Goal: Information Seeking & Learning: Learn about a topic

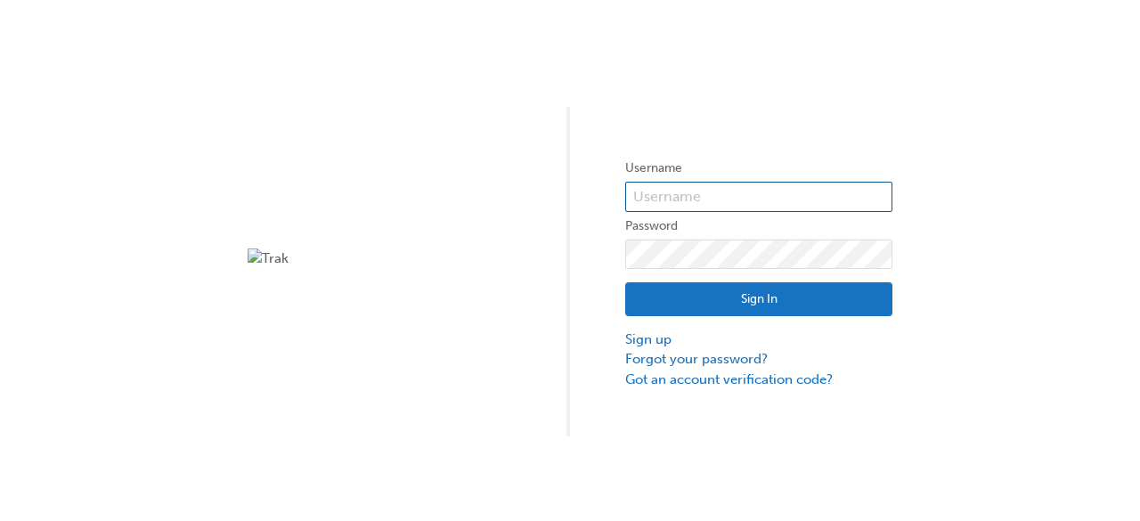
click at [665, 197] on input "text" at bounding box center [758, 197] width 267 height 30
click at [239, 270] on div "Username Password Sign In Sign up Forgot your password? Got an account verifica…" at bounding box center [570, 218] width 1140 height 437
click at [692, 194] on input "text" at bounding box center [758, 197] width 267 height 30
type input "Kinley.Norbu"
click at [668, 292] on button "Sign In" at bounding box center [758, 299] width 267 height 34
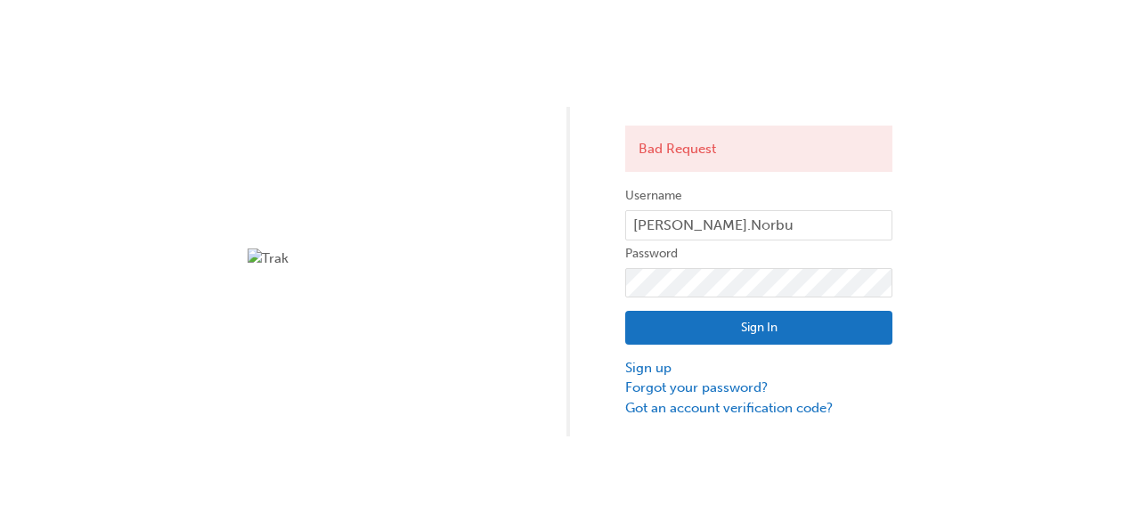
click at [269, 247] on div "Bad Request Username Kinley.Norbu Password Sign In Sign up Forgot your password…" at bounding box center [570, 218] width 1140 height 437
click at [273, 257] on img at bounding box center [381, 259] width 267 height 20
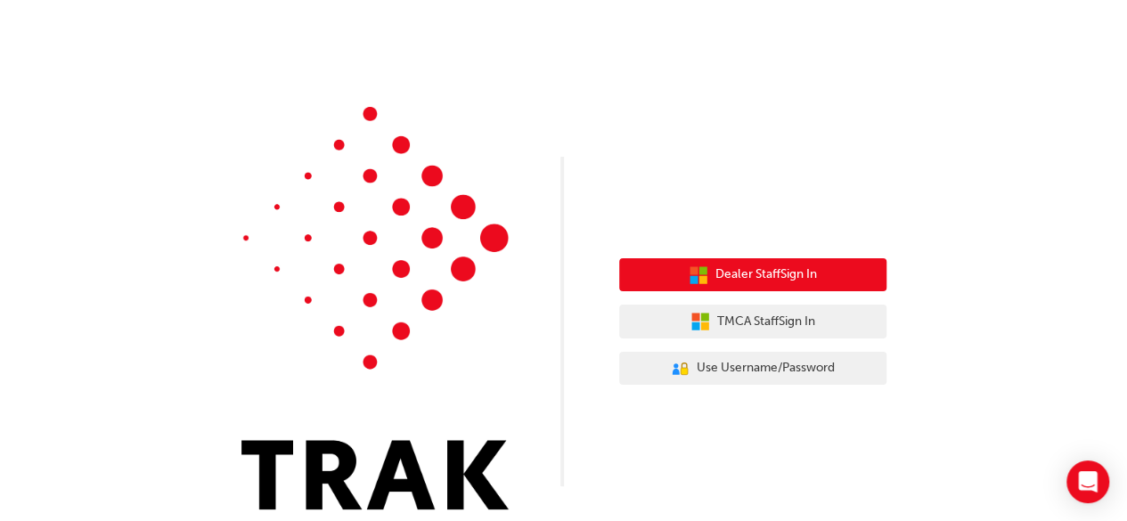
click at [710, 272] on button "Dealer Staff Sign In" at bounding box center [752, 275] width 267 height 34
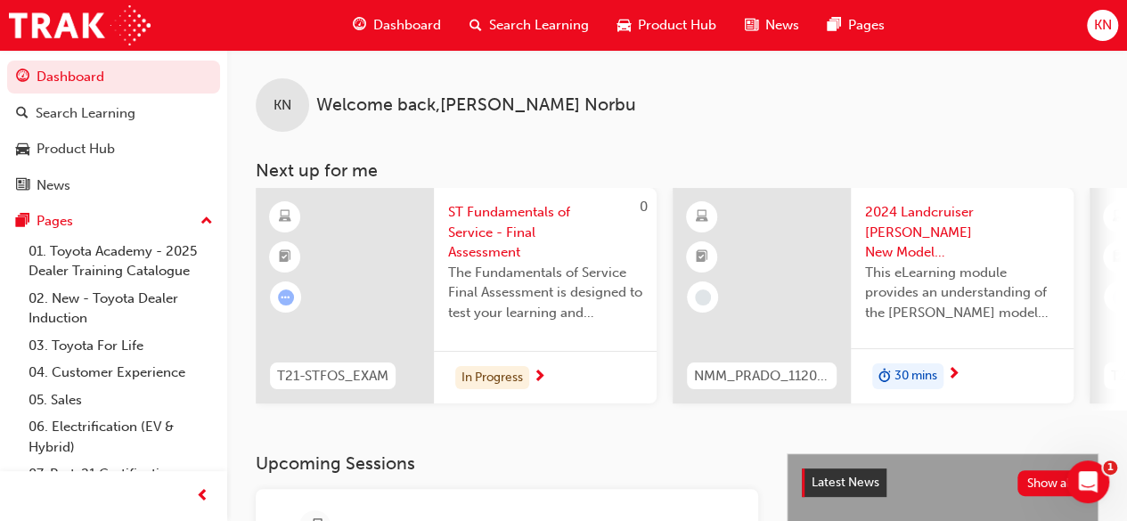
click at [533, 375] on div "In Progress" at bounding box center [545, 377] width 223 height 53
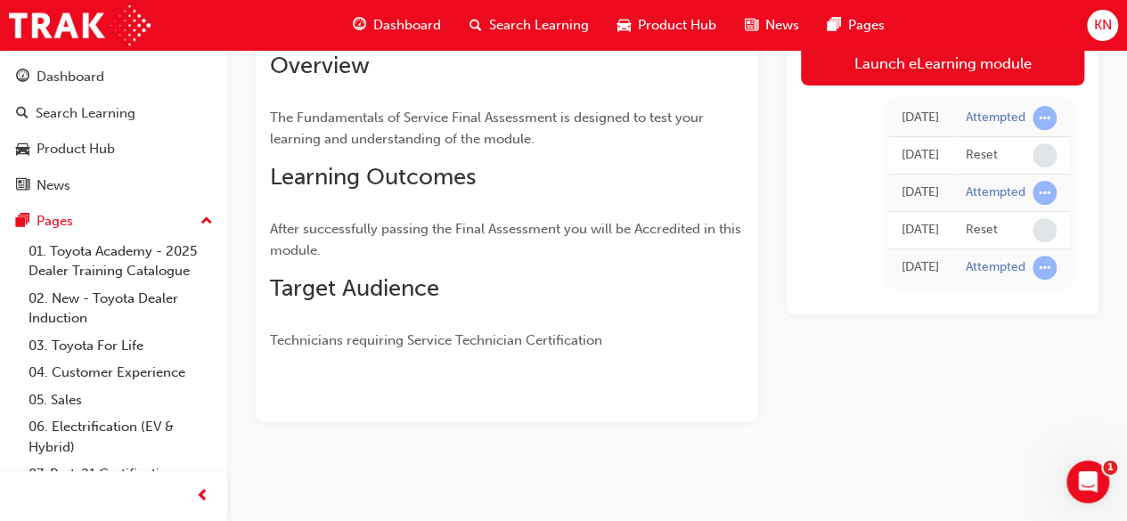
scroll to position [205, 0]
click at [411, 17] on span "Dashboard" at bounding box center [407, 25] width 68 height 20
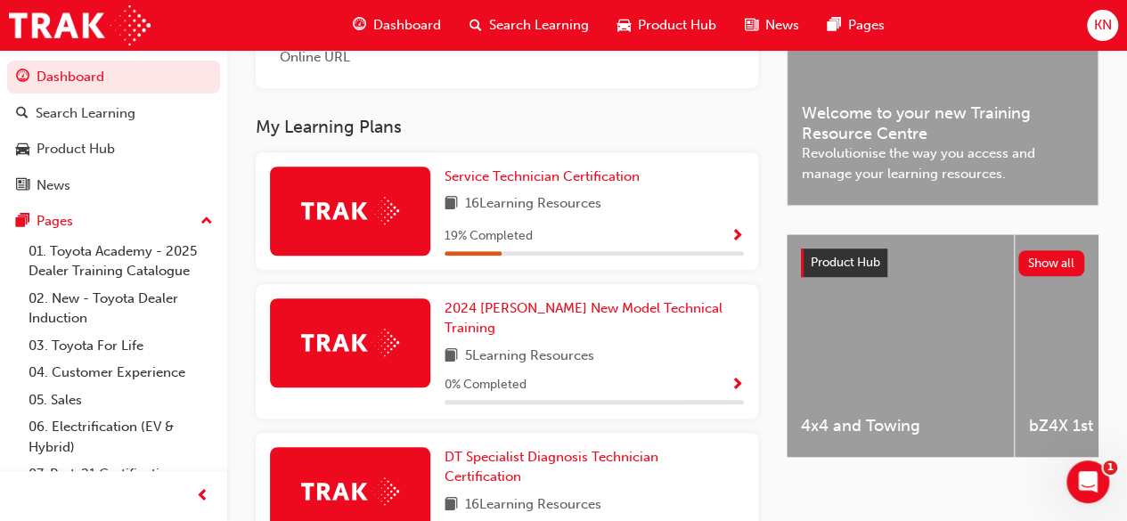
scroll to position [526, 0]
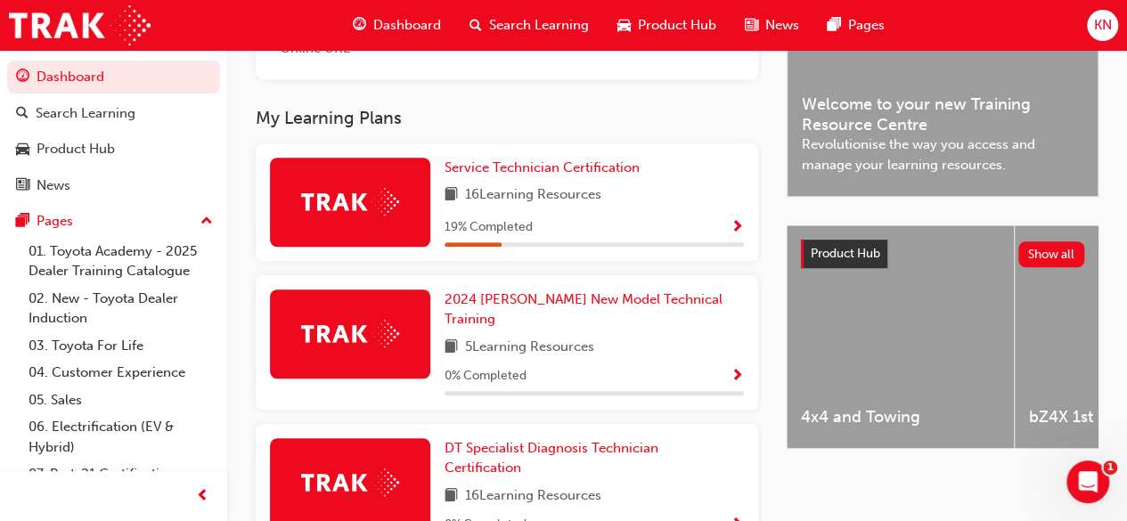
click at [732, 223] on span "Show Progress" at bounding box center [736, 228] width 13 height 16
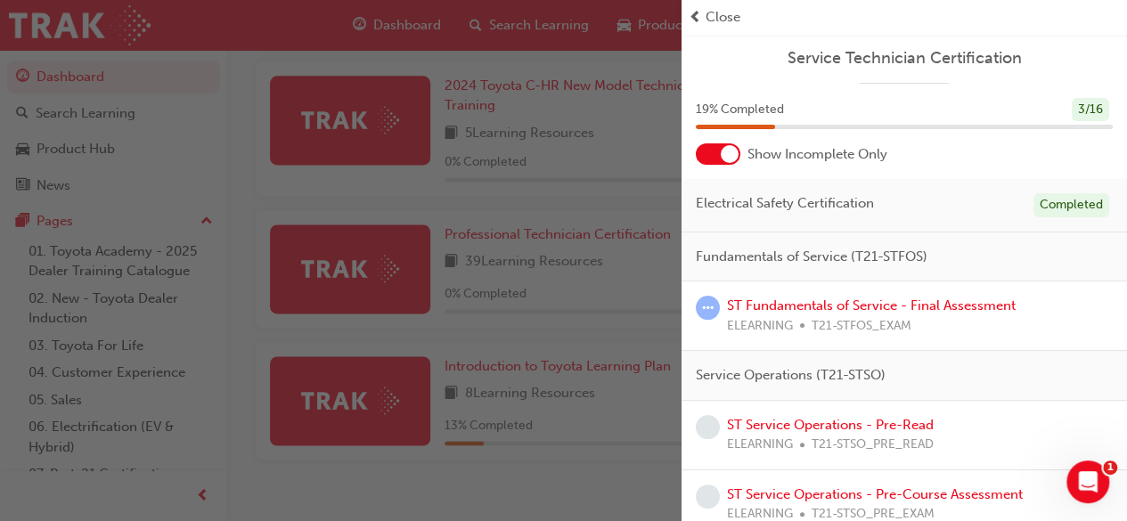
scroll to position [1183, 0]
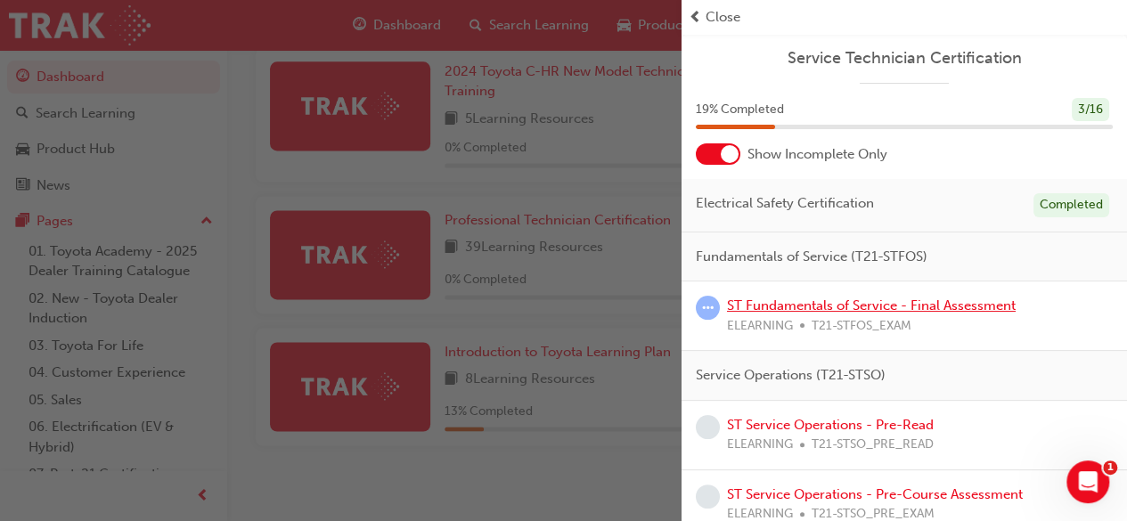
click at [866, 304] on link "ST Fundamentals of Service - Final Assessment" at bounding box center [871, 306] width 289 height 16
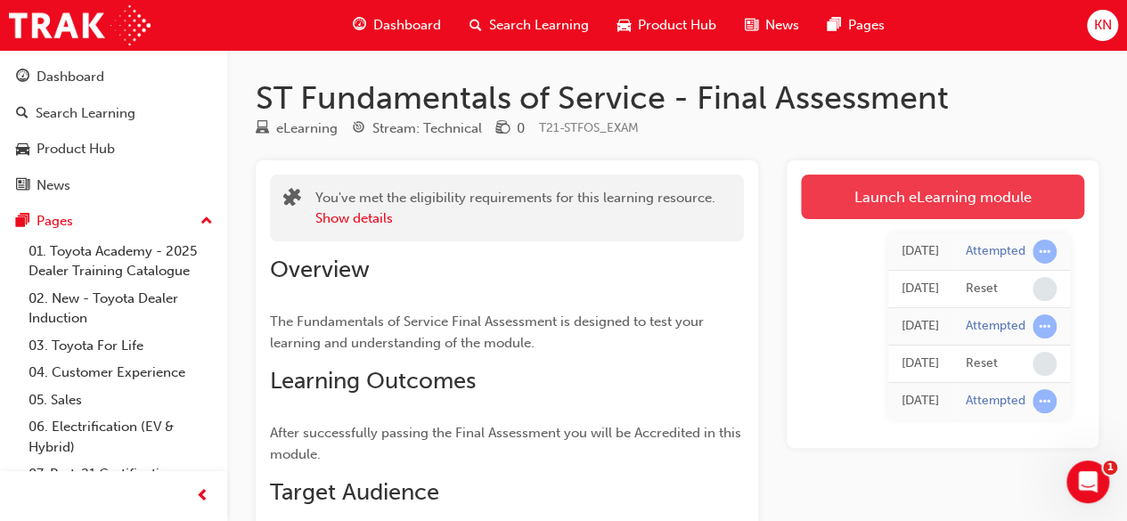
click at [914, 202] on link "Launch eLearning module" at bounding box center [942, 197] width 283 height 45
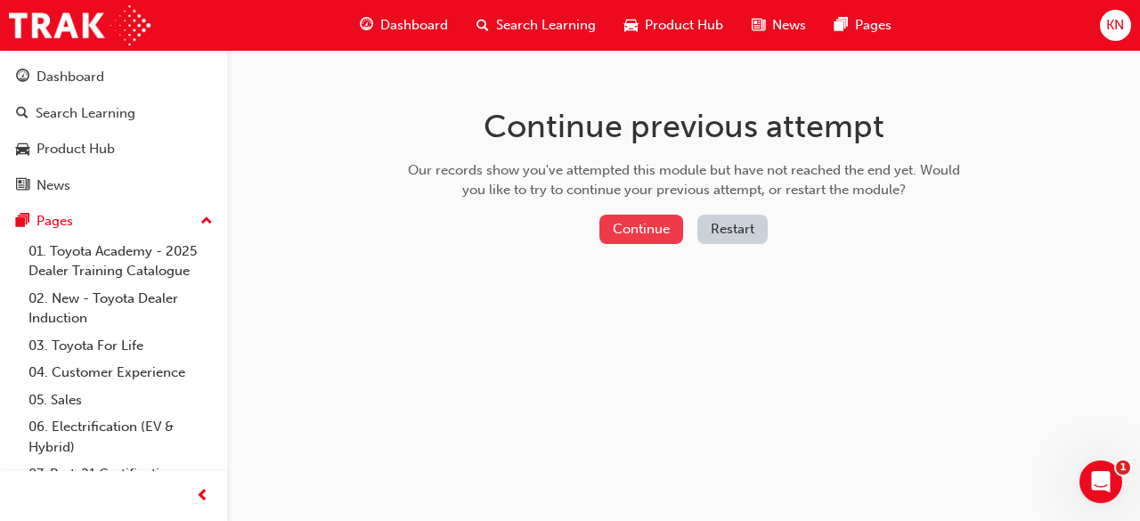
click at [673, 224] on button "Continue" at bounding box center [642, 229] width 84 height 29
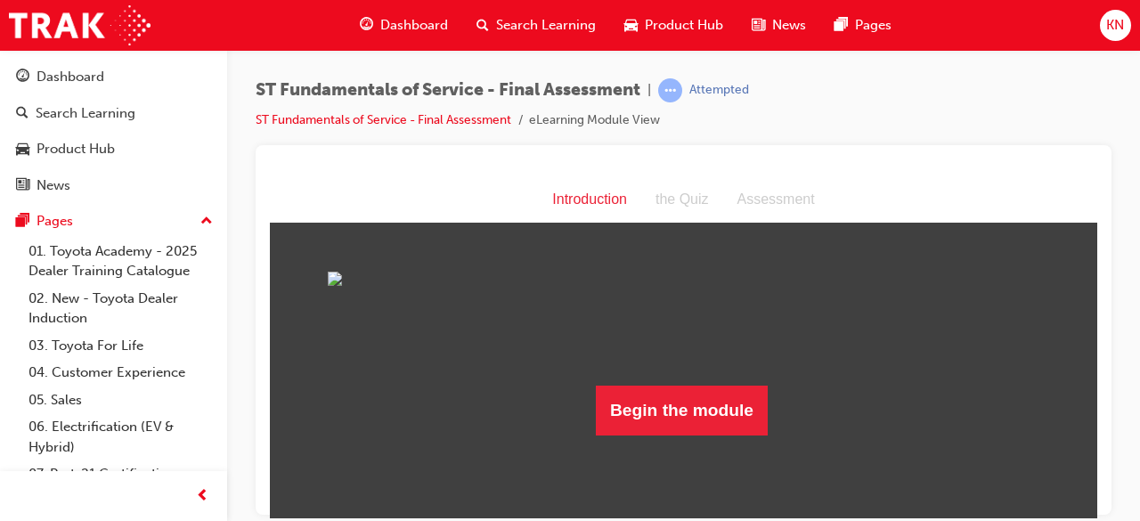
scroll to position [124, 0]
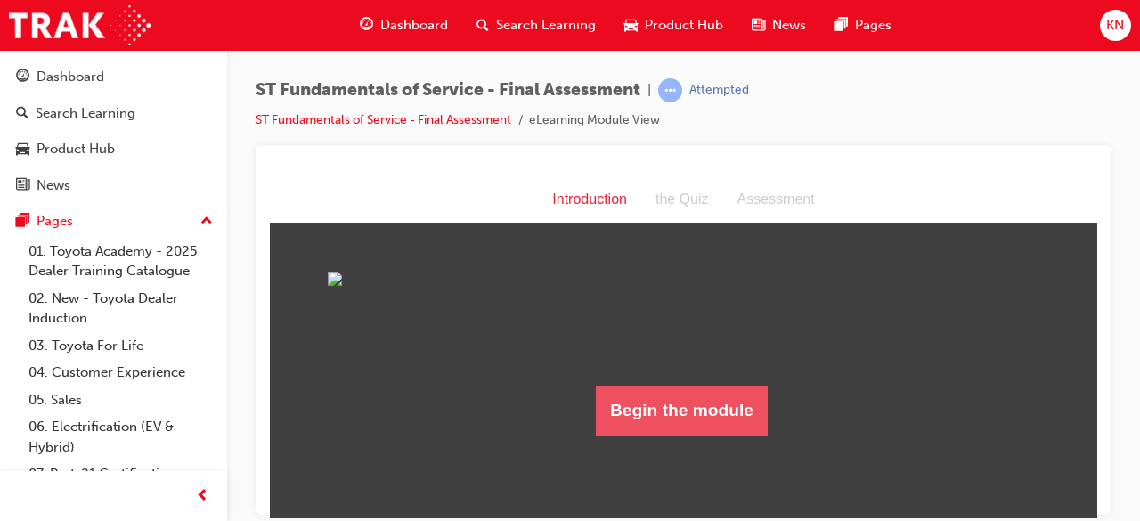
click at [716, 435] on button "Begin the module" at bounding box center [682, 410] width 172 height 50
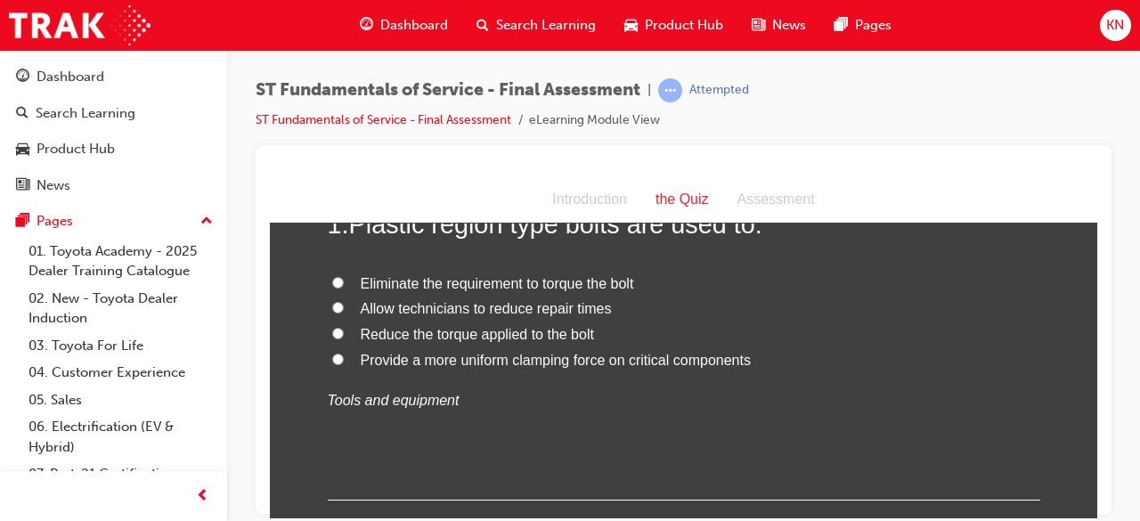
scroll to position [143, 0]
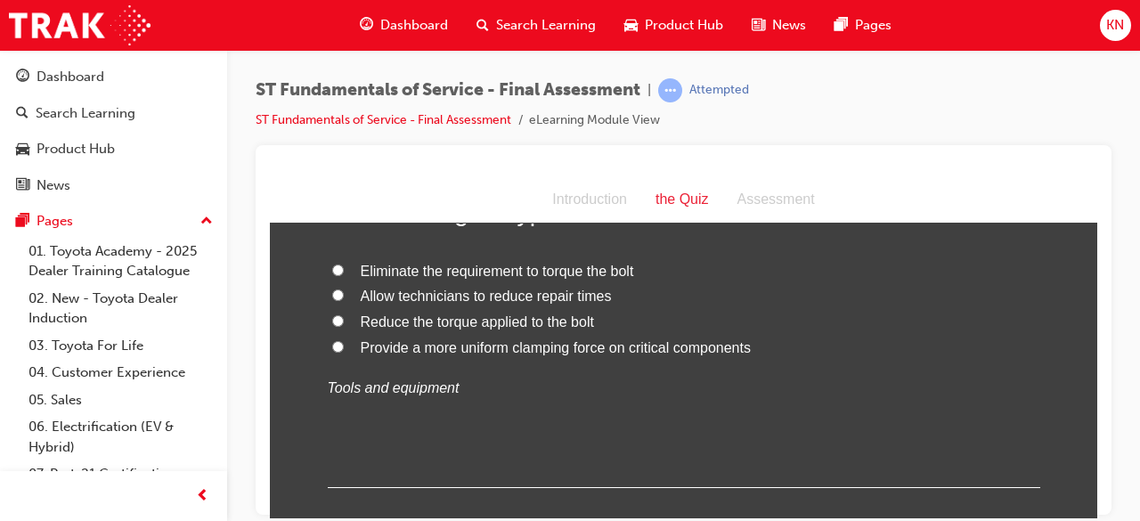
click at [332, 343] on input "Provide a more uniform clamping force on critical components" at bounding box center [338, 346] width 12 height 12
radio input "true"
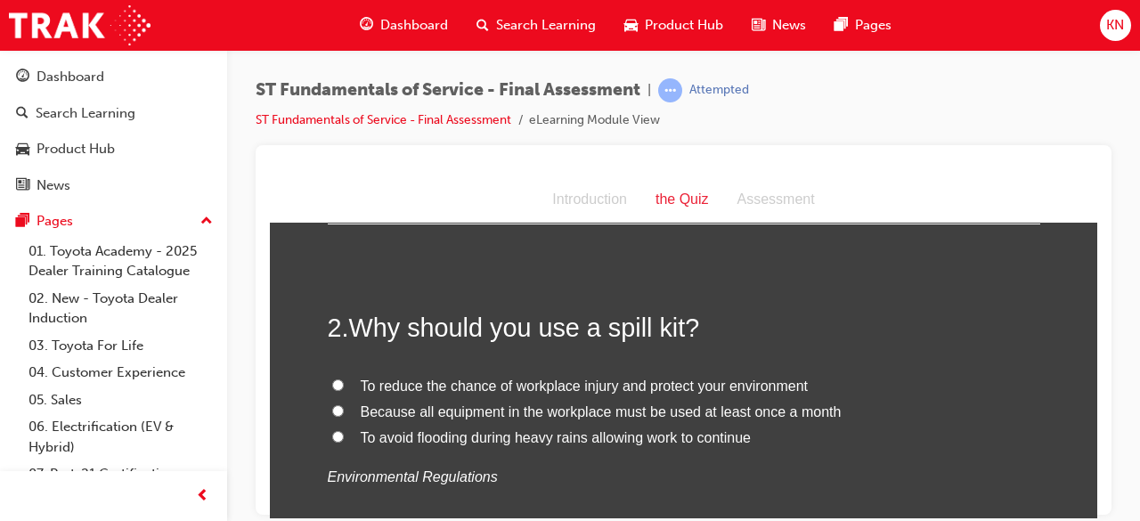
scroll to position [428, 0]
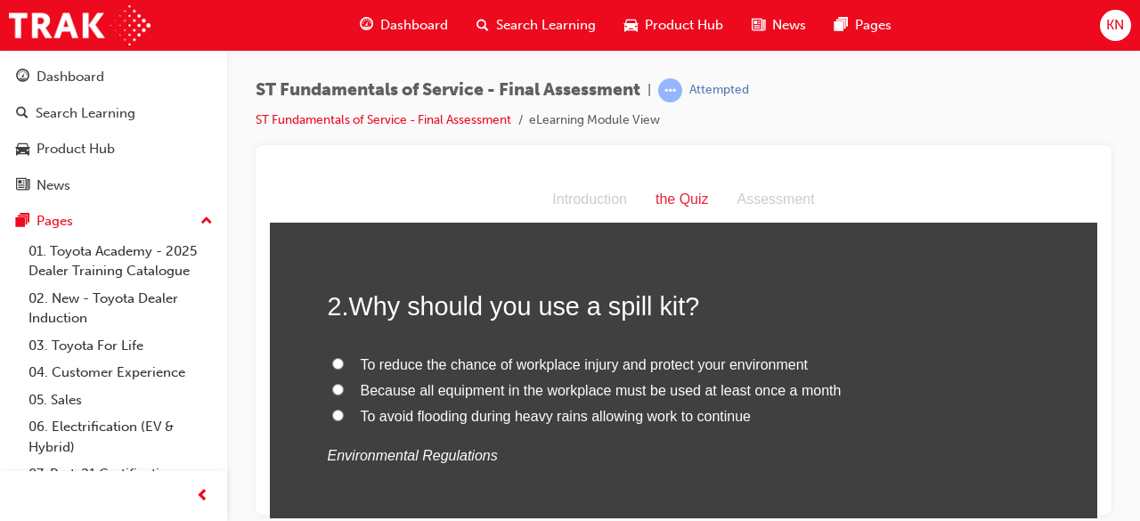
click at [332, 363] on input "To reduce the chance of workplace injury and protect your environment" at bounding box center [338, 363] width 12 height 12
radio input "true"
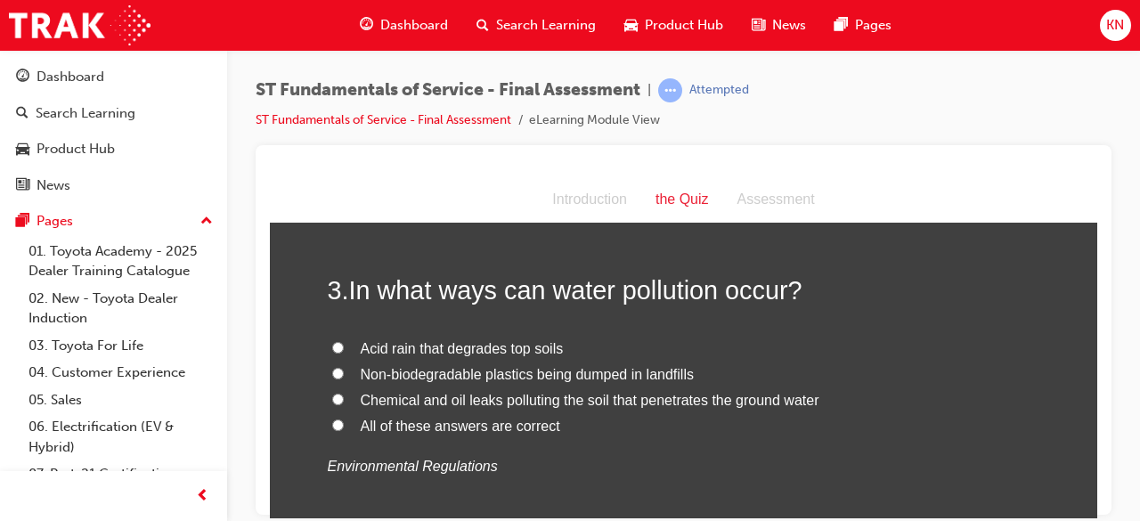
scroll to position [820, 0]
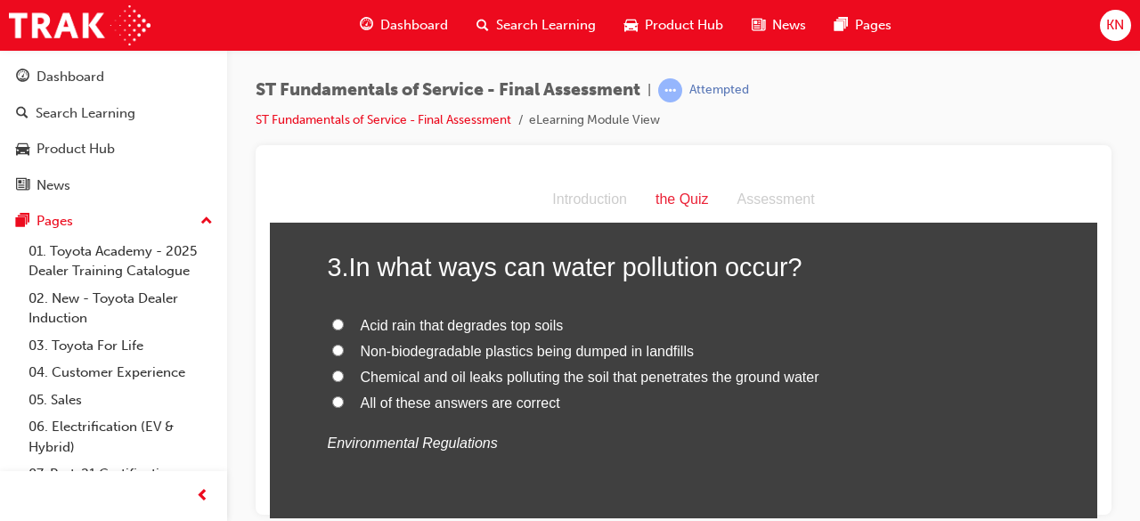
click at [332, 399] on input "All of these answers are correct" at bounding box center [338, 402] width 12 height 12
radio input "true"
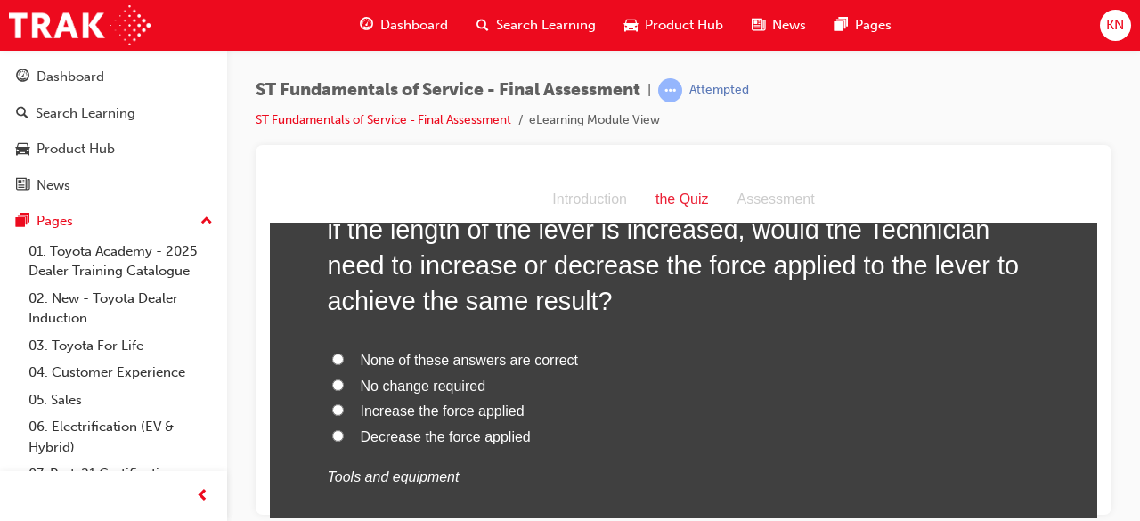
scroll to position [1283, 0]
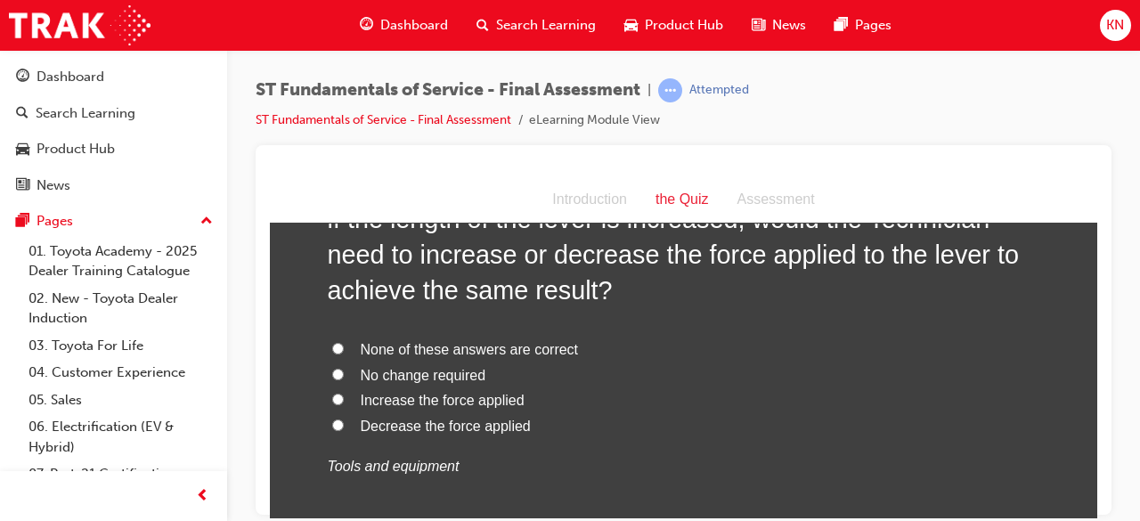
click at [332, 426] on input "Decrease the force applied" at bounding box center [338, 425] width 12 height 12
radio input "true"
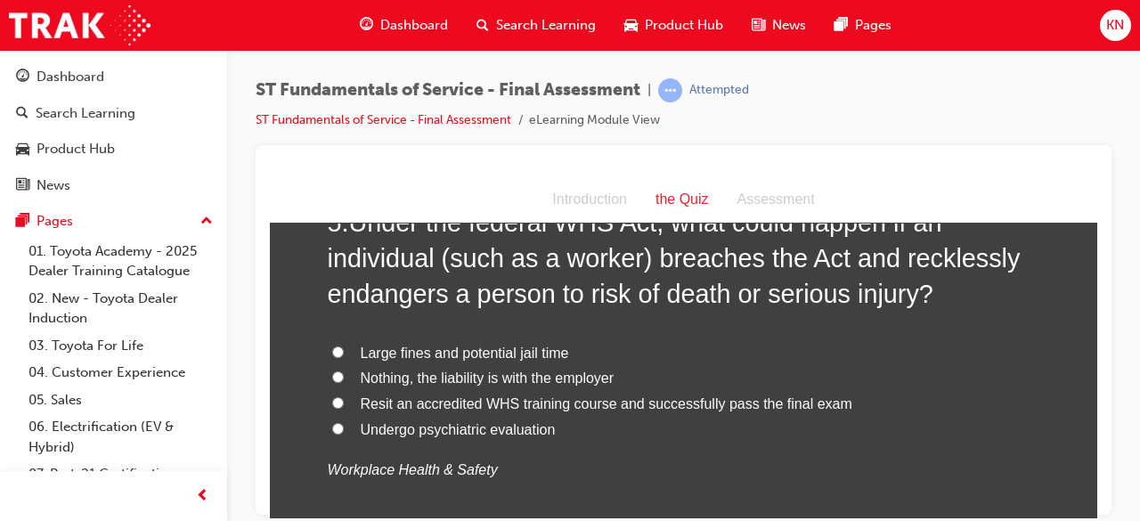
scroll to position [1746, 0]
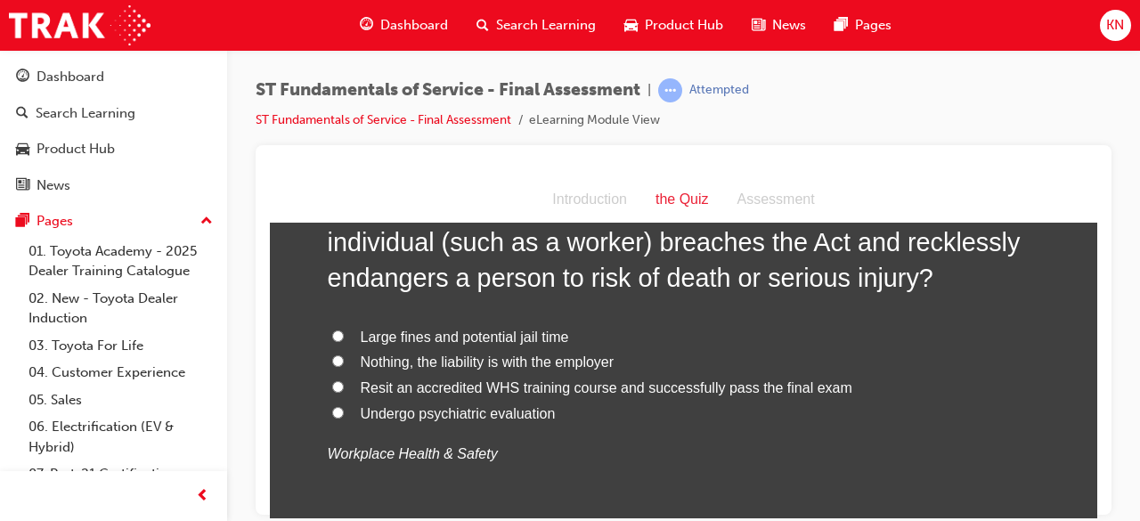
click at [335, 331] on input "Large fines and potential jail time" at bounding box center [338, 336] width 12 height 12
radio input "true"
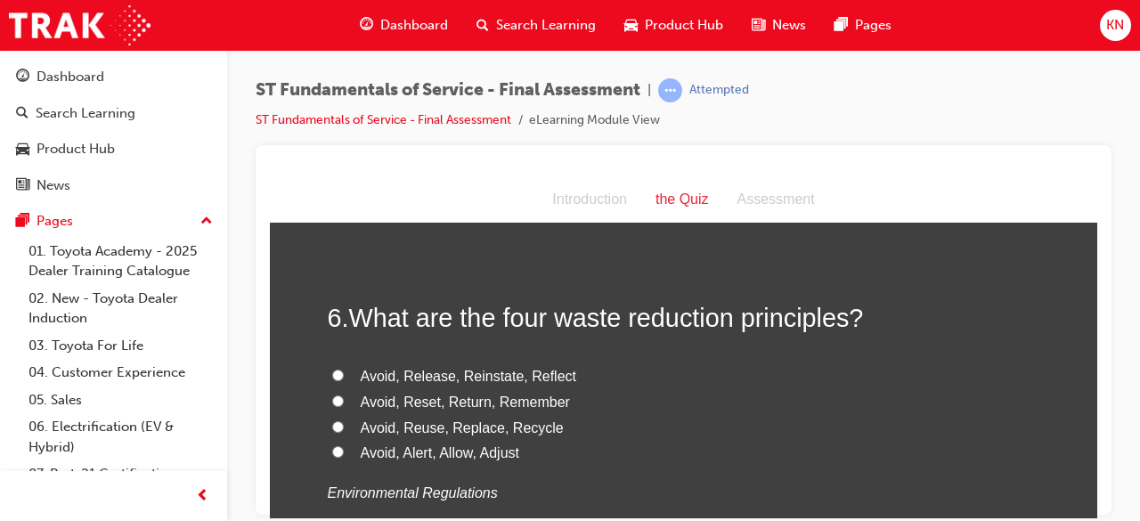
scroll to position [2102, 0]
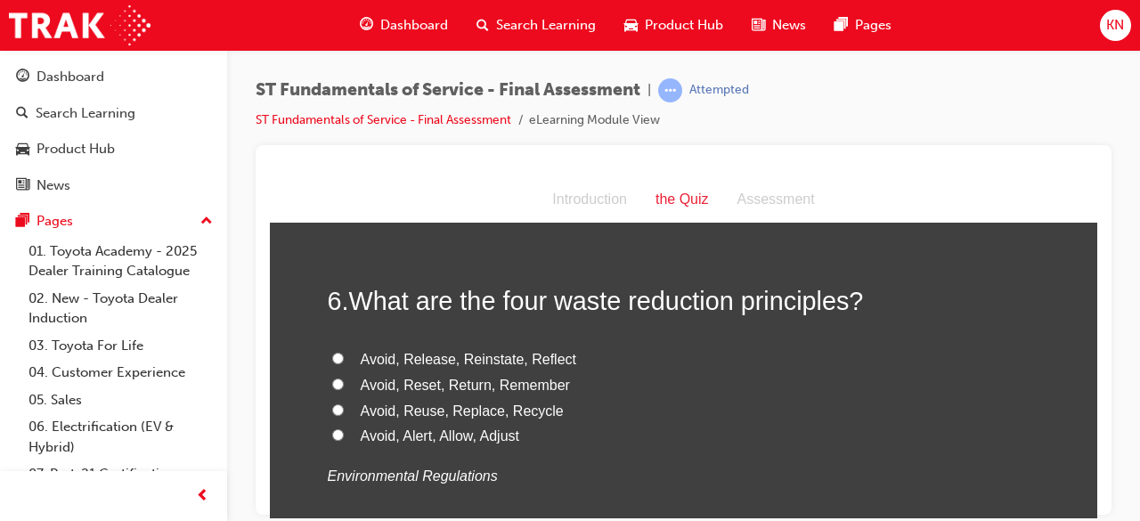
click at [332, 406] on input "Avoid, Reuse, Replace, Recycle" at bounding box center [338, 410] width 12 height 12
radio input "true"
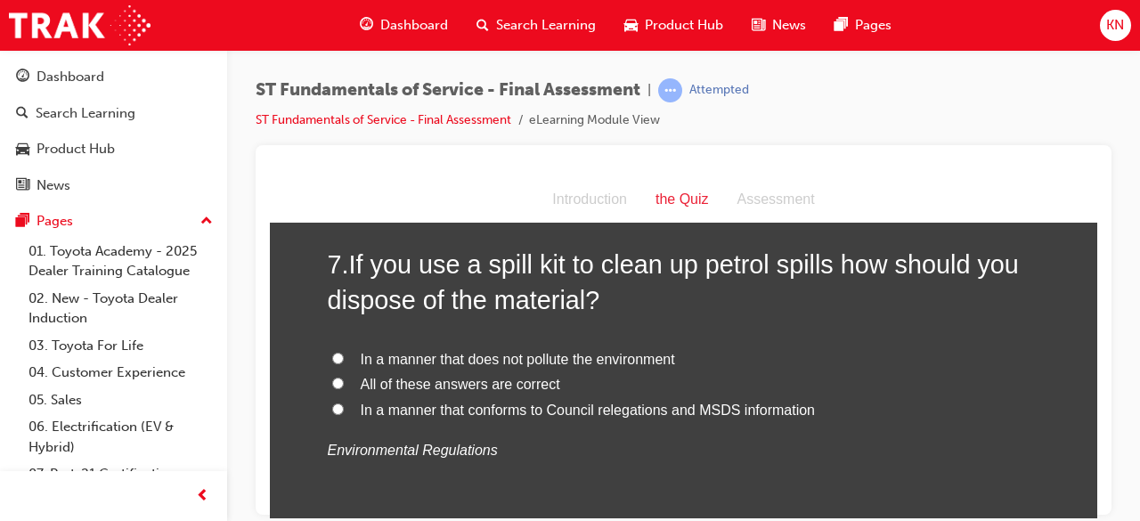
scroll to position [2553, 0]
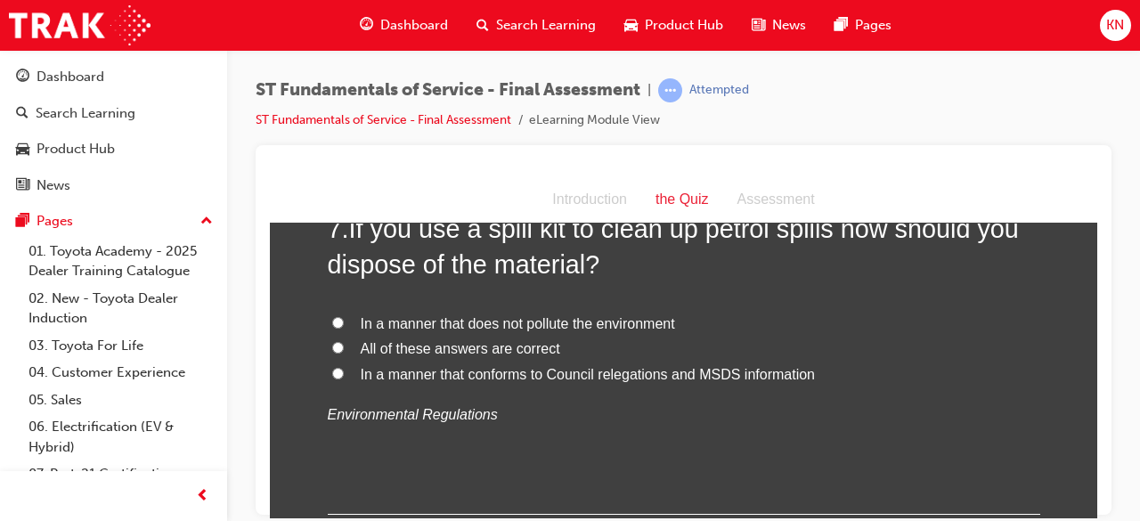
click at [332, 343] on input "All of these answers are correct" at bounding box center [338, 347] width 12 height 12
radio input "true"
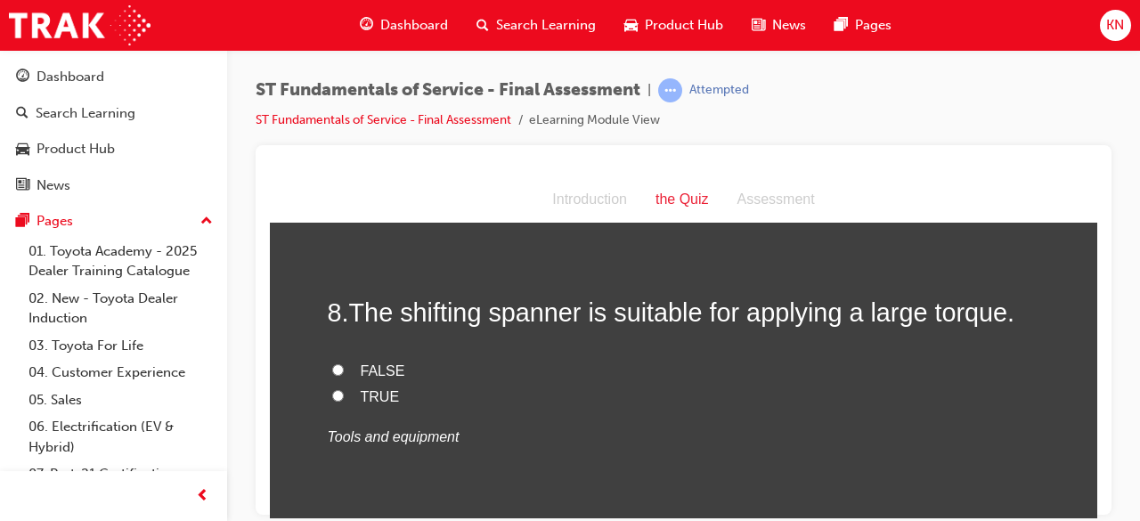
scroll to position [2874, 0]
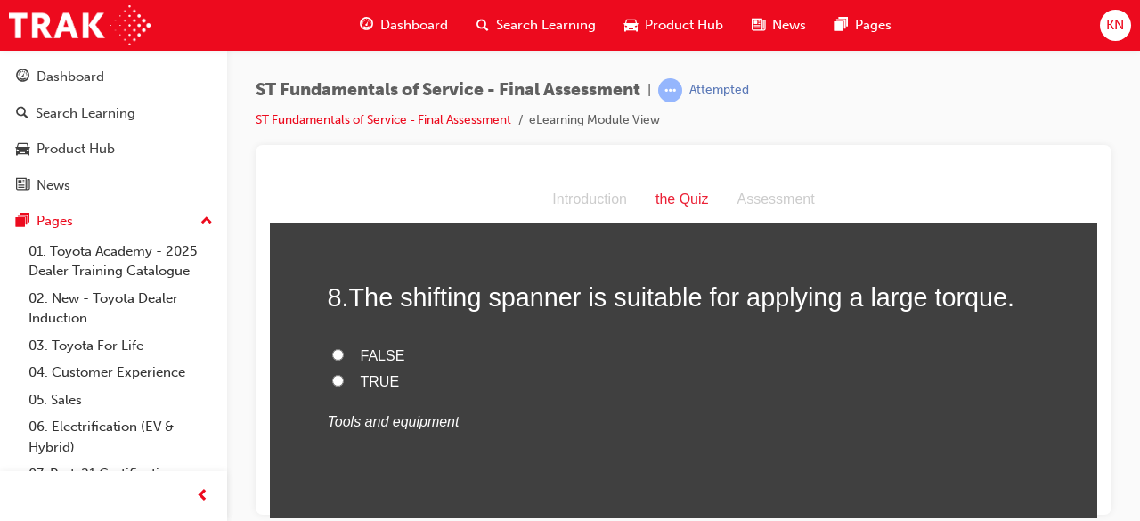
click at [332, 353] on input "FALSE" at bounding box center [338, 354] width 12 height 12
radio input "true"
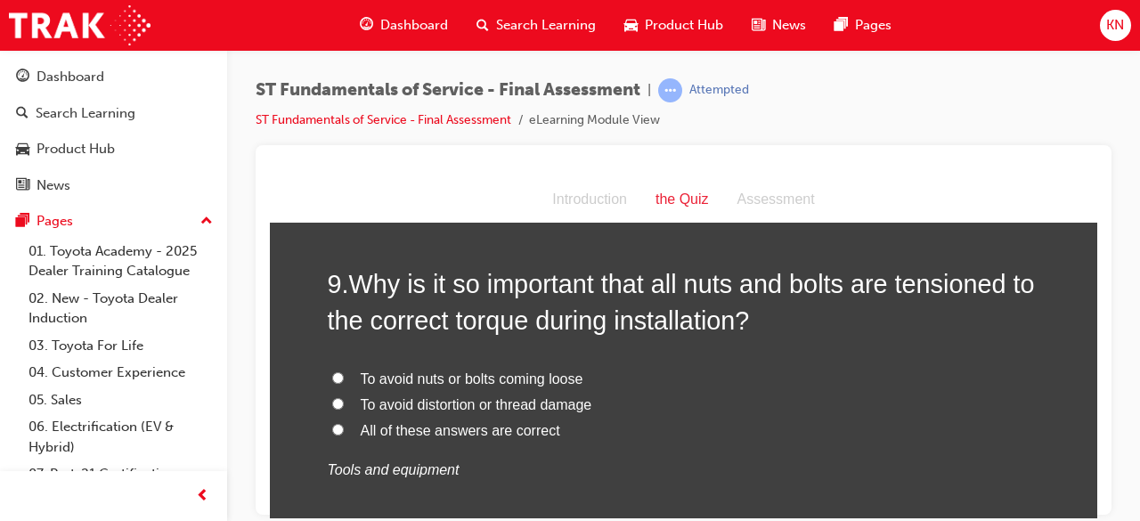
scroll to position [3230, 0]
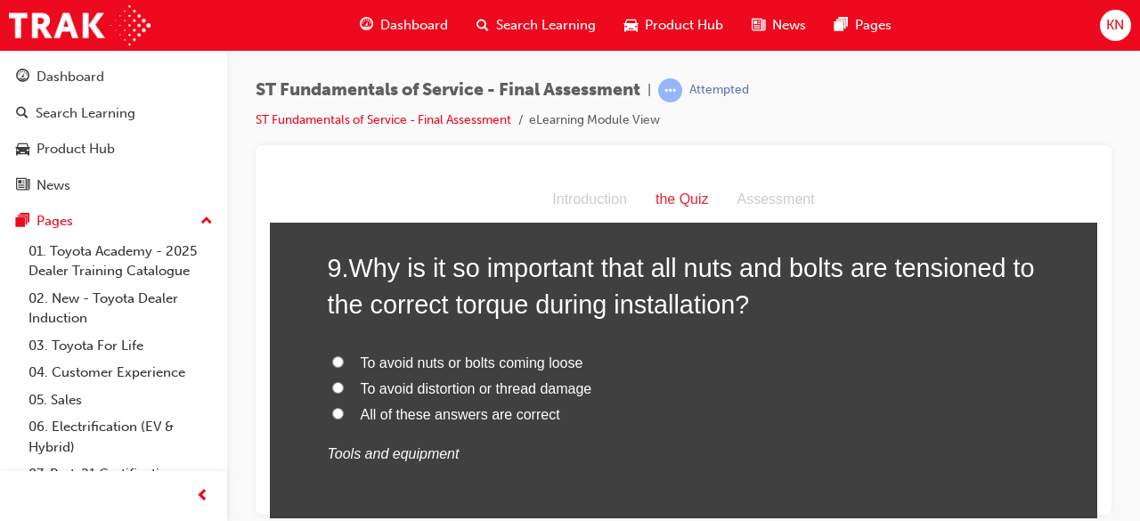
click at [333, 411] on input "All of these answers are correct" at bounding box center [338, 413] width 12 height 12
radio input "true"
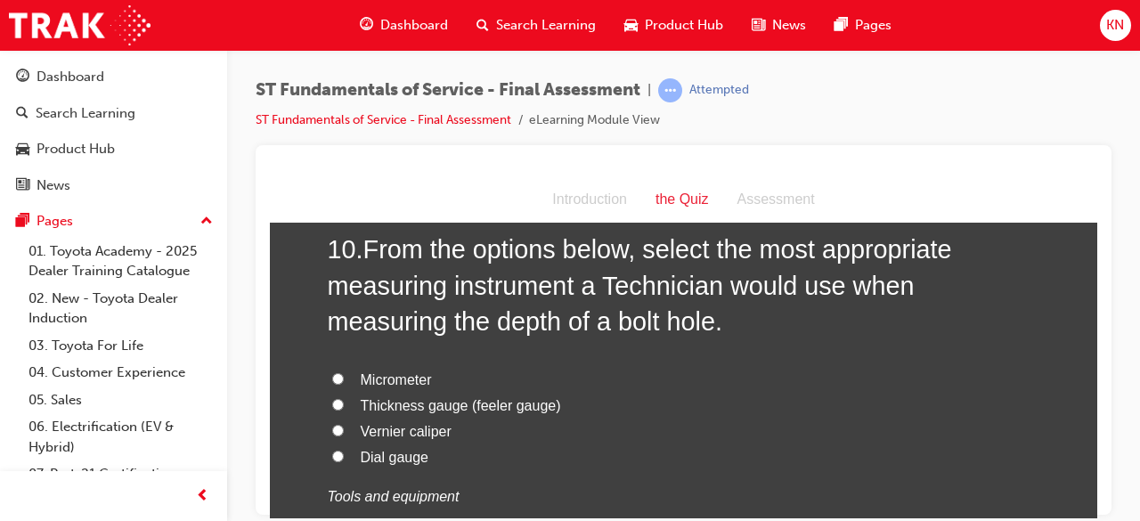
scroll to position [3622, 0]
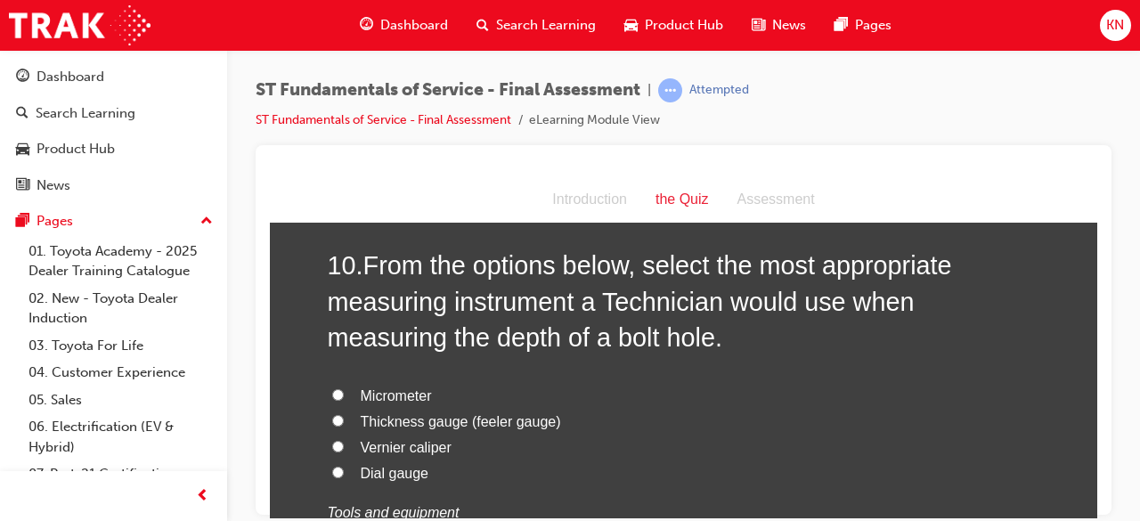
click at [338, 392] on label "Micrometer" at bounding box center [684, 396] width 713 height 26
click at [338, 392] on input "Micrometer" at bounding box center [338, 394] width 12 height 12
radio input "true"
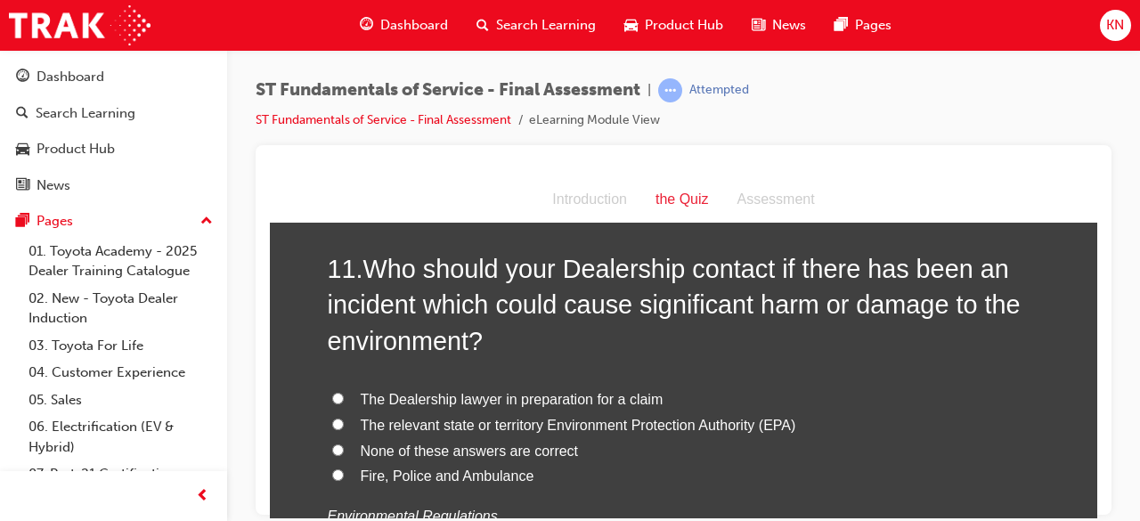
scroll to position [4085, 0]
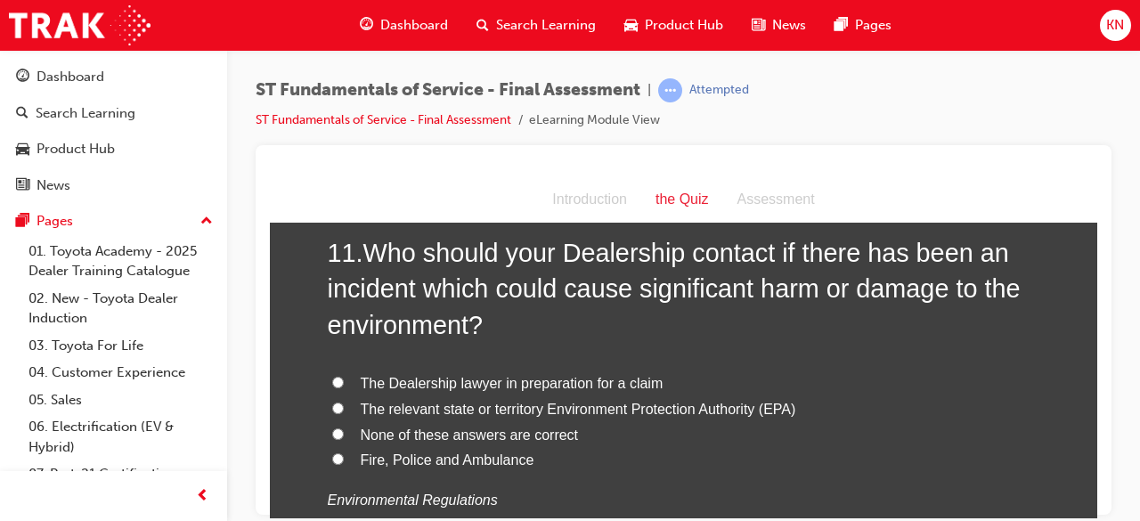
click at [334, 402] on input "The relevant state or territory Environment Protection Authority (EPA)" at bounding box center [338, 408] width 12 height 12
radio input "true"
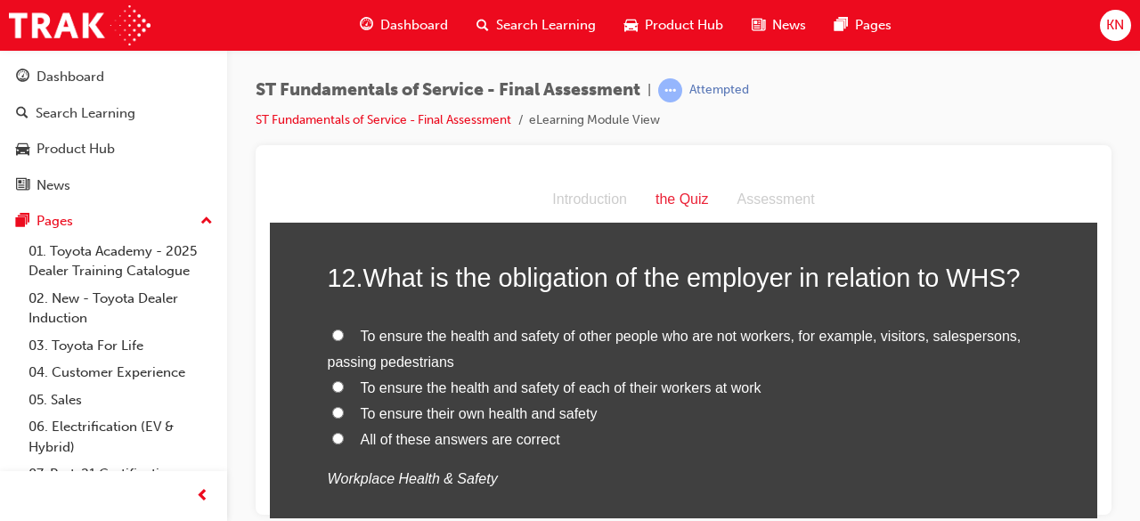
scroll to position [4513, 0]
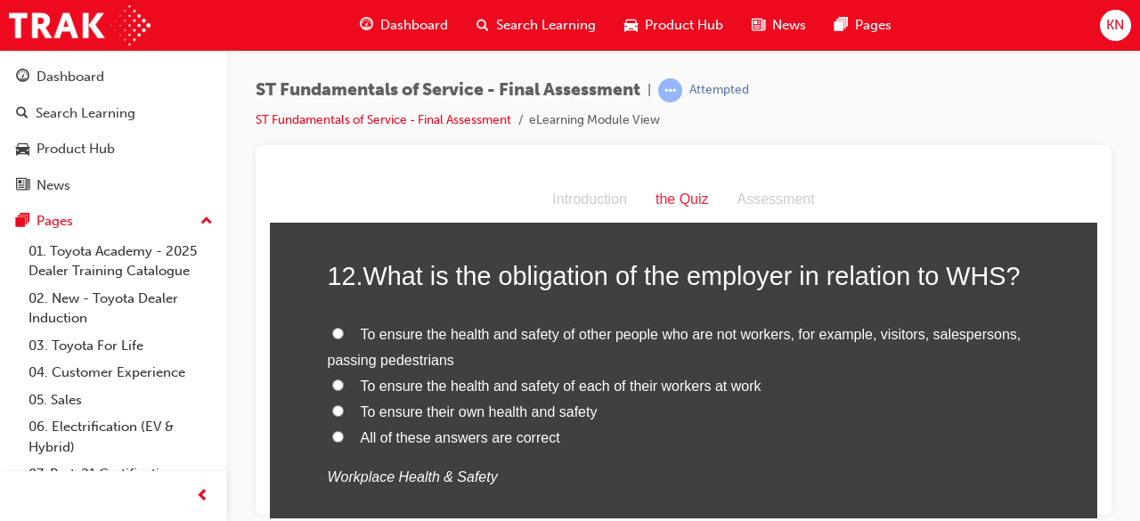
click at [332, 433] on input "All of these answers are correct" at bounding box center [338, 436] width 12 height 12
radio input "true"
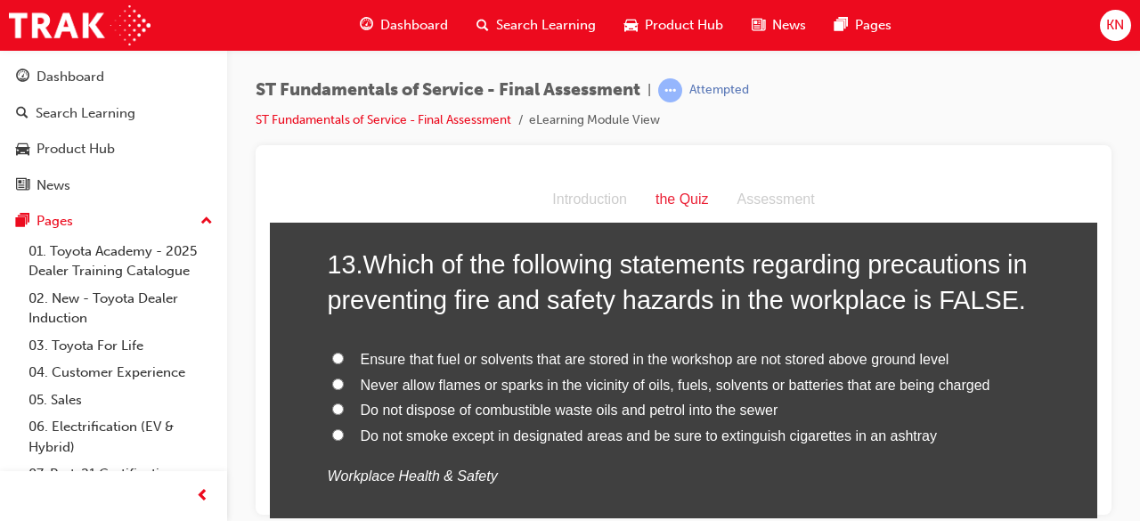
scroll to position [4941, 0]
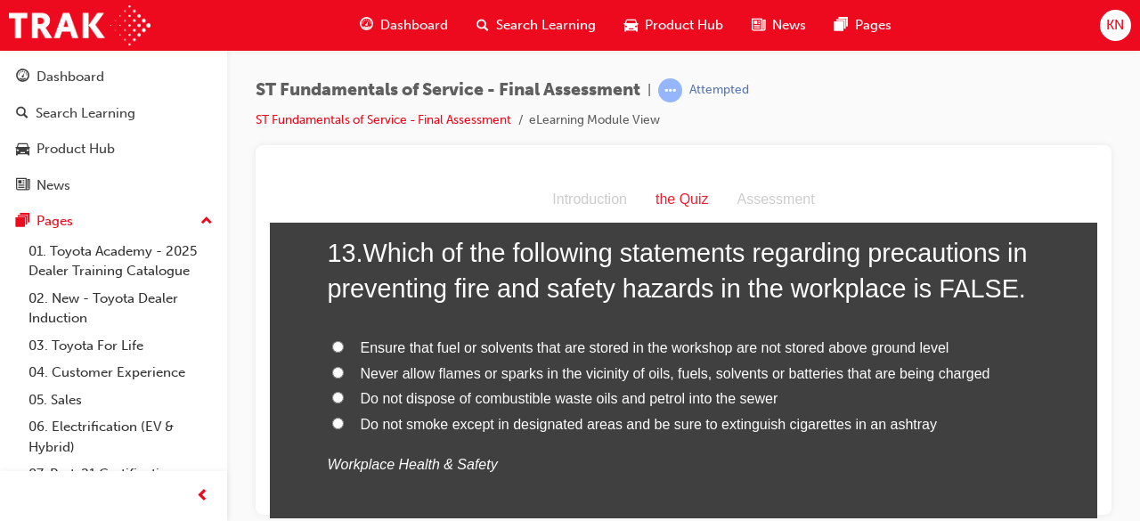
click at [328, 393] on label "Do not dispose of combustible waste oils and petrol into the sewer" at bounding box center [684, 399] width 713 height 26
click at [332, 393] on input "Do not dispose of combustible waste oils and petrol into the sewer" at bounding box center [338, 397] width 12 height 12
radio input "true"
click at [332, 396] on input "Do not dispose of combustible waste oils and petrol into the sewer" at bounding box center [338, 397] width 12 height 12
click at [332, 340] on input "Ensure that fuel or solvents that are stored in the workshop are not stored abo…" at bounding box center [338, 346] width 12 height 12
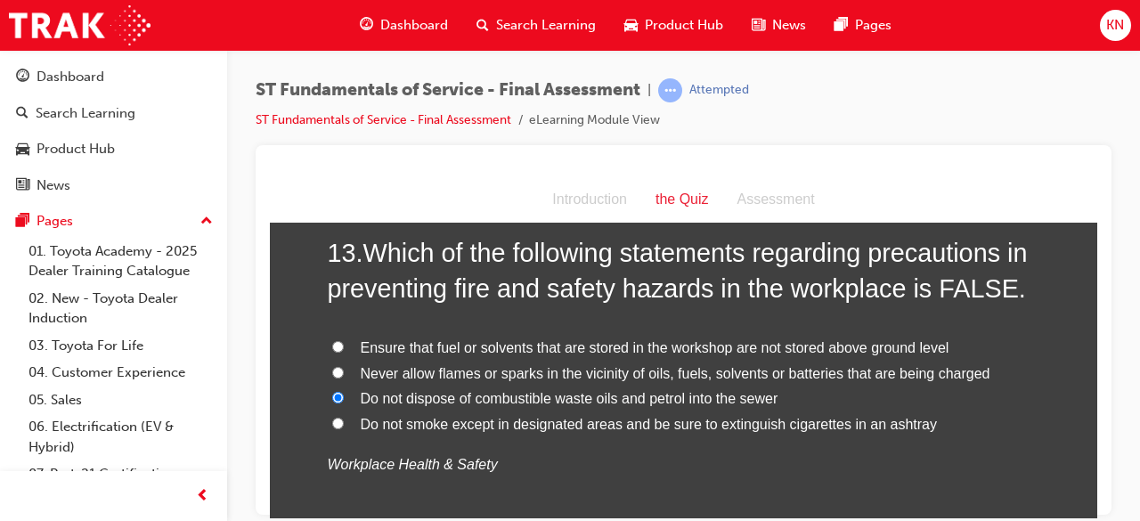
radio input "true"
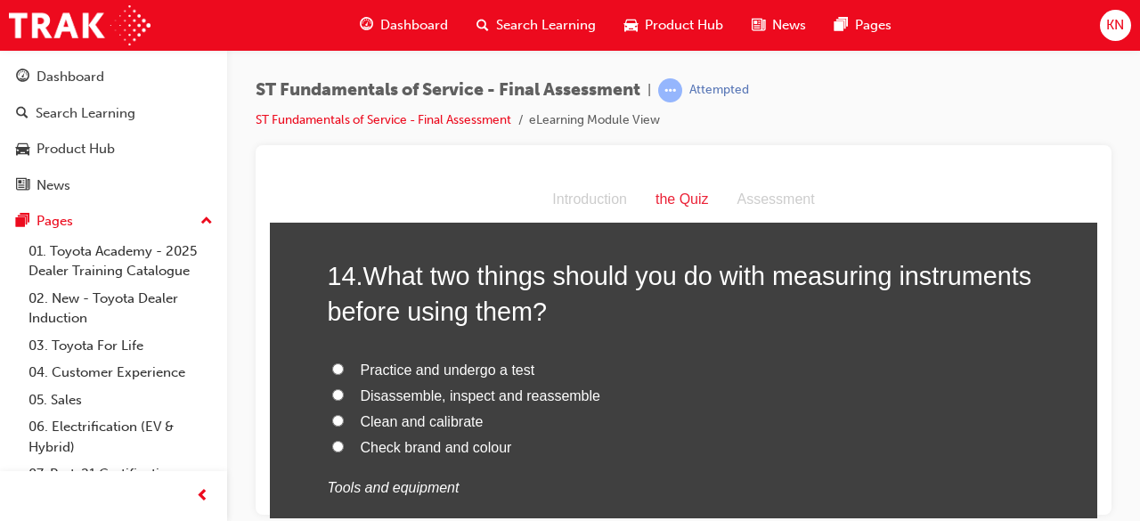
scroll to position [5368, 0]
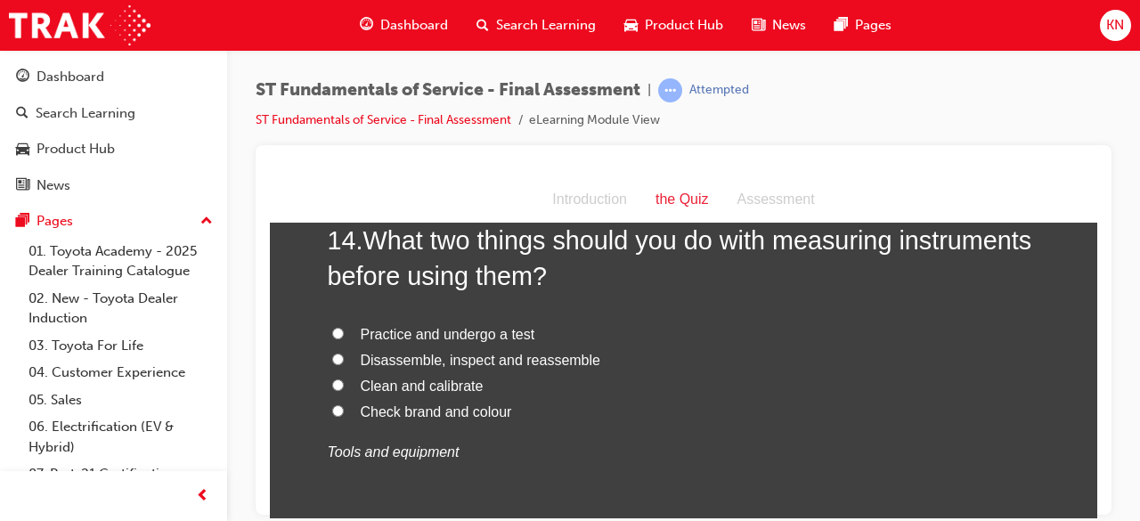
click at [438, 383] on span "Clean and calibrate" at bounding box center [422, 385] width 123 height 15
click at [344, 383] on input "Clean and calibrate" at bounding box center [338, 385] width 12 height 12
radio input "true"
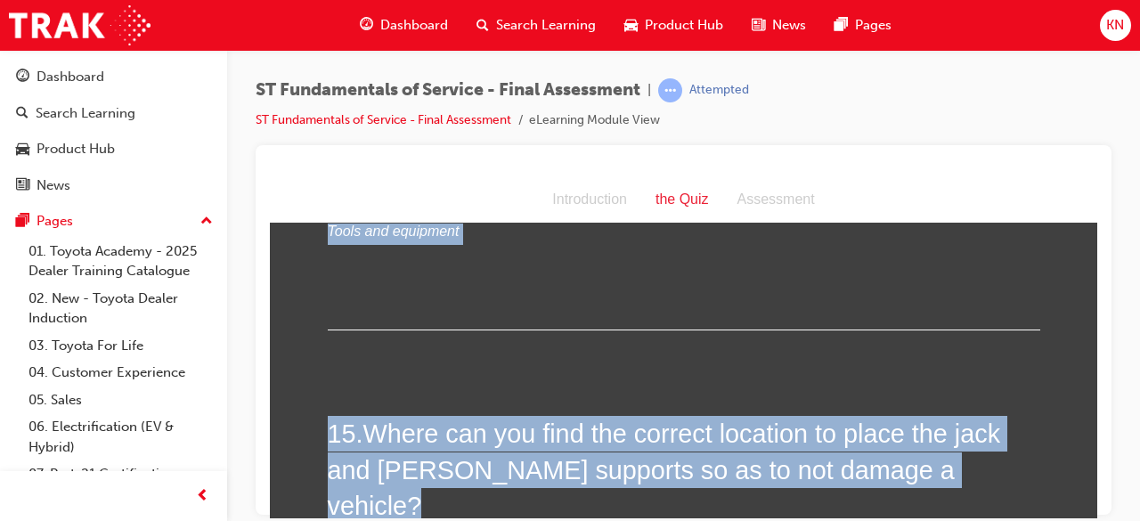
drag, startPoint x: 1082, startPoint y: 506, endPoint x: 1089, endPoint y: 515, distance: 10.9
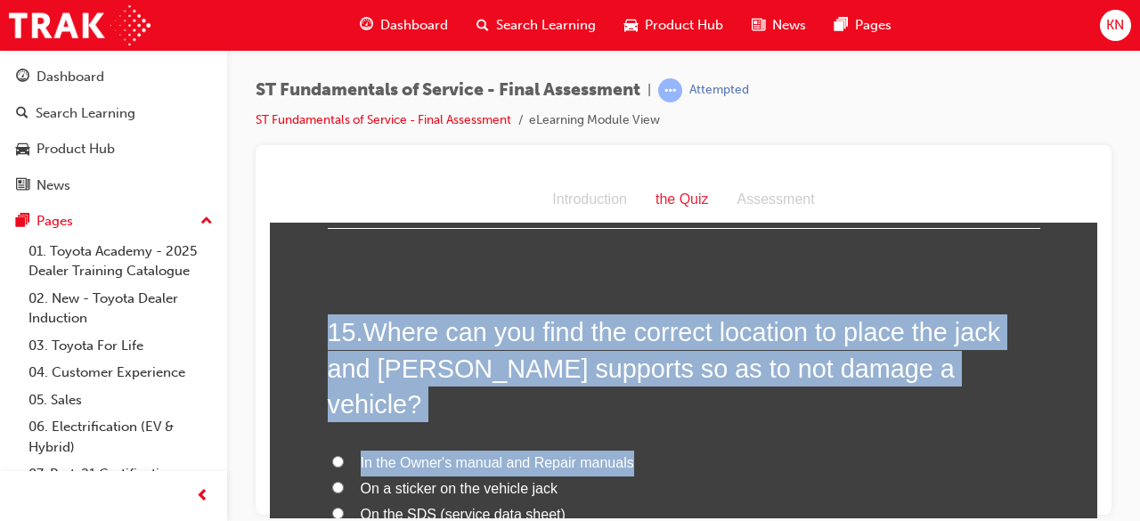
scroll to position [5699, 0]
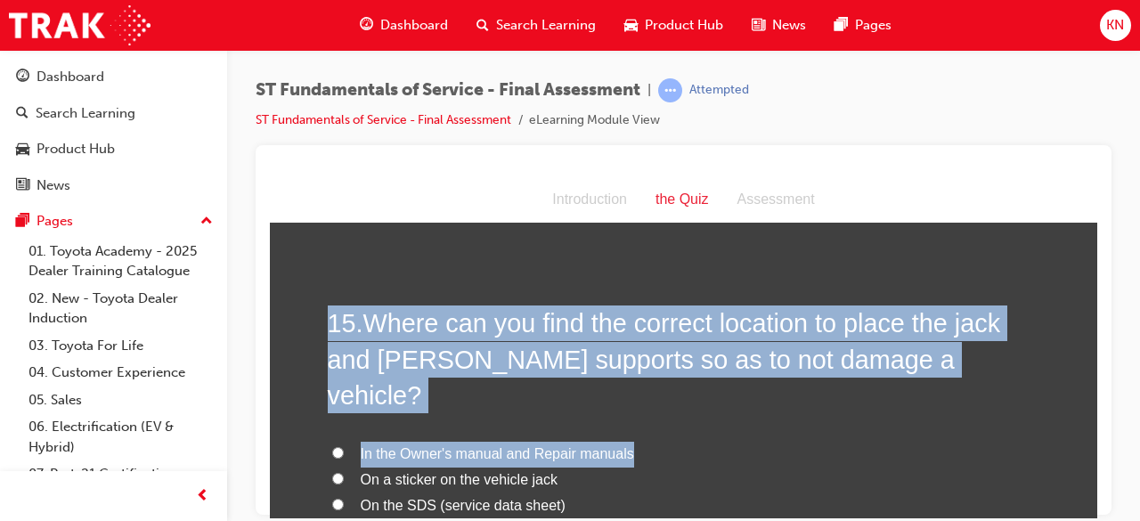
click at [999, 441] on label "In the Owner's manual and Repair manuals" at bounding box center [684, 454] width 713 height 26
click at [344, 446] on input "In the Owner's manual and Repair manuals" at bounding box center [338, 452] width 12 height 12
radio input "true"
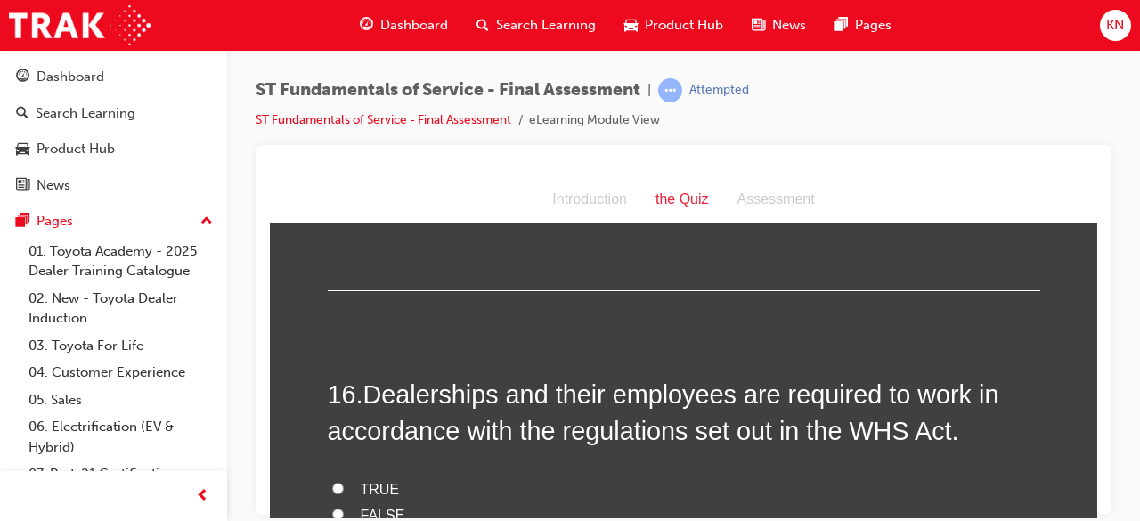
scroll to position [6115, 0]
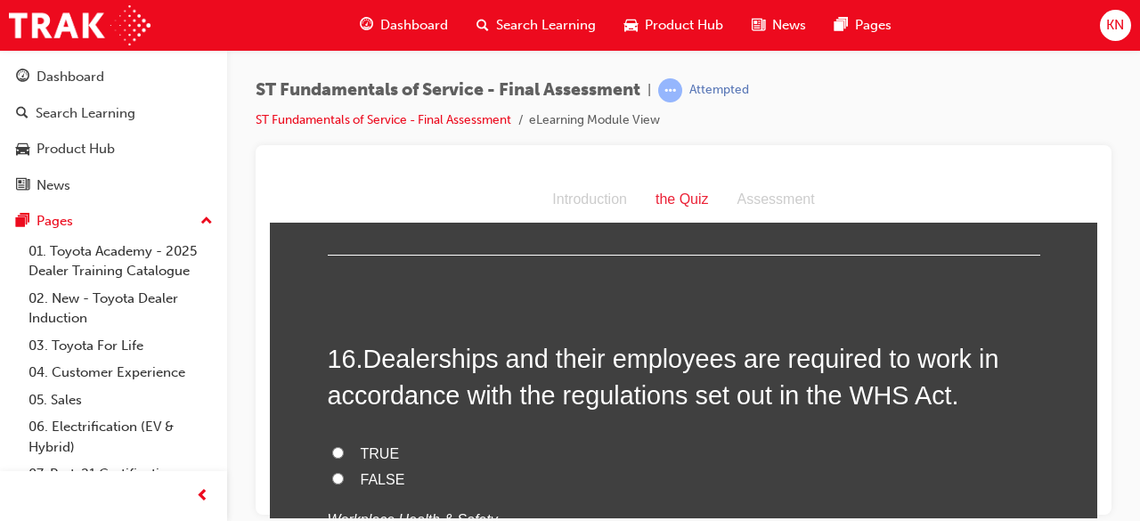
click at [328, 441] on label "TRUE" at bounding box center [684, 454] width 713 height 26
click at [332, 446] on input "TRUE" at bounding box center [338, 452] width 12 height 12
radio input "true"
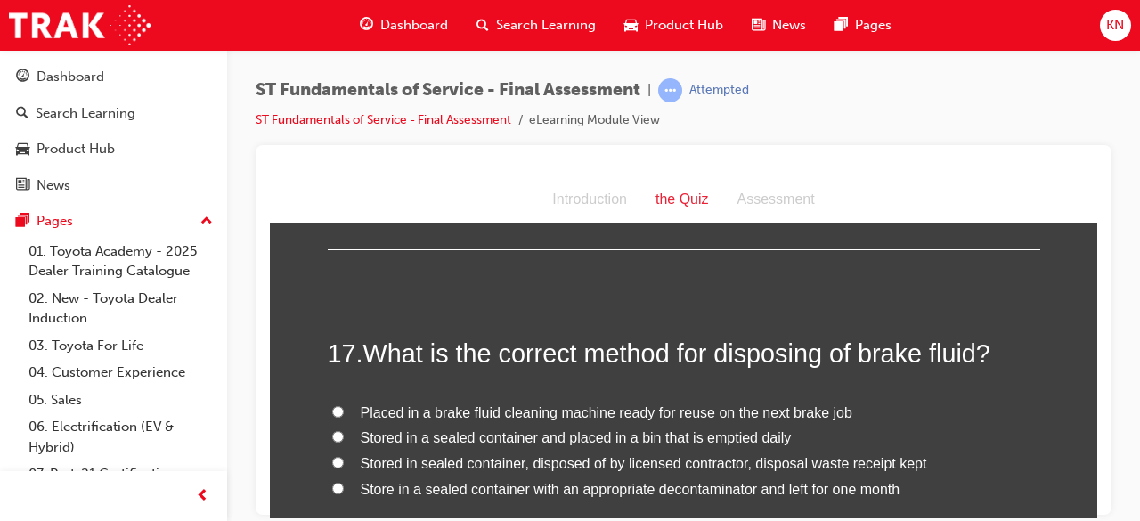
scroll to position [6519, 0]
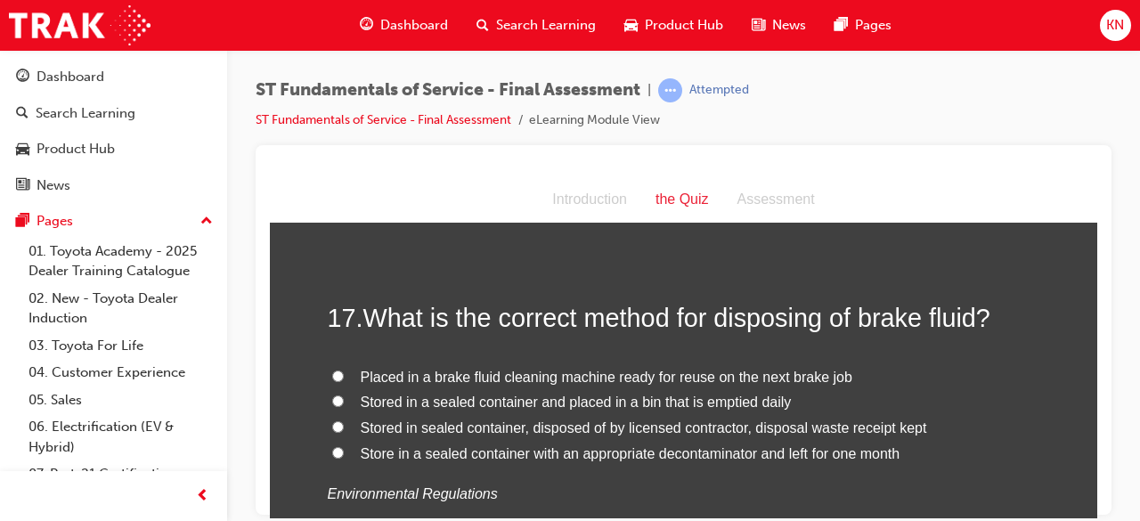
click at [335, 415] on label "Stored in sealed container, disposed of by licensed contractor, disposal waste …" at bounding box center [684, 428] width 713 height 26
click at [335, 420] on input "Stored in sealed container, disposed of by licensed contractor, disposal waste …" at bounding box center [338, 426] width 12 height 12
radio input "true"
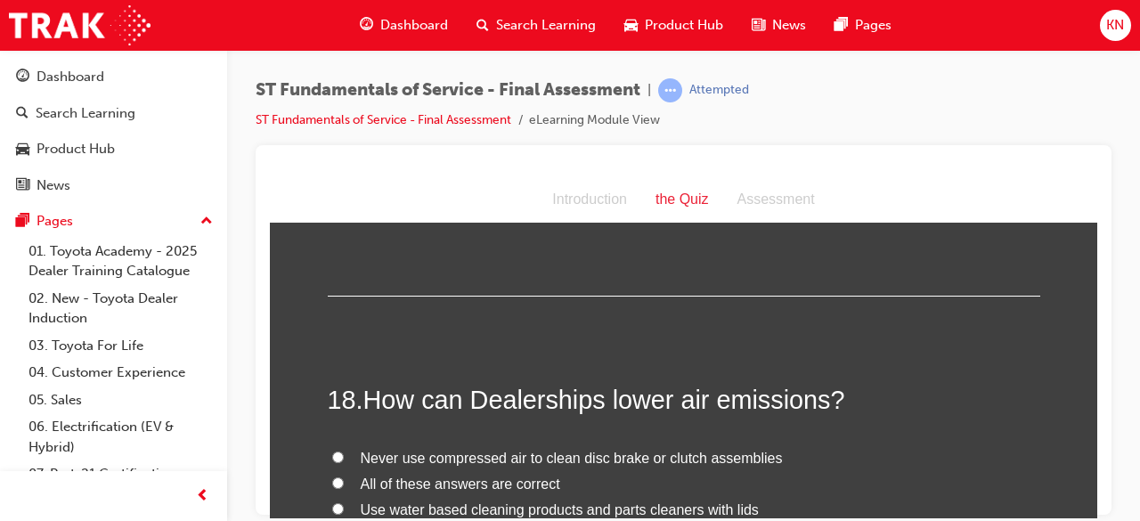
scroll to position [6851, 0]
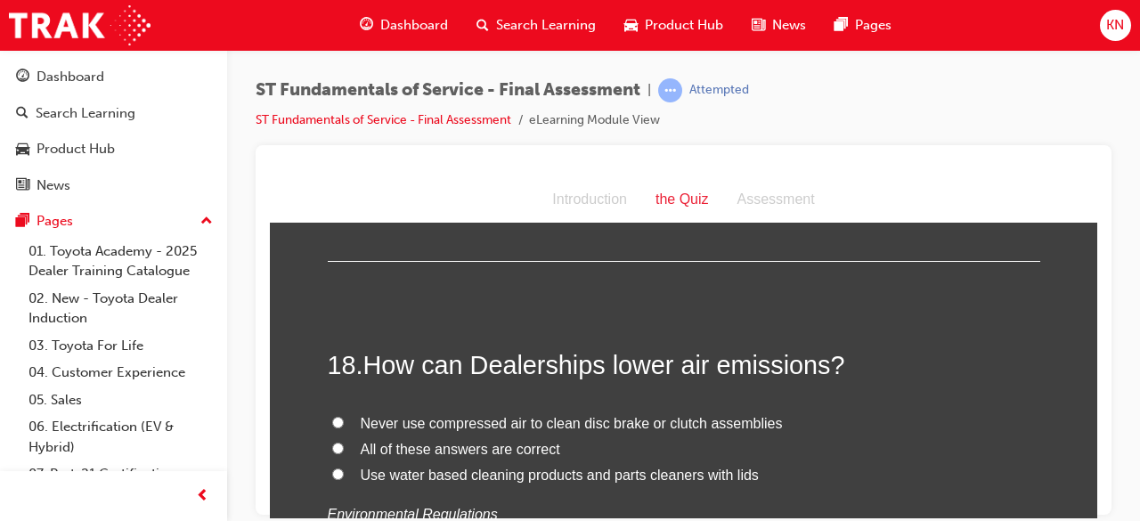
click at [333, 442] on input "All of these answers are correct" at bounding box center [338, 448] width 12 height 12
radio input "true"
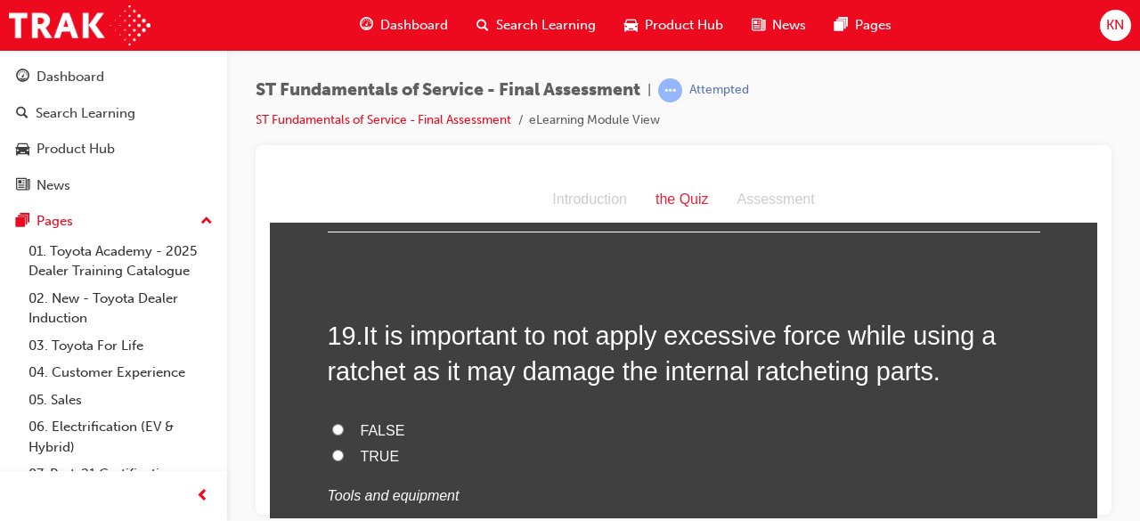
scroll to position [7243, 0]
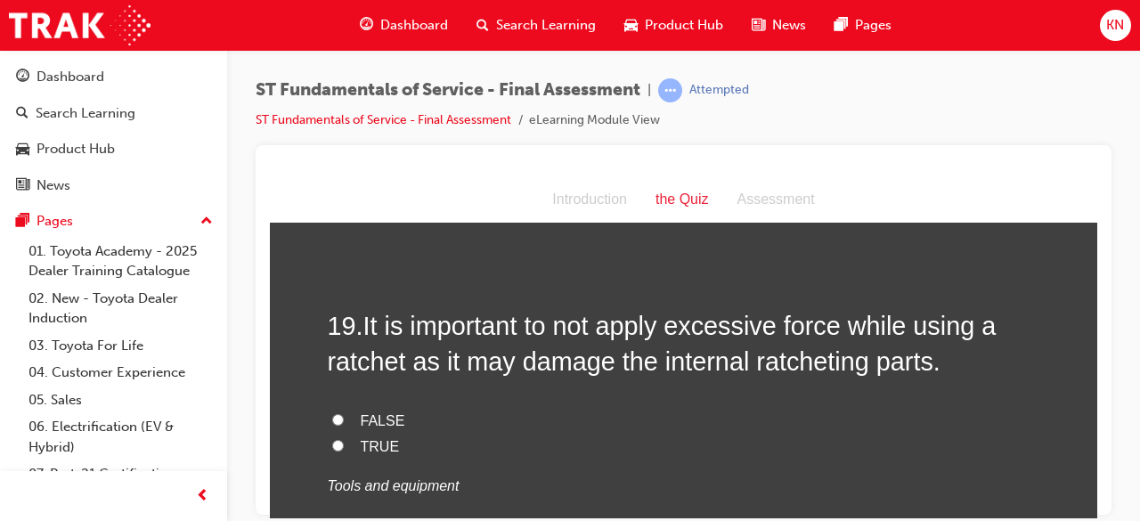
click at [337, 434] on label "TRUE" at bounding box center [684, 447] width 713 height 26
click at [337, 439] on input "TRUE" at bounding box center [338, 445] width 12 height 12
radio input "true"
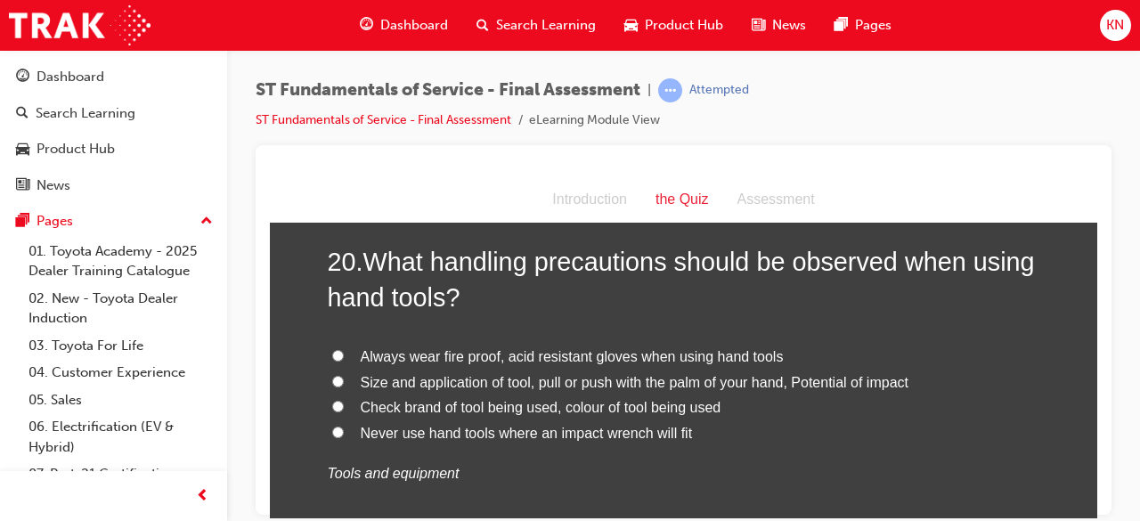
scroll to position [7635, 0]
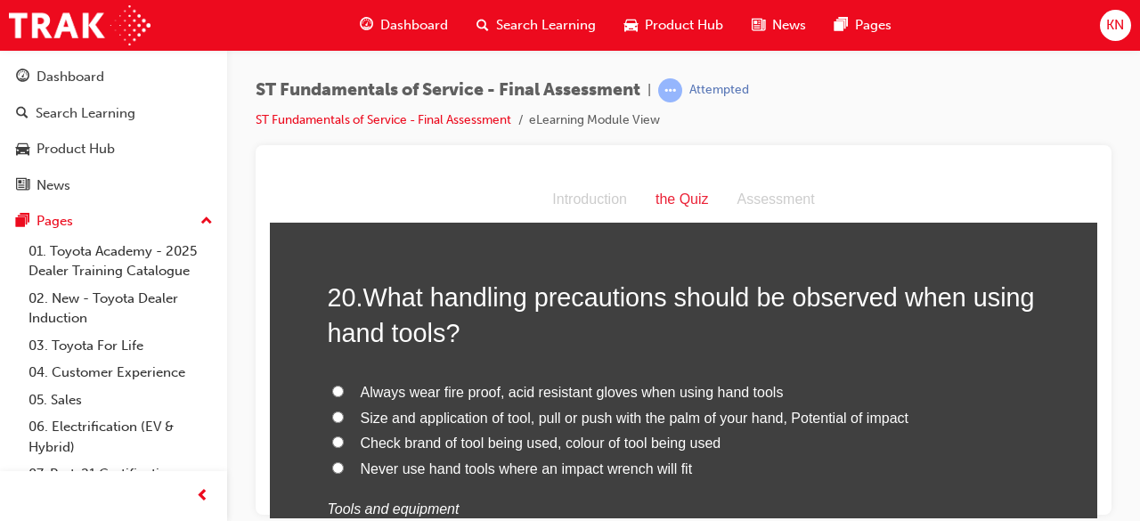
click at [332, 461] on input "Never use hand tools where an impact wrench will fit" at bounding box center [338, 467] width 12 height 12
radio input "true"
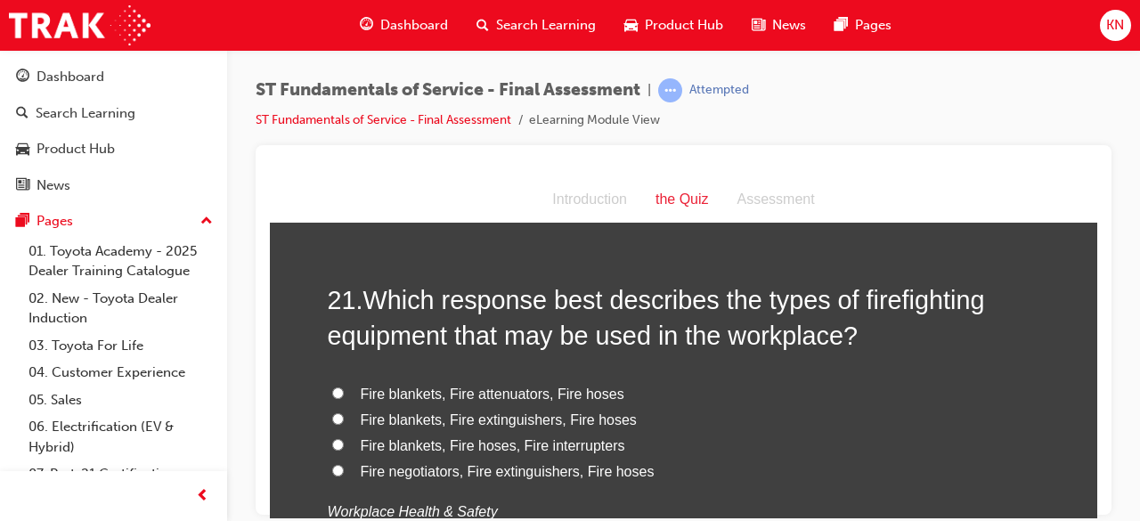
scroll to position [8063, 0]
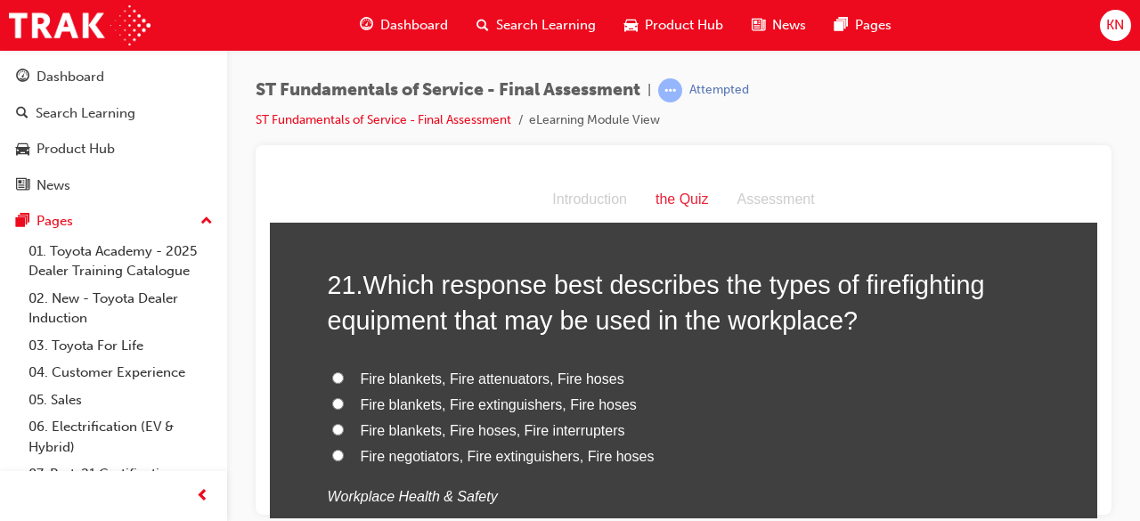
click at [334, 397] on input "Fire blankets, Fire extinguishers, Fire hoses" at bounding box center [338, 403] width 12 height 12
radio input "true"
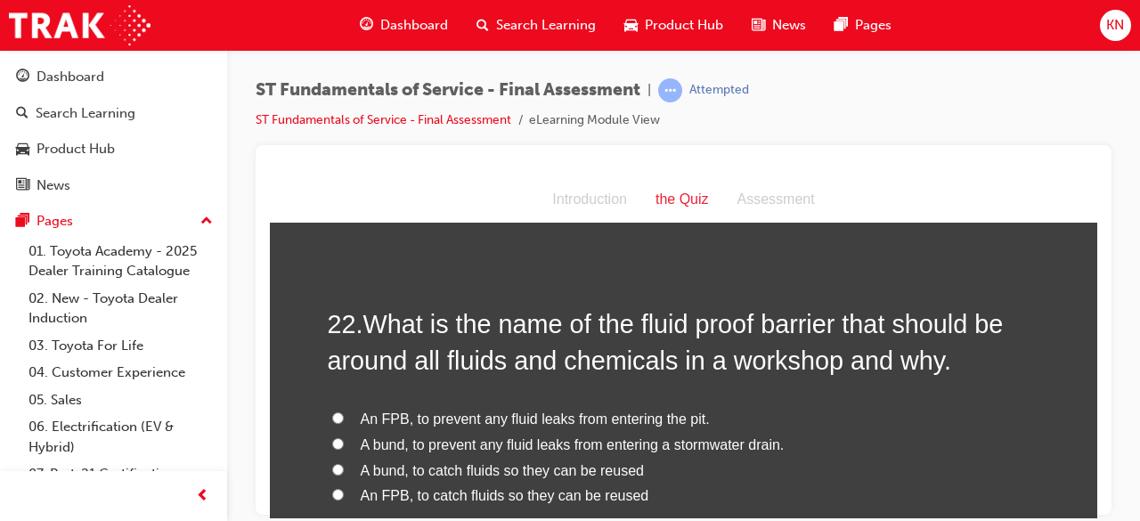
scroll to position [8455, 0]
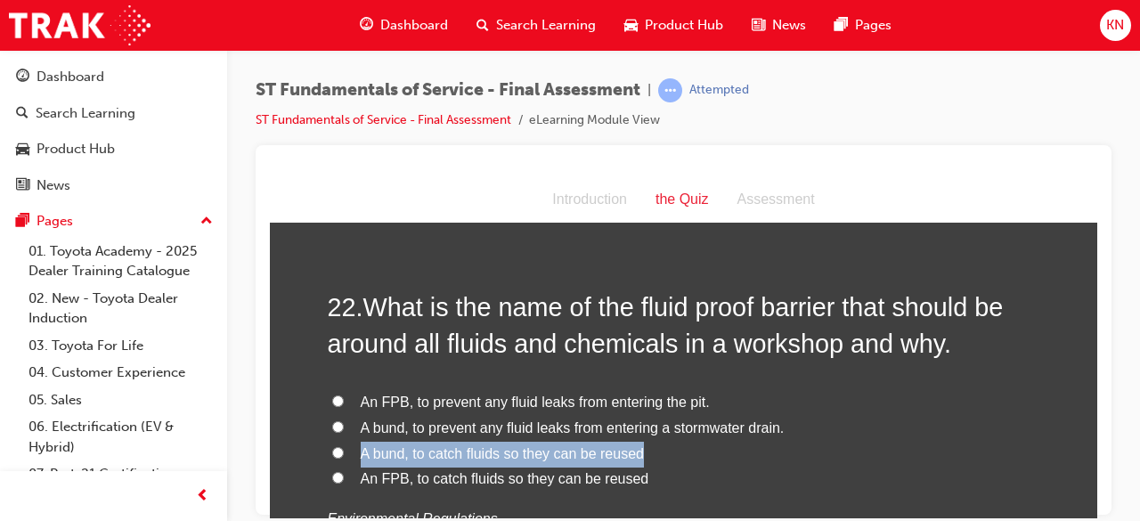
drag, startPoint x: 352, startPoint y: 414, endPoint x: 330, endPoint y: 440, distance: 34.1
click at [330, 440] on div "An FPB, to prevent any fluid leaks from entering the pit. A bund, to prevent an…" at bounding box center [684, 460] width 713 height 143
click at [332, 471] on input "An FPB, to catch fluids so they can be reused" at bounding box center [338, 477] width 12 height 12
radio input "true"
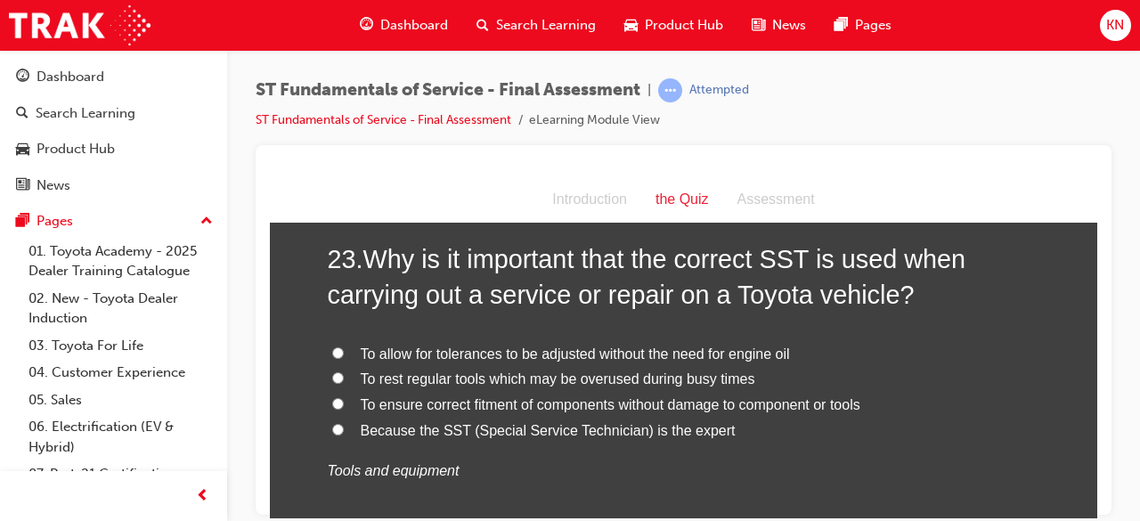
scroll to position [8882, 0]
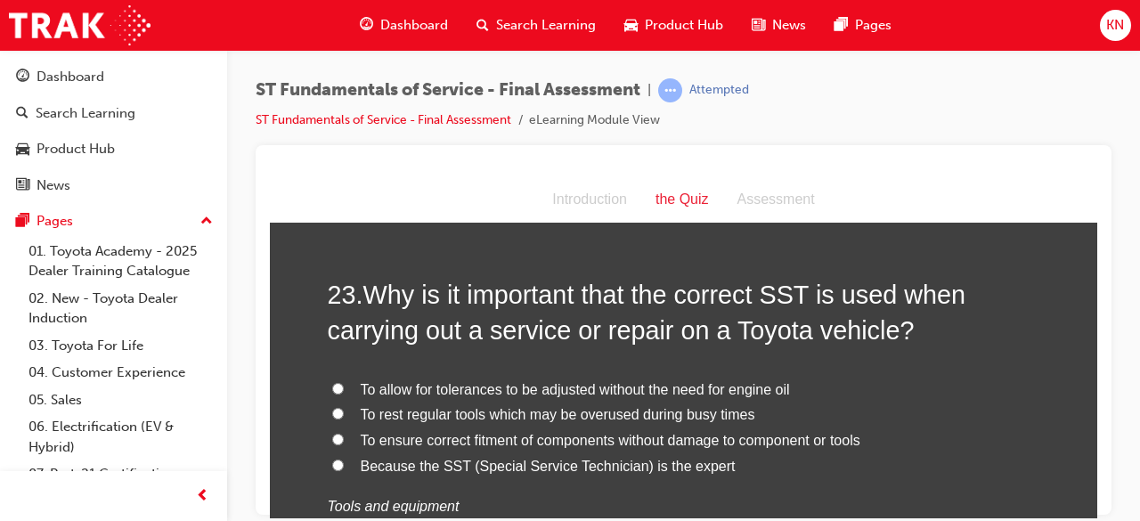
click at [332, 433] on input "To ensure correct fitment of components without damage to component or tools" at bounding box center [338, 439] width 12 height 12
radio input "true"
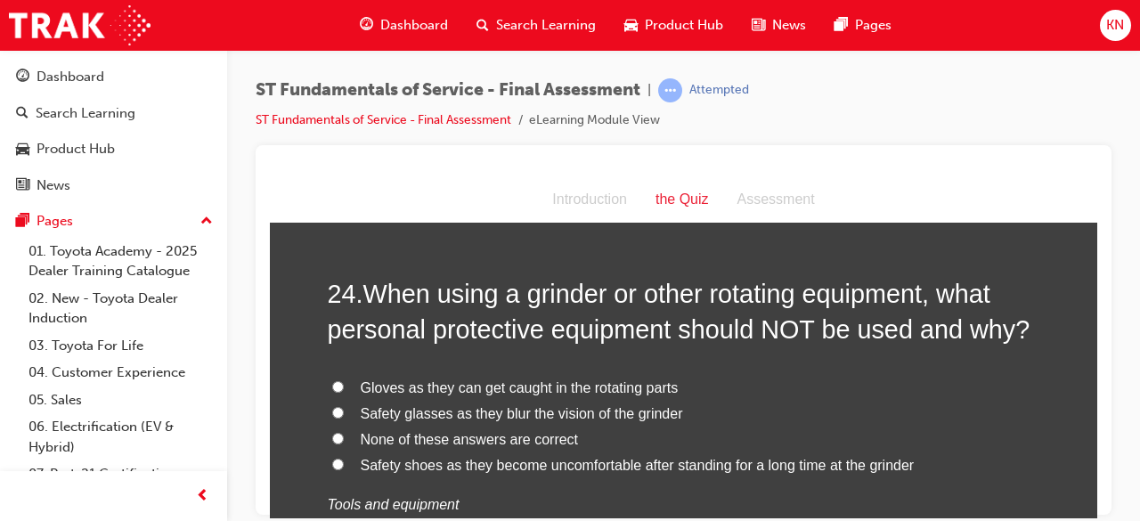
scroll to position [9334, 0]
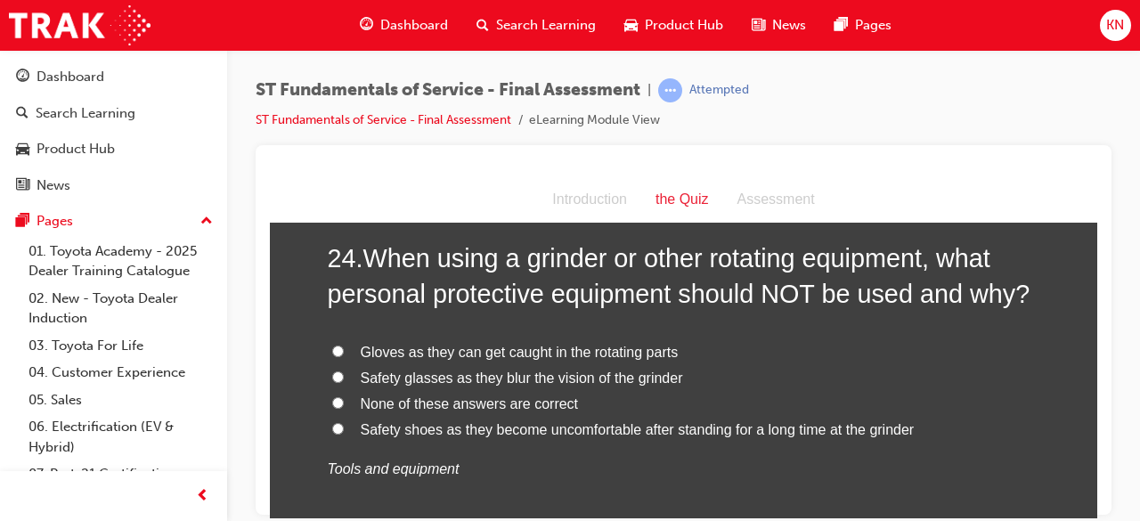
click at [332, 396] on input "None of these answers are correct" at bounding box center [338, 402] width 12 height 12
radio input "true"
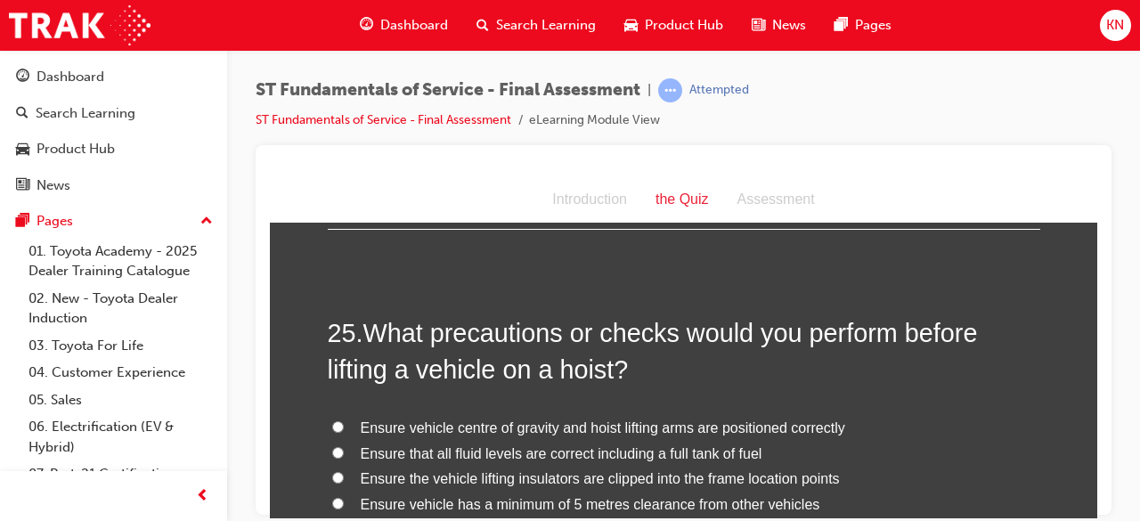
scroll to position [9690, 0]
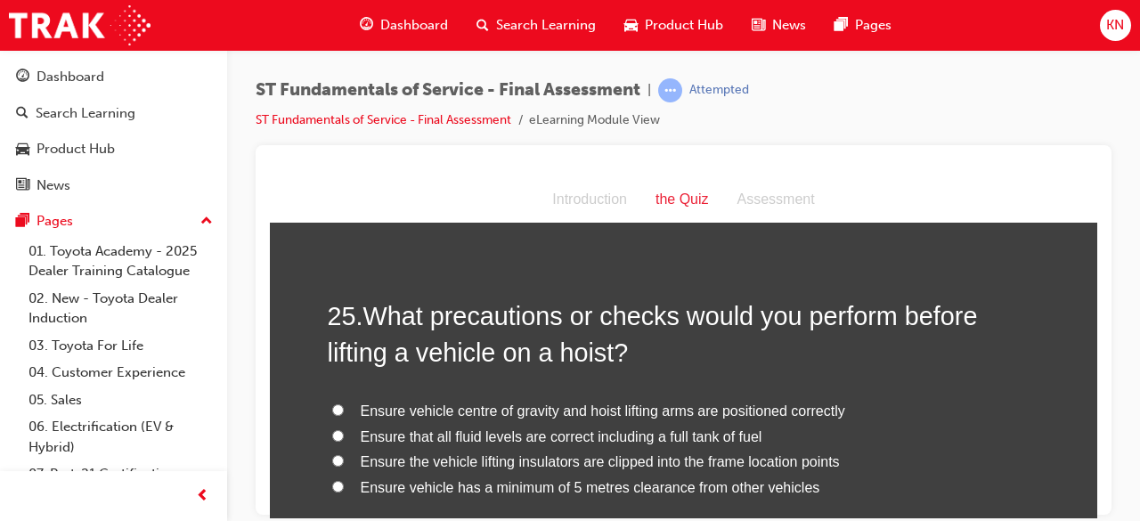
click at [332, 404] on input "Ensure vehicle centre of gravity and hoist lifting arms are positioned correctly" at bounding box center [338, 410] width 12 height 12
radio input "true"
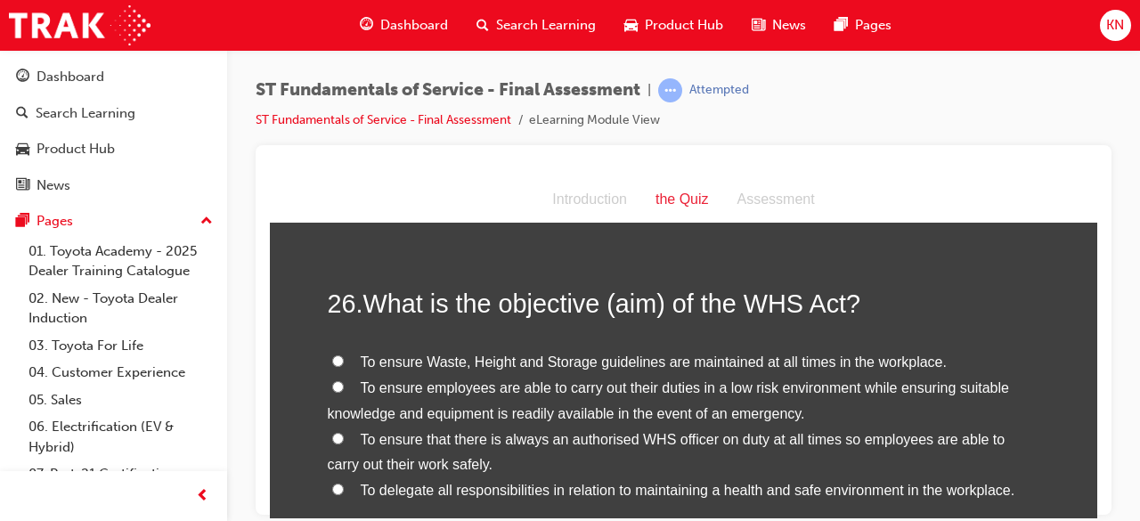
scroll to position [10154, 0]
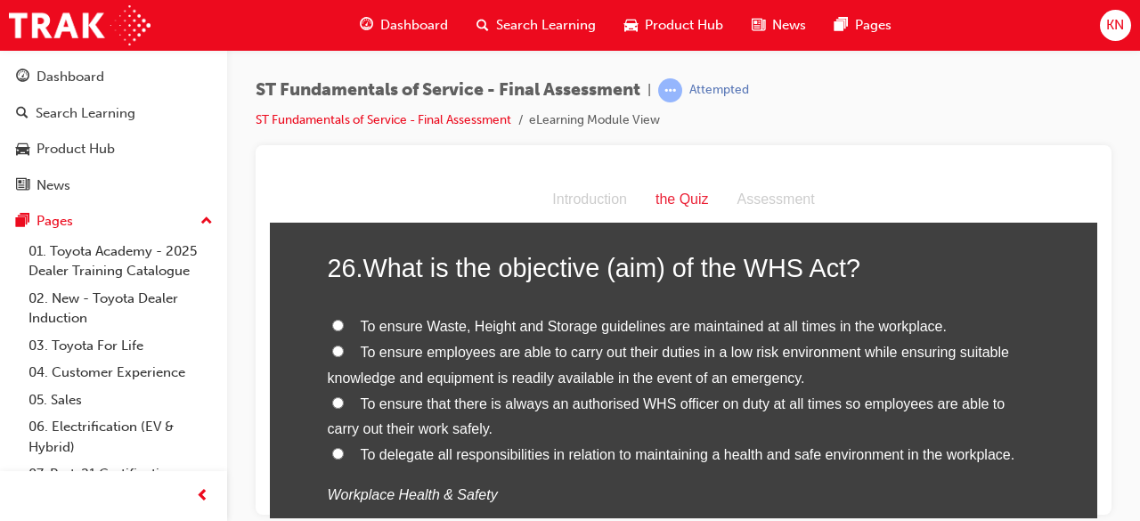
click at [328, 339] on label "To ensure employees are able to carry out their duties in a low risk environmen…" at bounding box center [684, 365] width 713 height 52
click at [332, 345] on input "To ensure employees are able to carry out their duties in a low risk environmen…" at bounding box center [338, 351] width 12 height 12
radio input "true"
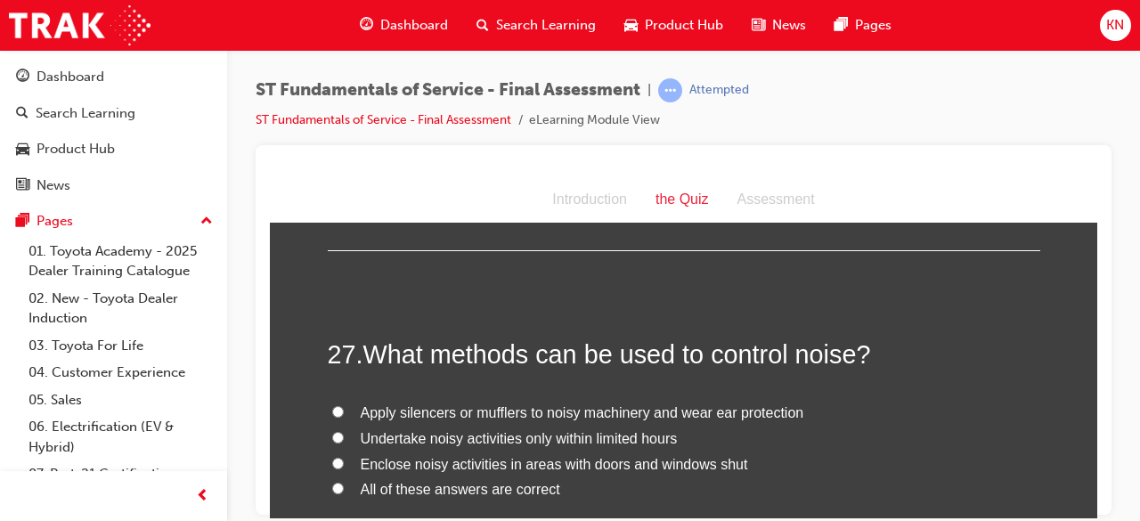
scroll to position [10510, 0]
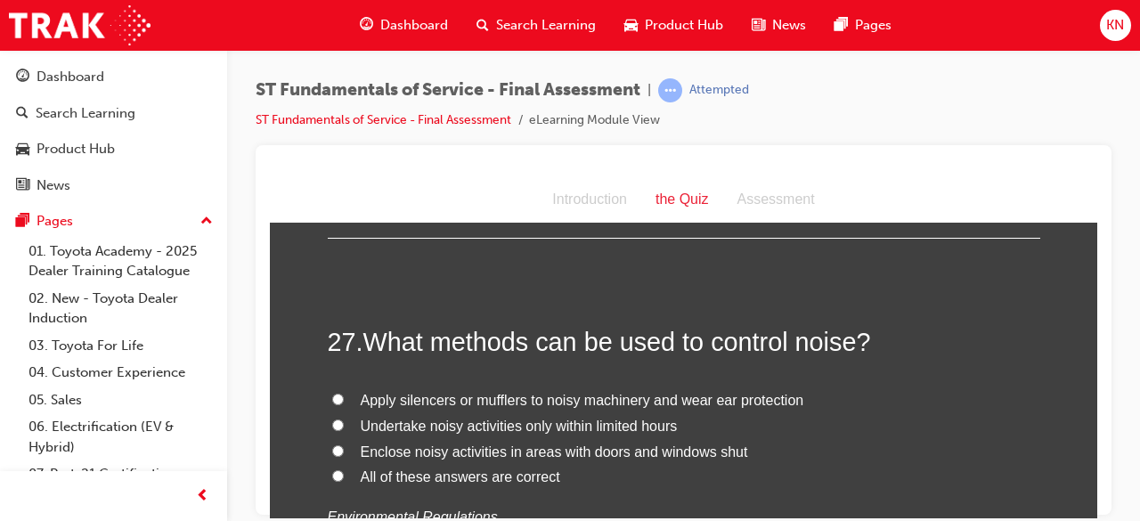
click at [332, 469] on input "All of these answers are correct" at bounding box center [338, 475] width 12 height 12
radio input "true"
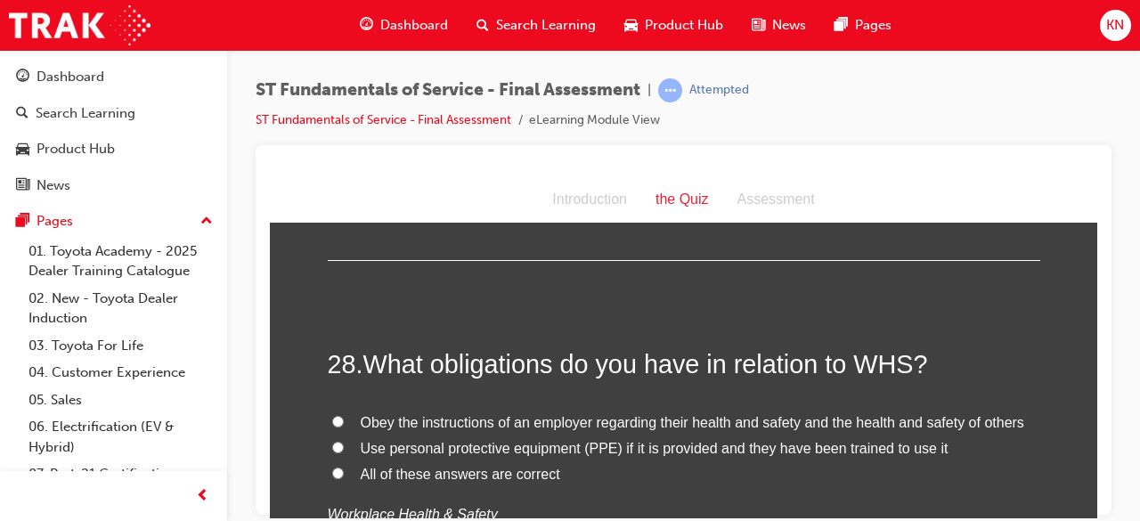
scroll to position [10902, 0]
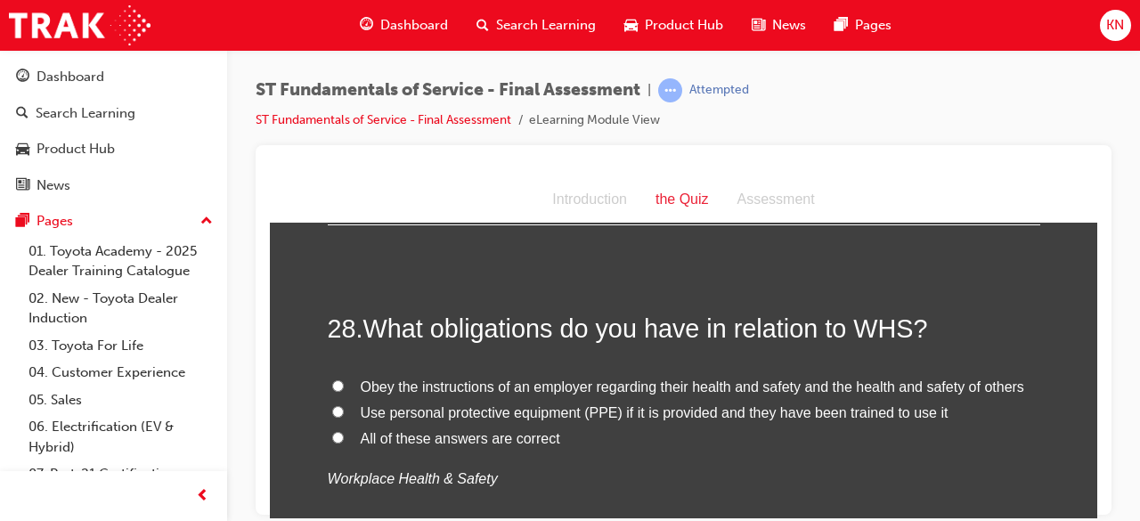
click at [332, 431] on input "All of these answers are correct" at bounding box center [338, 437] width 12 height 12
radio input "true"
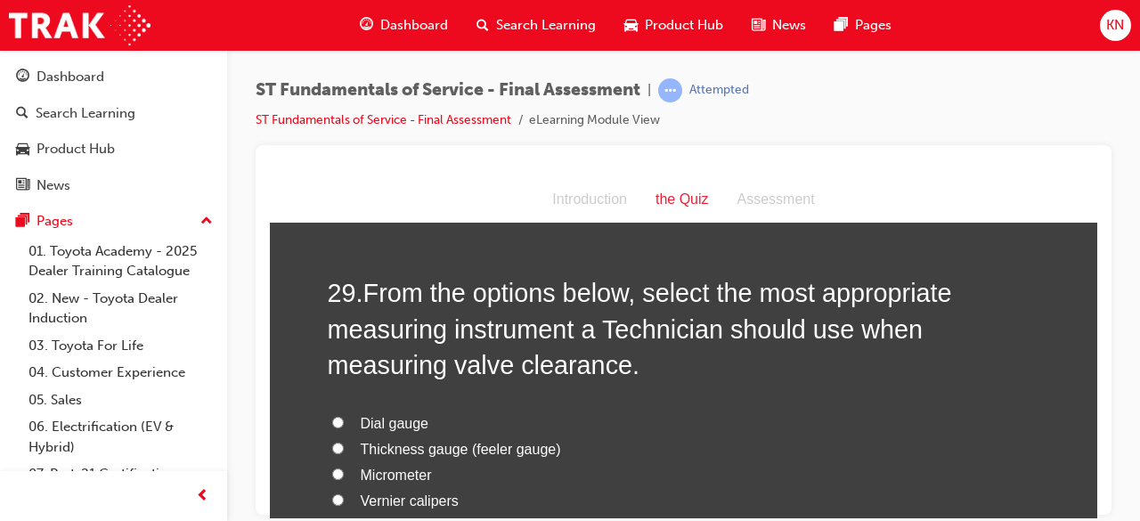
scroll to position [11294, 0]
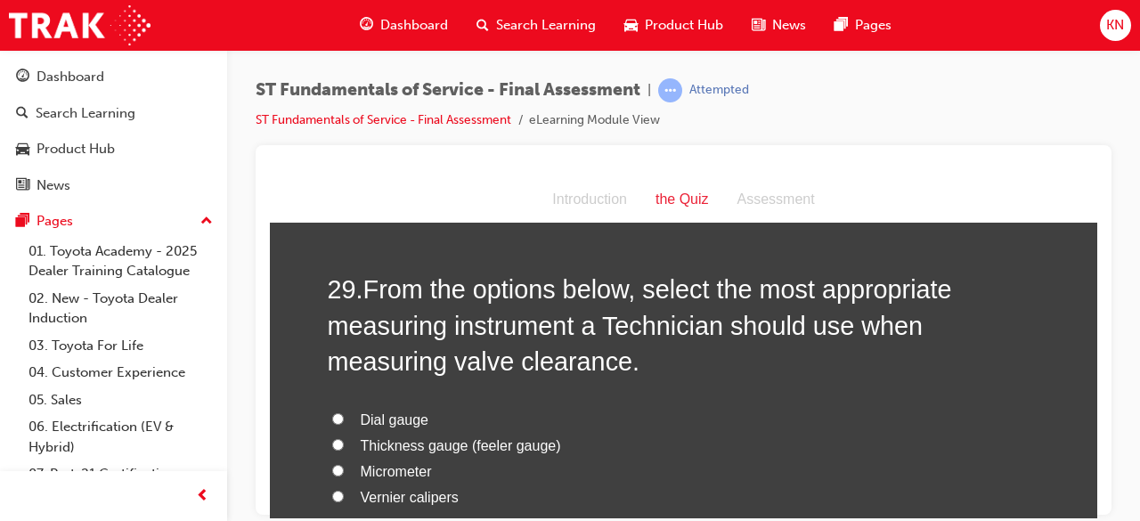
click at [332, 438] on input "Thickness gauge (feeler gauge)" at bounding box center [338, 444] width 12 height 12
radio input "true"
click at [332, 412] on input "Dial gauge" at bounding box center [338, 418] width 12 height 12
radio input "true"
click at [332, 438] on input "Thickness gauge (feeler gauge)" at bounding box center [338, 444] width 12 height 12
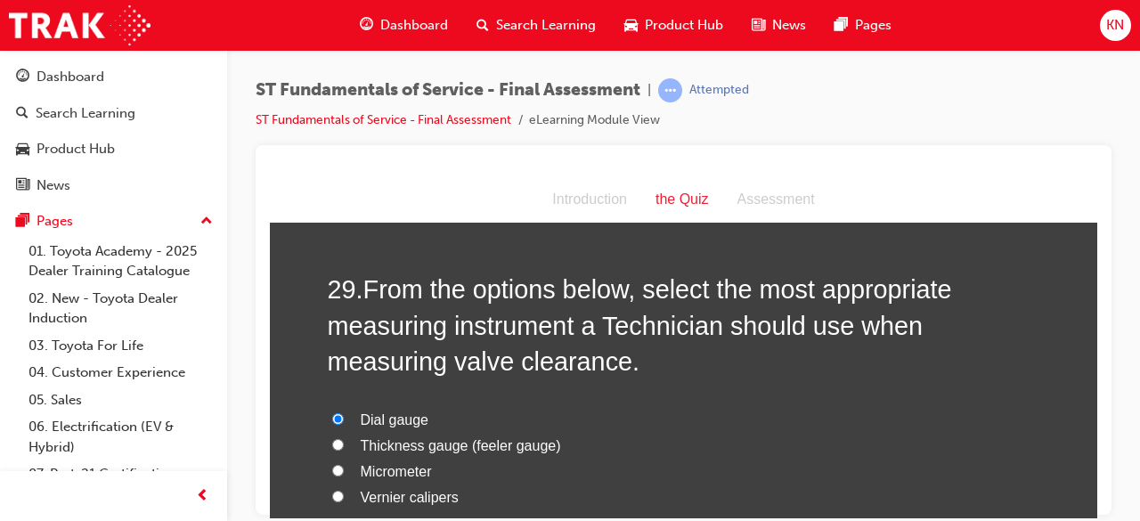
radio input "true"
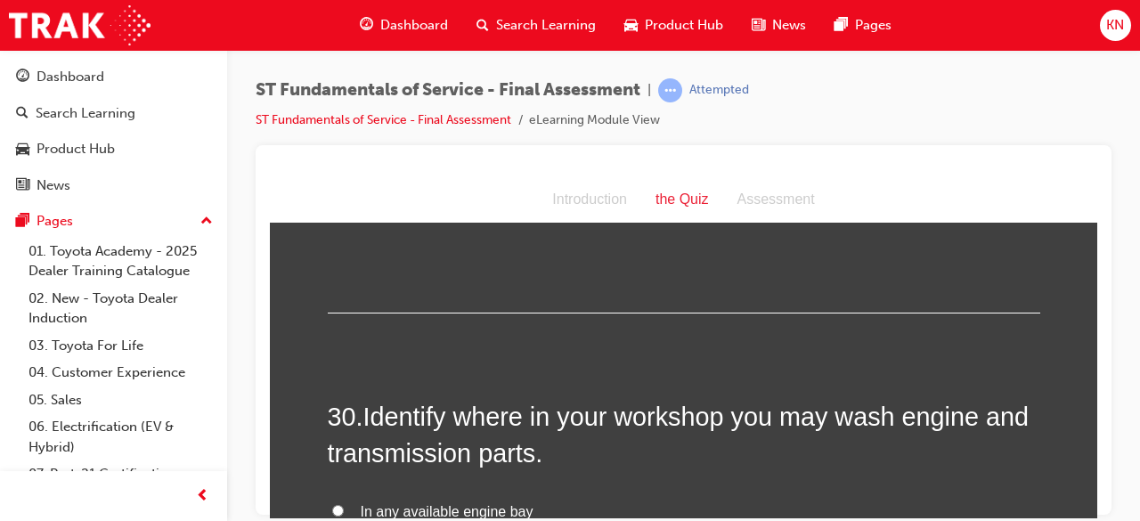
scroll to position [11736, 0]
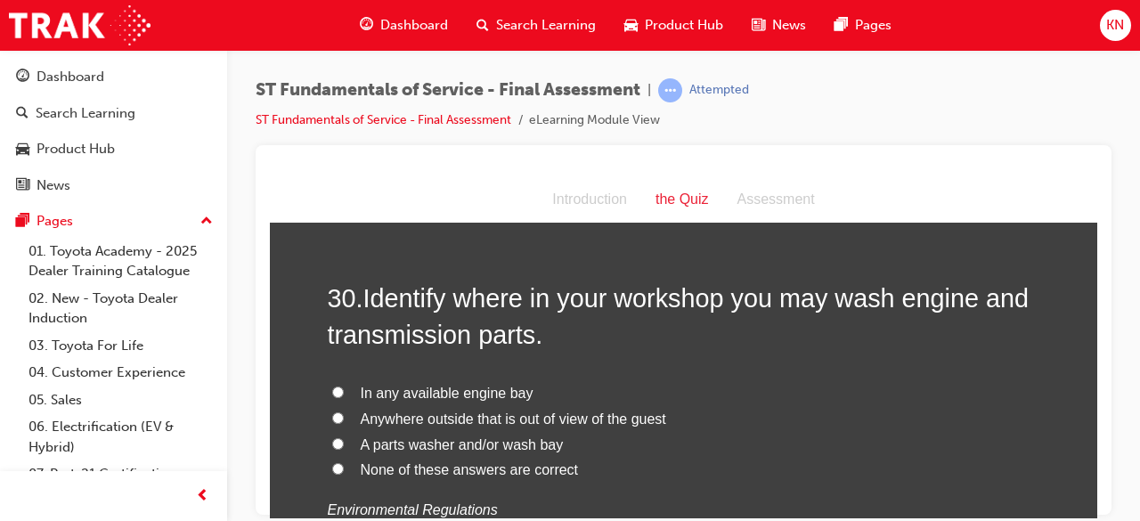
click at [334, 462] on input "None of these answers are correct" at bounding box center [338, 468] width 12 height 12
radio input "true"
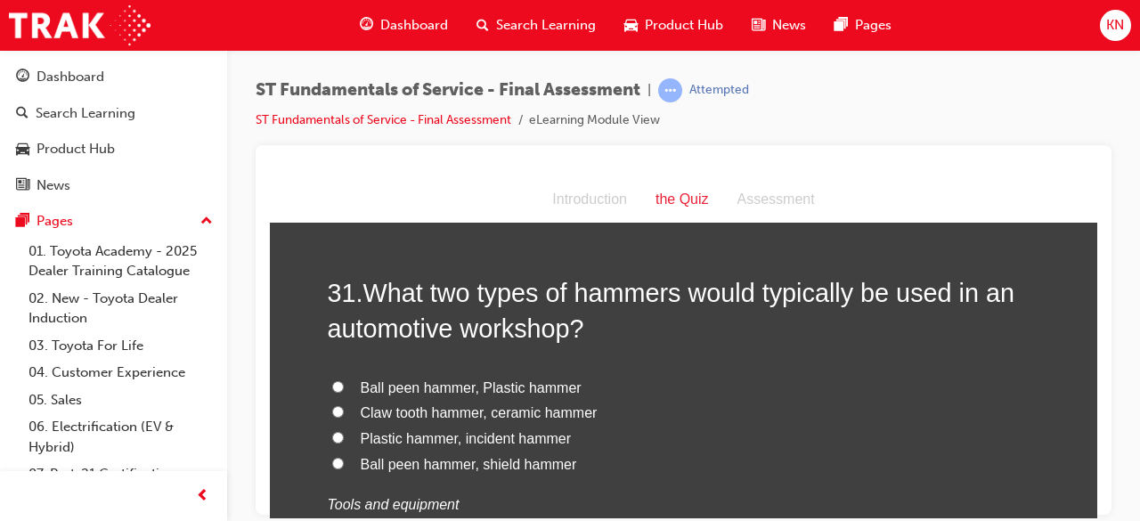
scroll to position [12163, 0]
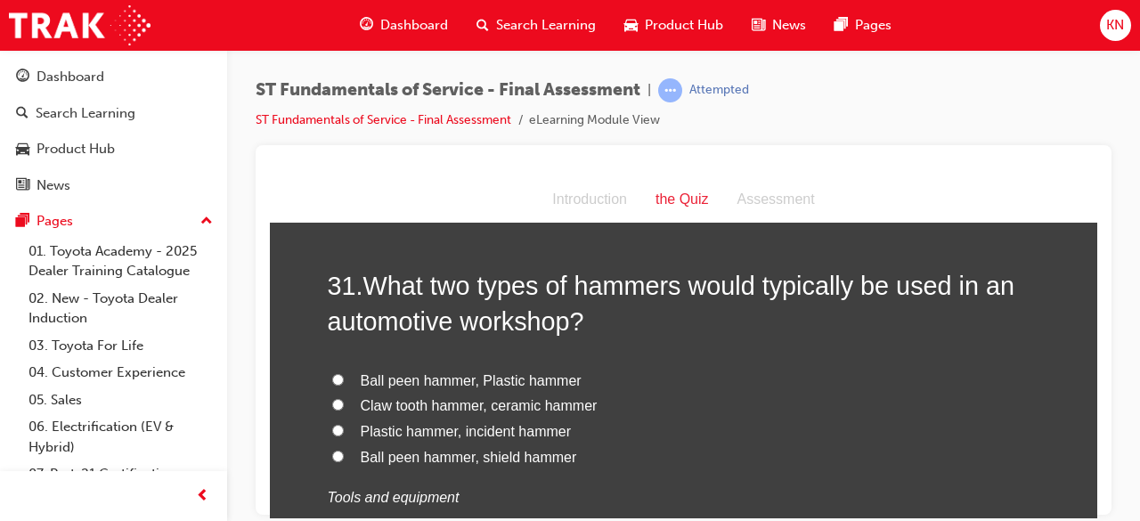
click at [333, 373] on input "Ball peen hammer, Plastic hammer" at bounding box center [338, 379] width 12 height 12
radio input "true"
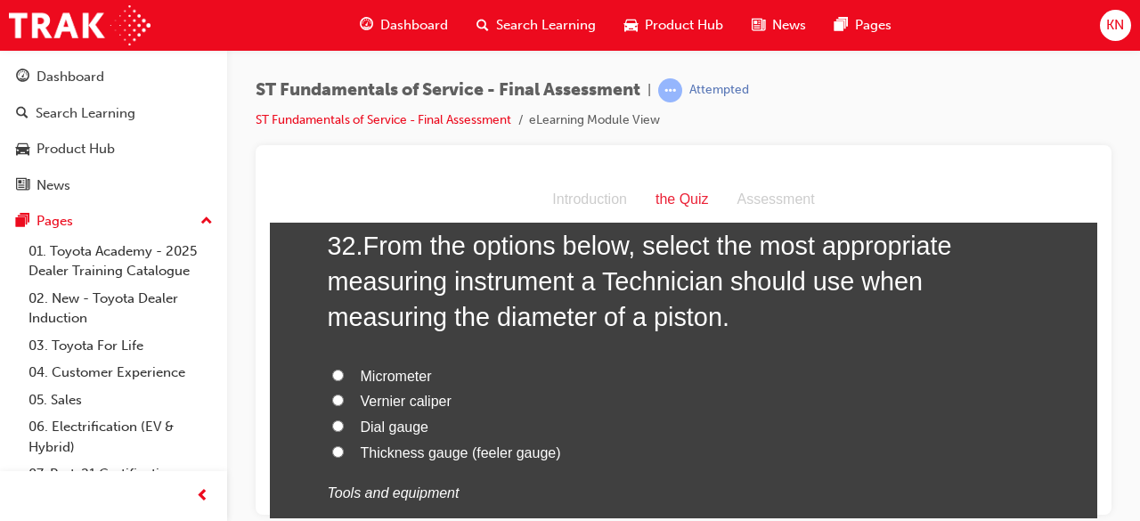
scroll to position [12627, 0]
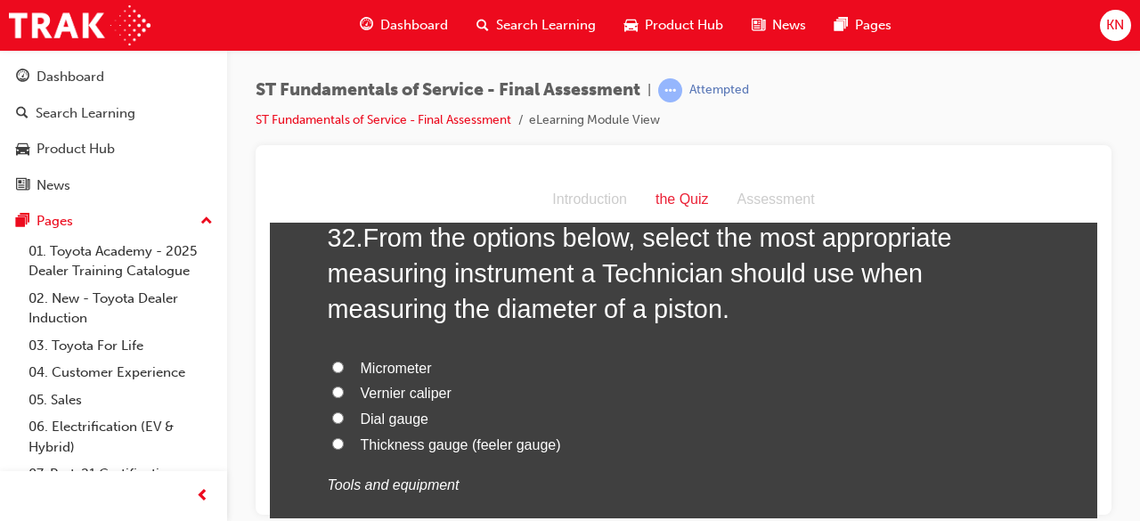
click at [335, 361] on input "Micrometer" at bounding box center [338, 367] width 12 height 12
radio input "true"
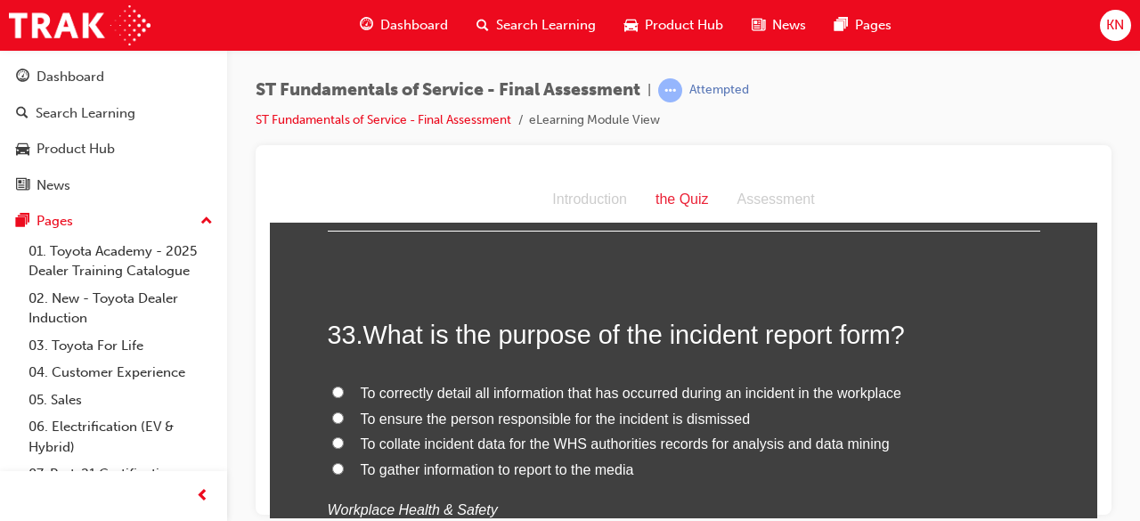
scroll to position [12983, 0]
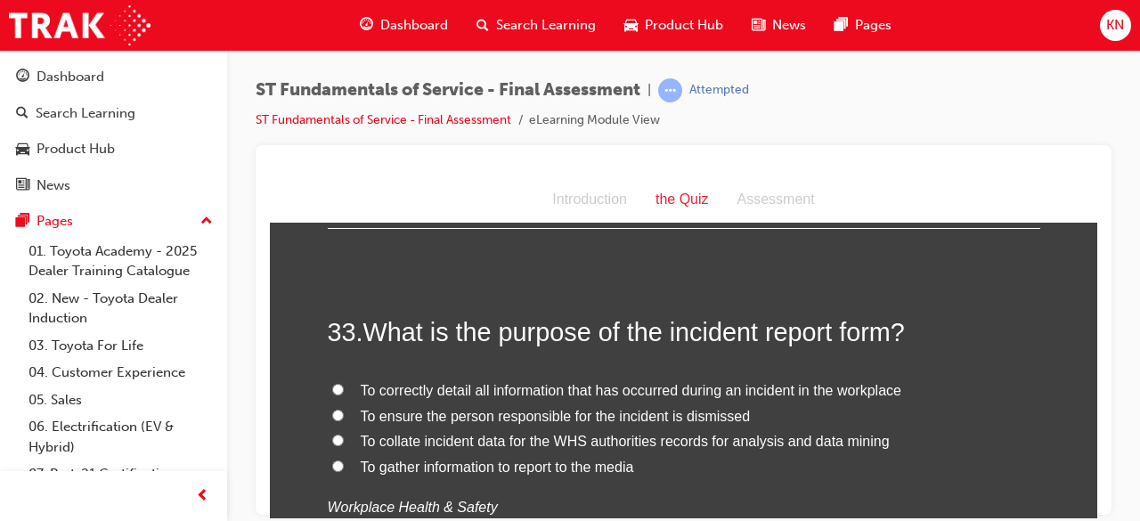
click at [335, 434] on input "To collate incident data for the WHS authorities records for analysis and data …" at bounding box center [338, 440] width 12 height 12
radio input "true"
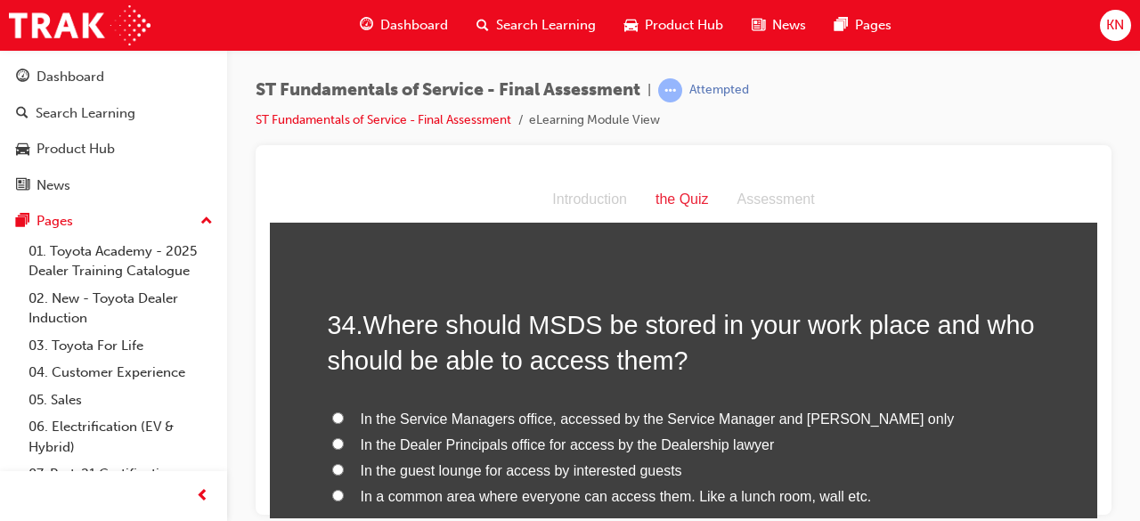
scroll to position [13375, 0]
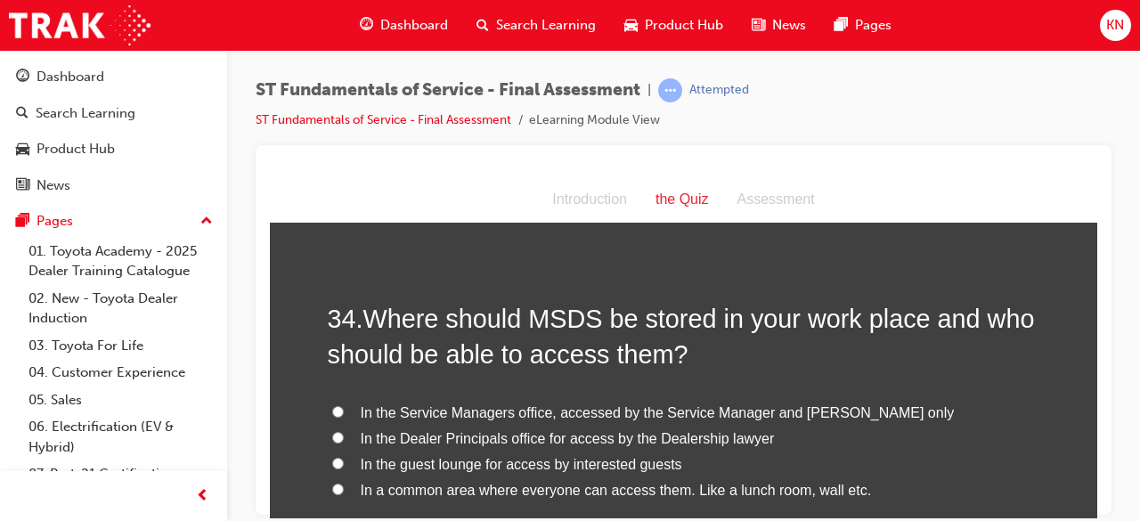
click at [332, 483] on input "In a common area where everyone can access them. Like a lunch room, wall etc." at bounding box center [338, 489] width 12 height 12
radio input "true"
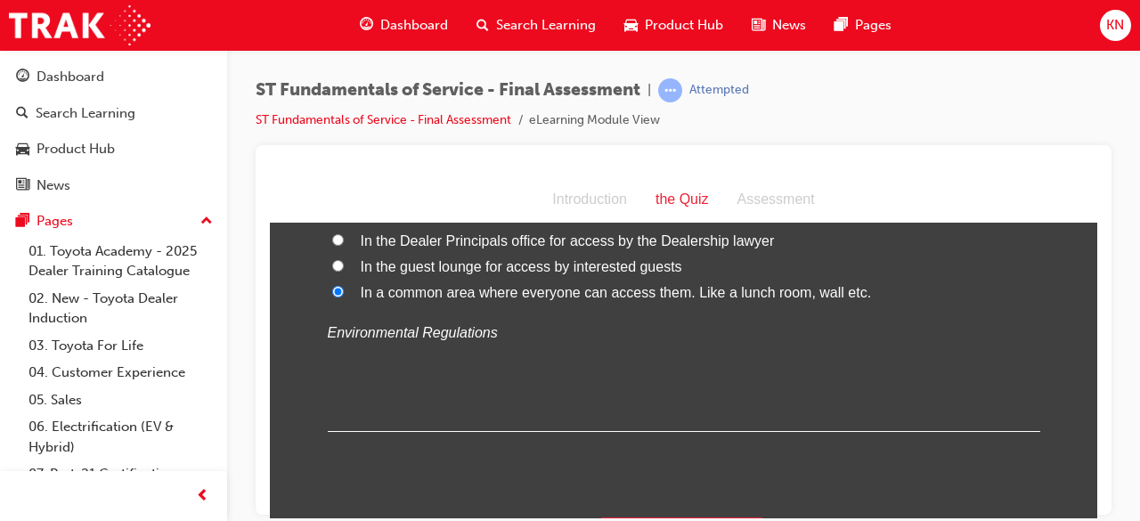
scroll to position [13576, 0]
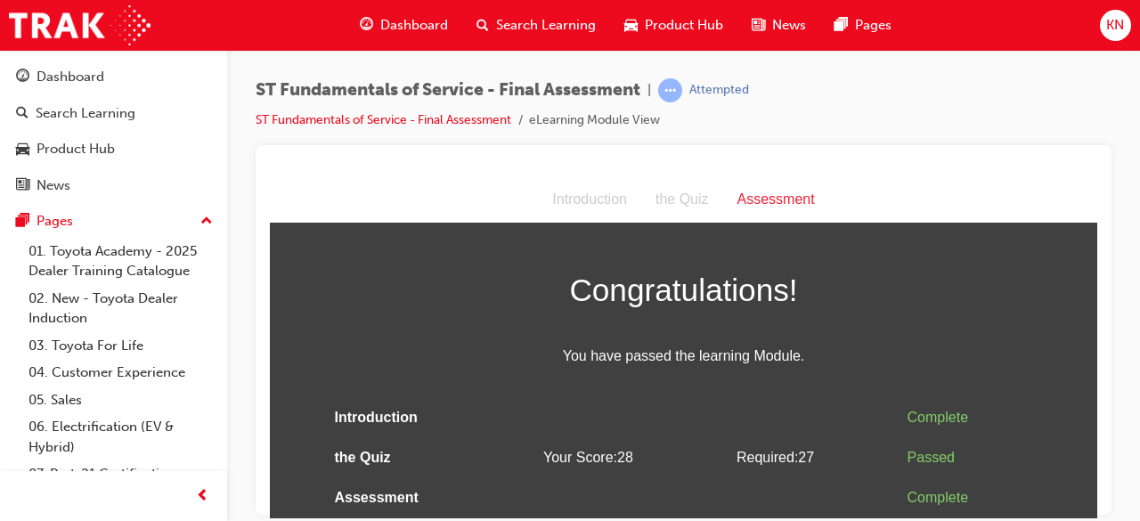
scroll to position [0, 0]
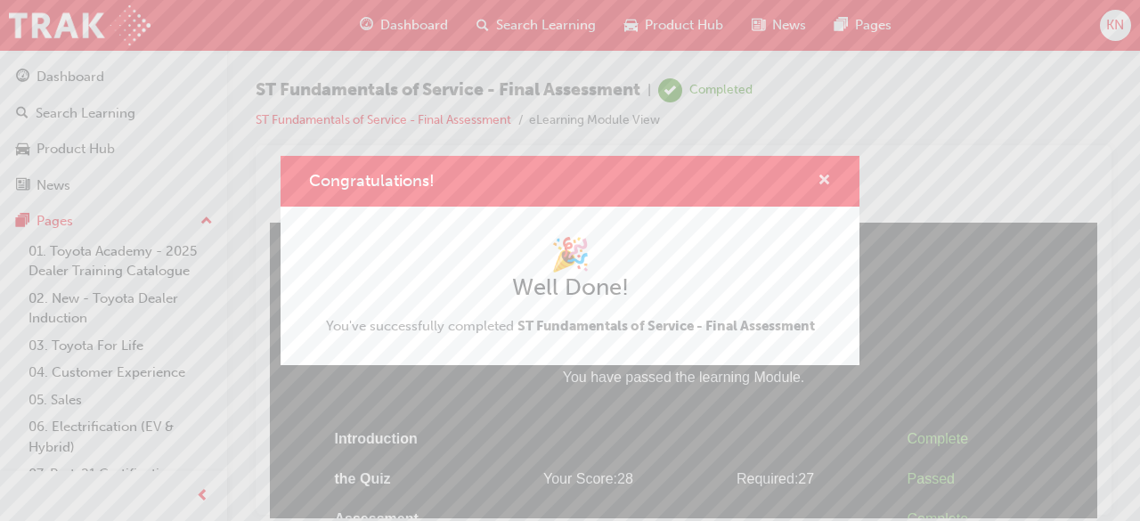
click at [828, 175] on span "cross-icon" at bounding box center [824, 182] width 13 height 16
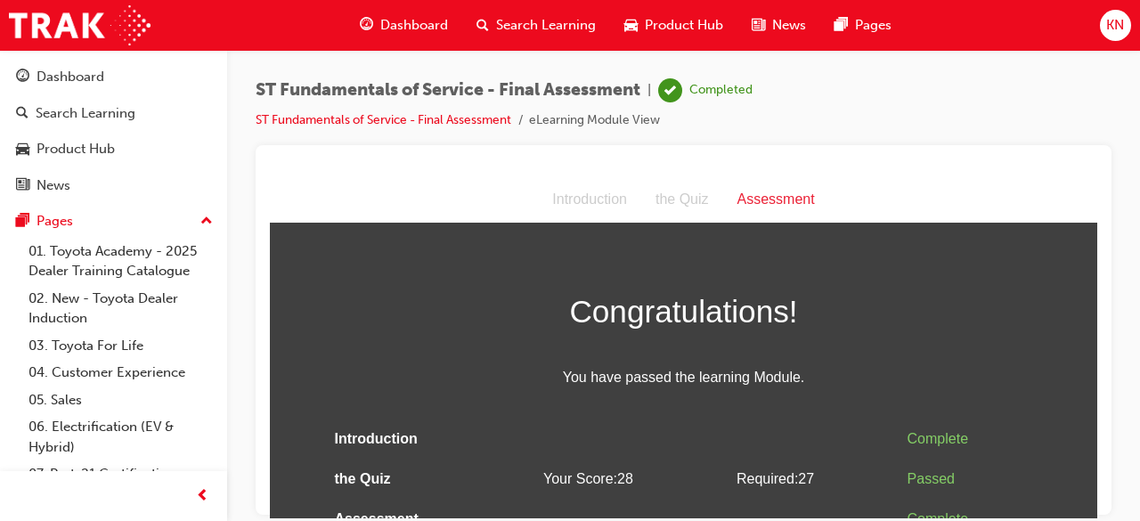
scroll to position [20, 0]
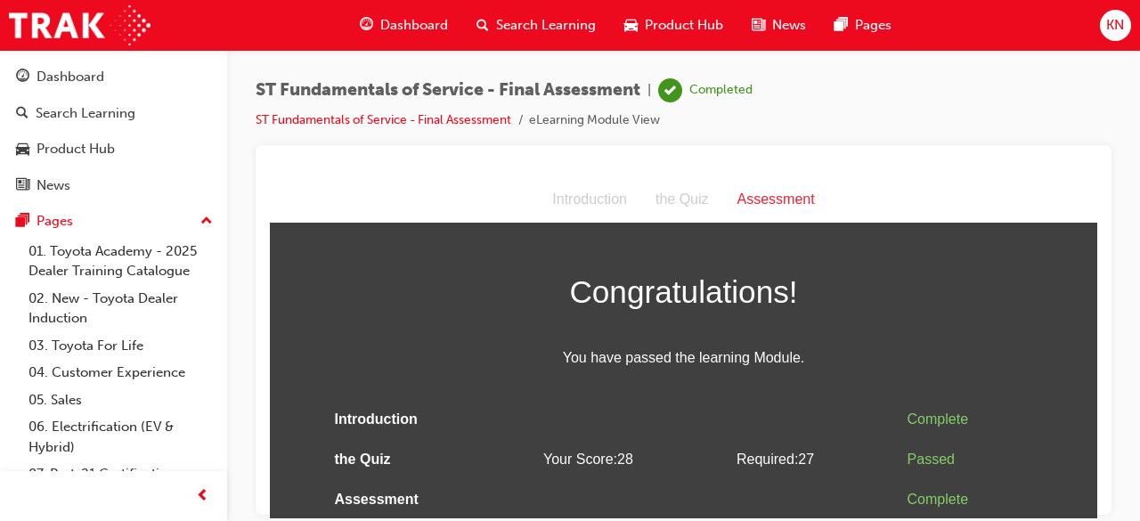
click at [980, 168] on div at bounding box center [684, 168] width 828 height 18
click at [743, 200] on div "Assessment" at bounding box center [776, 199] width 106 height 26
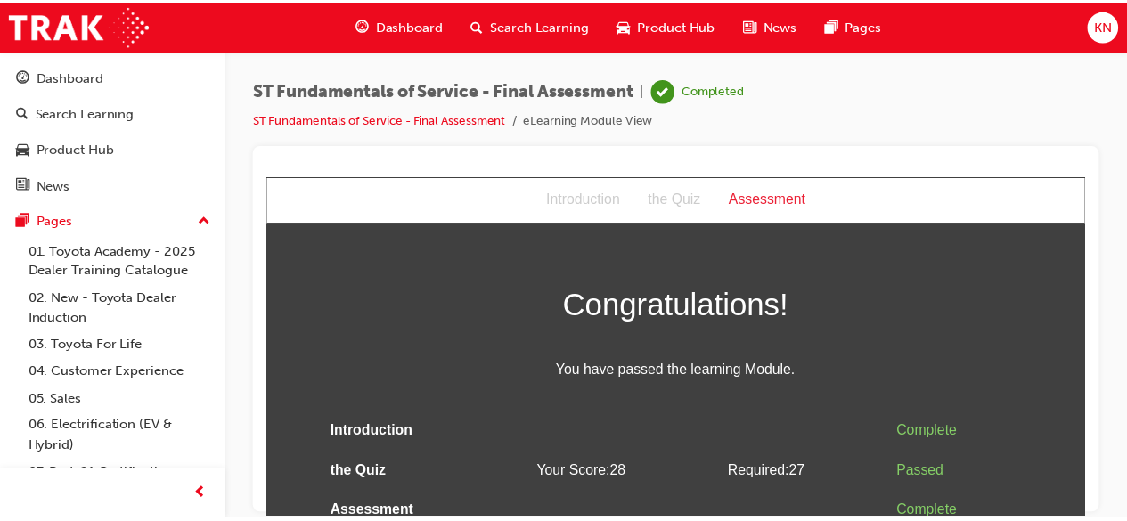
scroll to position [0, 0]
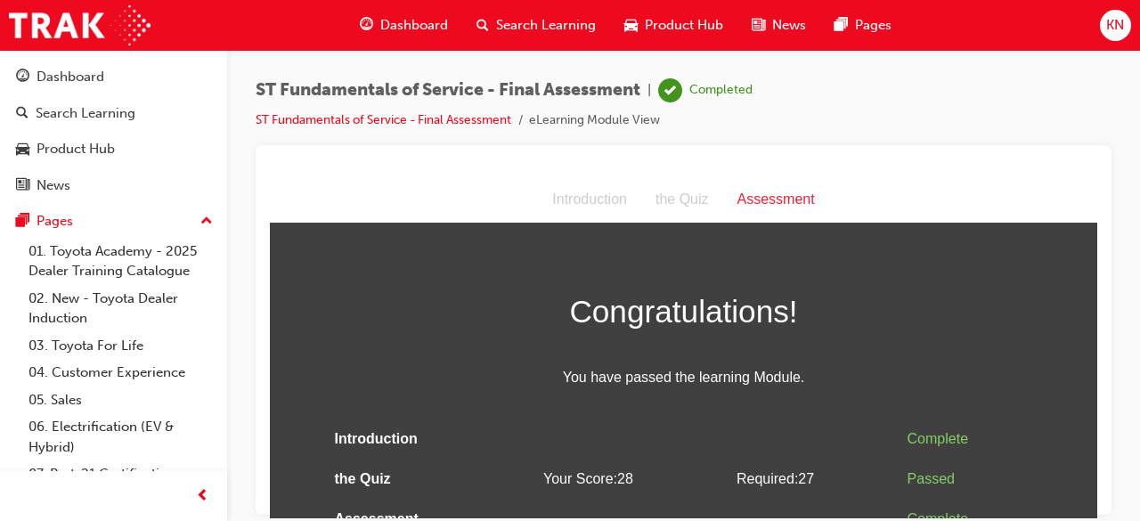
click at [964, 210] on div "Introduction the Quiz Assessment" at bounding box center [684, 199] width 828 height 46
click at [777, 198] on div "Assessment" at bounding box center [776, 199] width 106 height 26
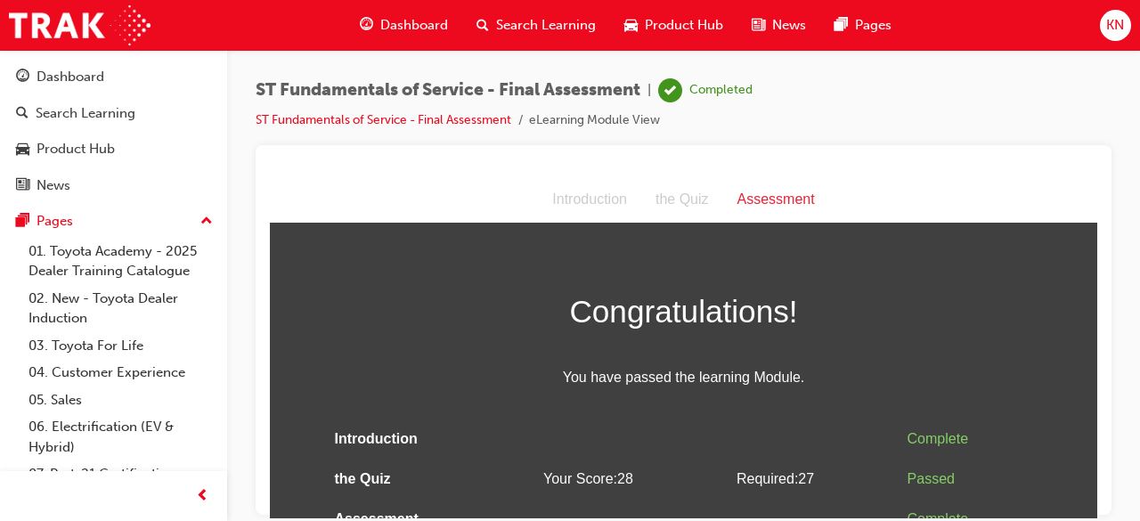
click at [777, 198] on div "Assessment" at bounding box center [776, 199] width 106 height 26
click at [684, 194] on div "the Quiz" at bounding box center [682, 199] width 82 height 26
click at [390, 28] on span "Dashboard" at bounding box center [414, 25] width 68 height 20
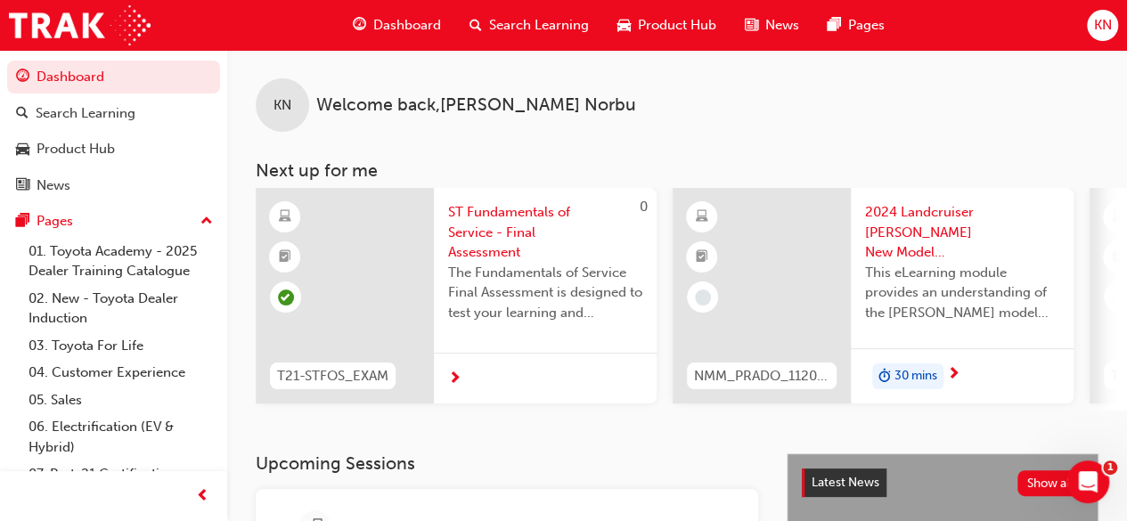
click at [390, 28] on span "Dashboard" at bounding box center [407, 25] width 68 height 20
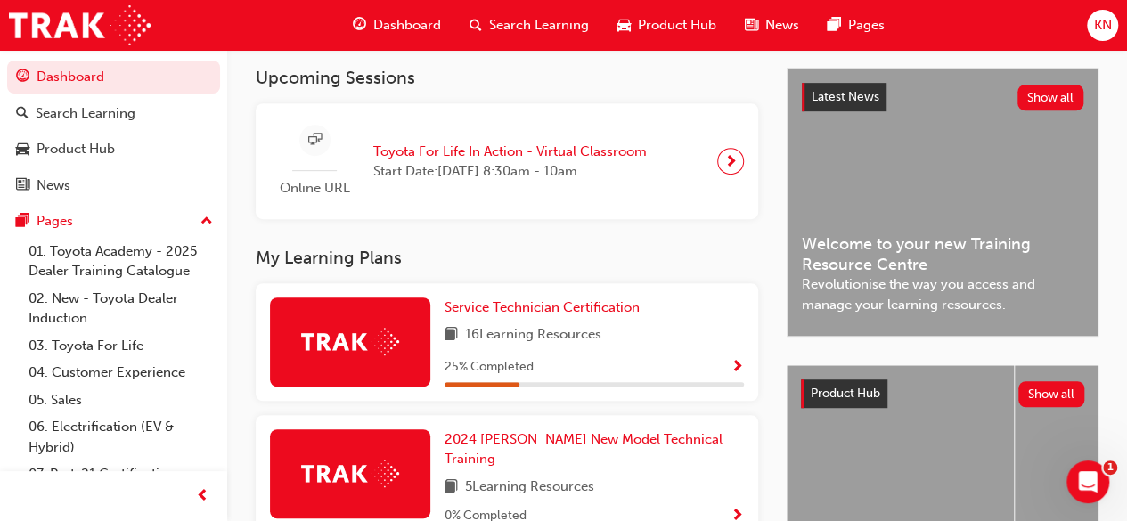
scroll to position [392, 0]
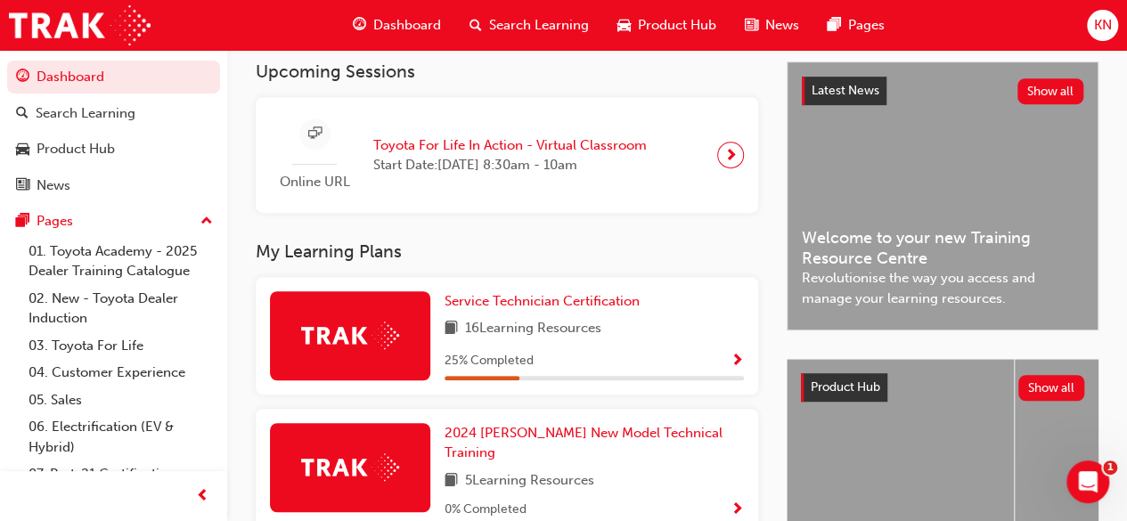
click at [727, 366] on div "25 % Completed" at bounding box center [594, 361] width 299 height 22
click at [732, 365] on span "Show Progress" at bounding box center [736, 362] width 13 height 16
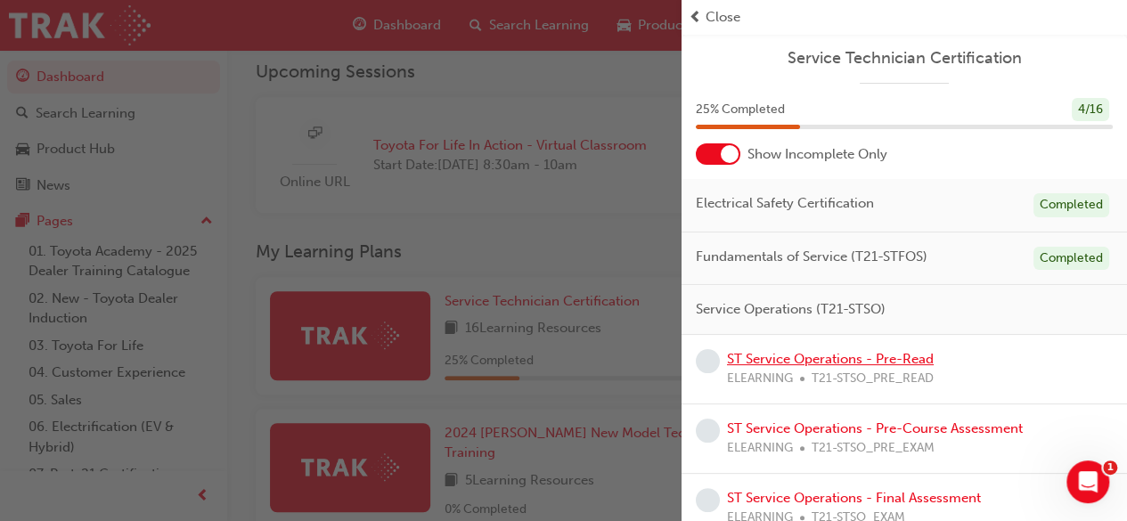
click at [846, 363] on link "ST Service Operations - Pre-Read" at bounding box center [830, 359] width 207 height 16
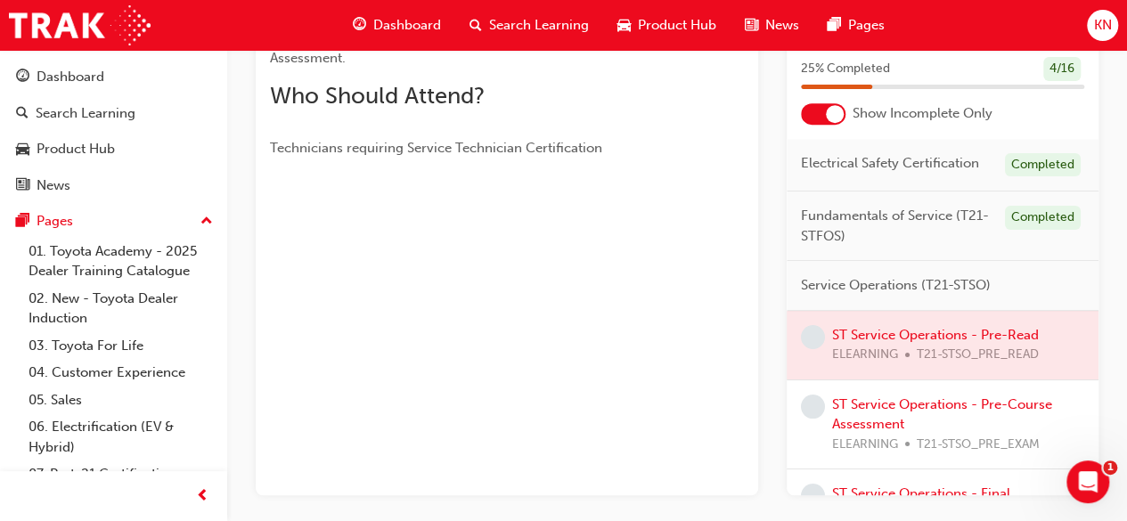
scroll to position [392, 0]
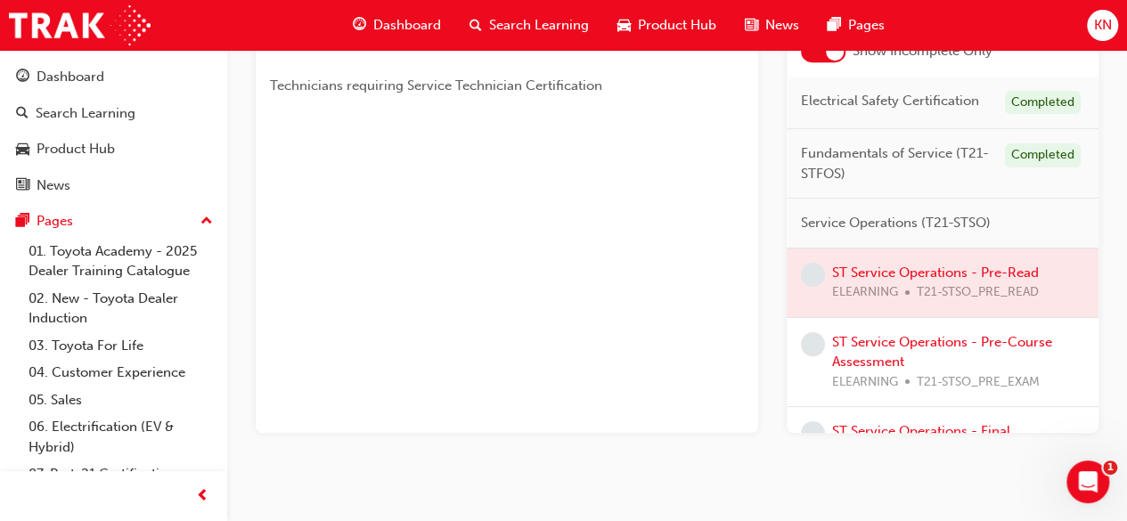
click at [906, 293] on div at bounding box center [943, 283] width 312 height 69
click at [919, 357] on link "ST Service Operations - Pre-Course Assessment" at bounding box center [942, 352] width 220 height 37
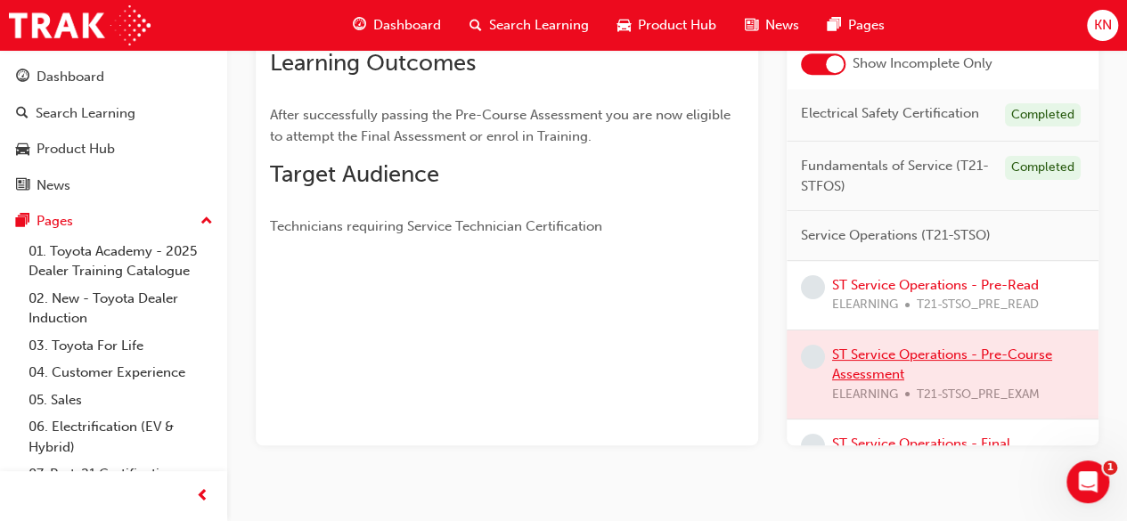
scroll to position [404, 0]
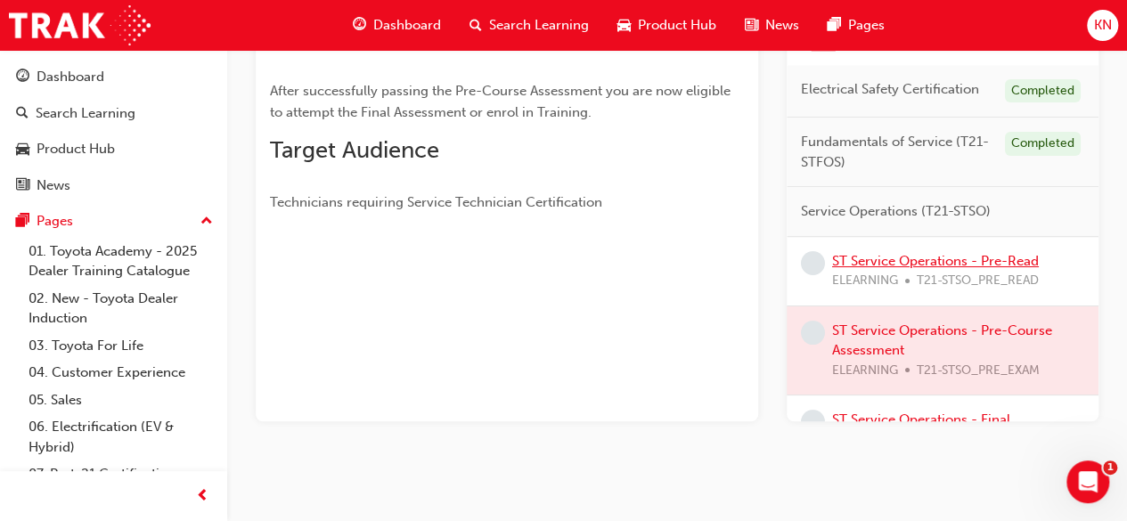
click at [923, 269] on link "ST Service Operations - Pre-Read" at bounding box center [935, 261] width 207 height 16
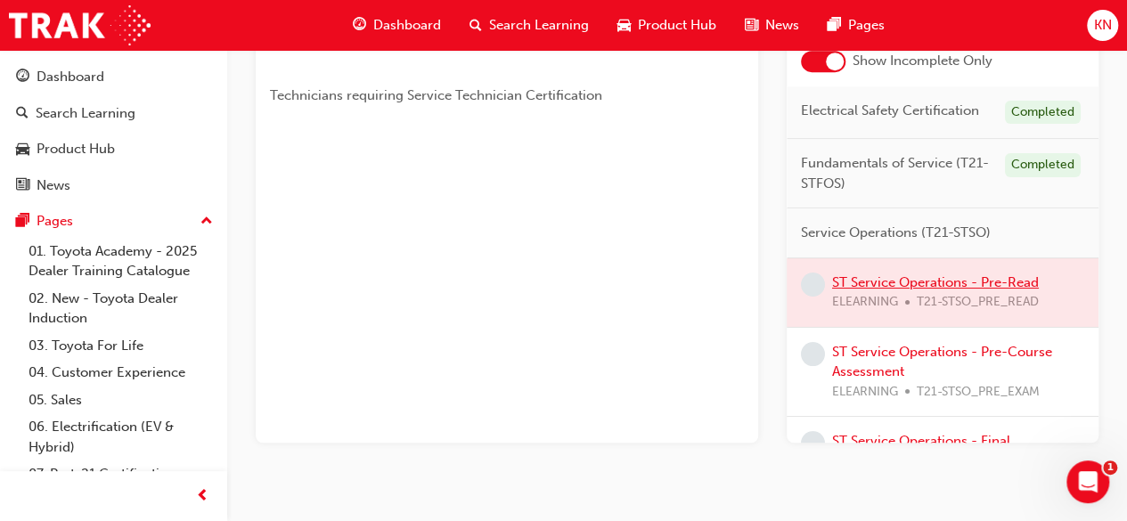
scroll to position [404, 0]
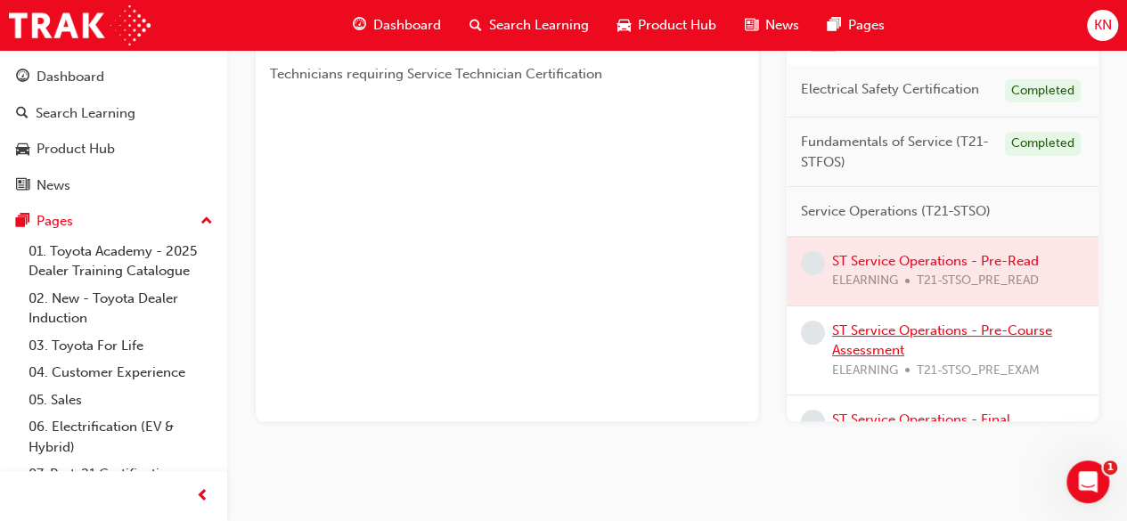
click at [964, 352] on div "ST Service Operations - Pre-Course Assessment ELEARNING T21-STSO_PRE_EXAM" at bounding box center [958, 351] width 252 height 61
click at [962, 341] on link "ST Service Operations - Pre-Course Assessment" at bounding box center [942, 340] width 220 height 37
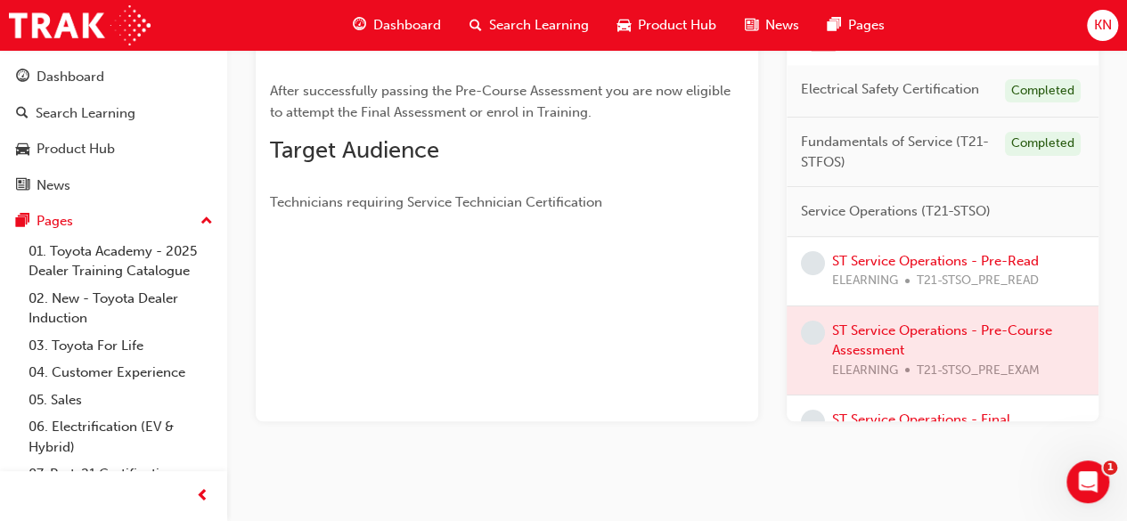
click at [403, 19] on span "Dashboard" at bounding box center [407, 25] width 68 height 20
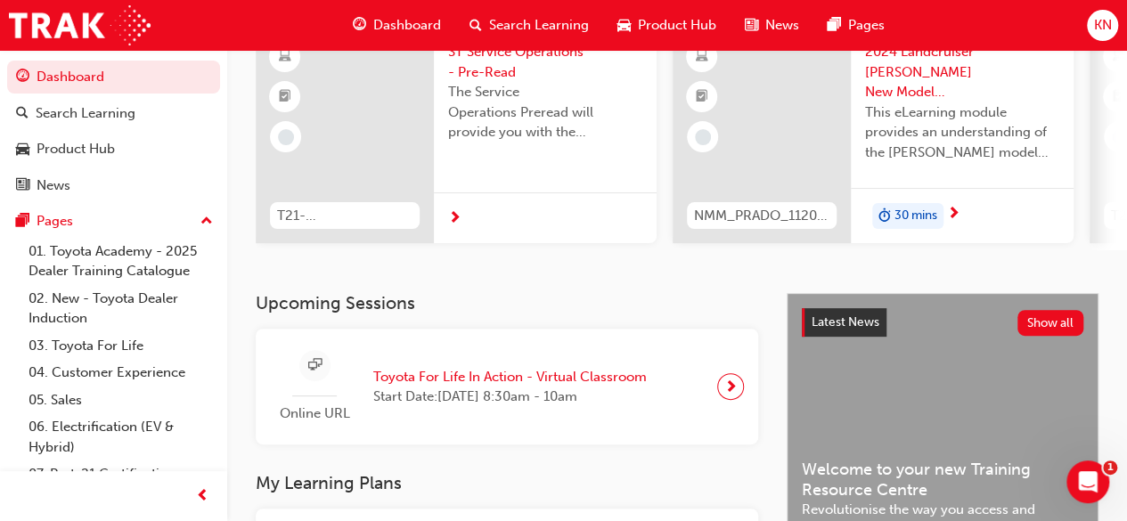
scroll to position [404, 0]
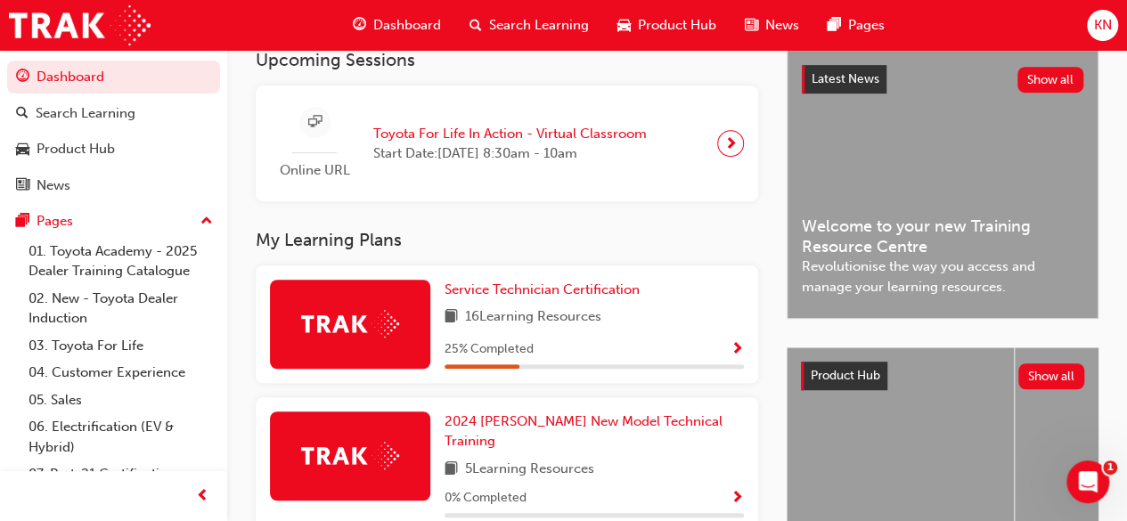
click at [738, 346] on span "Show Progress" at bounding box center [736, 350] width 13 height 16
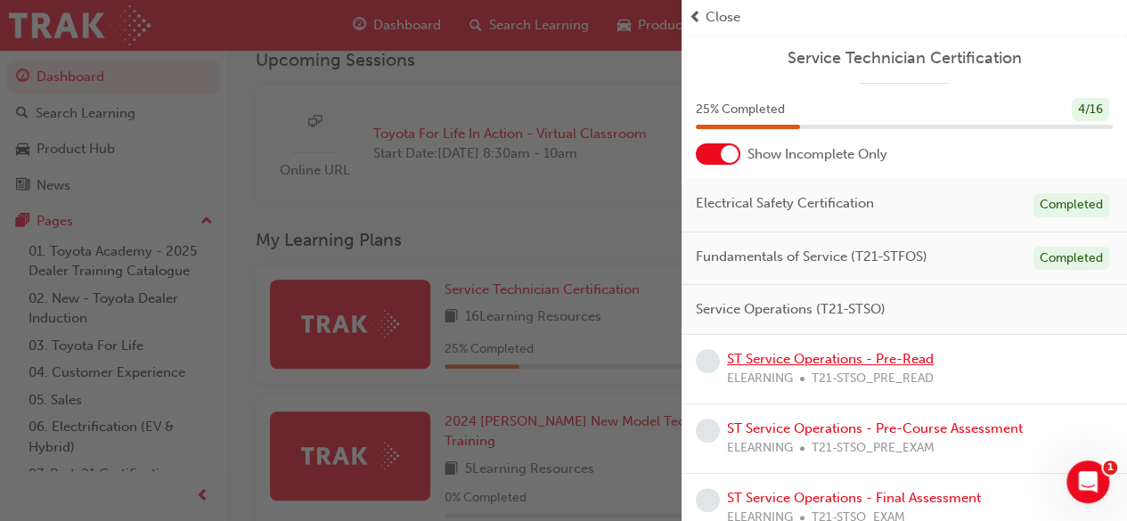
click at [796, 359] on link "ST Service Operations - Pre-Read" at bounding box center [830, 359] width 207 height 16
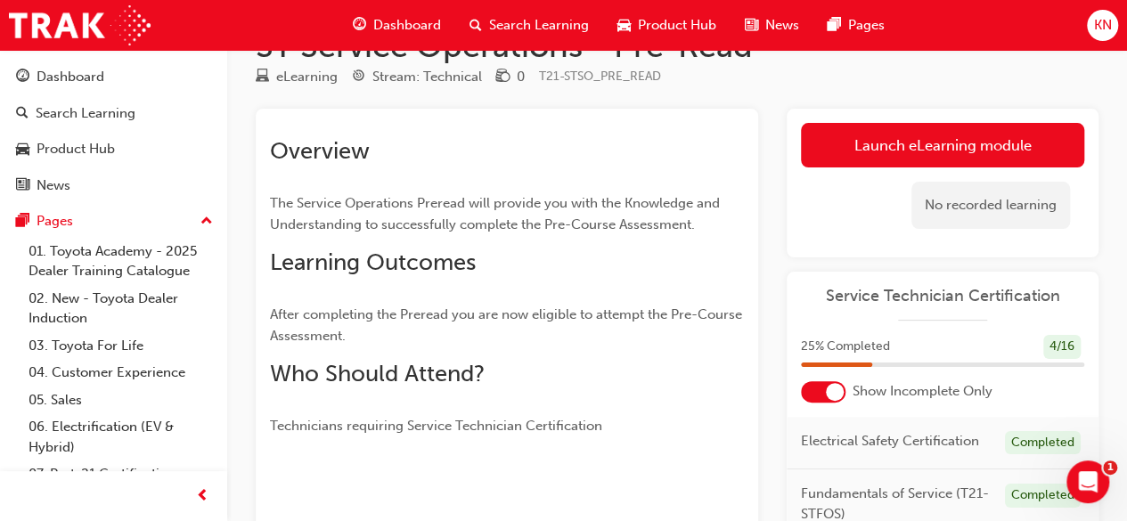
scroll to position [47, 0]
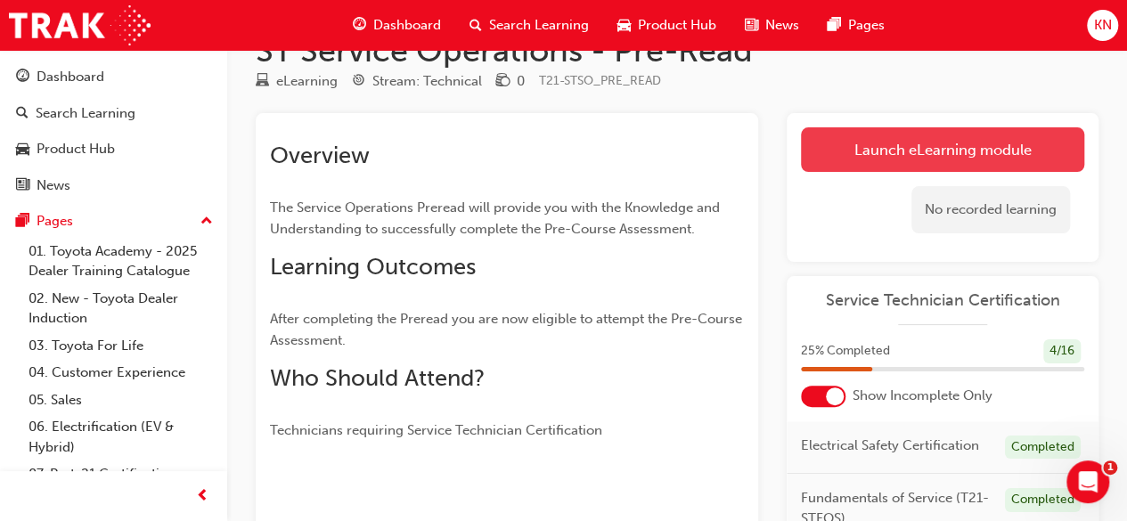
click at [967, 147] on link "Launch eLearning module" at bounding box center [942, 149] width 283 height 45
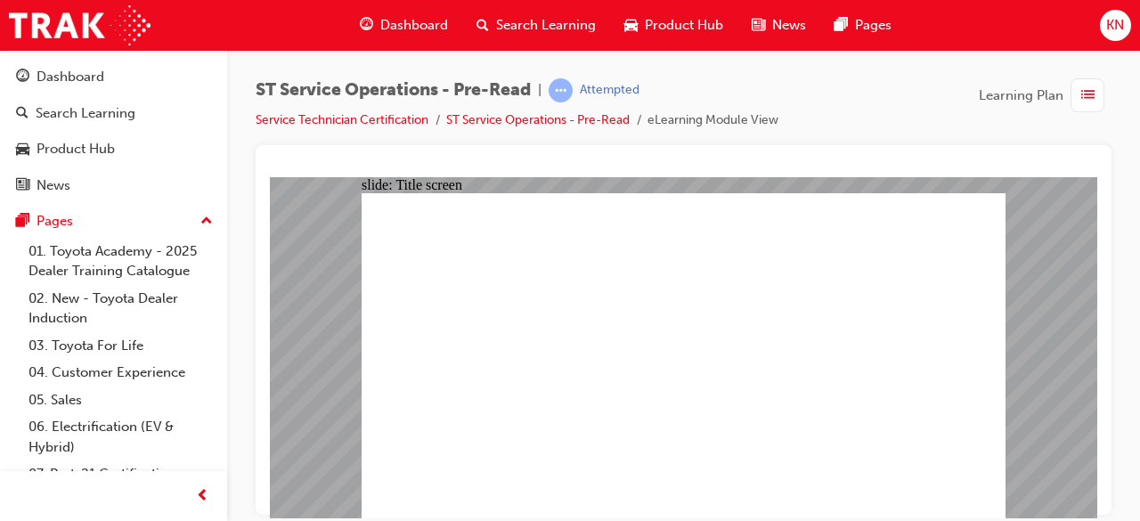
click at [1139, 475] on div "ST Service Operations - Pre-Read | Attempted Service Technician Certification S…" at bounding box center [683, 263] width 913 height 427
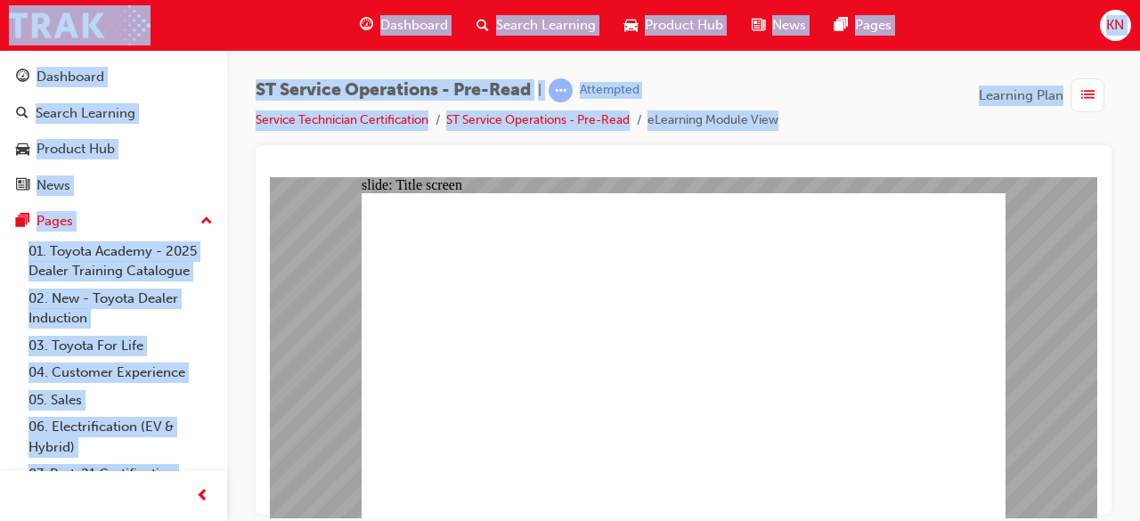
click at [1139, 475] on div "ST Service Operations - Pre-Read | Attempted Service Technician Certification S…" at bounding box center [683, 263] width 913 height 427
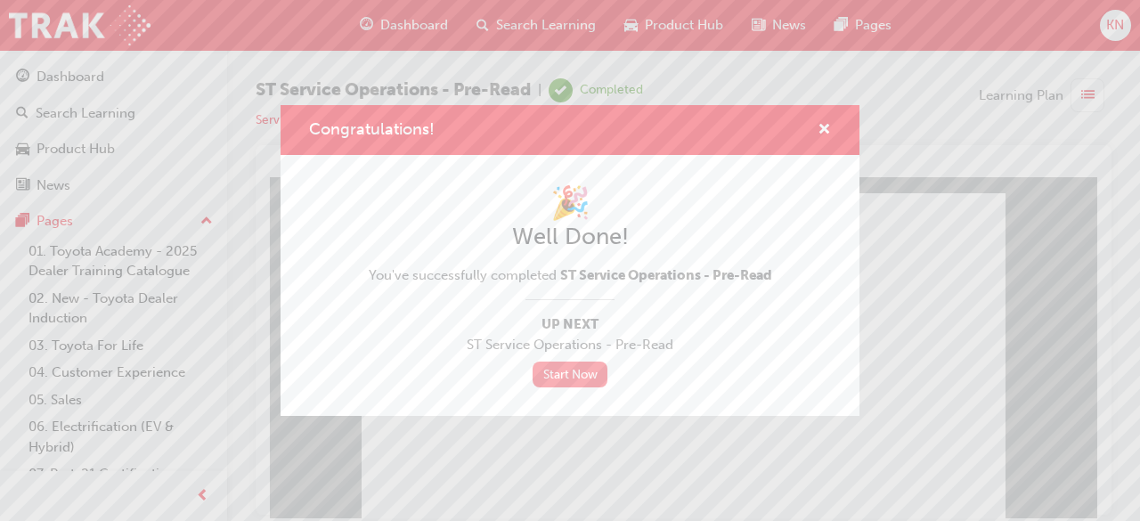
click at [582, 371] on link "Start Now" at bounding box center [570, 375] width 75 height 26
click at [572, 373] on link "Start Now" at bounding box center [570, 375] width 75 height 26
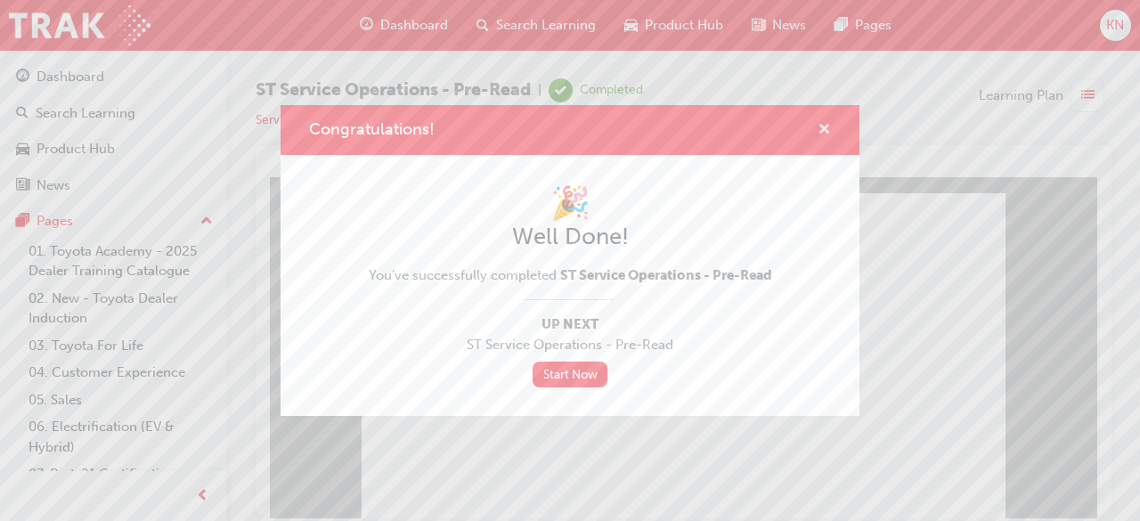
click at [820, 128] on span "cross-icon" at bounding box center [824, 131] width 13 height 16
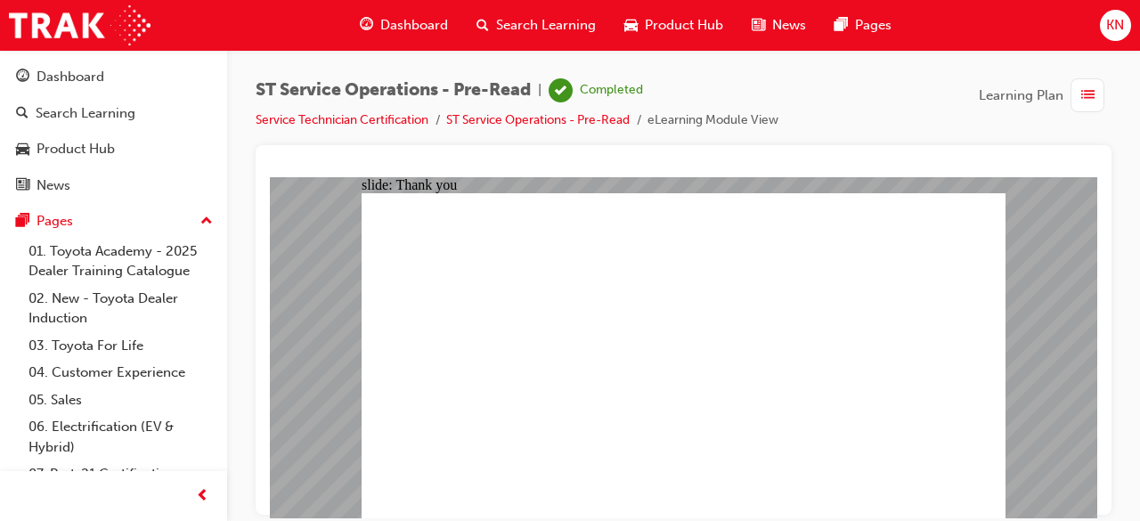
click at [406, 28] on span "Dashboard" at bounding box center [414, 25] width 68 height 20
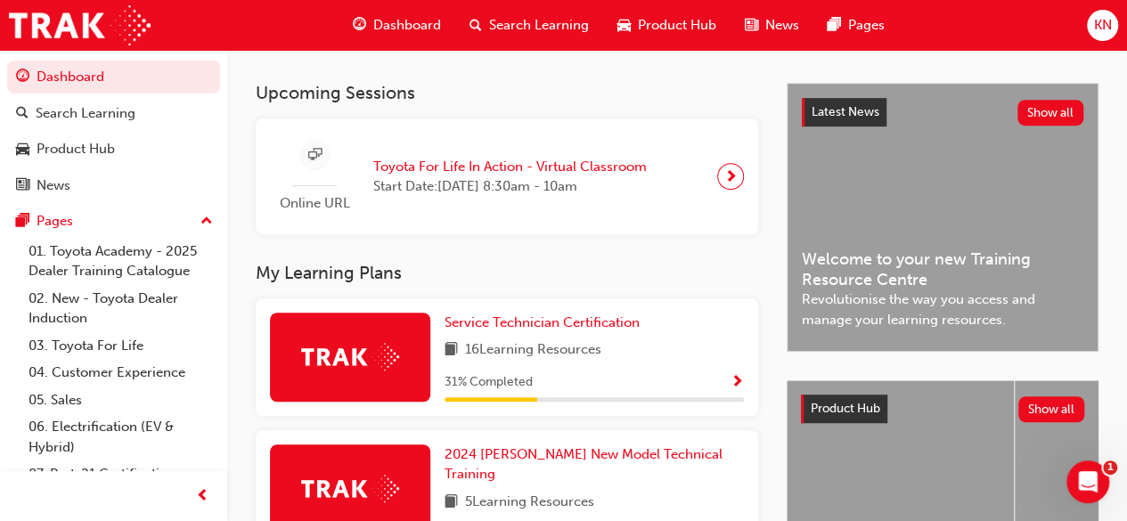
scroll to position [392, 0]
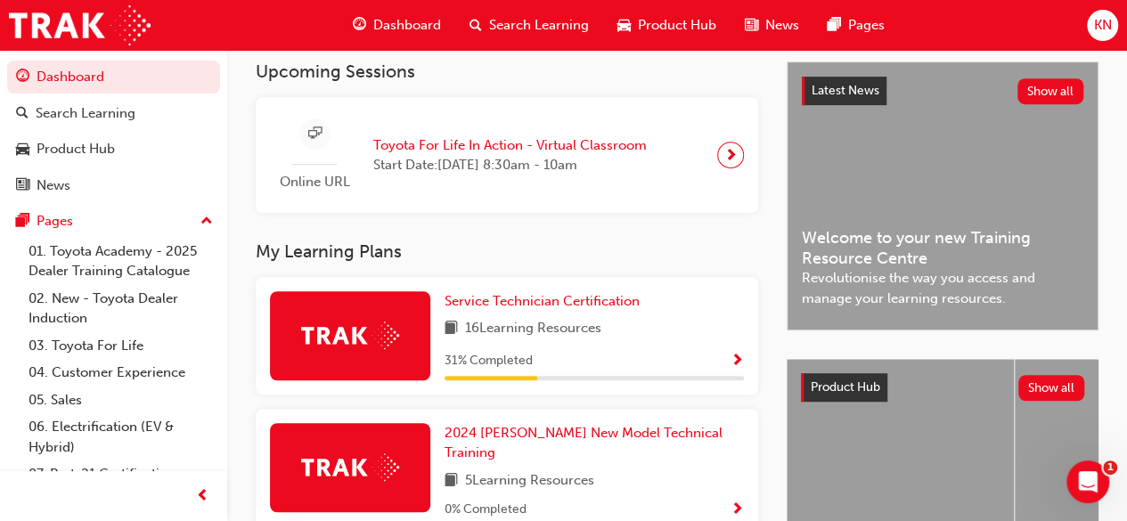
click at [733, 364] on span "Show Progress" at bounding box center [736, 362] width 13 height 16
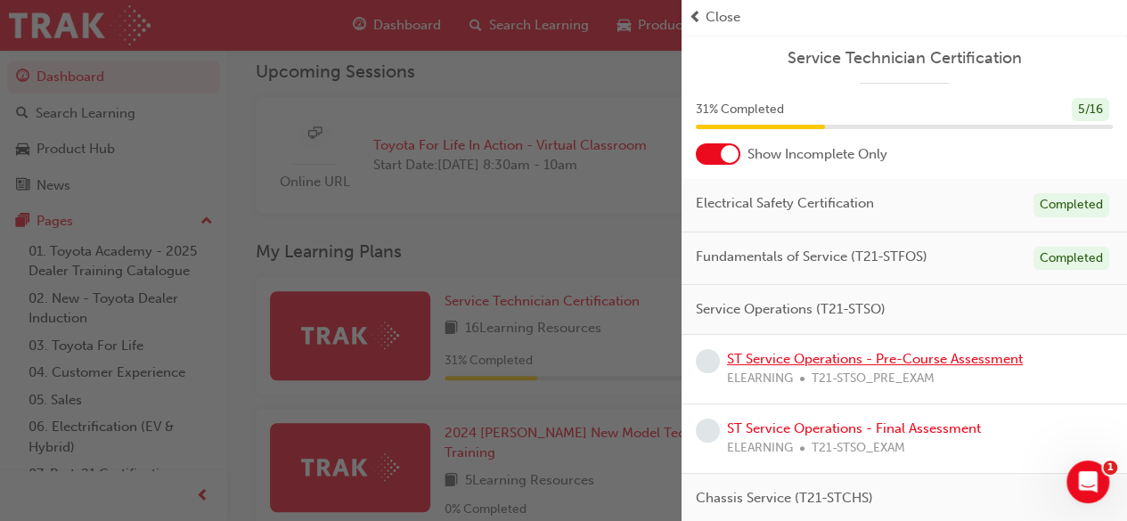
click at [809, 357] on link "ST Service Operations - Pre-Course Assessment" at bounding box center [875, 359] width 296 height 16
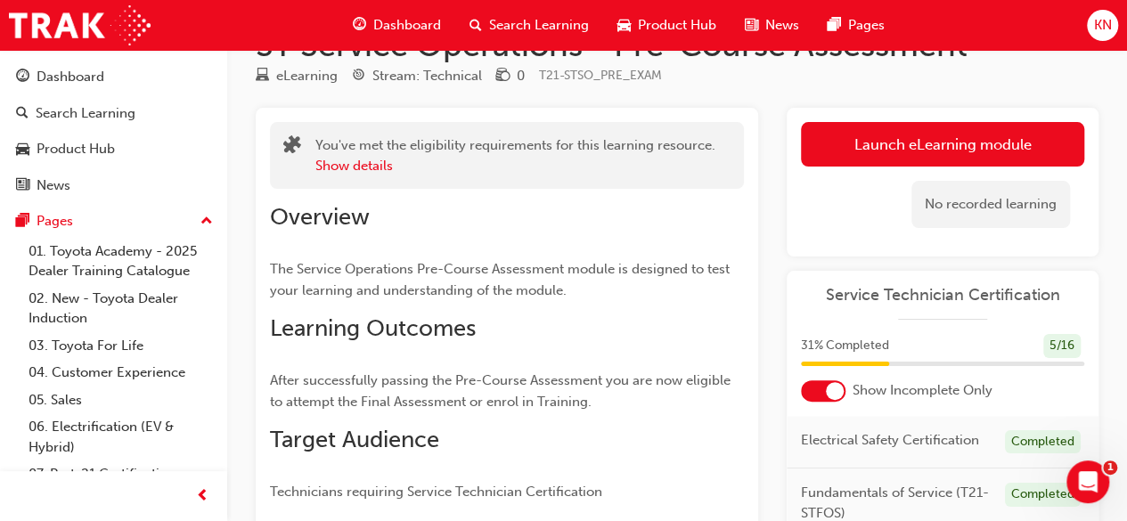
scroll to position [36, 0]
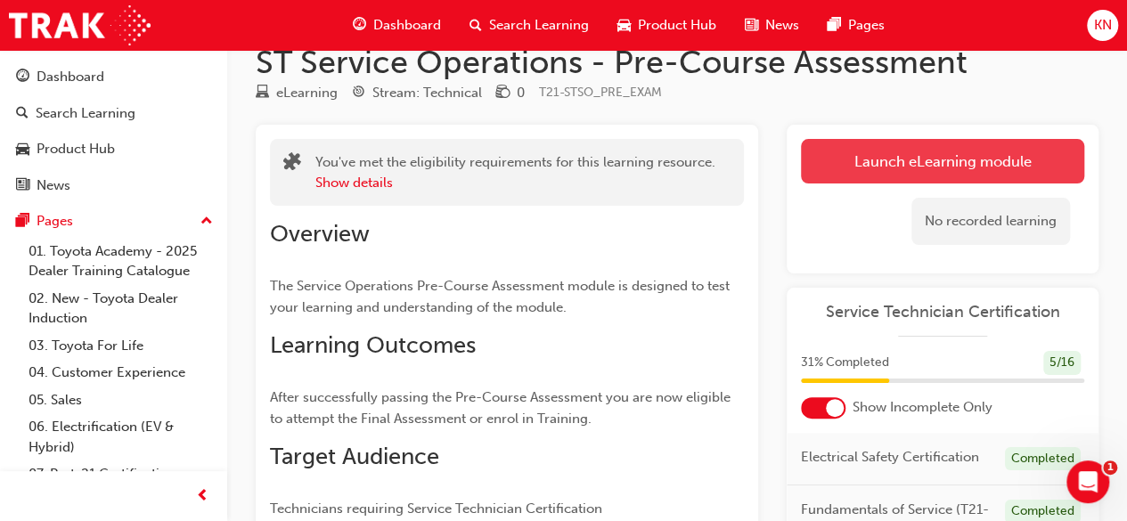
click at [948, 161] on link "Launch eLearning module" at bounding box center [942, 161] width 283 height 45
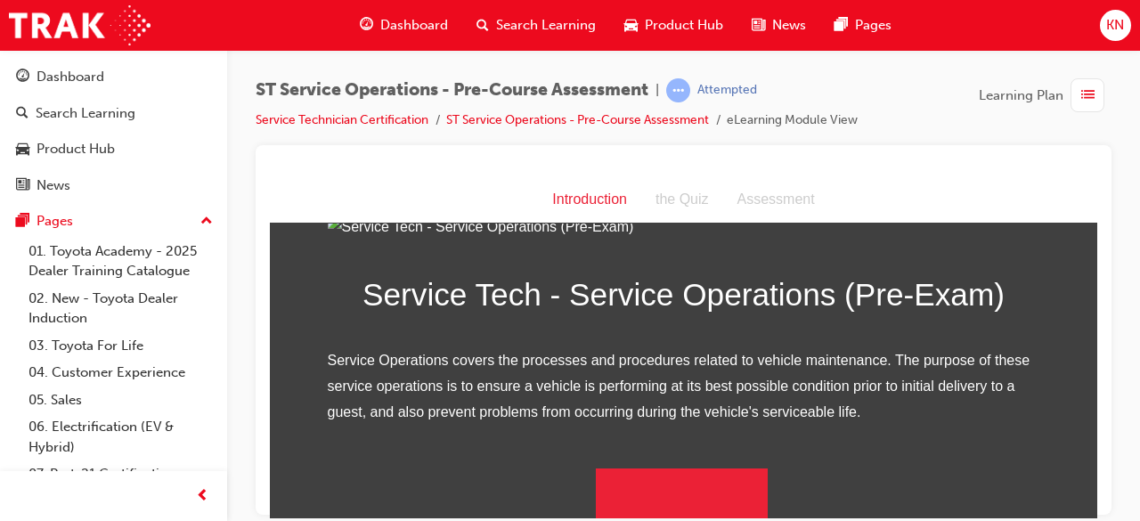
scroll to position [252, 0]
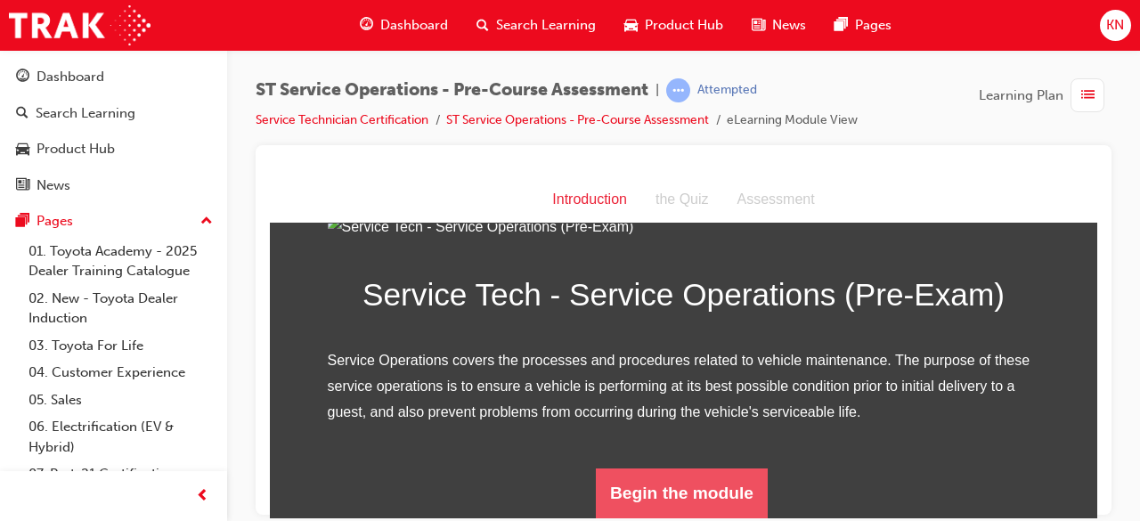
click at [744, 489] on button "Begin the module" at bounding box center [682, 493] width 172 height 50
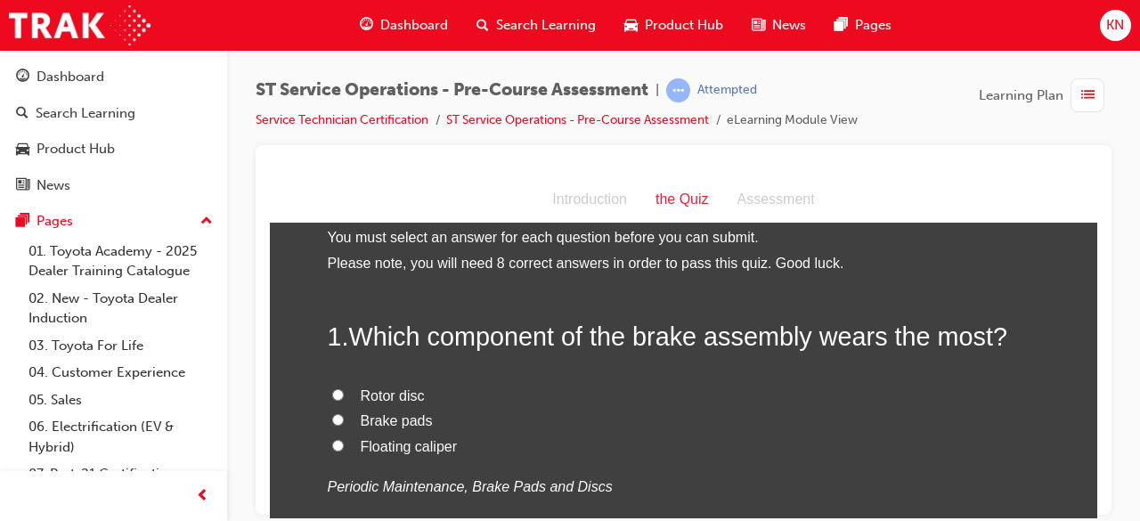
scroll to position [36, 0]
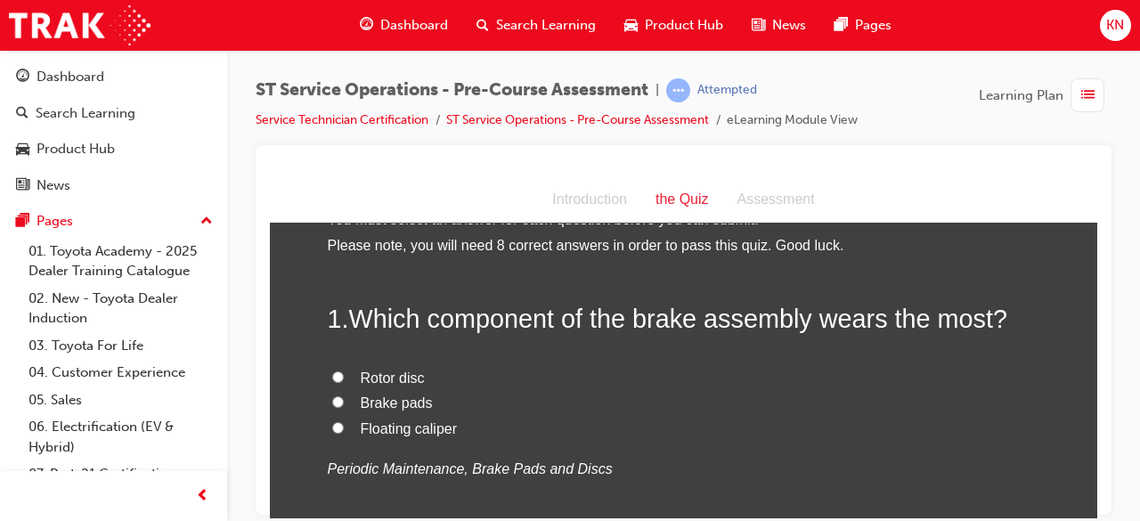
click at [332, 403] on input "Brake pads" at bounding box center [338, 402] width 12 height 12
radio input "true"
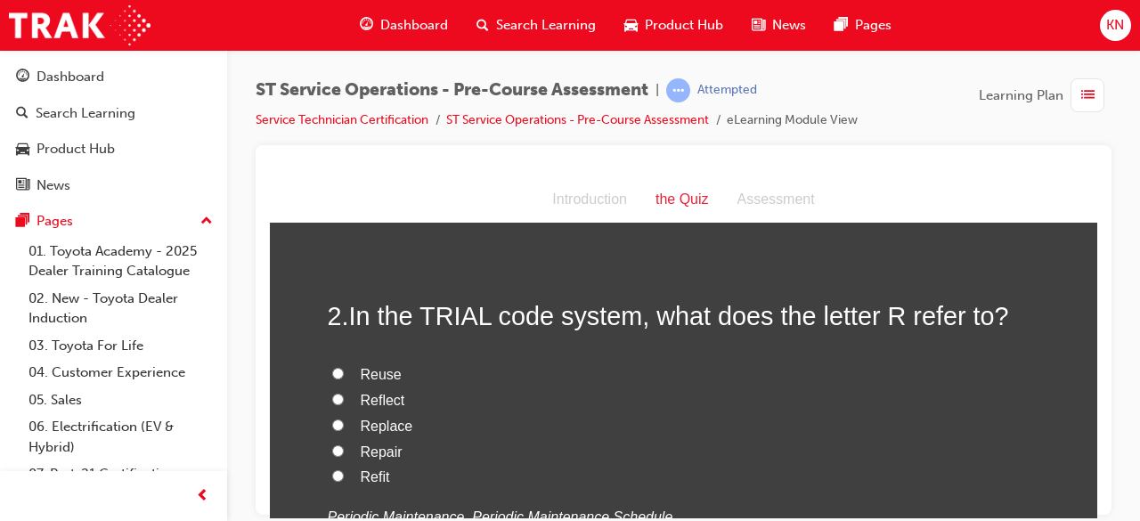
scroll to position [428, 0]
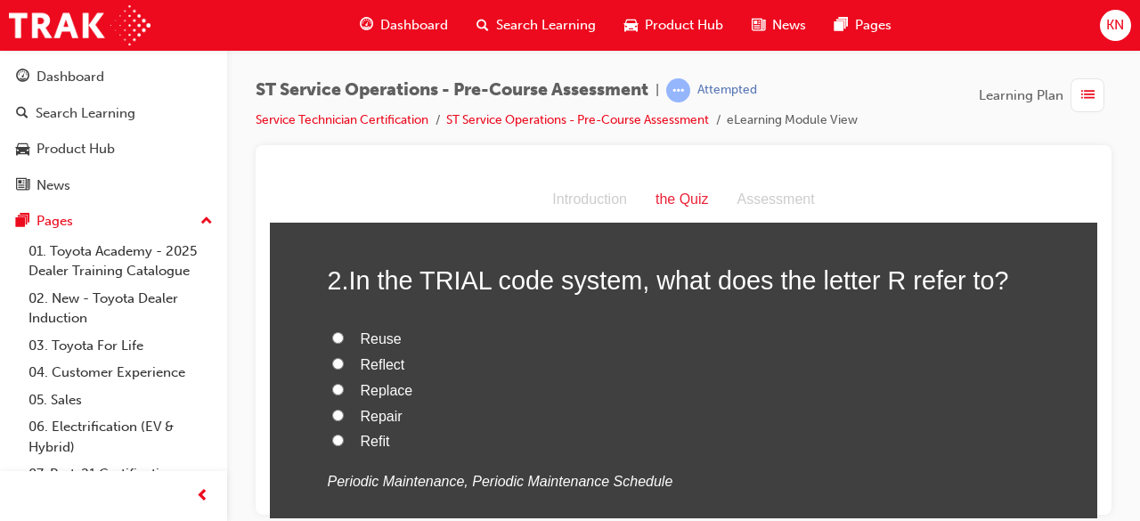
click at [332, 41] on input "Floating caliper" at bounding box center [338, 35] width 12 height 12
radio input "true"
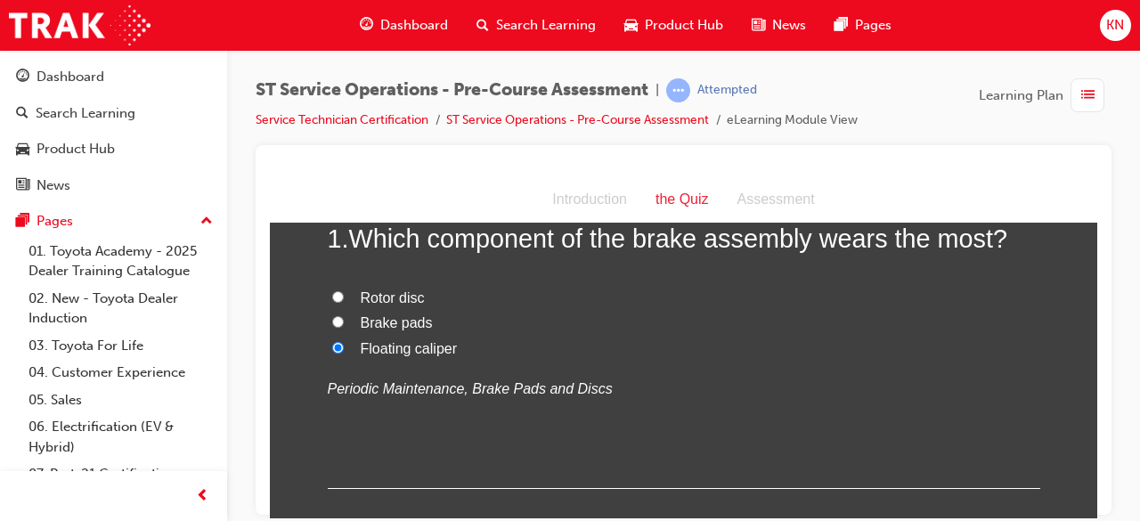
click at [332, 290] on input "Rotor disc" at bounding box center [338, 296] width 12 height 12
radio input "true"
click at [332, 341] on input "Floating caliper" at bounding box center [338, 347] width 12 height 12
radio input "true"
click at [332, 315] on input "Brake pads" at bounding box center [338, 321] width 12 height 12
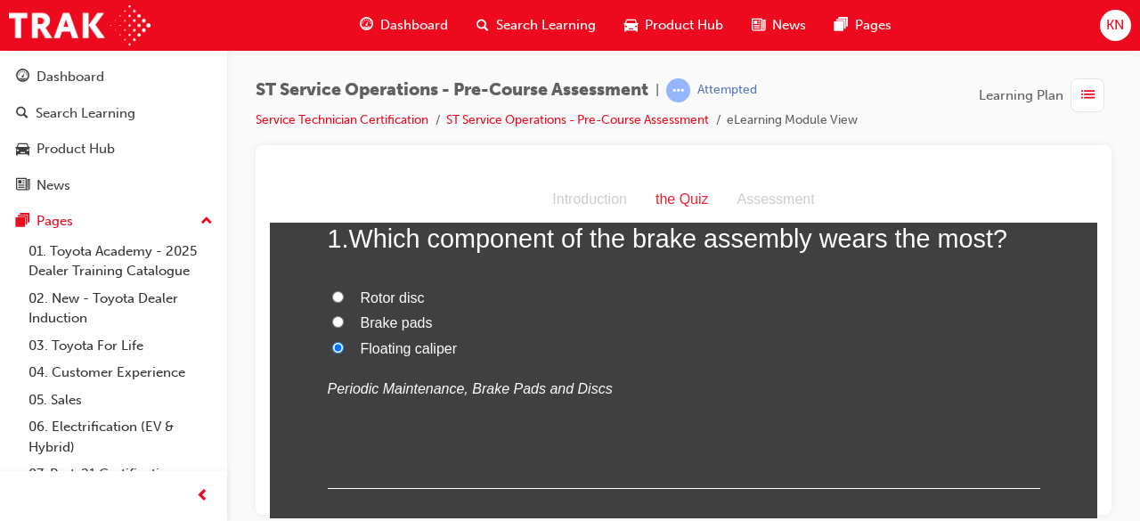
radio input "true"
click at [332, 290] on input "Rotor disc" at bounding box center [338, 296] width 12 height 12
radio input "true"
click at [332, 341] on input "Floating caliper" at bounding box center [338, 347] width 12 height 12
radio input "true"
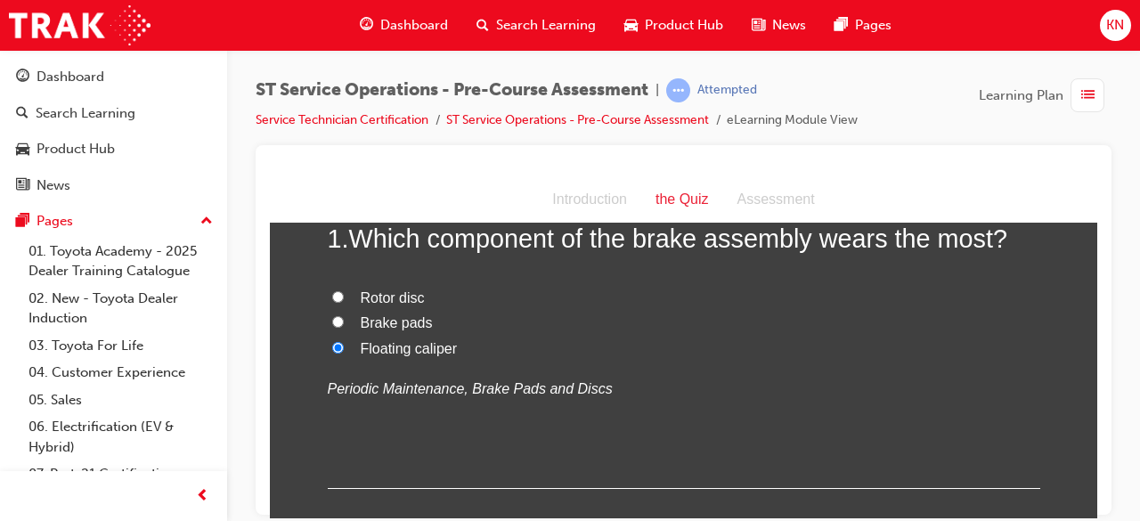
click at [332, 315] on input "Brake pads" at bounding box center [338, 321] width 12 height 12
radio input "true"
click at [332, 290] on input "Rotor disc" at bounding box center [338, 296] width 12 height 12
radio input "true"
click at [332, 341] on input "Floating caliper" at bounding box center [338, 347] width 12 height 12
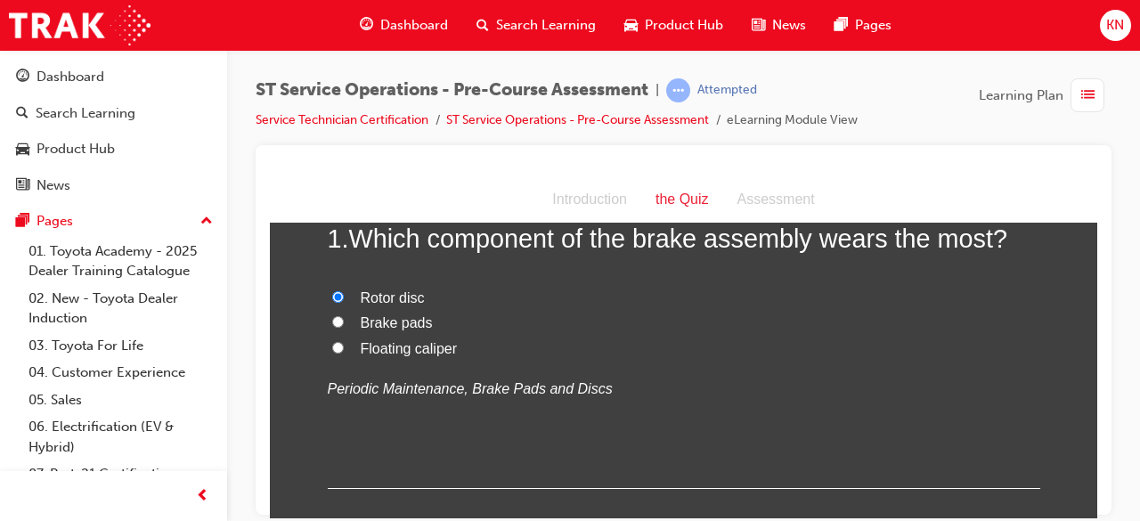
radio input "true"
click at [334, 314] on label "Brake pads" at bounding box center [684, 323] width 713 height 26
click at [334, 315] on input "Brake pads" at bounding box center [338, 321] width 12 height 12
radio input "true"
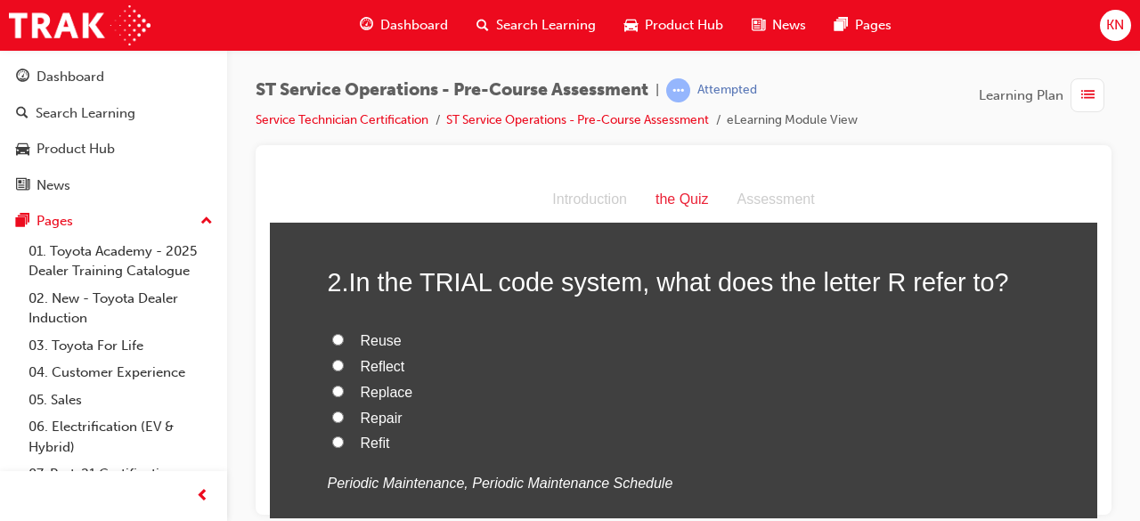
scroll to position [437, 0]
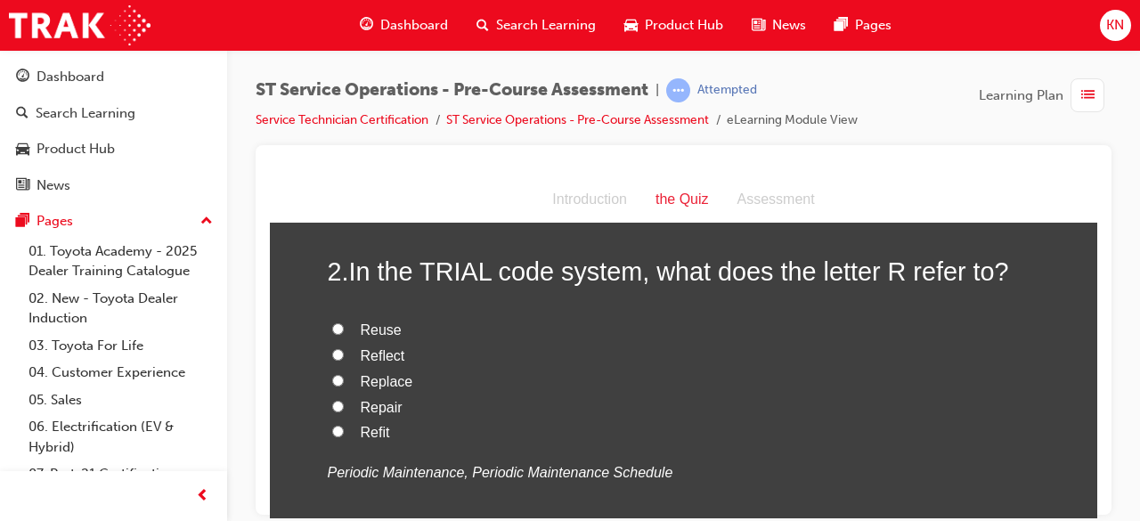
click at [334, 406] on input "Repair" at bounding box center [338, 406] width 12 height 12
radio input "true"
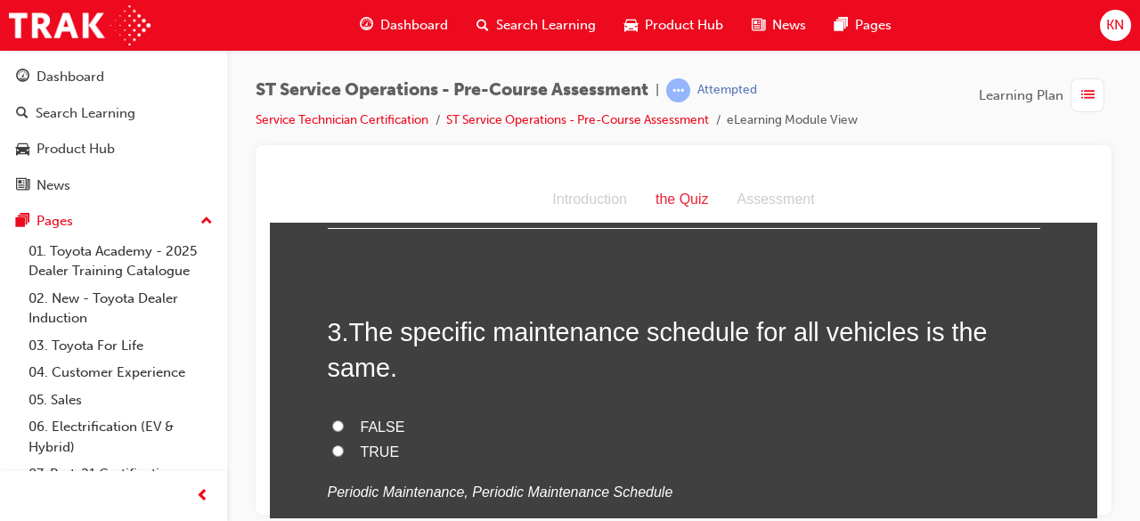
scroll to position [793, 0]
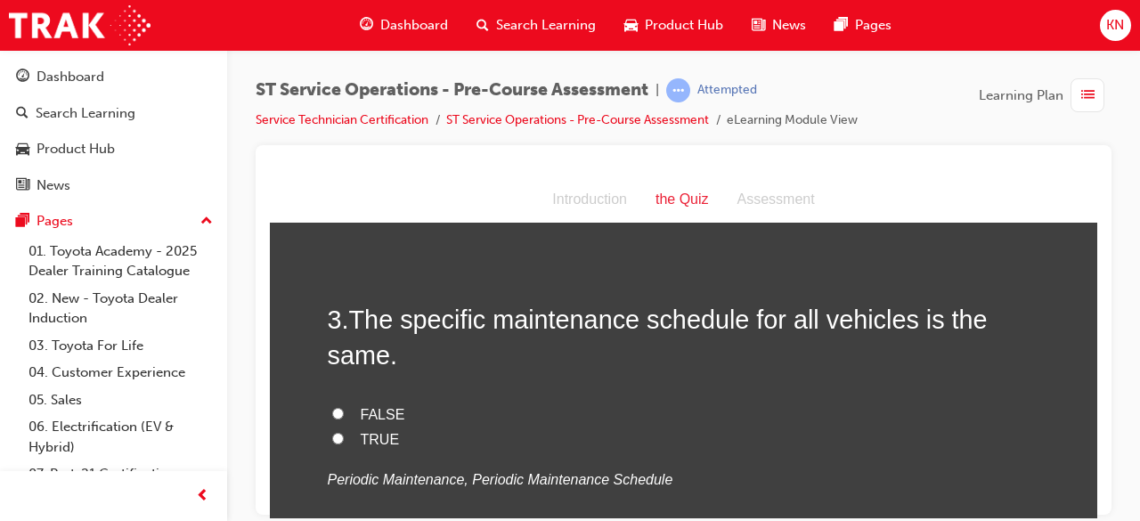
click at [335, 407] on input "FALSE" at bounding box center [338, 413] width 12 height 12
radio input "true"
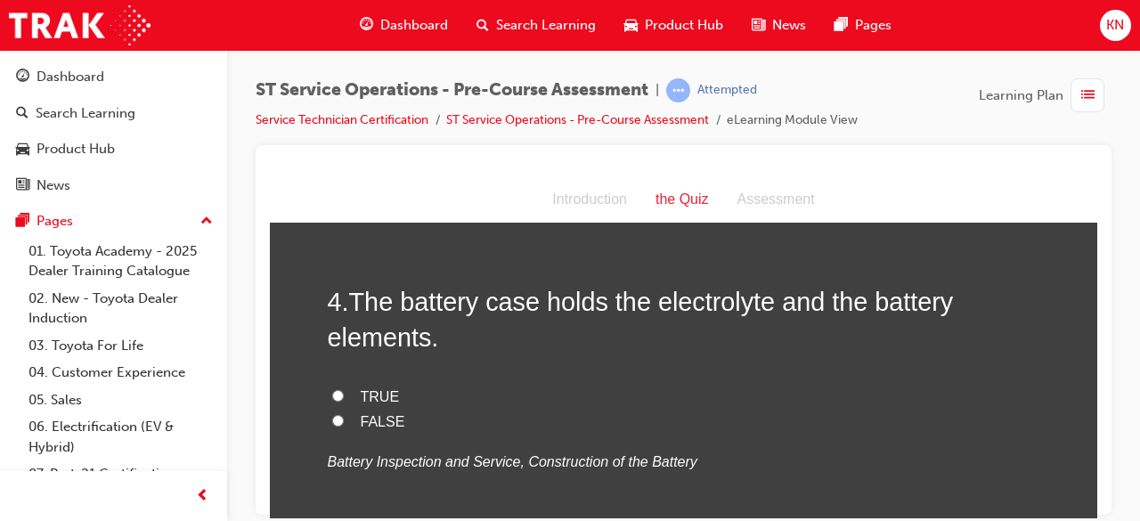
scroll to position [1185, 0]
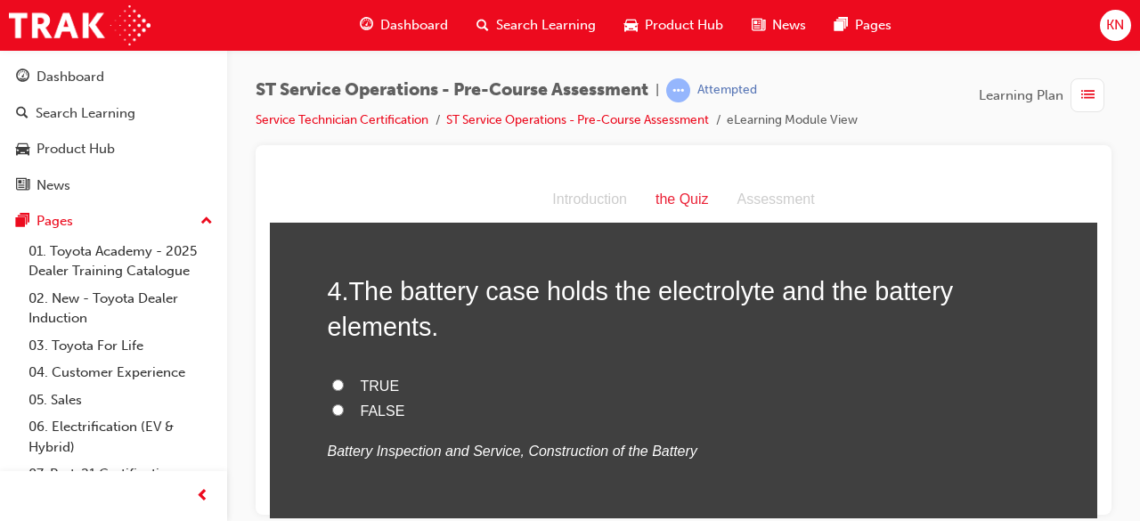
click at [332, 381] on input "TRUE" at bounding box center [338, 385] width 12 height 12
radio input "true"
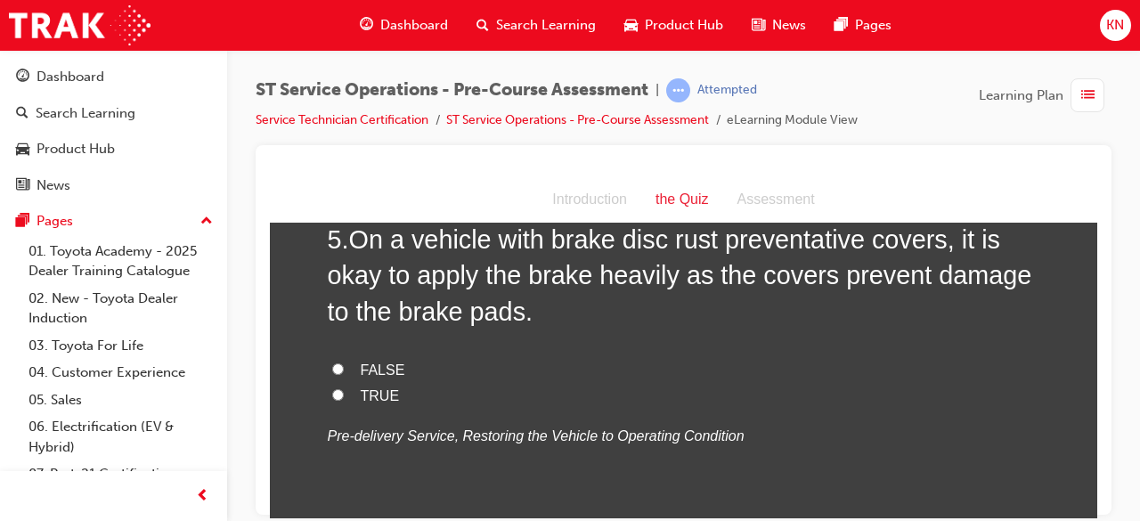
scroll to position [1612, 0]
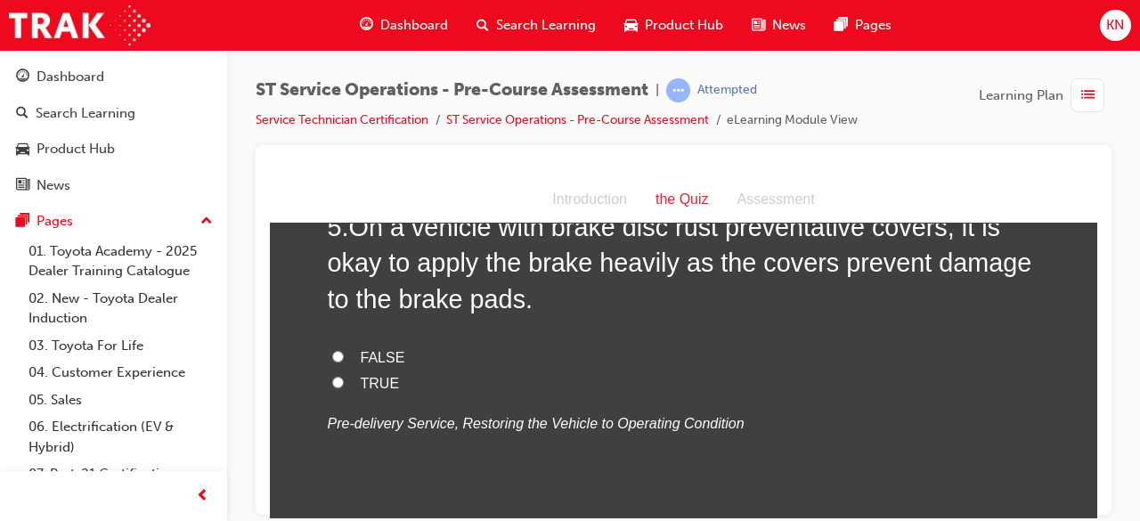
click at [337, 351] on label "FALSE" at bounding box center [684, 358] width 713 height 26
click at [337, 351] on input "FALSE" at bounding box center [338, 356] width 12 height 12
radio input "true"
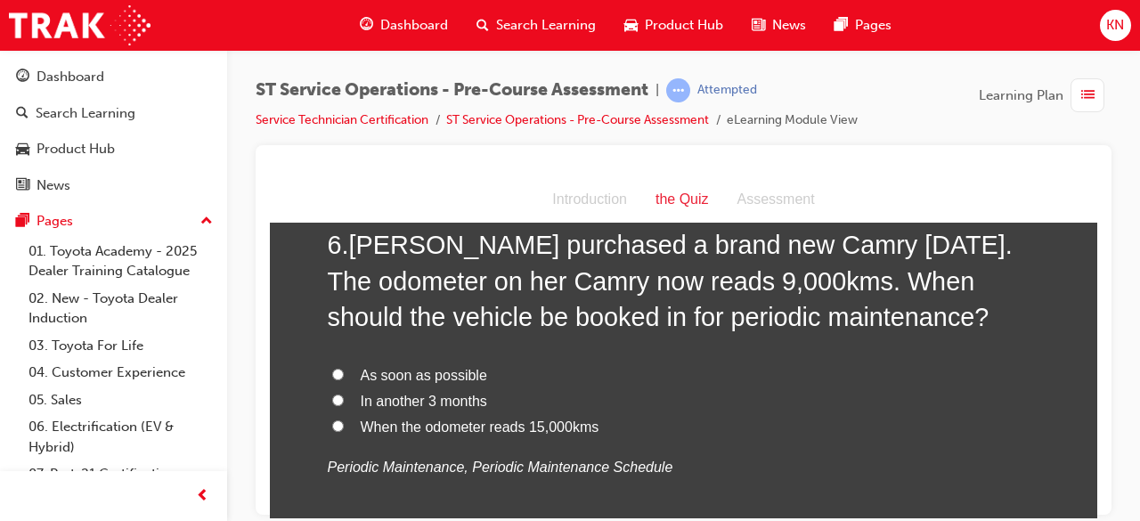
scroll to position [2010, 0]
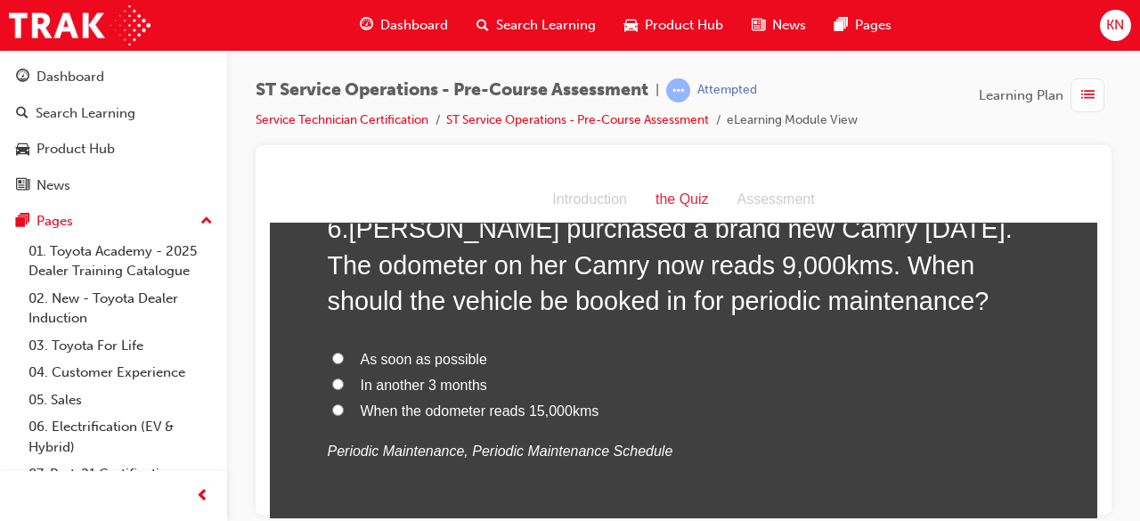
click at [332, 404] on input "When the odometer reads 15,000kms" at bounding box center [338, 410] width 12 height 12
radio input "true"
click at [361, 377] on span "In another 3 months" at bounding box center [424, 384] width 126 height 15
click at [344, 378] on input "In another 3 months" at bounding box center [338, 384] width 12 height 12
radio input "true"
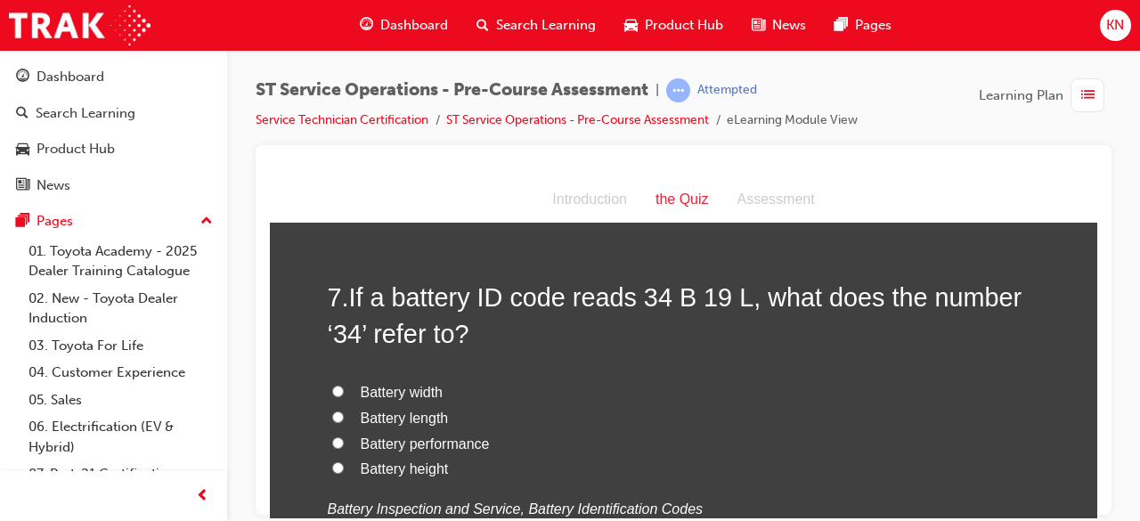
scroll to position [2402, 0]
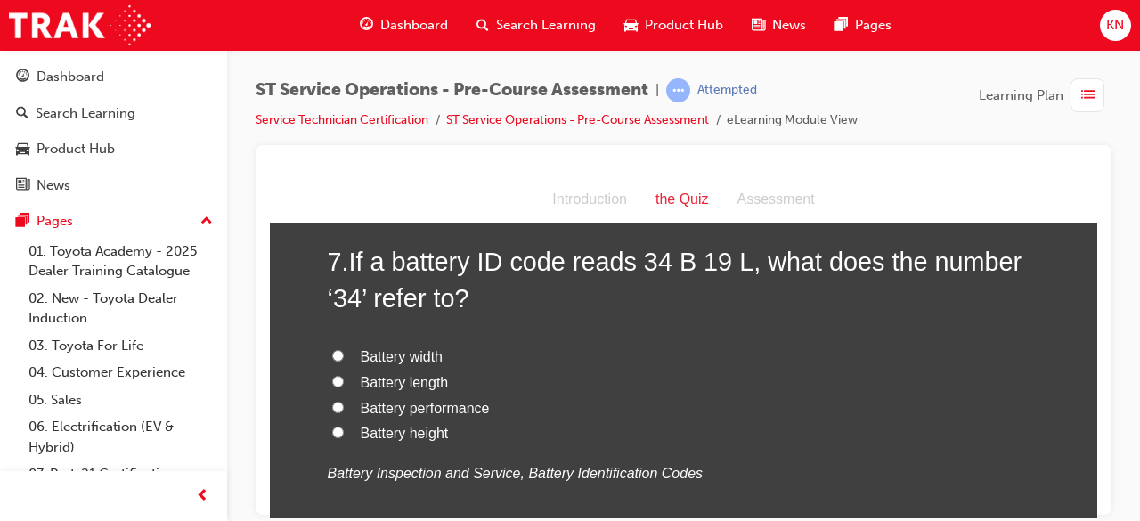
click at [332, 352] on input "Battery width" at bounding box center [338, 355] width 12 height 12
radio input "true"
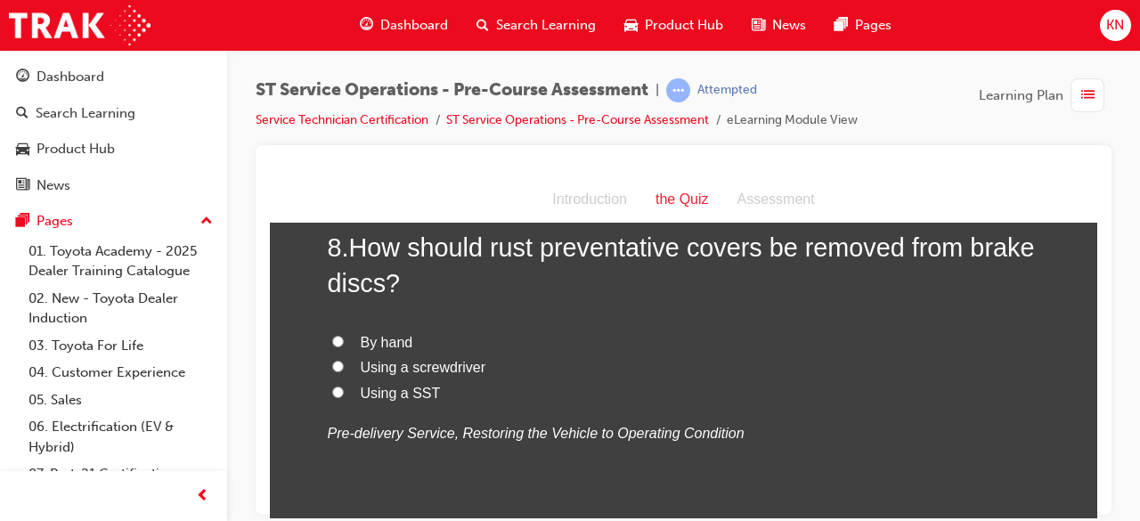
scroll to position [2843, 0]
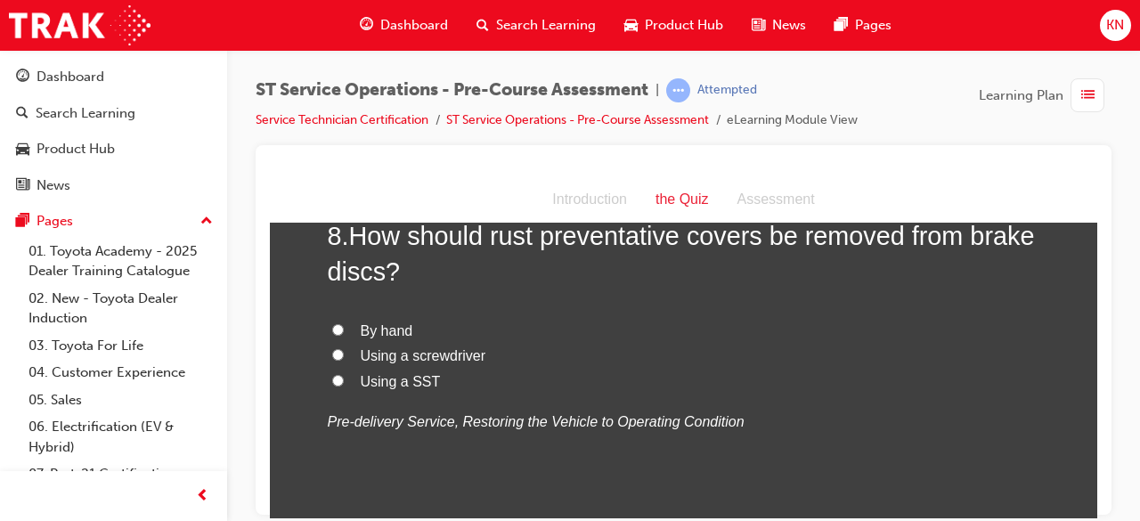
click at [332, 353] on input "Using a screwdriver" at bounding box center [338, 354] width 12 height 12
radio input "true"
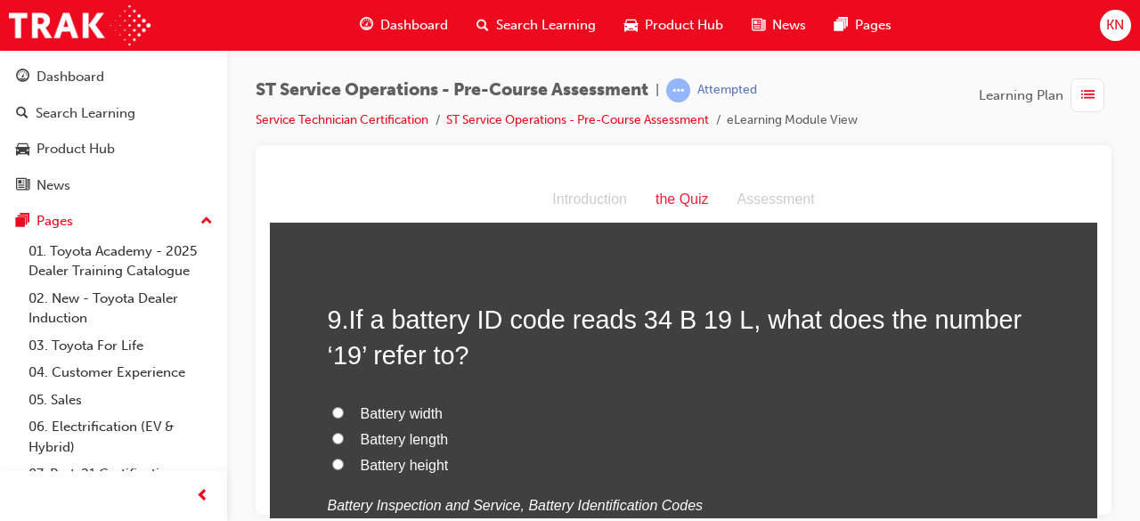
scroll to position [3163, 0]
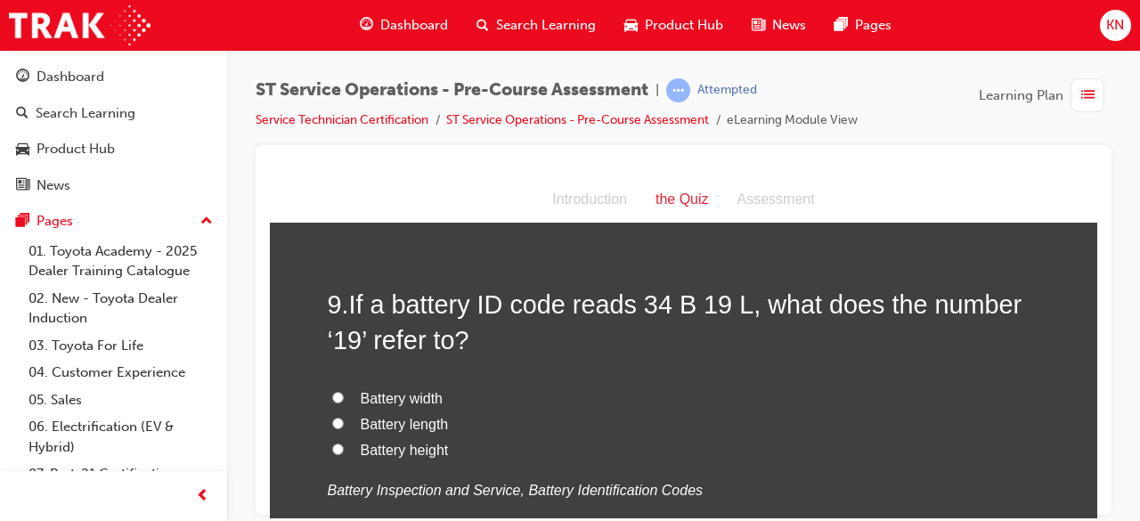
click at [333, 417] on input "Battery length" at bounding box center [338, 423] width 12 height 12
radio input "true"
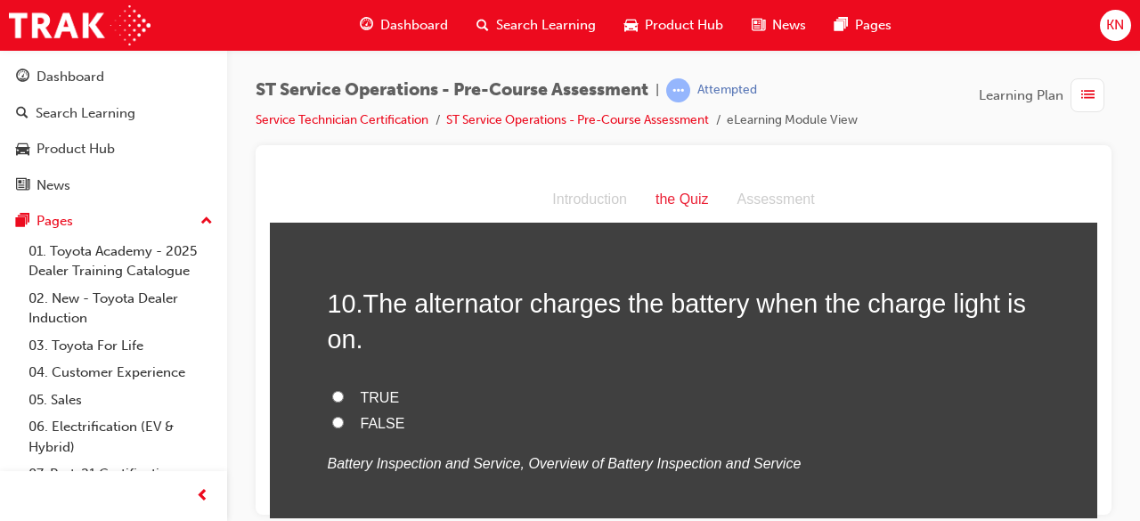
scroll to position [3555, 0]
click at [332, 388] on input "TRUE" at bounding box center [338, 394] width 12 height 12
radio input "true"
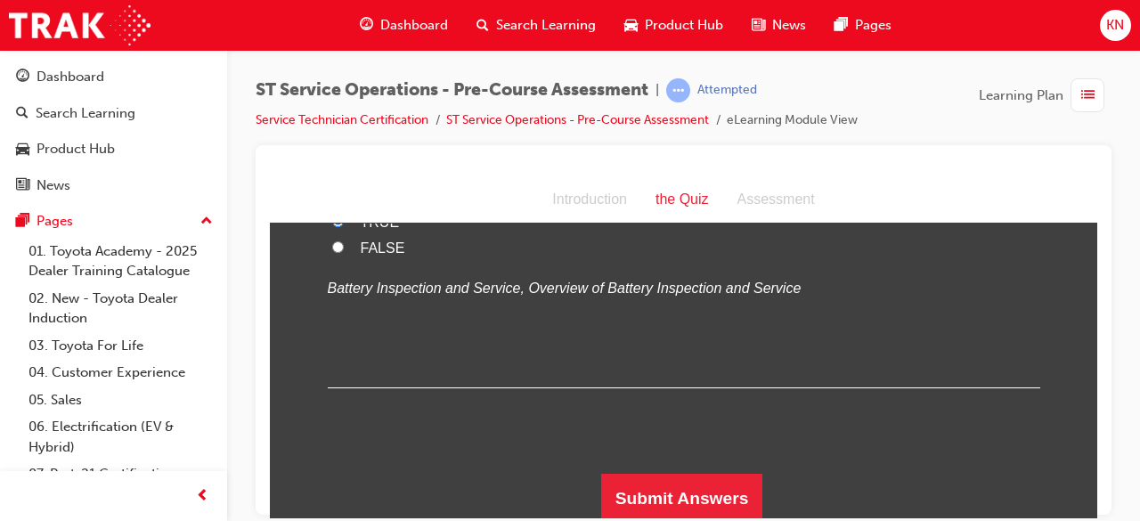
scroll to position [3730, 0]
click at [734, 501] on button "Submit Answers" at bounding box center [682, 497] width 162 height 50
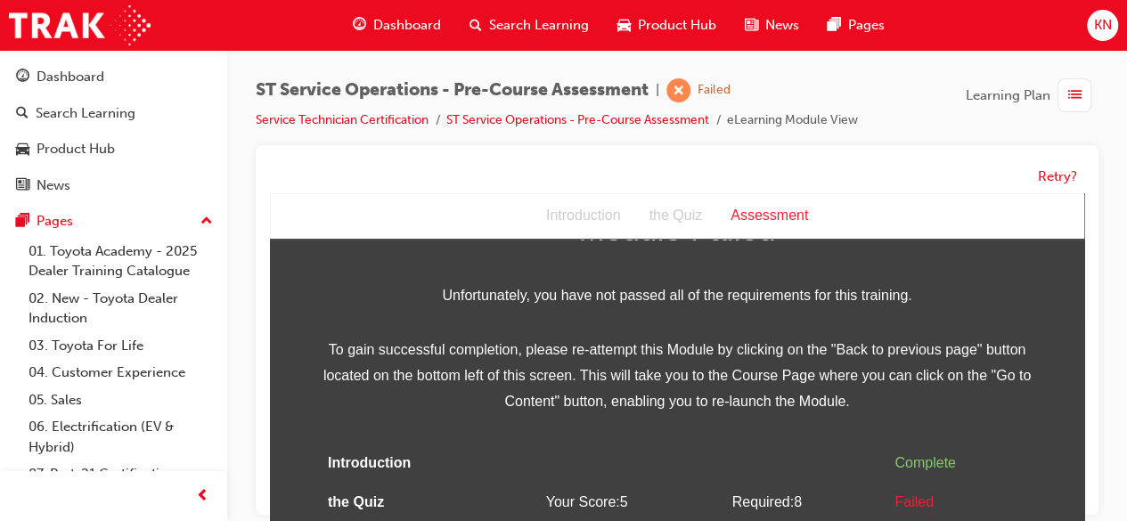
scroll to position [125, 0]
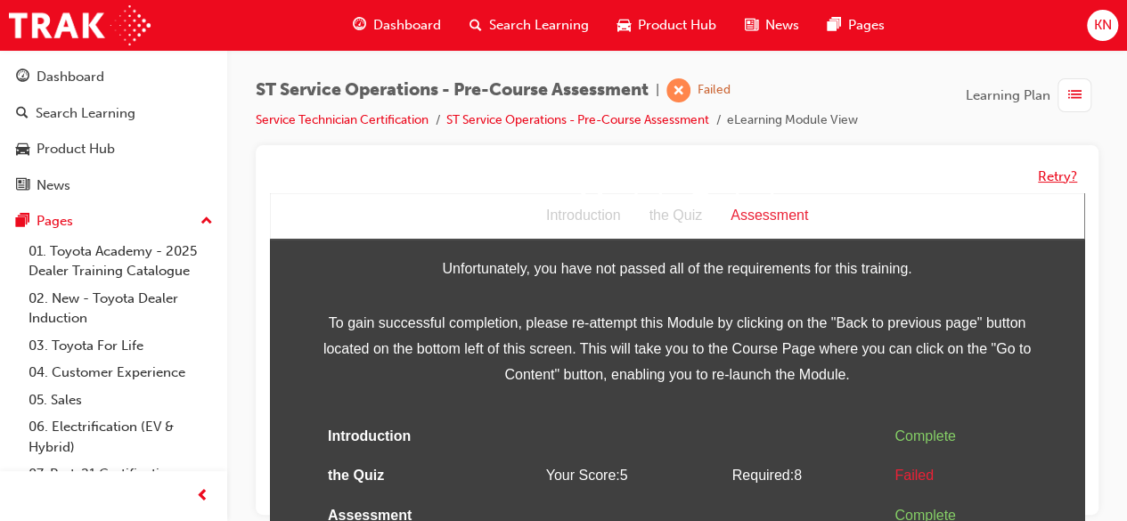
click at [1056, 172] on button "Retry?" at bounding box center [1057, 177] width 39 height 20
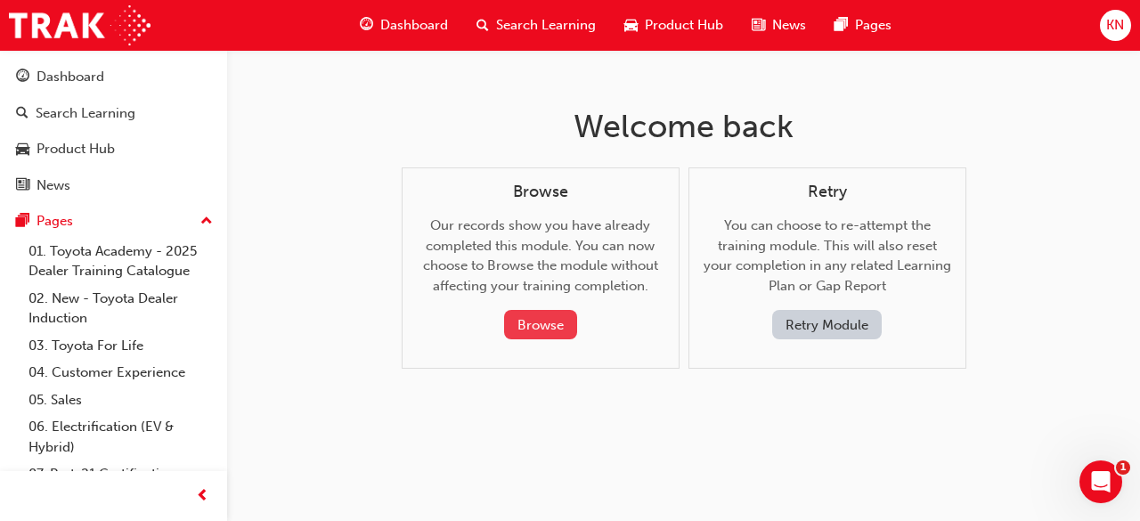
click at [543, 313] on button "Browse" at bounding box center [540, 324] width 73 height 29
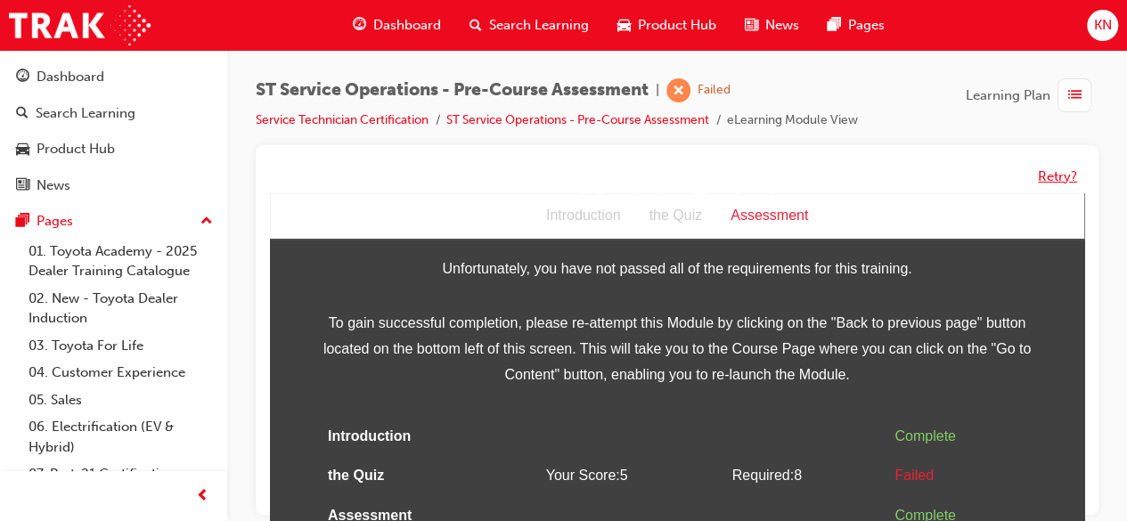
click at [1041, 172] on button "Retry?" at bounding box center [1057, 177] width 39 height 20
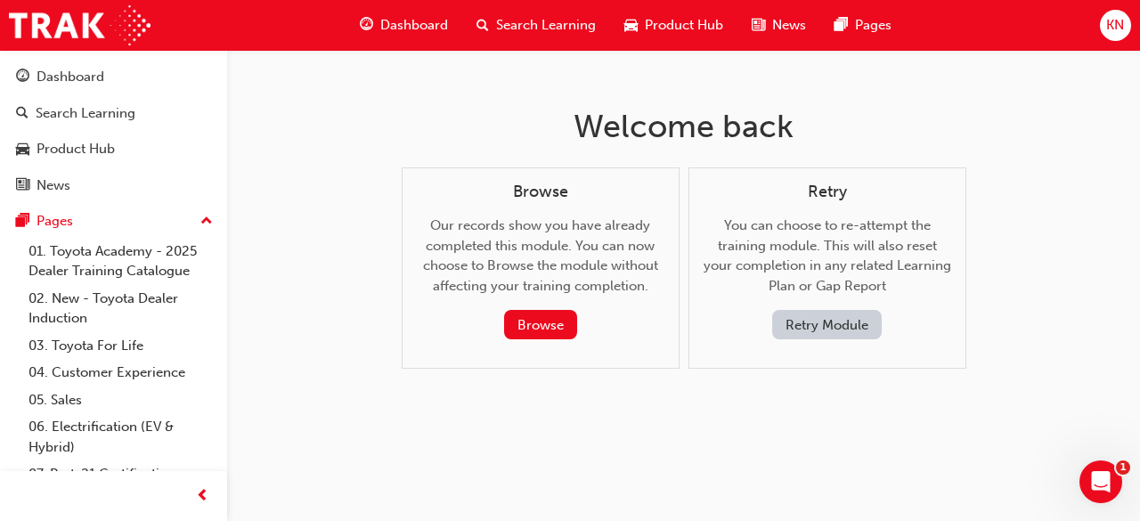
click at [834, 318] on button "Retry Module" at bounding box center [827, 324] width 110 height 29
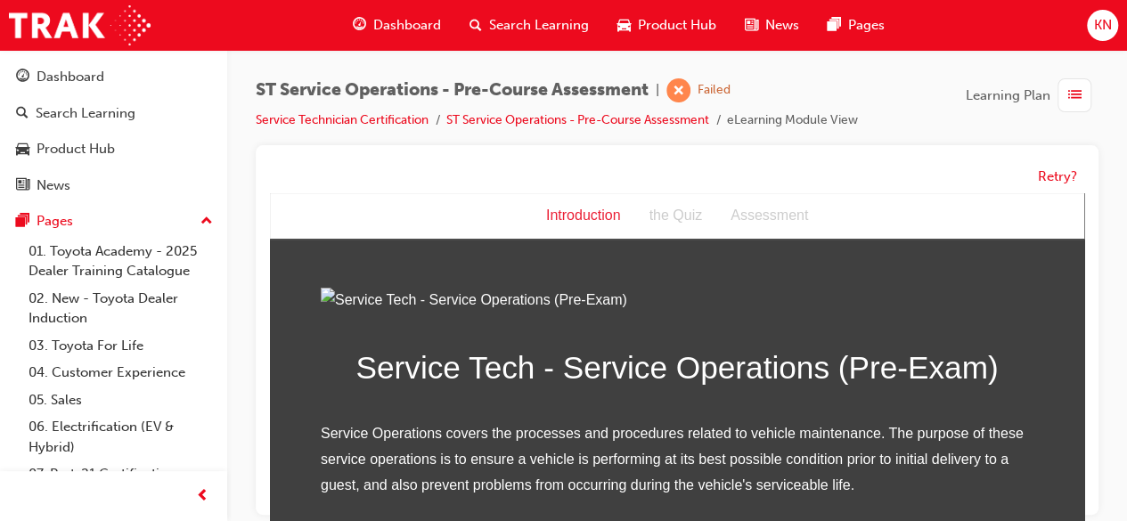
scroll to position [0, 0]
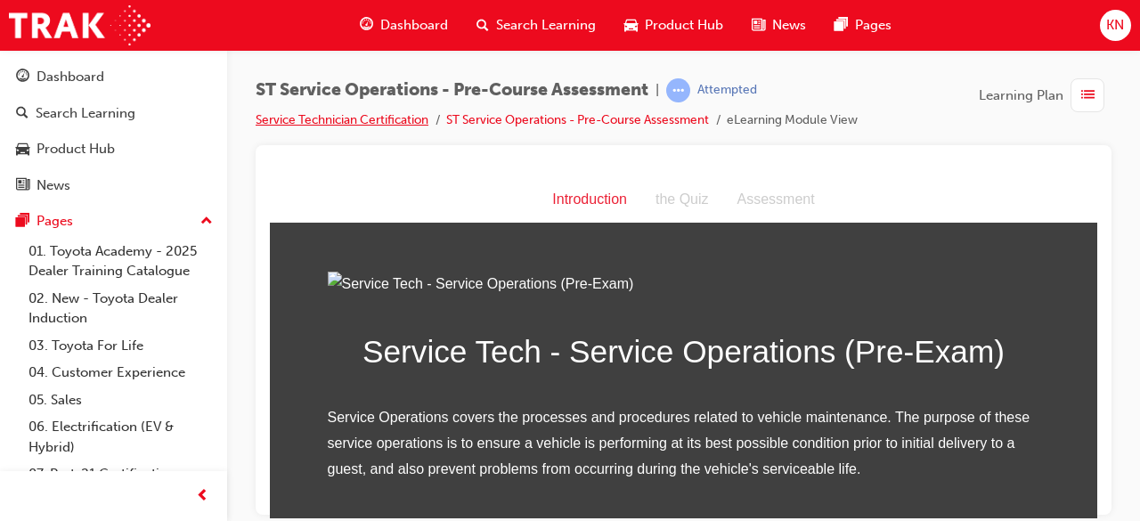
click at [392, 126] on link "Service Technician Certification" at bounding box center [342, 119] width 173 height 15
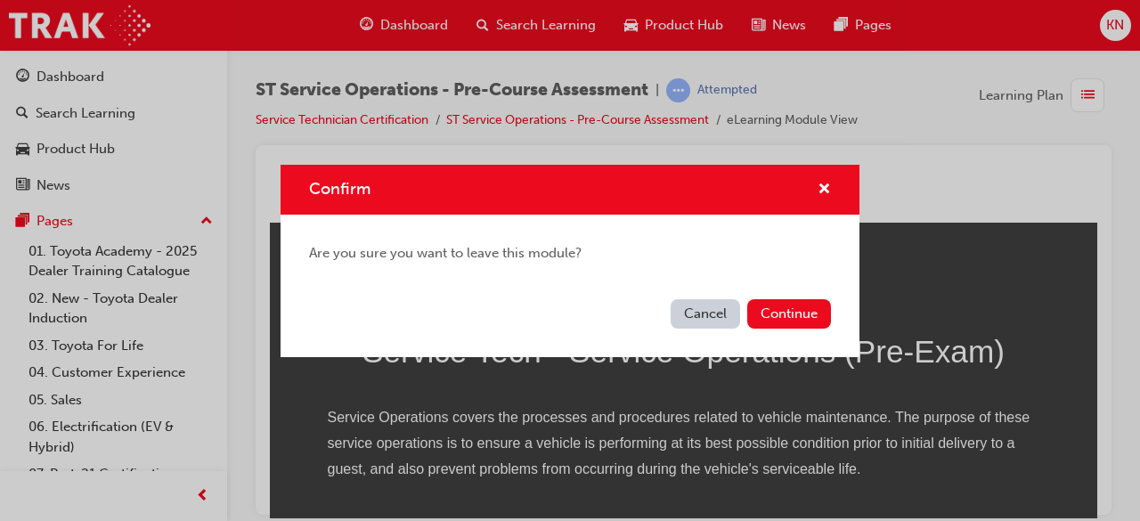
click at [703, 308] on button "Cancel" at bounding box center [705, 313] width 69 height 29
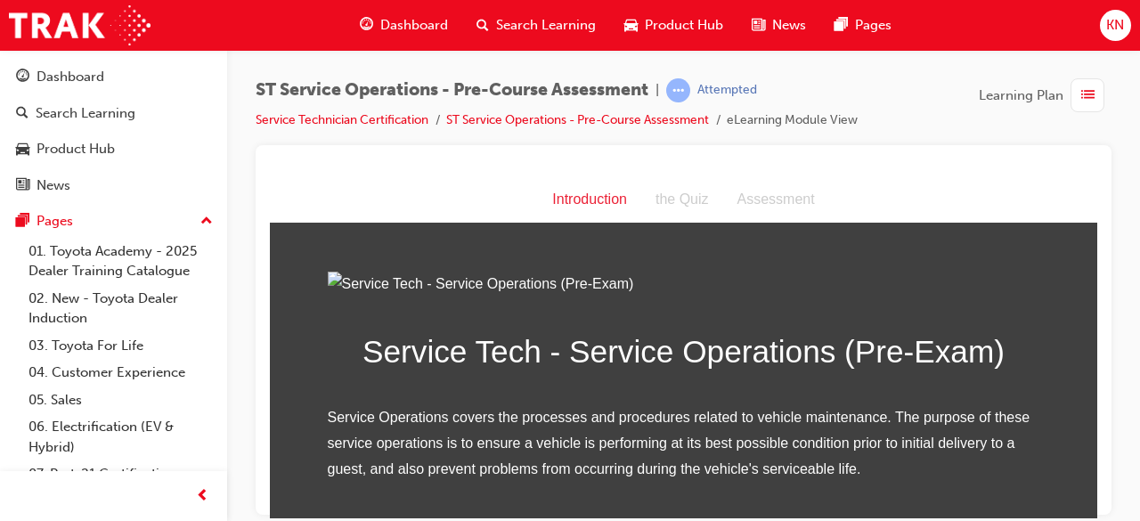
click at [428, 28] on span "Dashboard" at bounding box center [414, 25] width 68 height 20
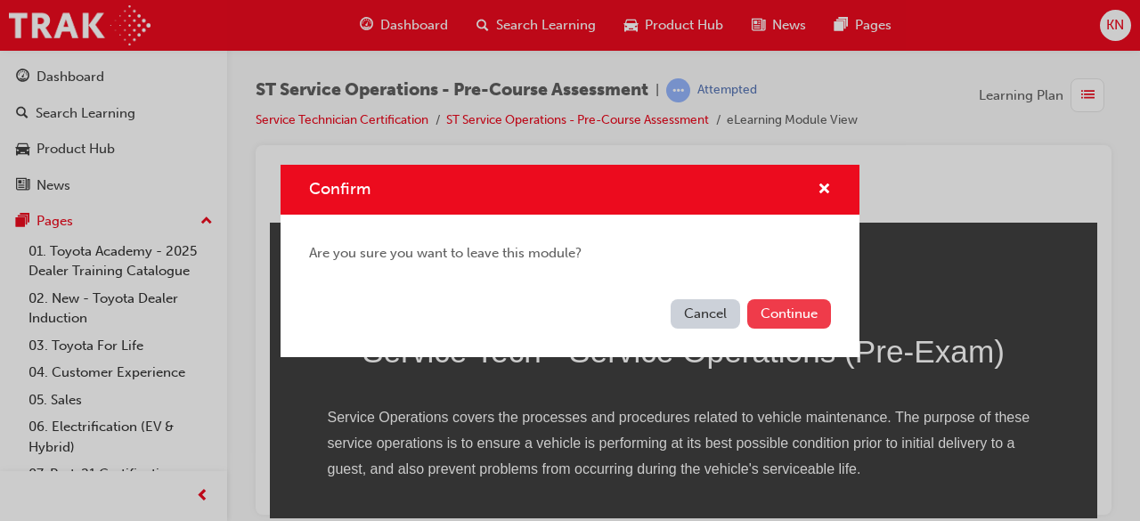
click at [766, 306] on button "Continue" at bounding box center [789, 313] width 84 height 29
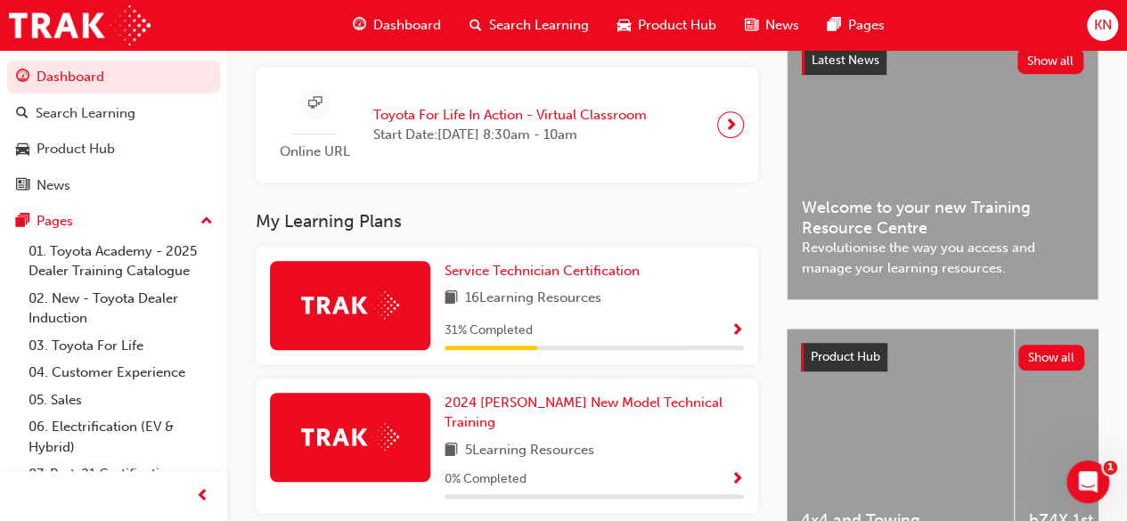
scroll to position [439, 0]
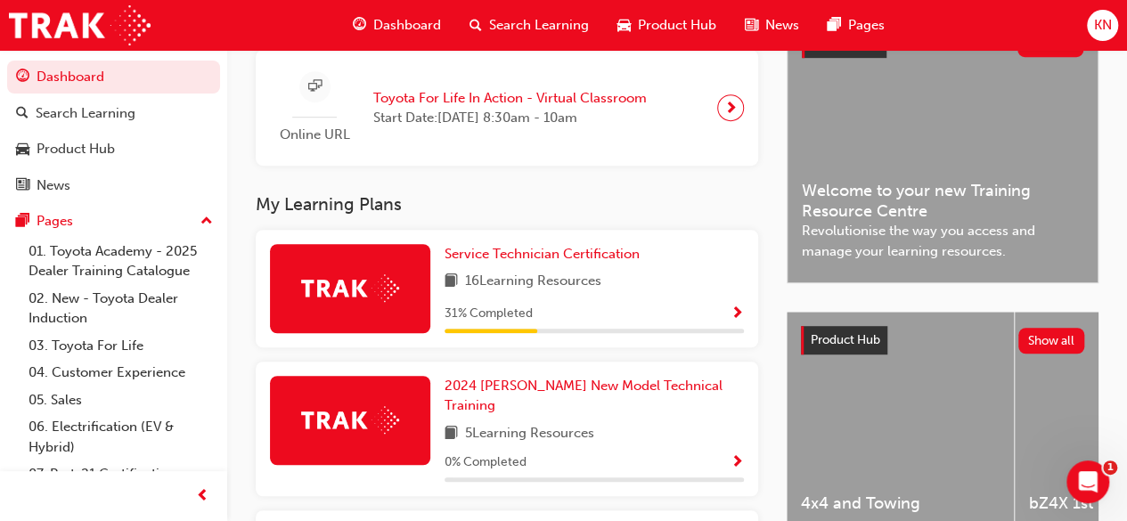
click at [732, 314] on span "Show Progress" at bounding box center [736, 314] width 13 height 16
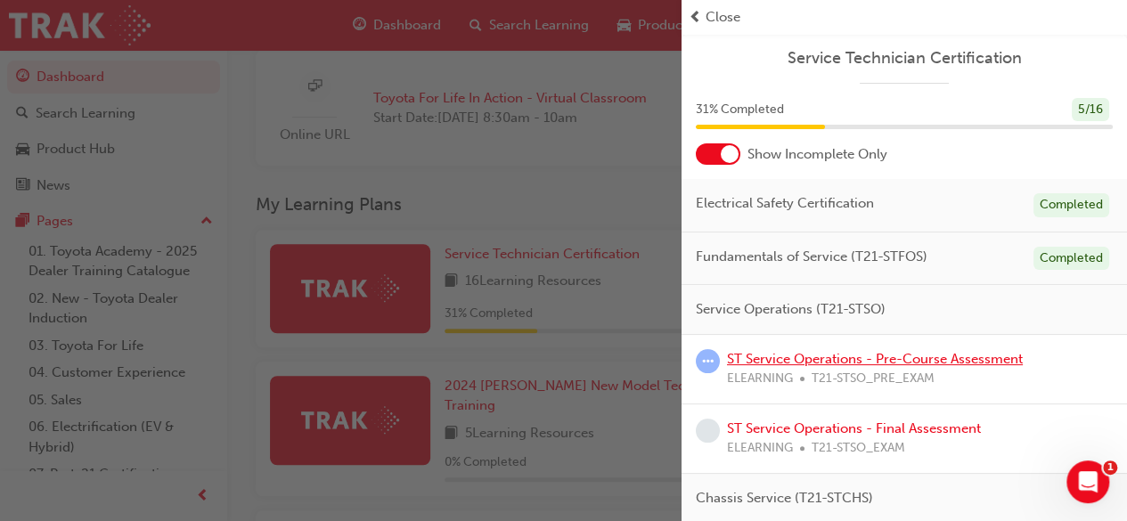
click at [815, 359] on link "ST Service Operations - Pre-Course Assessment" at bounding box center [875, 359] width 296 height 16
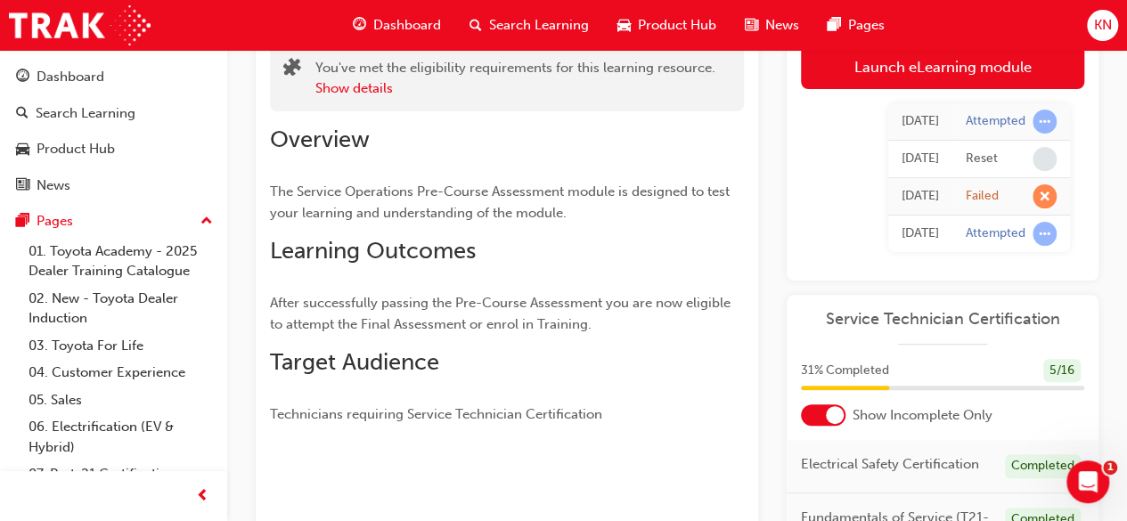
scroll to position [118, 0]
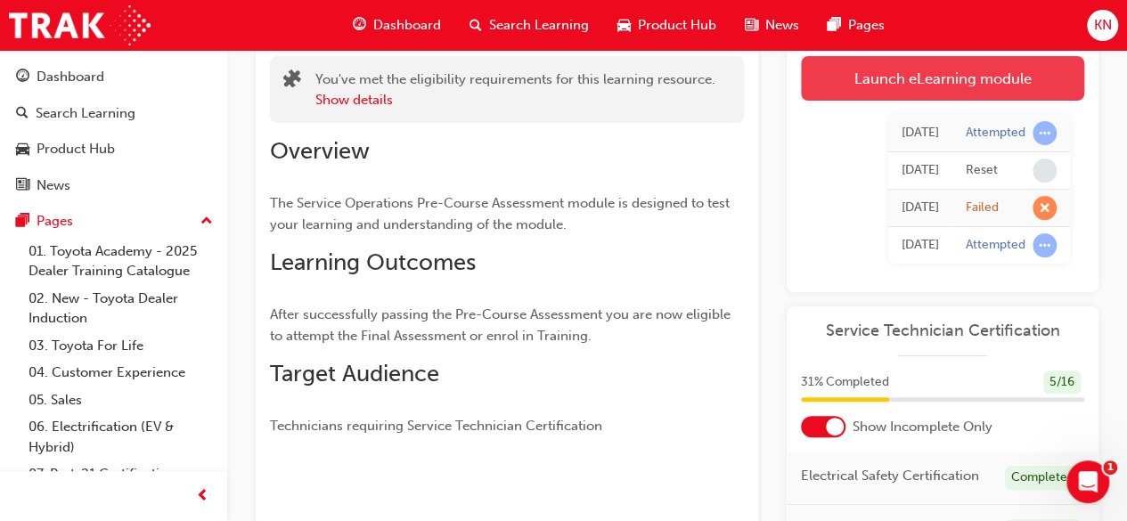
click at [1035, 83] on link "Launch eLearning module" at bounding box center [942, 78] width 283 height 45
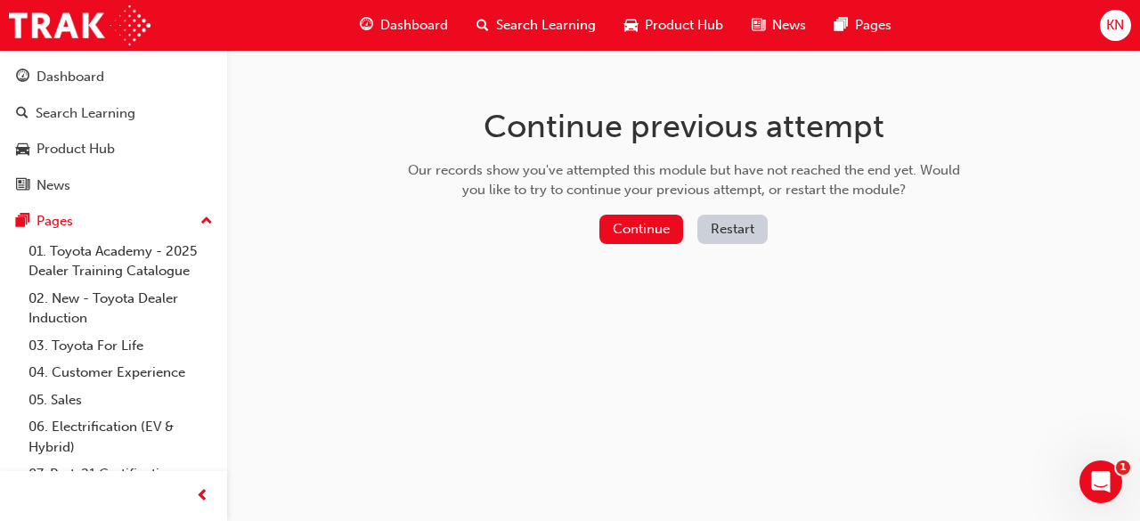
click at [716, 219] on button "Restart" at bounding box center [733, 229] width 70 height 29
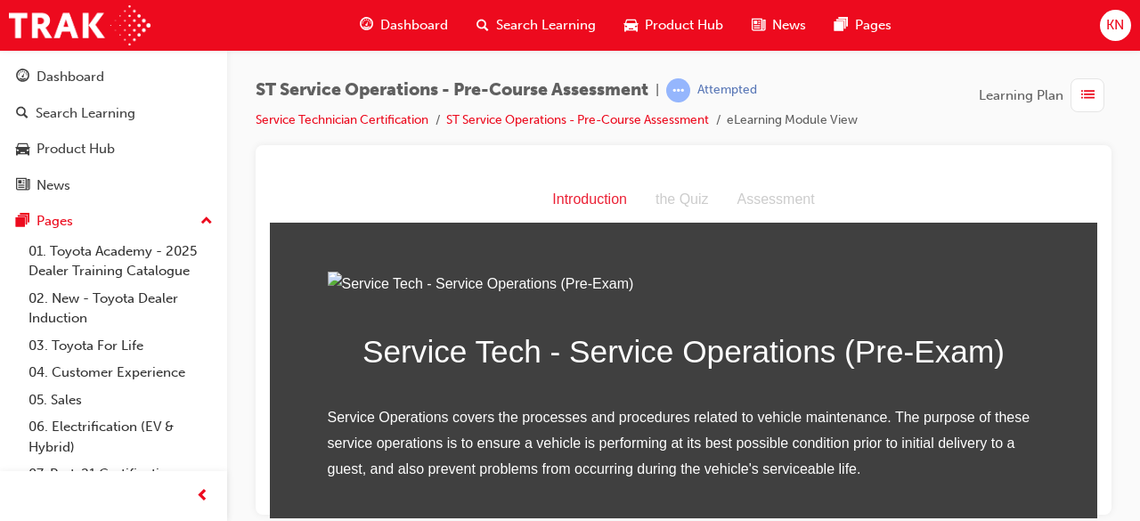
scroll to position [252, 0]
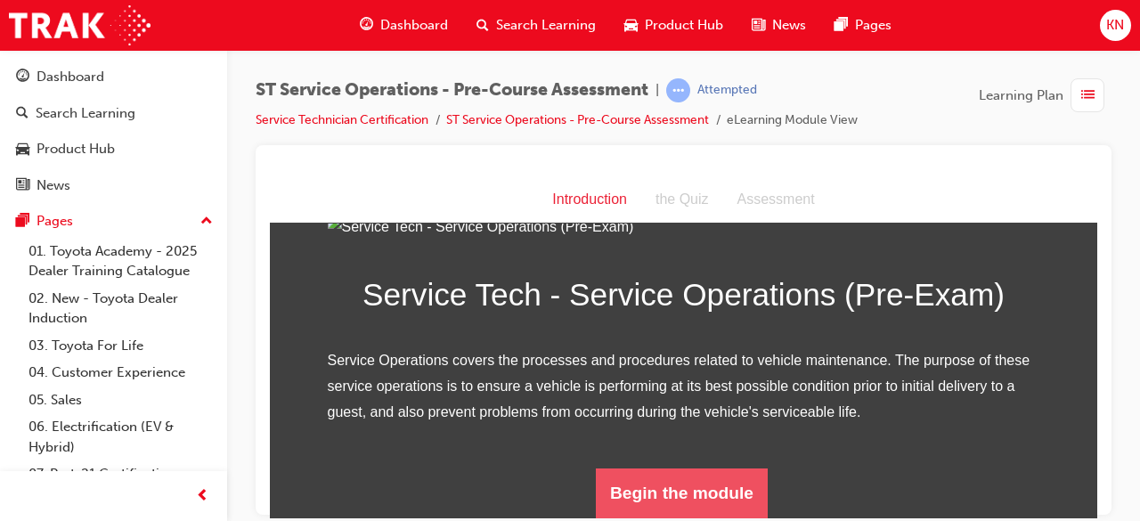
click at [722, 483] on button "Begin the module" at bounding box center [682, 493] width 172 height 50
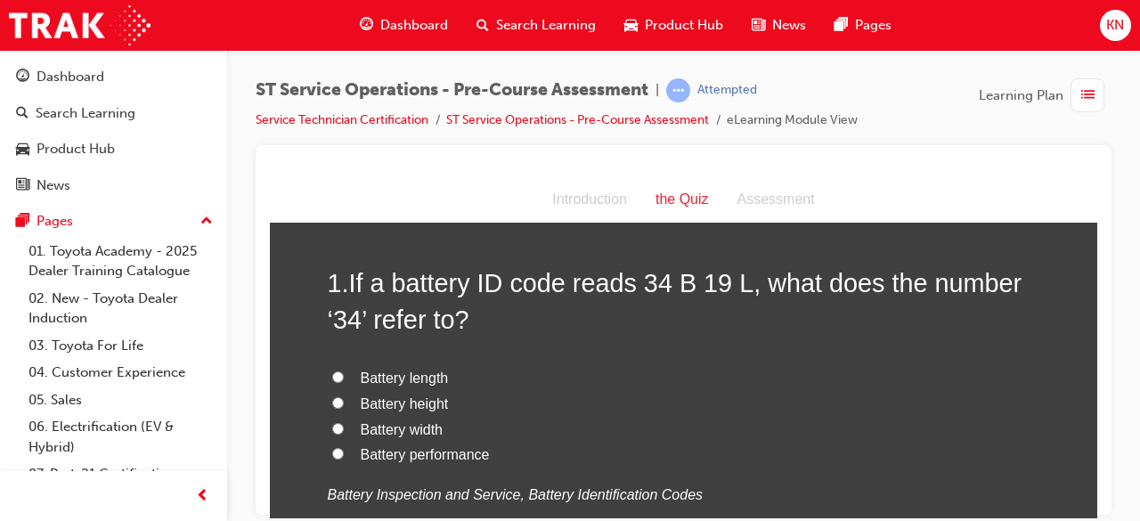
scroll to position [107, 0]
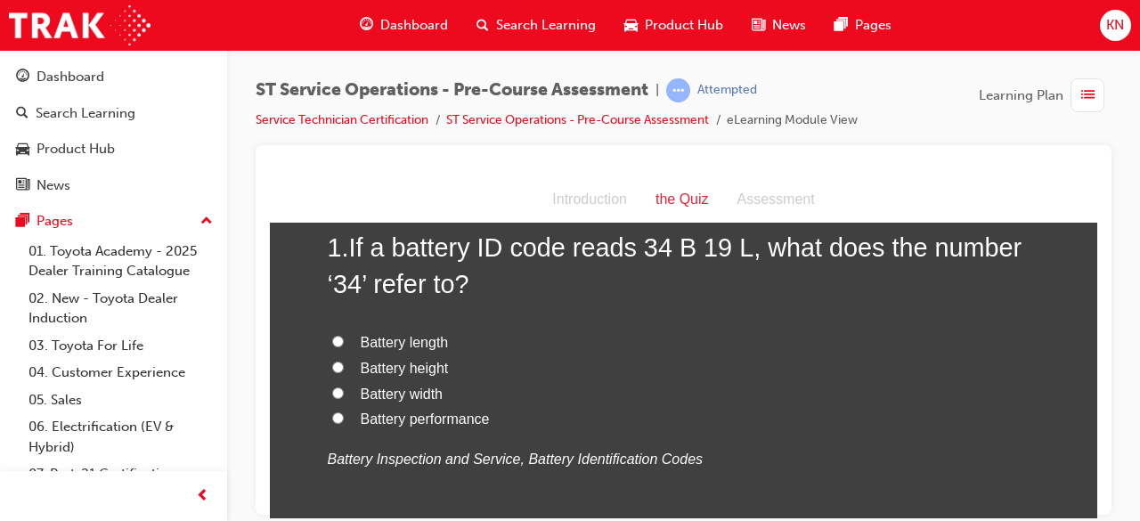
click at [1085, 99] on span "list-icon" at bounding box center [1087, 96] width 13 height 22
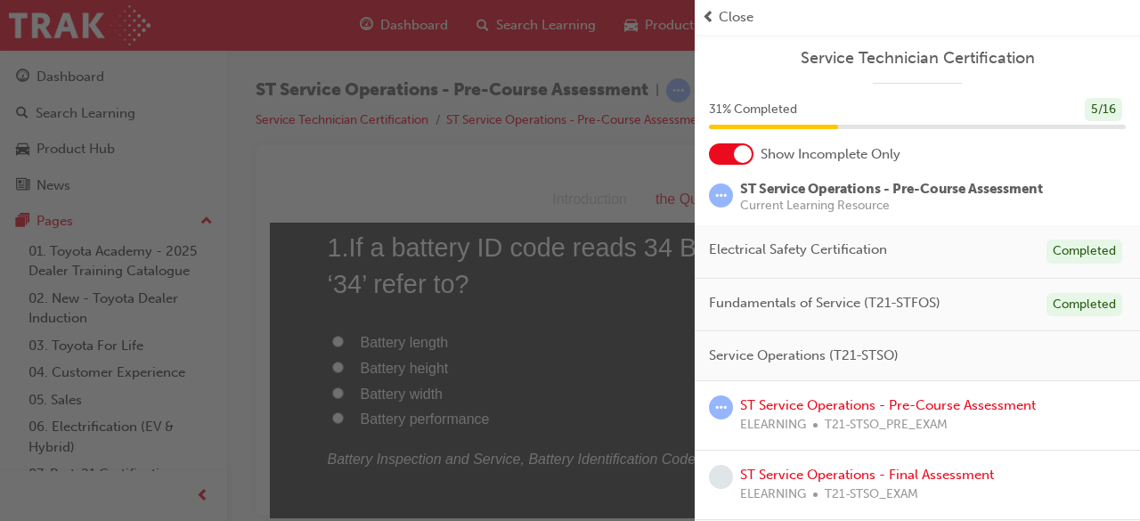
click at [654, 242] on div "button" at bounding box center [347, 260] width 695 height 521
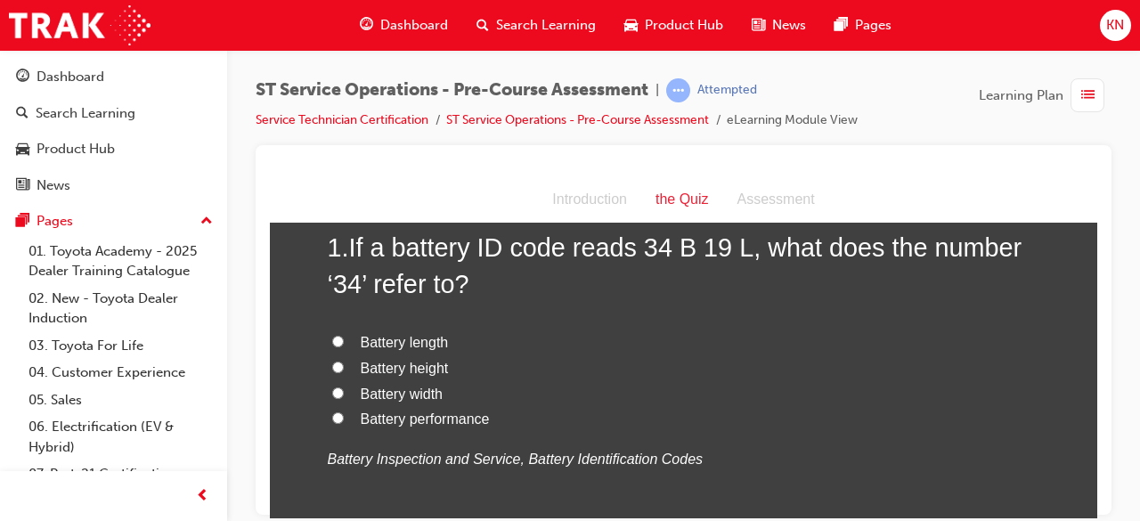
click at [572, 202] on div "Introduction" at bounding box center [589, 199] width 103 height 26
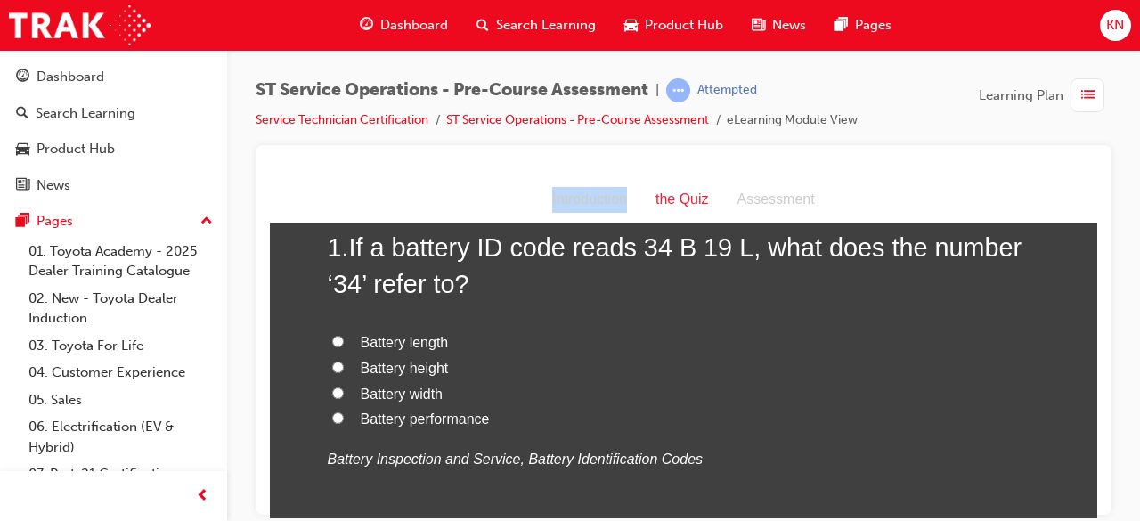
click at [572, 202] on div "Introduction" at bounding box center [589, 199] width 103 height 26
drag, startPoint x: 572, startPoint y: 202, endPoint x: 623, endPoint y: 216, distance: 52.5
click at [623, 216] on div "Introduction the Quiz Assessment" at bounding box center [684, 199] width 828 height 46
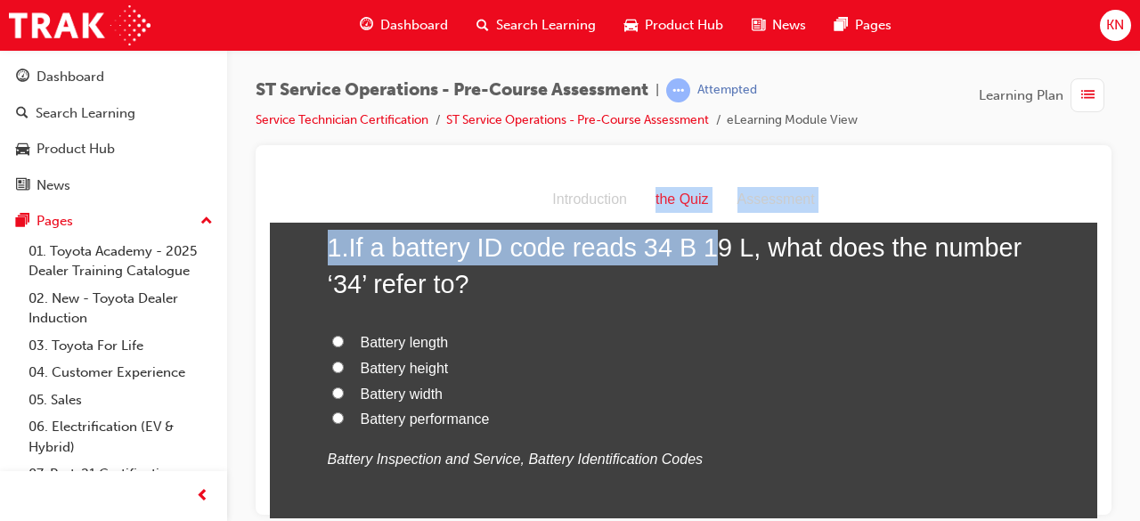
drag, startPoint x: 623, startPoint y: 216, endPoint x: 707, endPoint y: 253, distance: 92.5
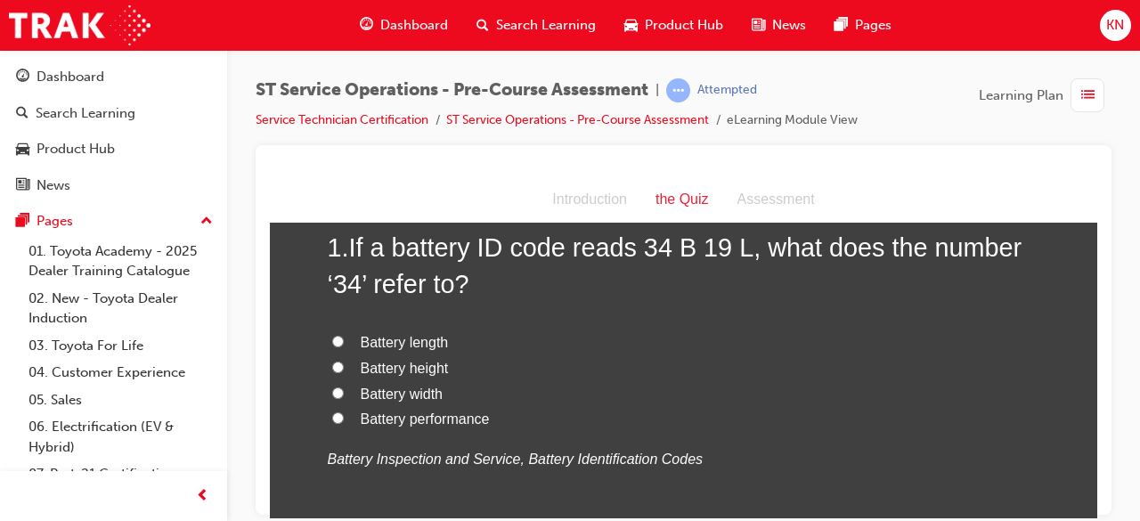
click at [896, 338] on label "Battery length" at bounding box center [684, 343] width 713 height 26
click at [344, 338] on input "Battery length" at bounding box center [338, 341] width 12 height 12
radio input "true"
click at [332, 419] on input "Battery performance" at bounding box center [338, 418] width 12 height 12
radio input "true"
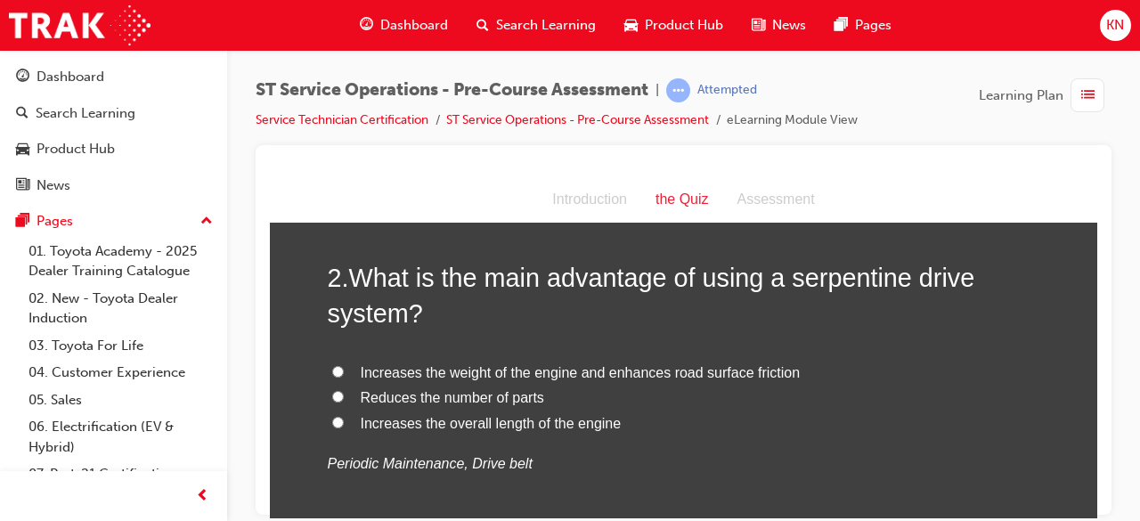
scroll to position [527, 0]
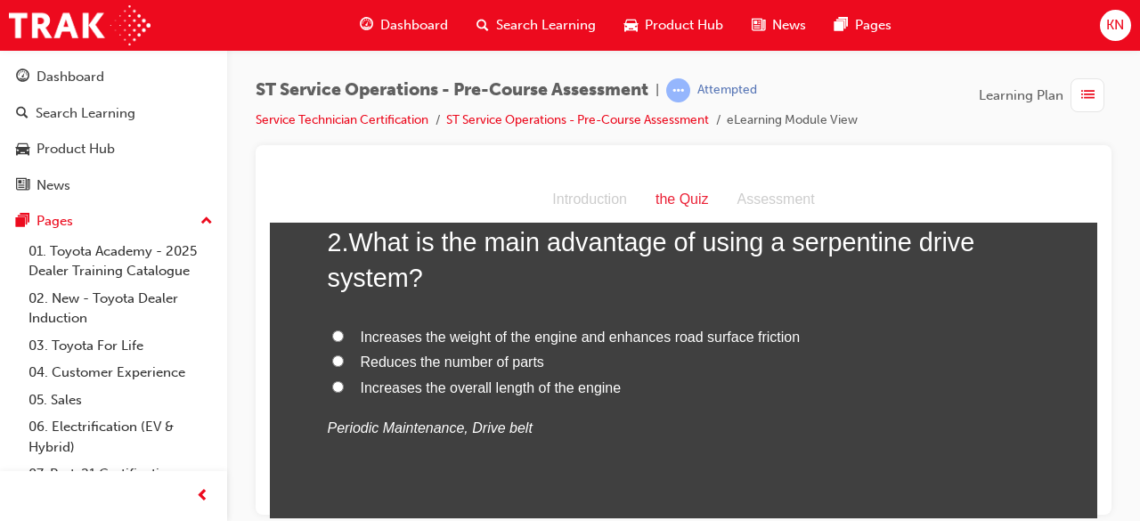
click at [333, 386] on input "Increases the overall length of the engine" at bounding box center [338, 386] width 12 height 12
radio input "true"
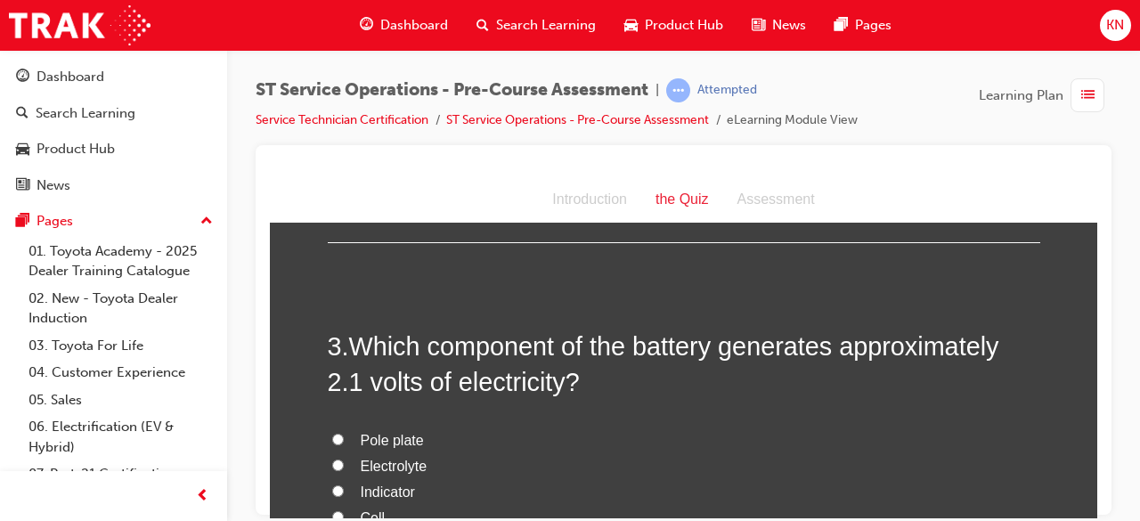
scroll to position [848, 0]
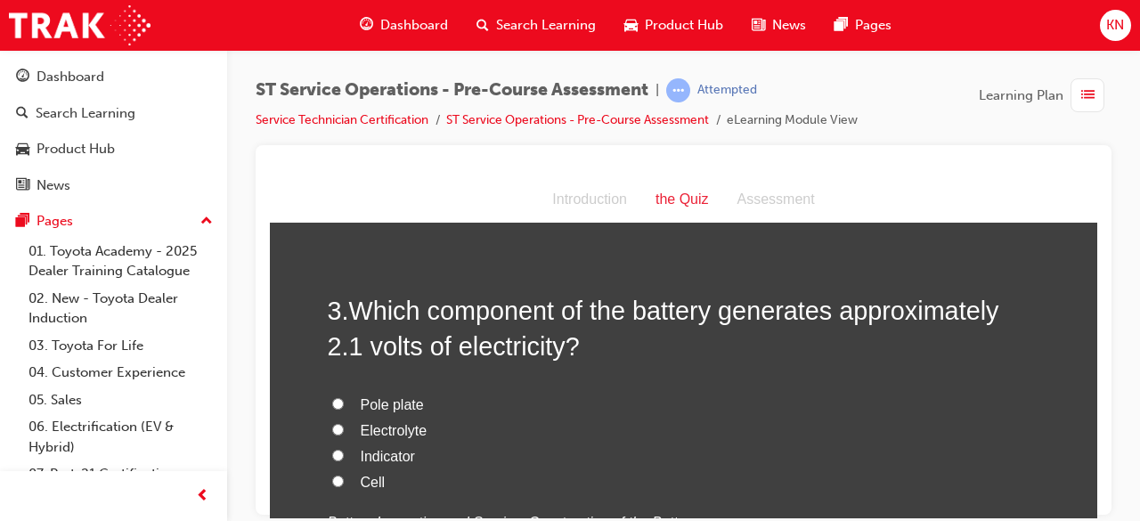
click at [332, 483] on input "Cell" at bounding box center [338, 481] width 12 height 12
radio input "true"
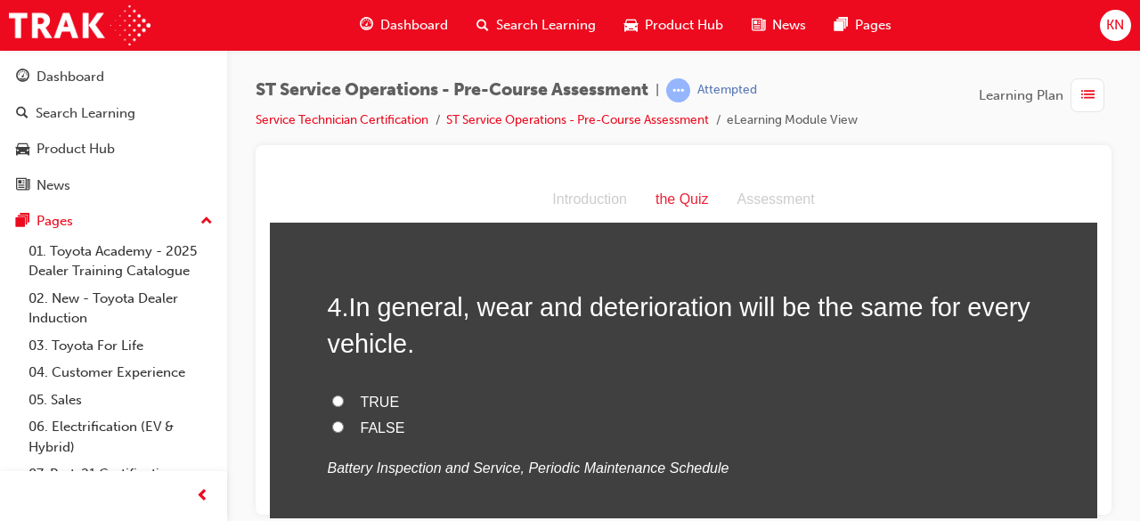
scroll to position [1276, 0]
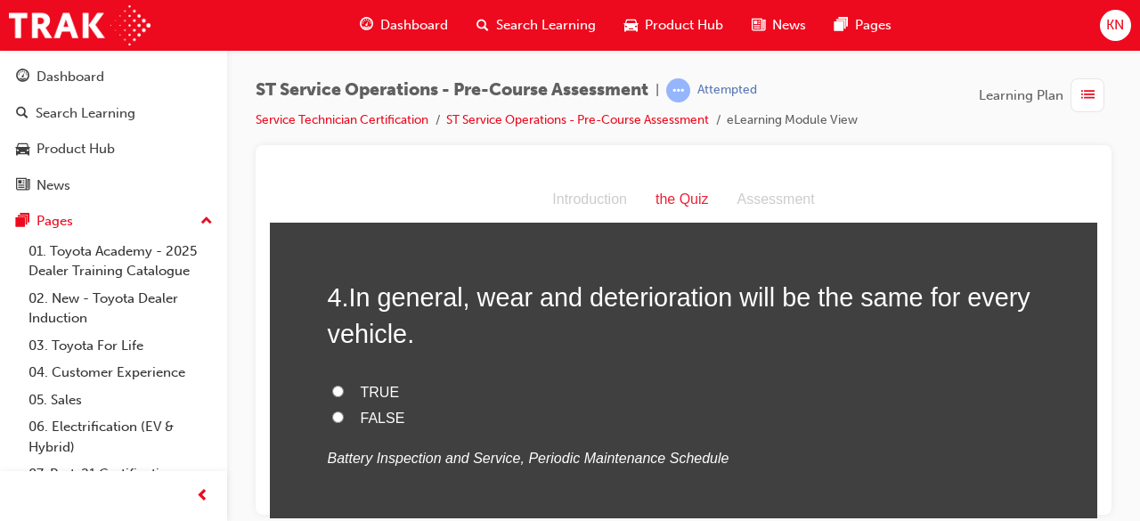
click at [332, 411] on input "FALSE" at bounding box center [338, 417] width 12 height 12
radio input "true"
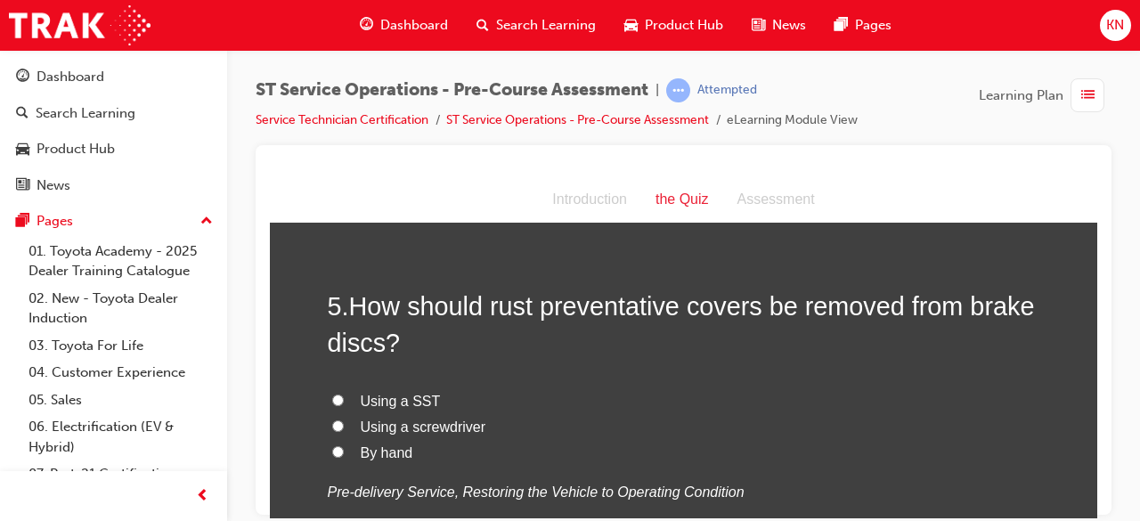
scroll to position [1632, 0]
click at [333, 393] on input "Using a SST" at bounding box center [338, 398] width 12 height 12
radio input "true"
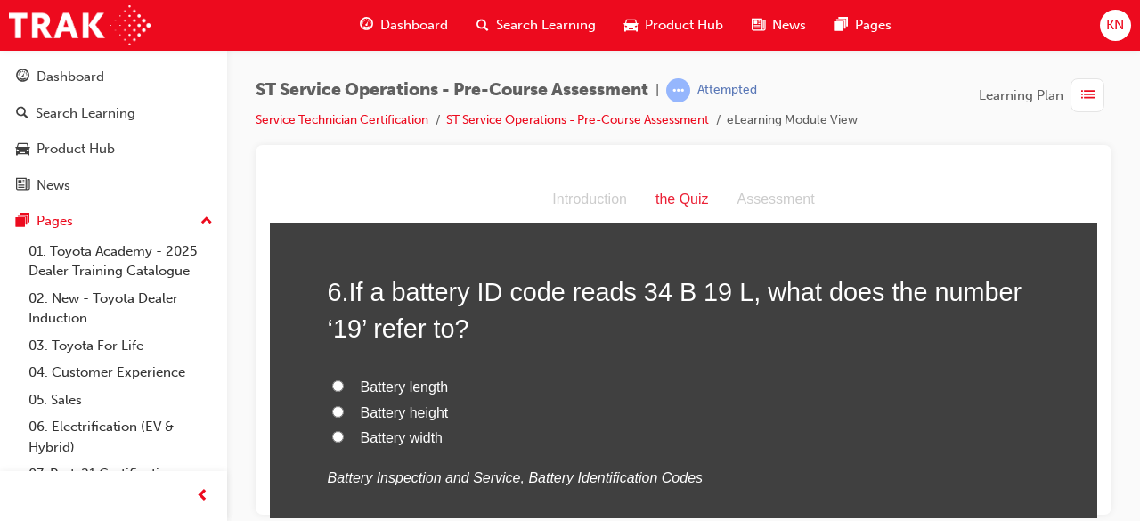
scroll to position [2060, 0]
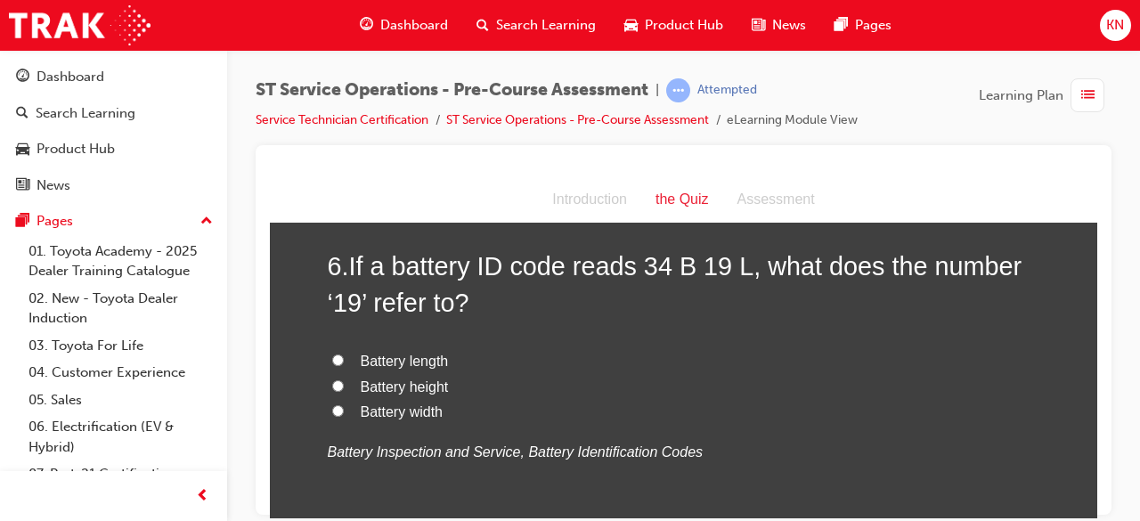
click at [332, 354] on input "Battery length" at bounding box center [338, 360] width 12 height 12
radio input "true"
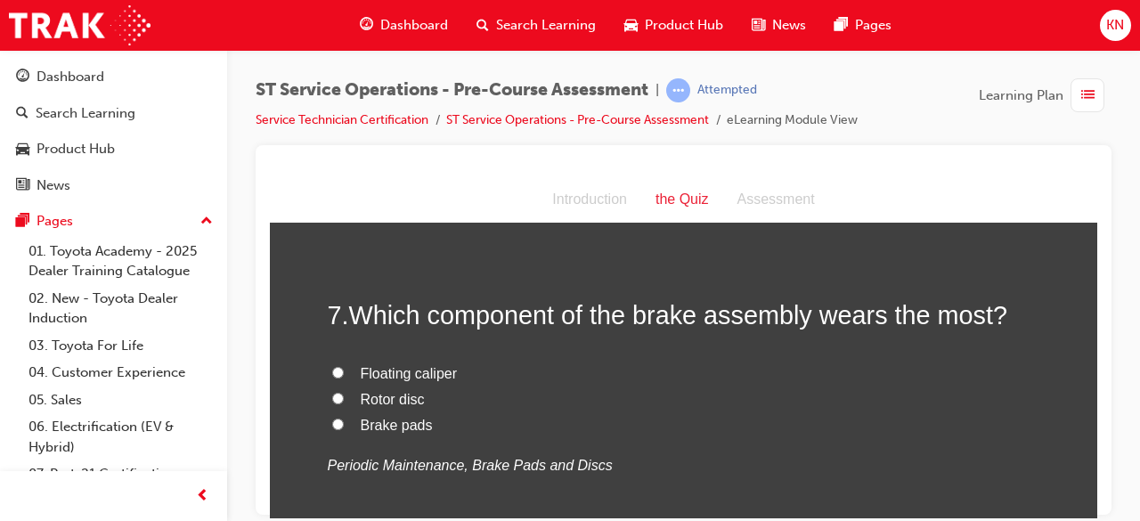
scroll to position [2416, 0]
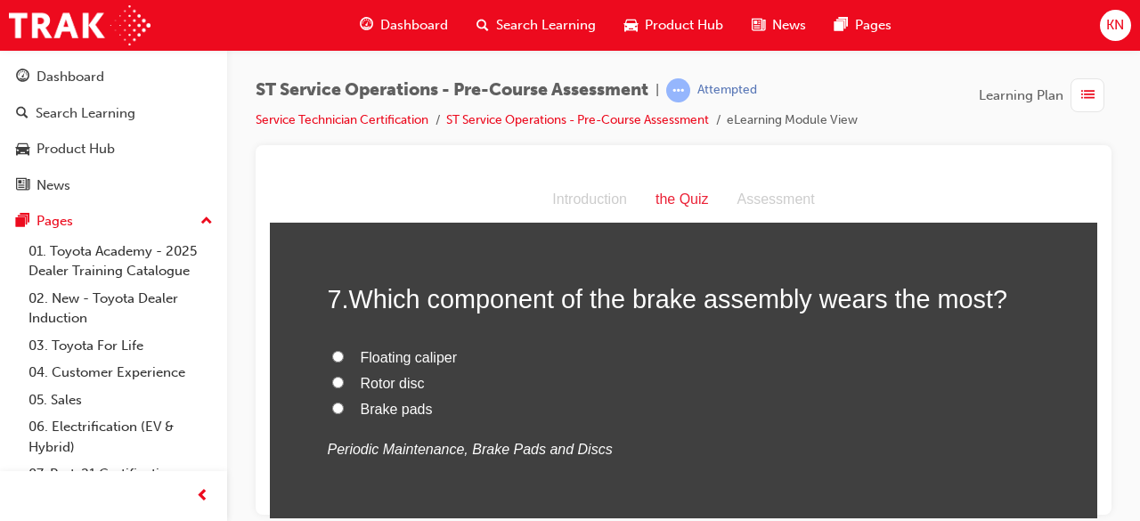
click at [332, 408] on input "Brake pads" at bounding box center [338, 408] width 12 height 12
radio input "true"
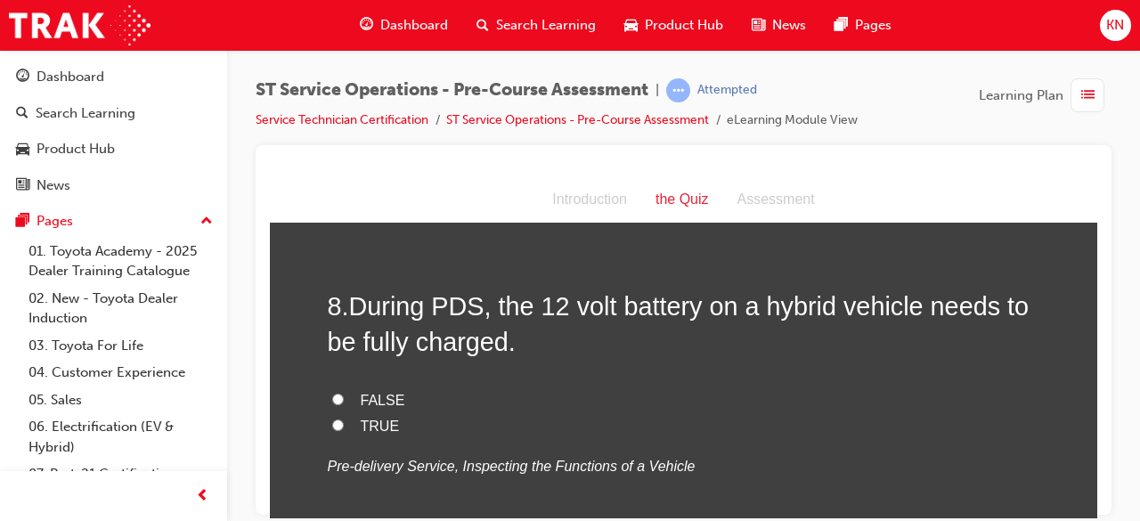
scroll to position [2772, 0]
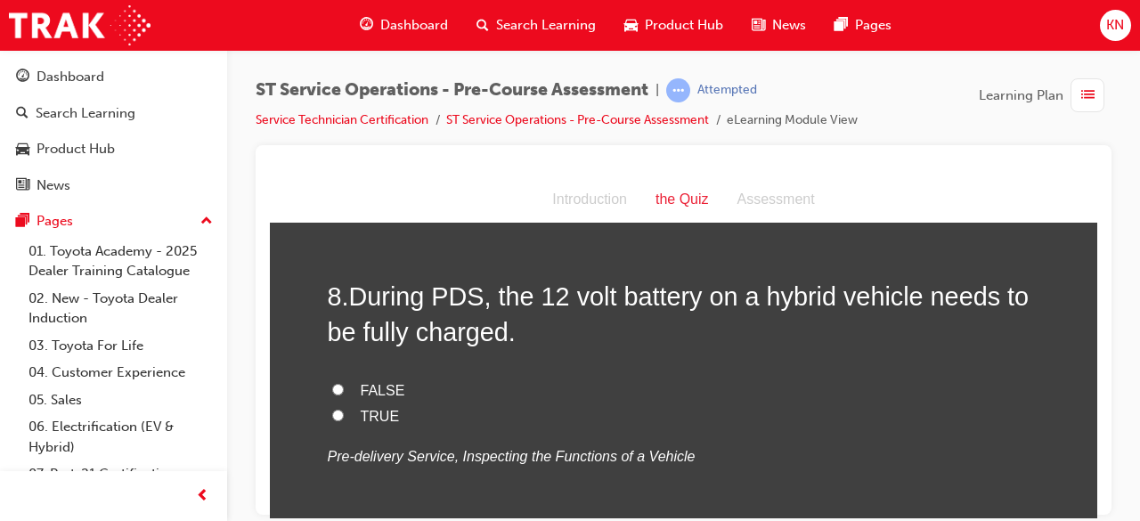
click at [333, 411] on input "TRUE" at bounding box center [338, 415] width 12 height 12
radio input "true"
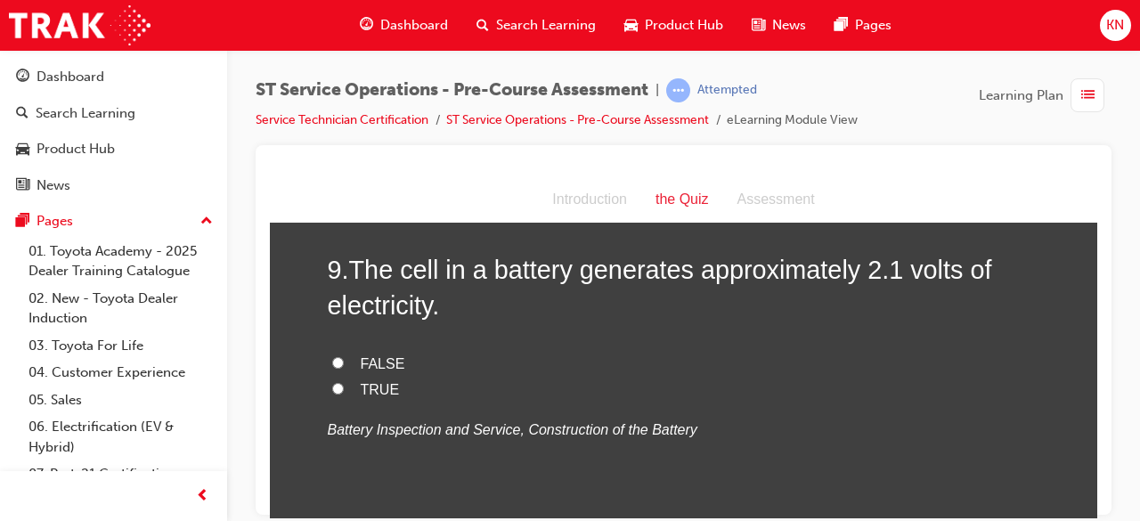
scroll to position [3164, 0]
click at [333, 381] on input "TRUE" at bounding box center [338, 386] width 12 height 12
radio input "true"
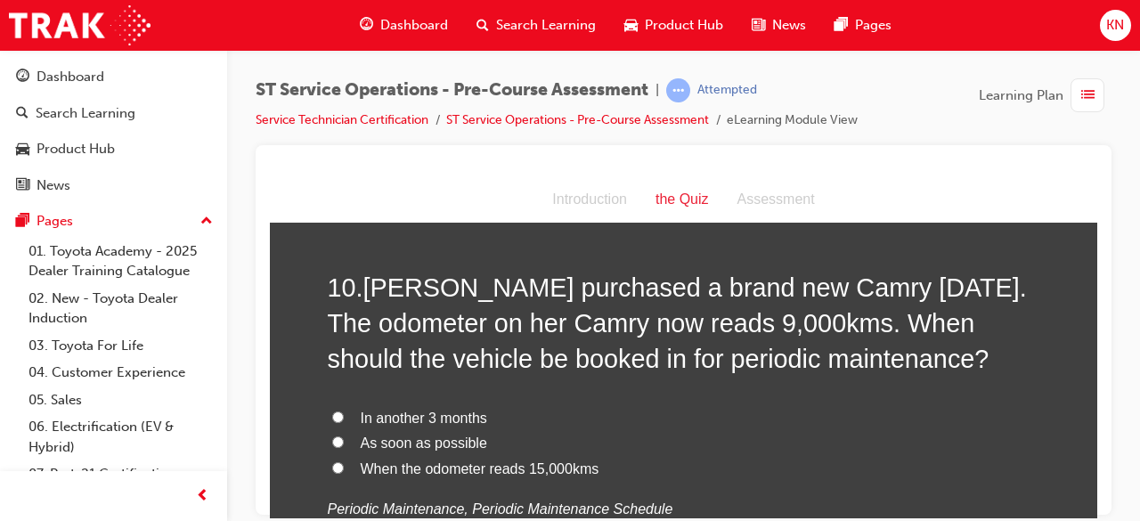
scroll to position [3521, 0]
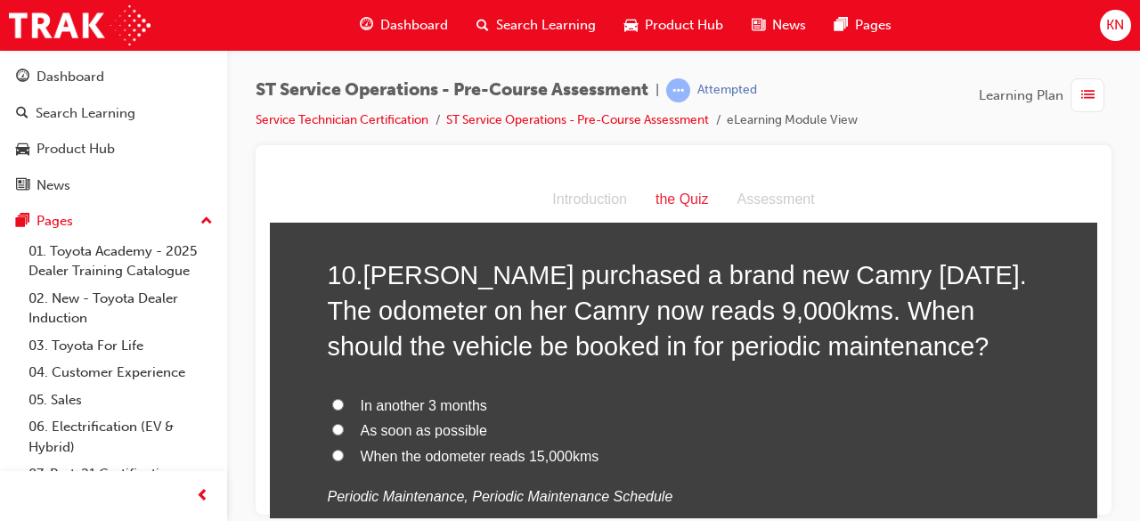
click at [335, 398] on input "In another 3 months" at bounding box center [338, 404] width 12 height 12
radio input "true"
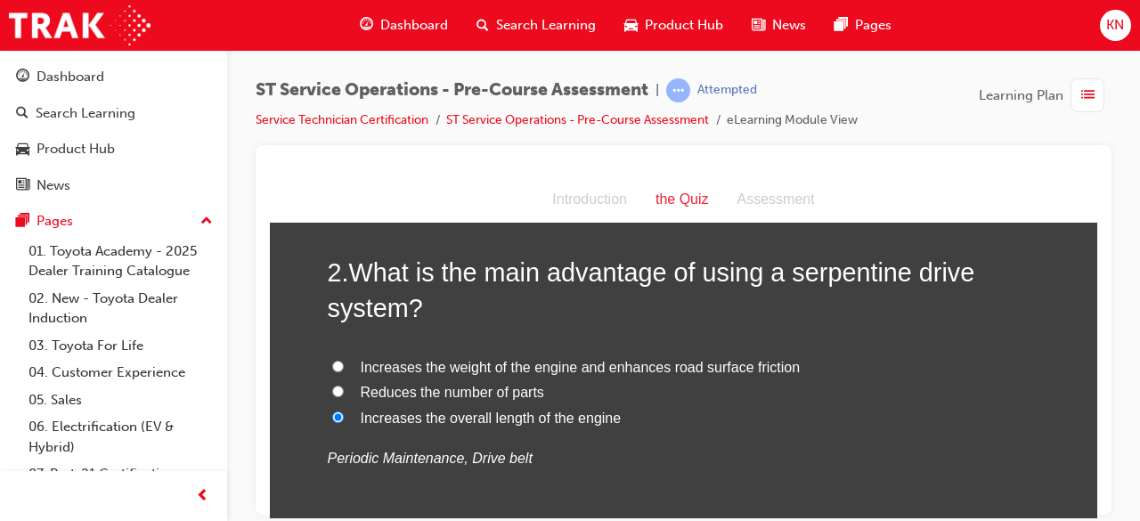
scroll to position [499, 0]
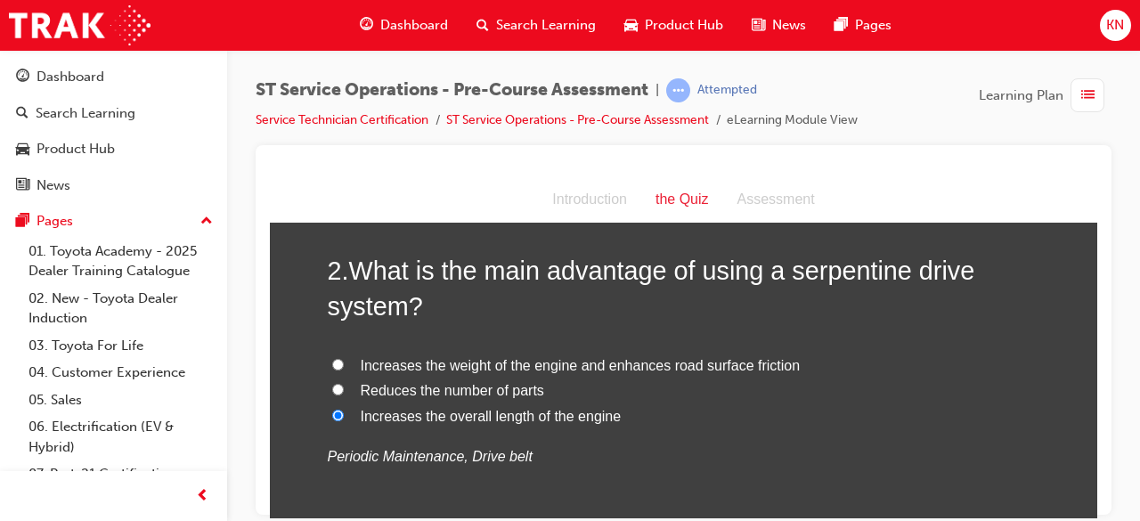
click at [332, 387] on input "Reduces the number of parts" at bounding box center [338, 389] width 12 height 12
radio input "true"
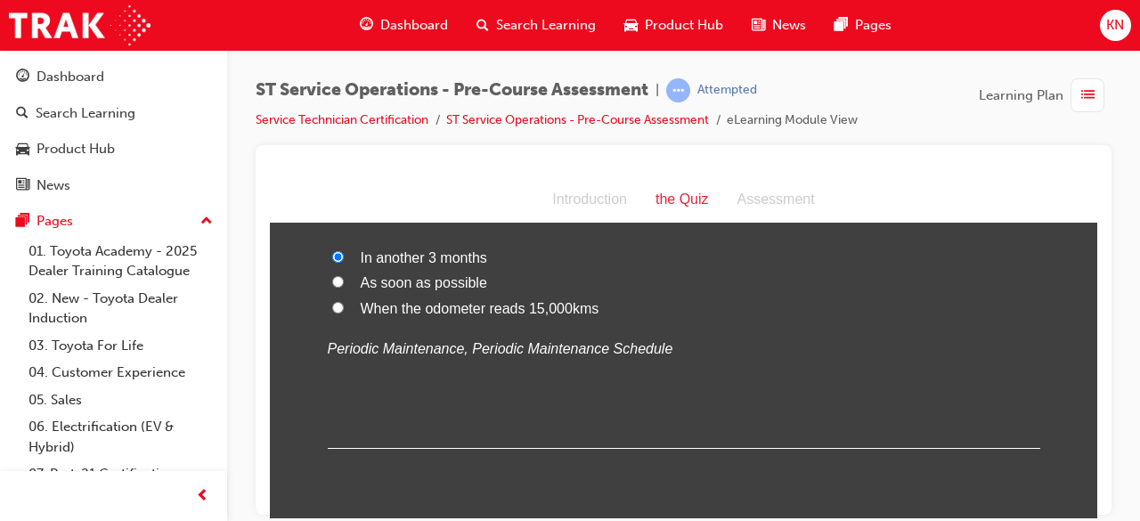
scroll to position [3730, 0]
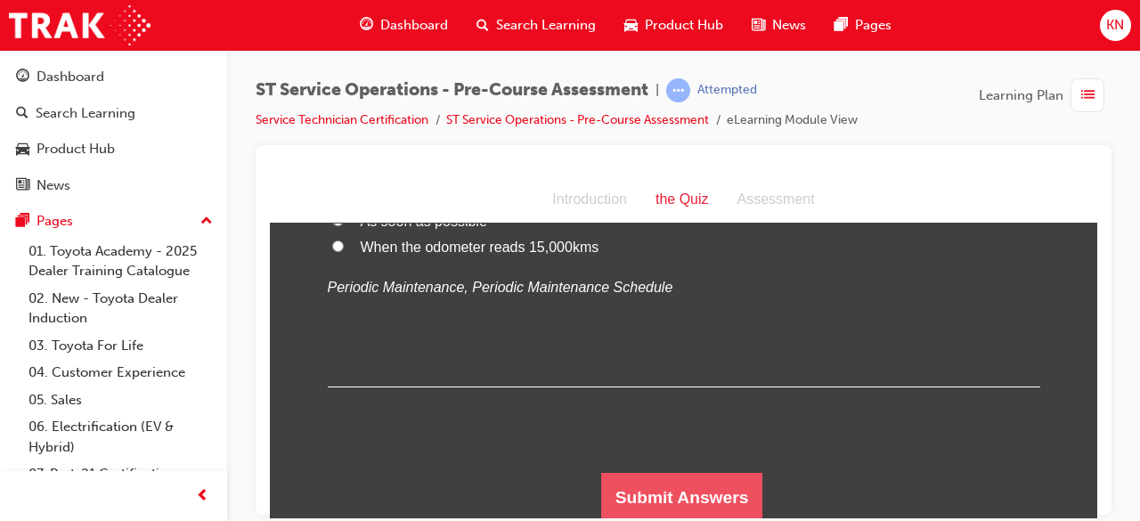
click at [716, 505] on button "Submit Answers" at bounding box center [682, 497] width 162 height 50
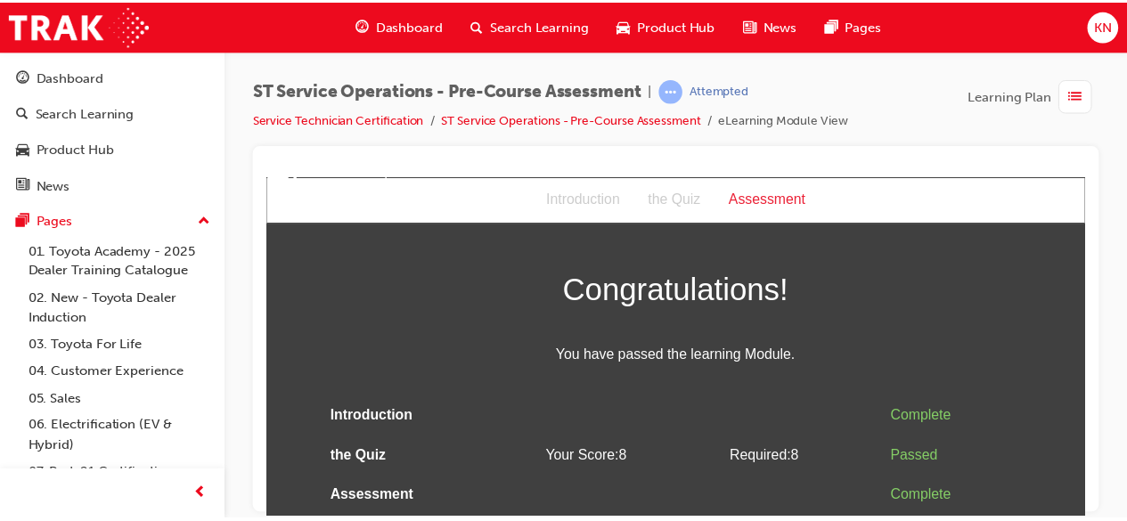
scroll to position [0, 0]
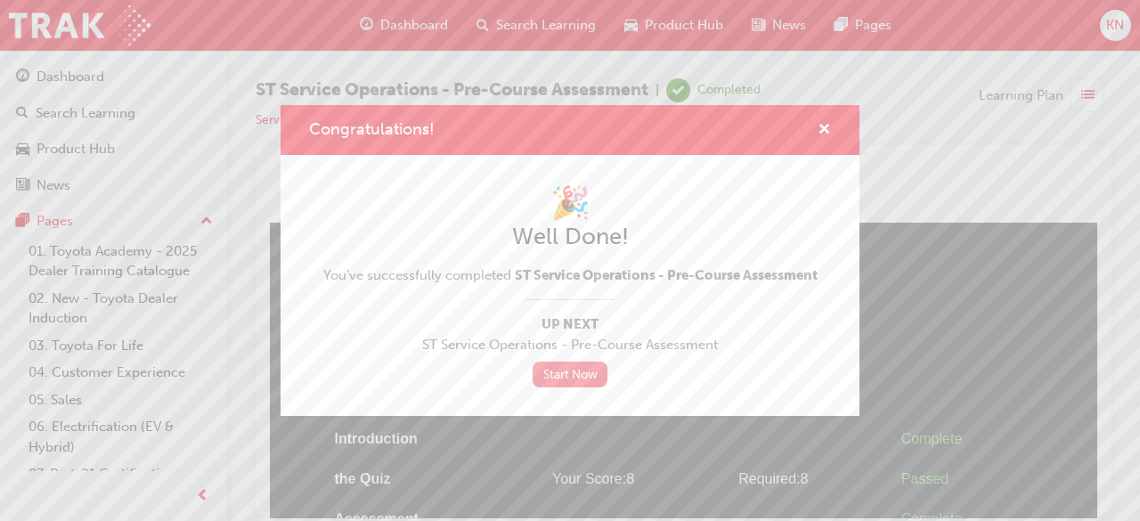
click at [572, 364] on link "Start Now" at bounding box center [570, 375] width 75 height 26
click at [816, 131] on div "Congratulations!" at bounding box center [818, 130] width 28 height 22
click at [825, 131] on span "cross-icon" at bounding box center [824, 131] width 13 height 16
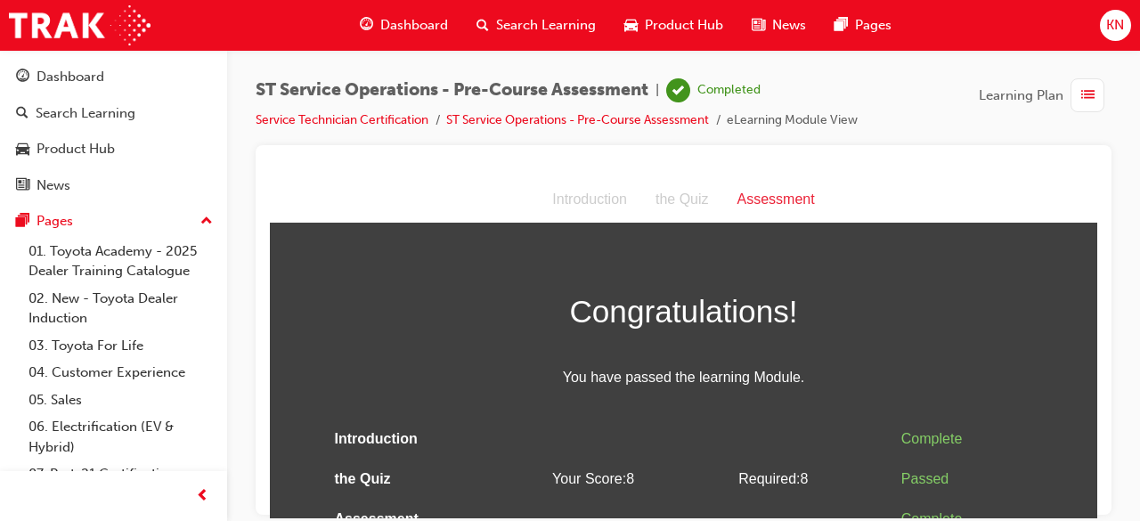
click at [770, 203] on div "Assessment" at bounding box center [776, 199] width 106 height 26
click at [396, 20] on span "Dashboard" at bounding box center [414, 25] width 68 height 20
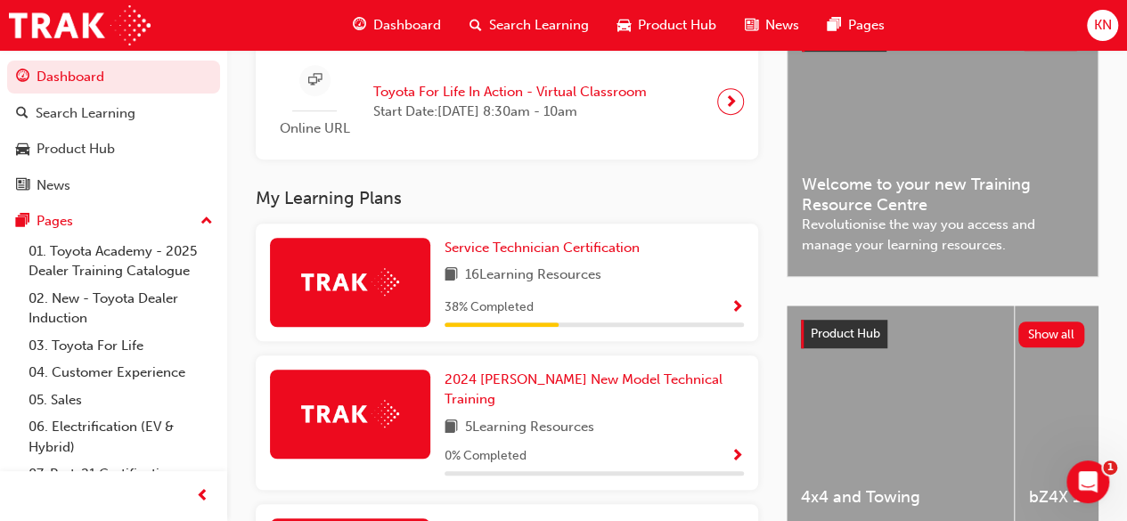
scroll to position [463, 0]
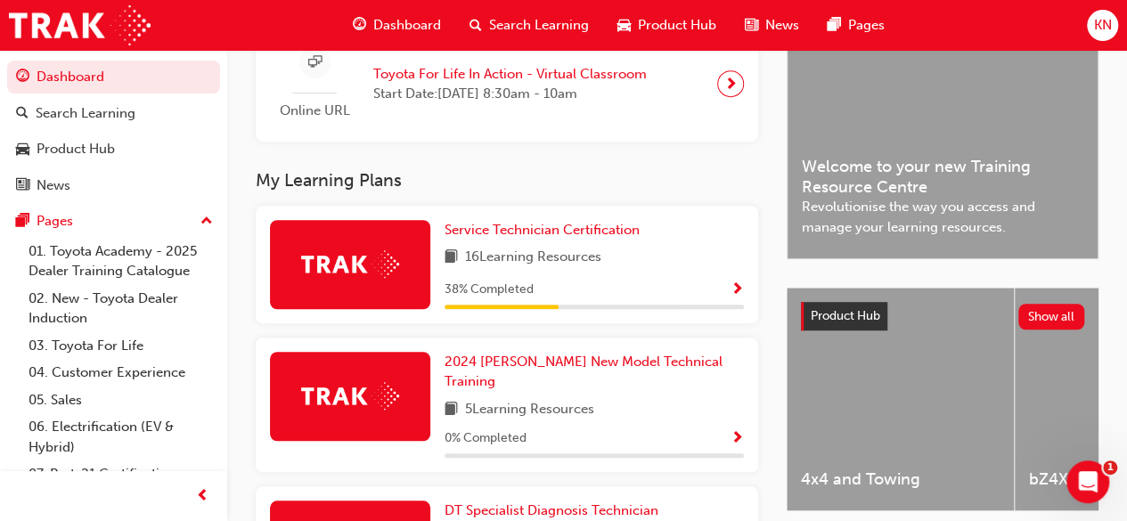
click at [738, 292] on span "Show Progress" at bounding box center [736, 290] width 13 height 16
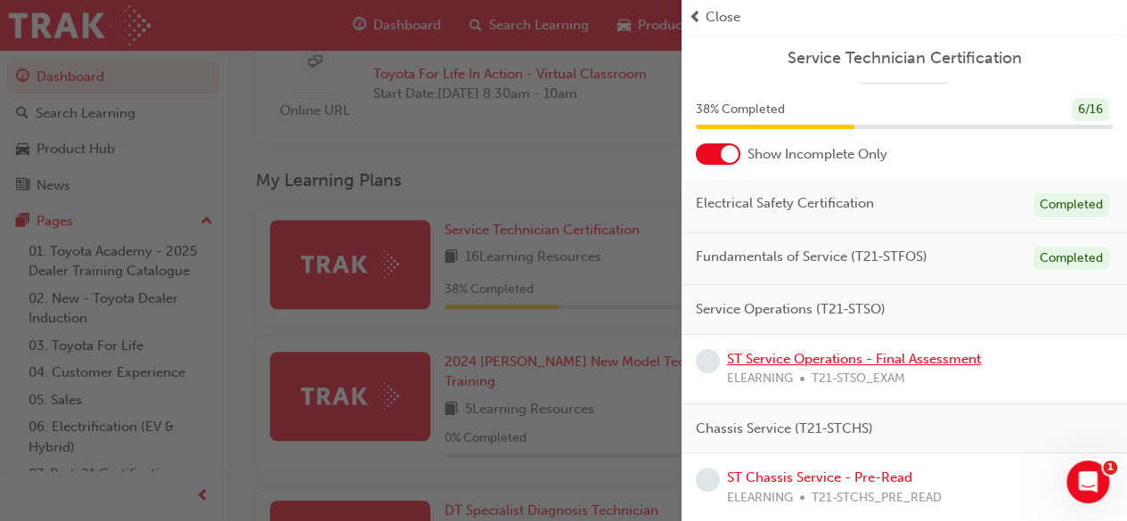
click at [855, 358] on link "ST Service Operations - Final Assessment" at bounding box center [854, 359] width 254 height 16
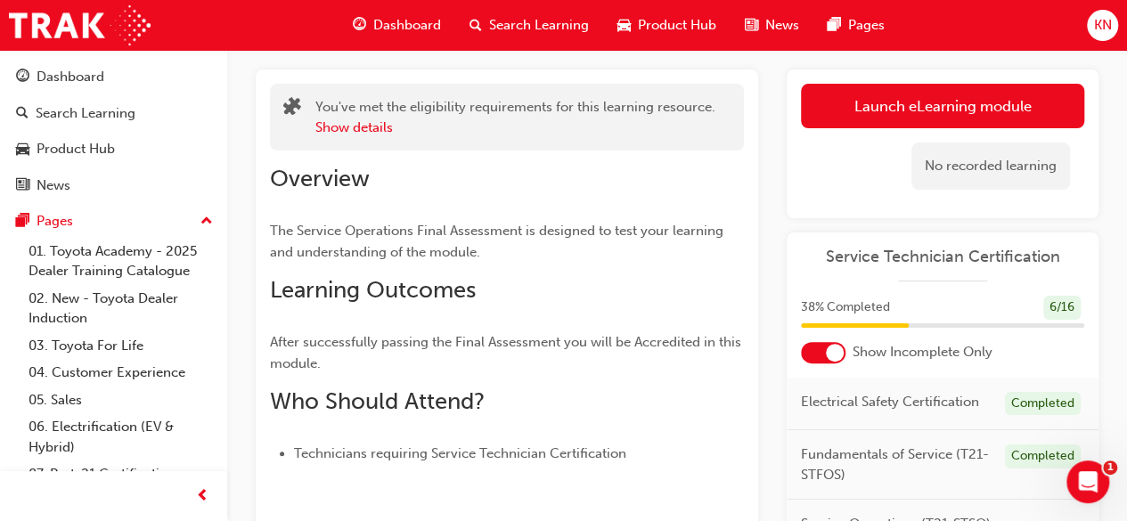
scroll to position [47, 0]
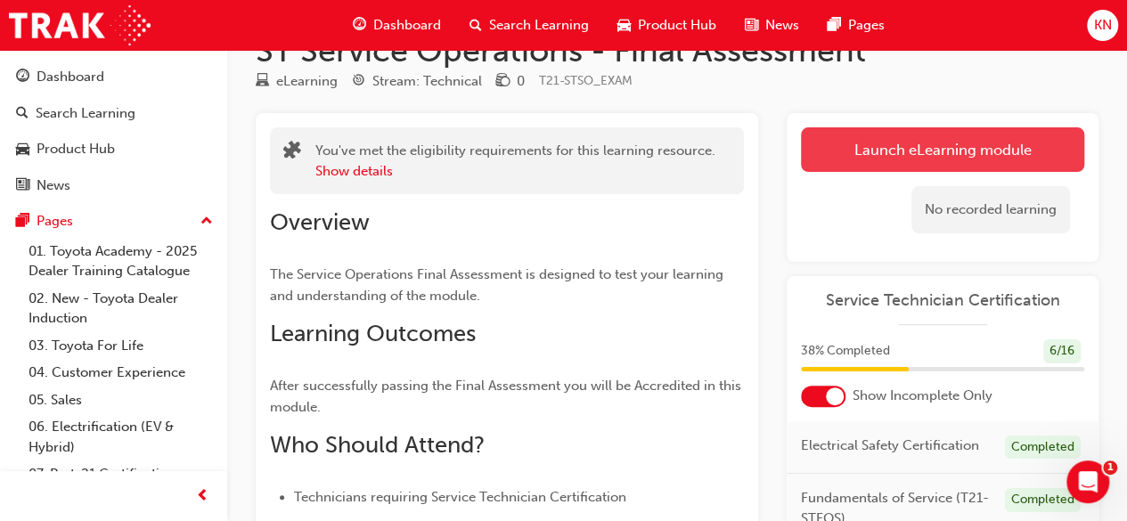
click at [998, 149] on link "Launch eLearning module" at bounding box center [942, 149] width 283 height 45
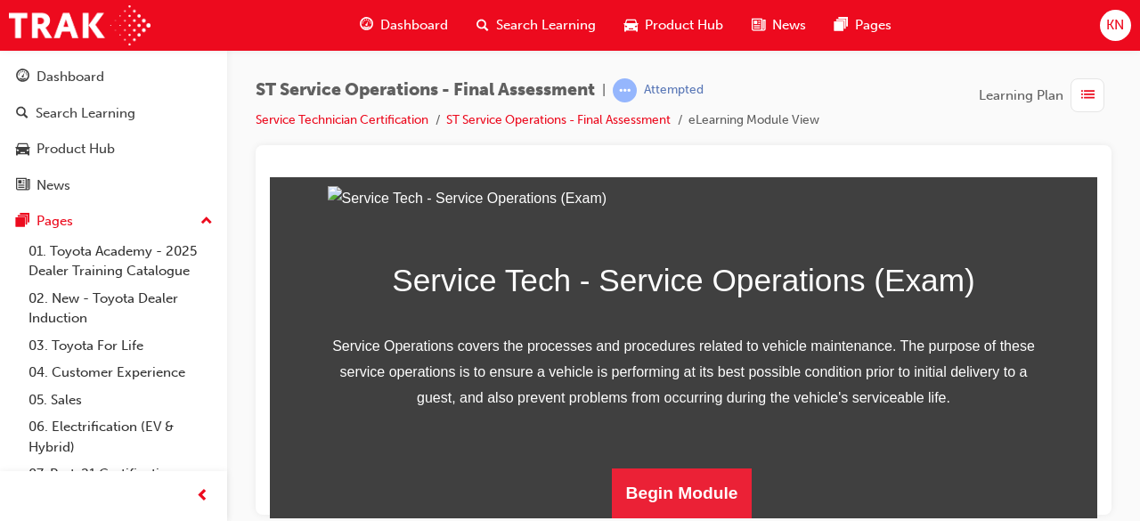
scroll to position [353, 0]
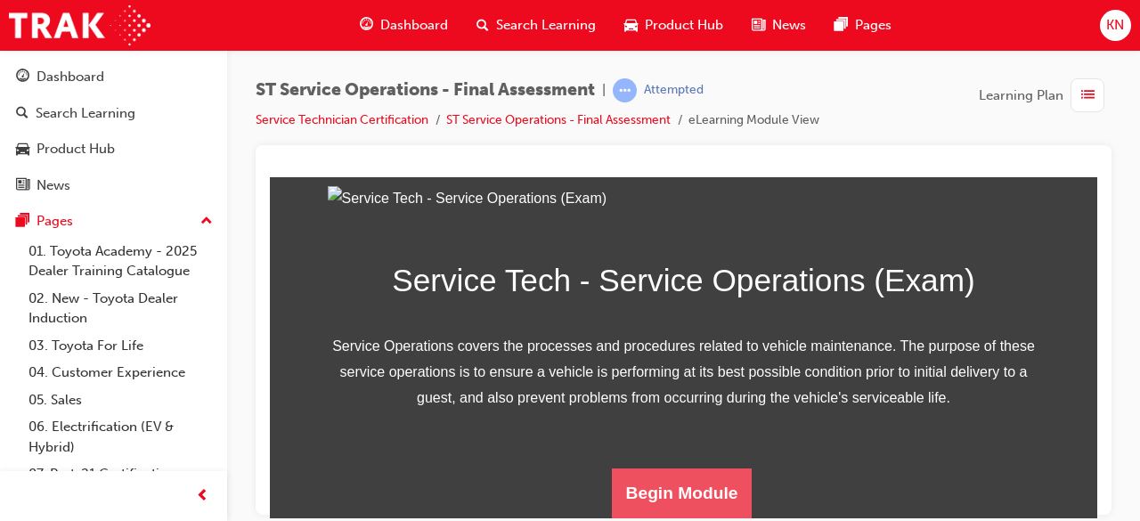
click at [714, 478] on button "Begin Module" at bounding box center [682, 493] width 141 height 50
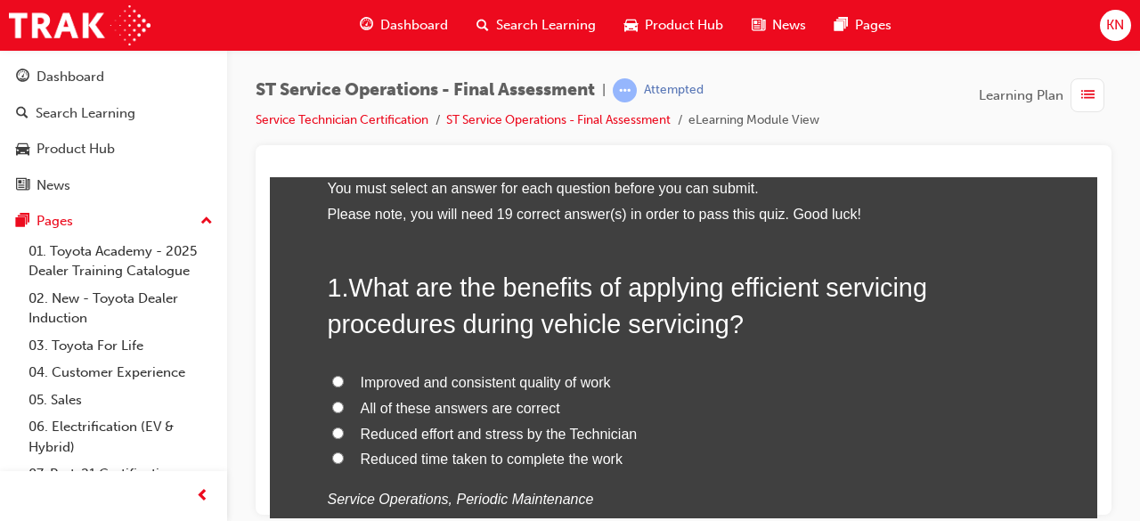
scroll to position [107, 0]
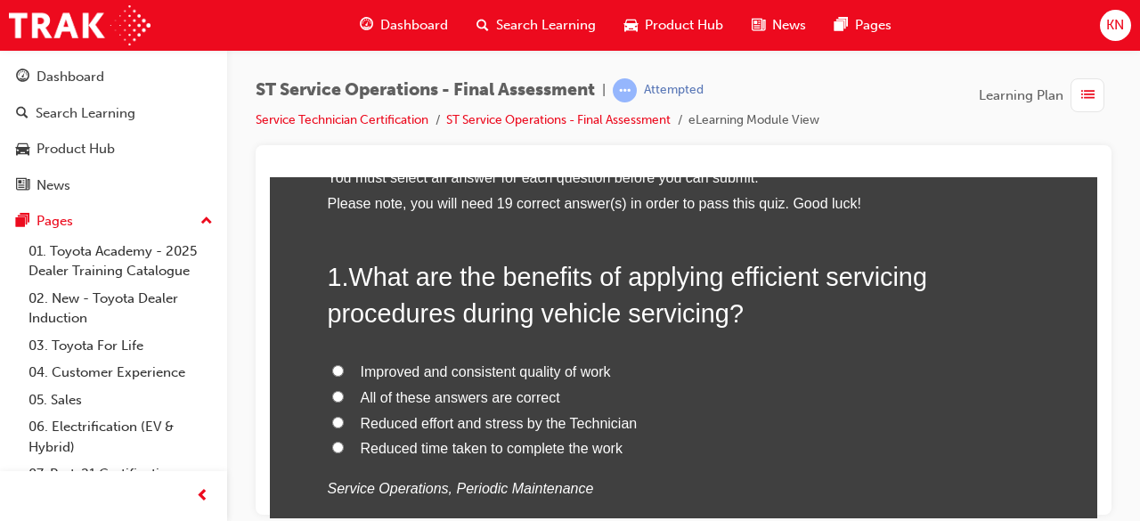
click at [333, 398] on input "All of these answers are correct" at bounding box center [338, 396] width 12 height 12
radio input "true"
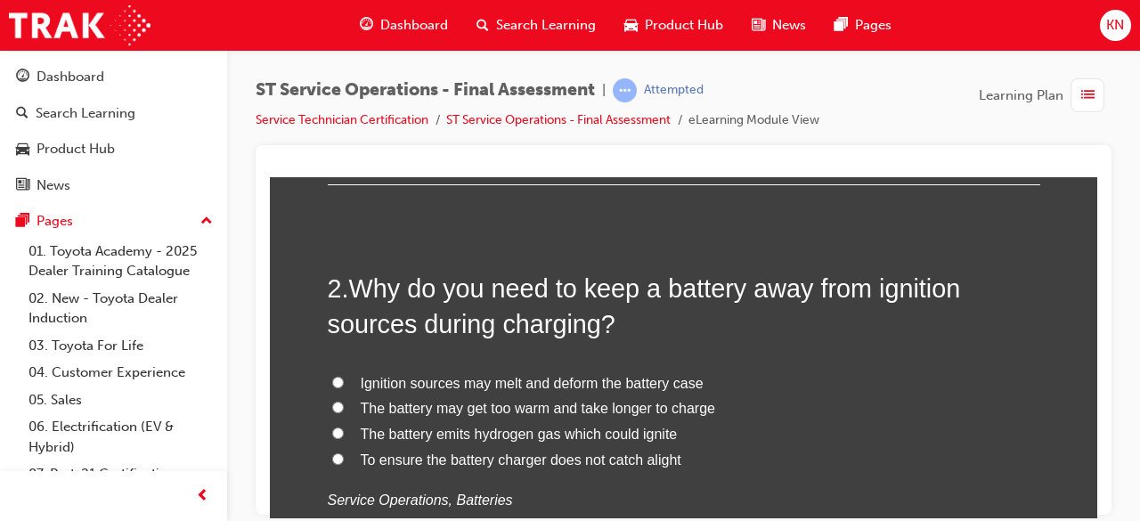
scroll to position [534, 0]
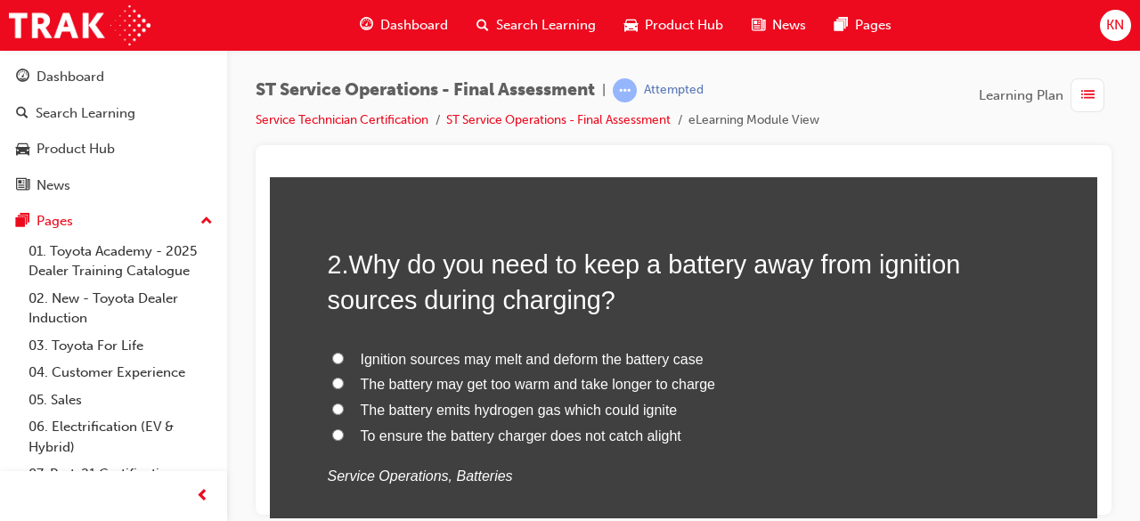
click at [334, 403] on input "The battery emits hydrogen gas which could ignite" at bounding box center [338, 409] width 12 height 12
radio input "true"
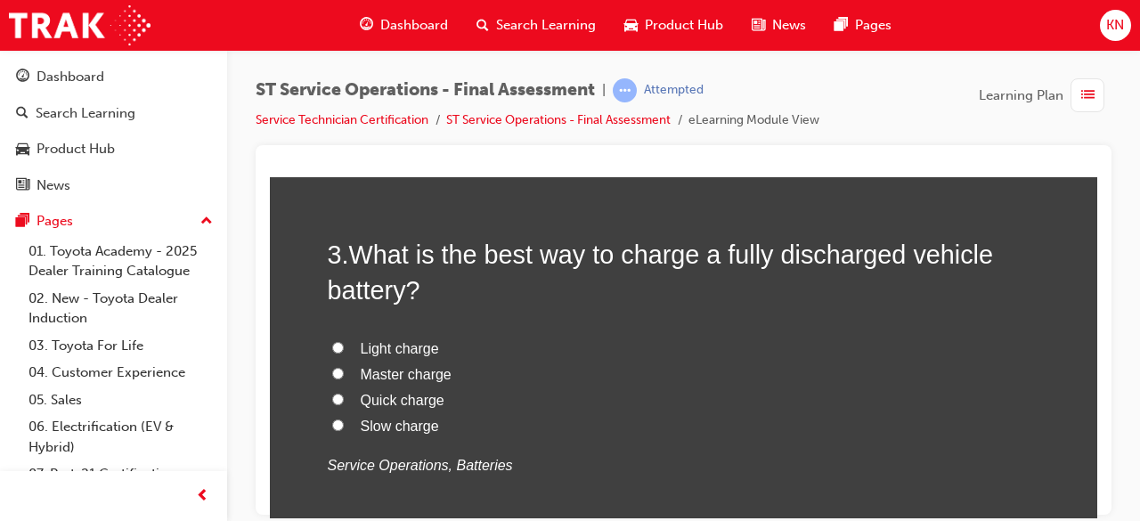
scroll to position [962, 0]
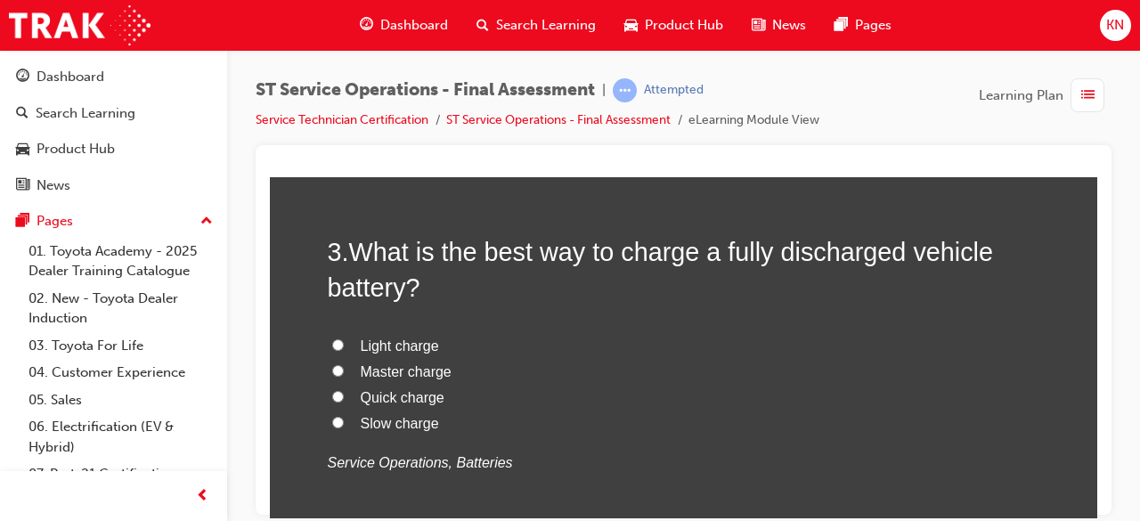
click at [336, 417] on input "Slow charge" at bounding box center [338, 422] width 12 height 12
radio input "true"
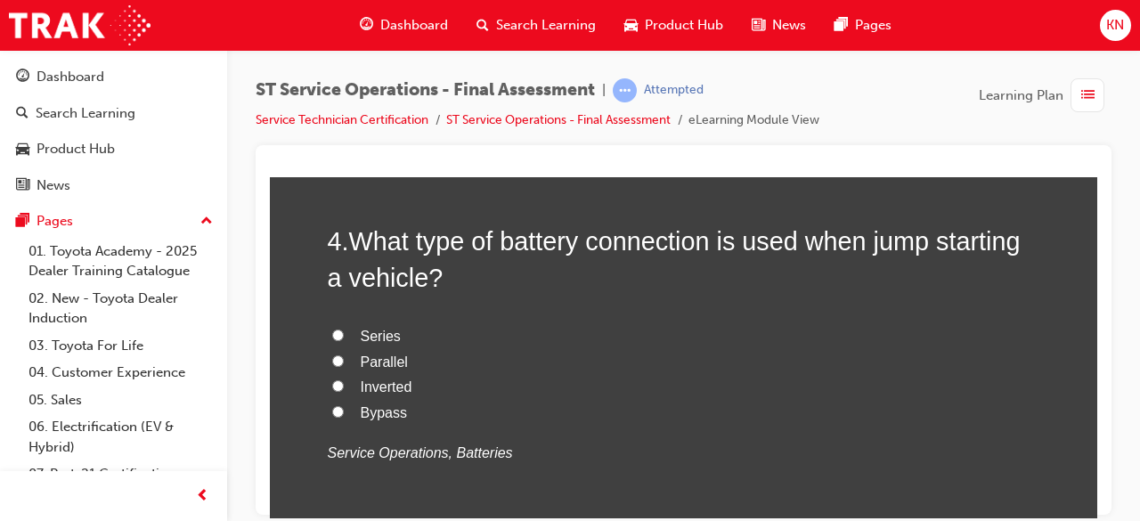
scroll to position [1390, 0]
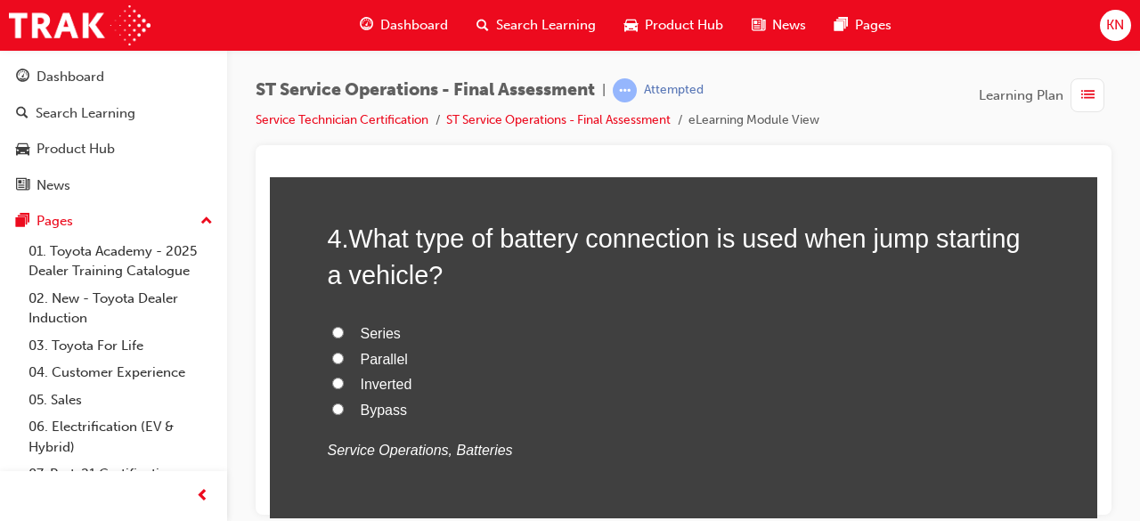
click at [332, 358] on input "Parallel" at bounding box center [338, 358] width 12 height 12
radio input "true"
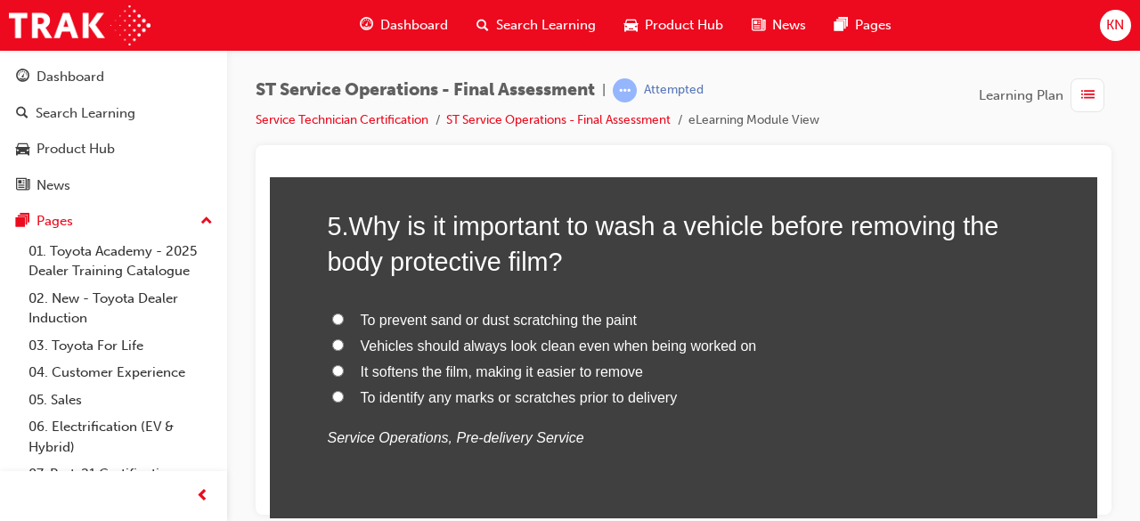
scroll to position [1853, 0]
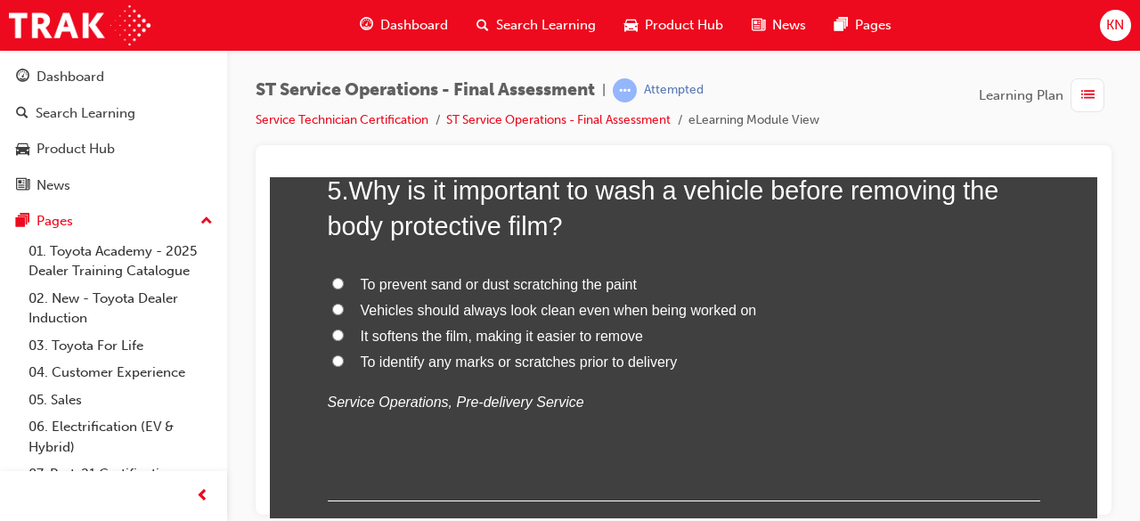
click at [335, 274] on label "To prevent sand or dust scratching the paint" at bounding box center [684, 285] width 713 height 26
click at [335, 277] on input "To prevent sand or dust scratching the paint" at bounding box center [338, 283] width 12 height 12
radio input "true"
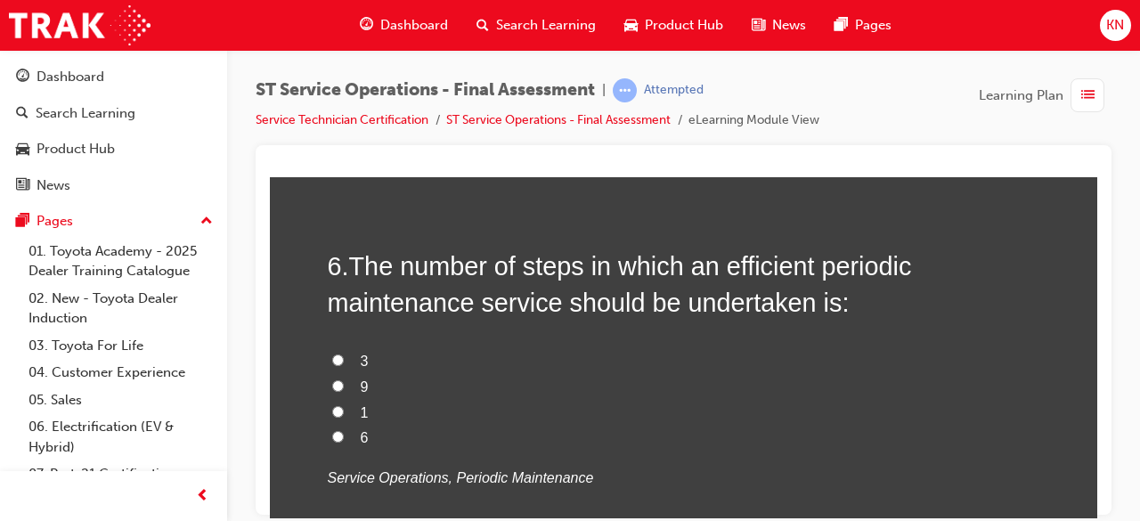
scroll to position [2209, 0]
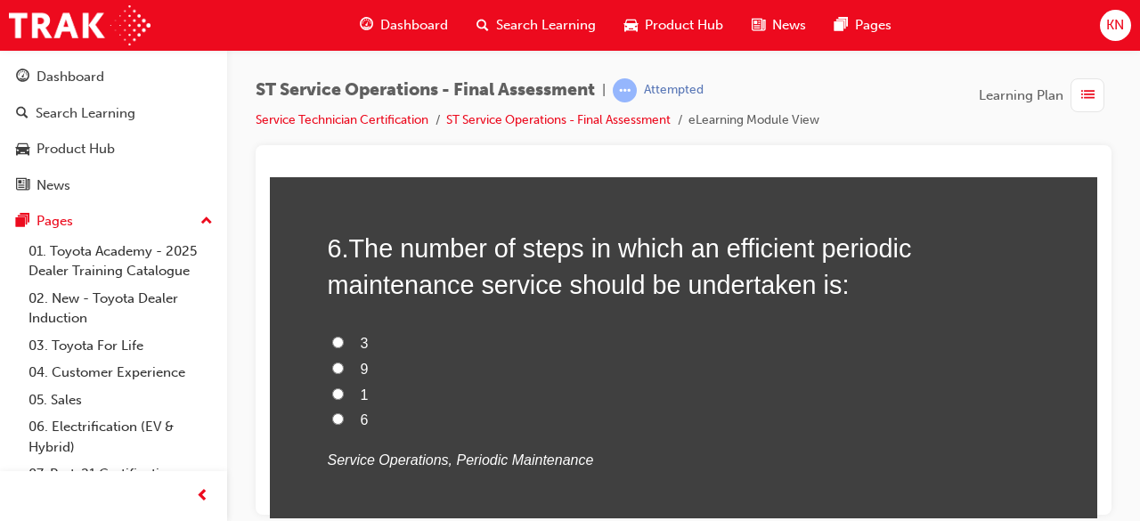
click at [331, 357] on label "9" at bounding box center [684, 369] width 713 height 26
click at [332, 362] on input "9" at bounding box center [338, 368] width 12 height 12
radio input "true"
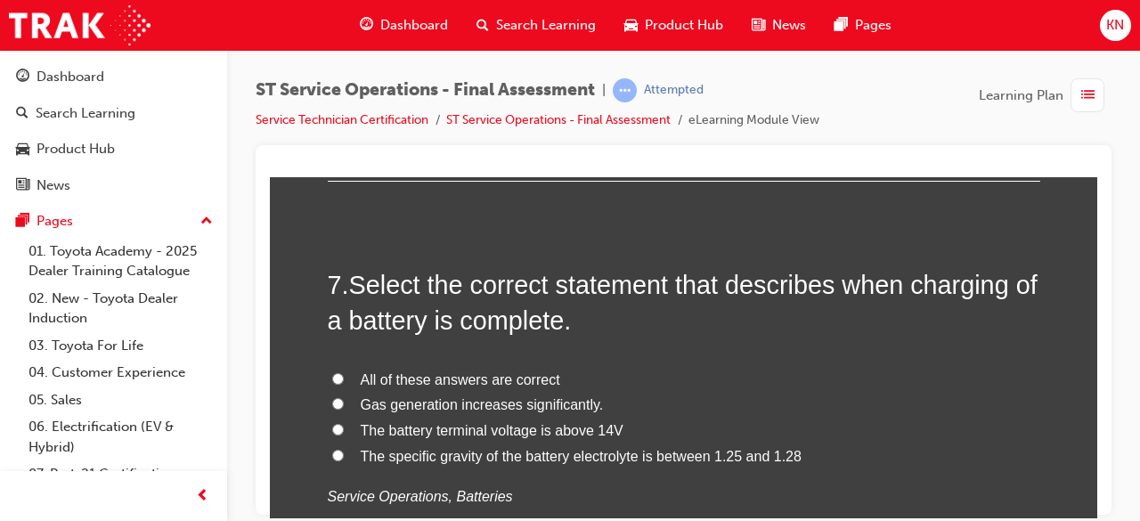
scroll to position [2571, 0]
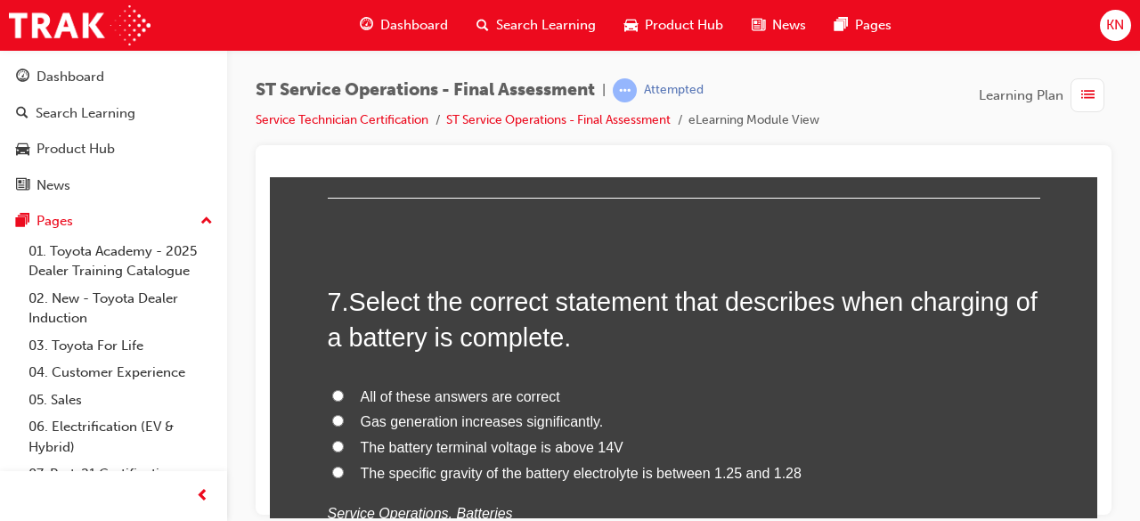
click at [332, 389] on input "All of these answers are correct" at bounding box center [338, 395] width 12 height 12
radio input "true"
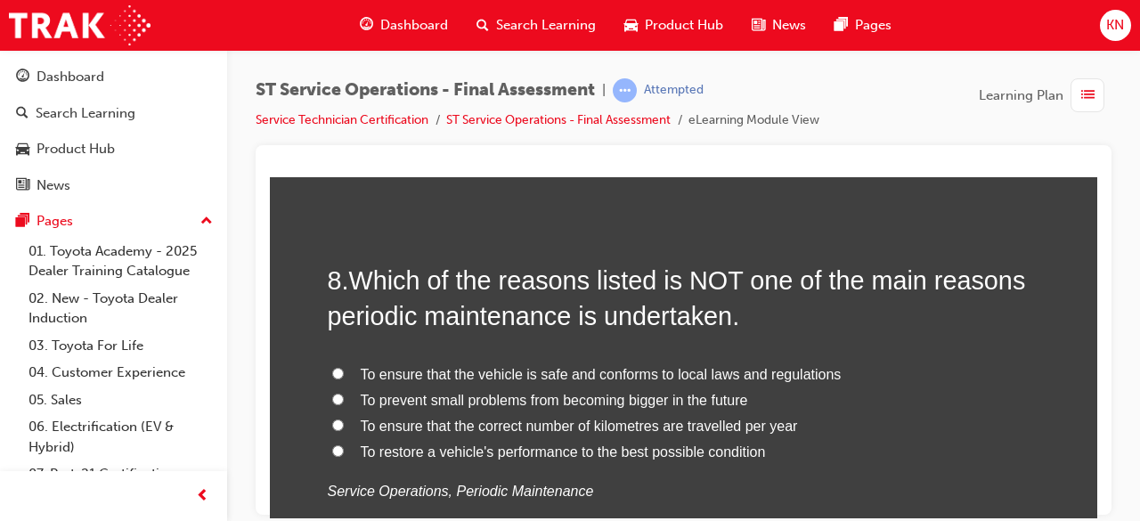
scroll to position [3034, 0]
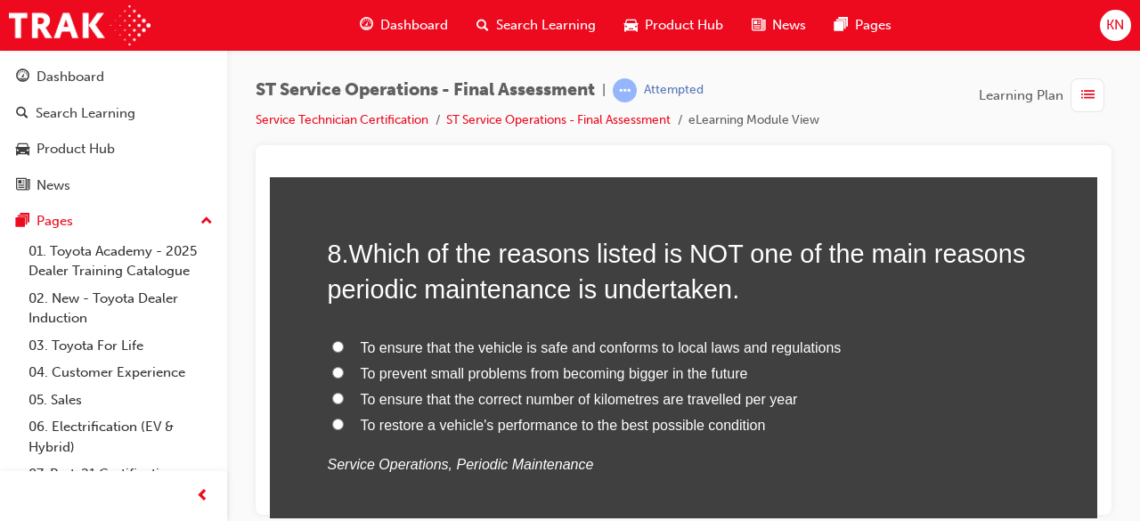
click at [333, 340] on input "To ensure that the vehicle is safe and conforms to local laws and regulations" at bounding box center [338, 346] width 12 height 12
radio input "true"
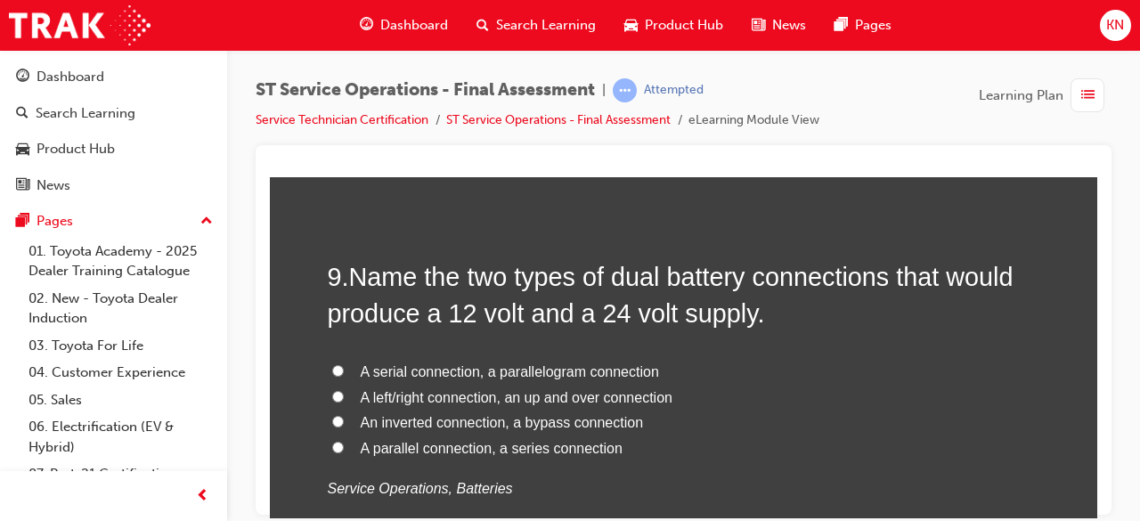
scroll to position [3426, 0]
click at [332, 442] on input "A parallel connection, a series connection" at bounding box center [338, 446] width 12 height 12
radio input "true"
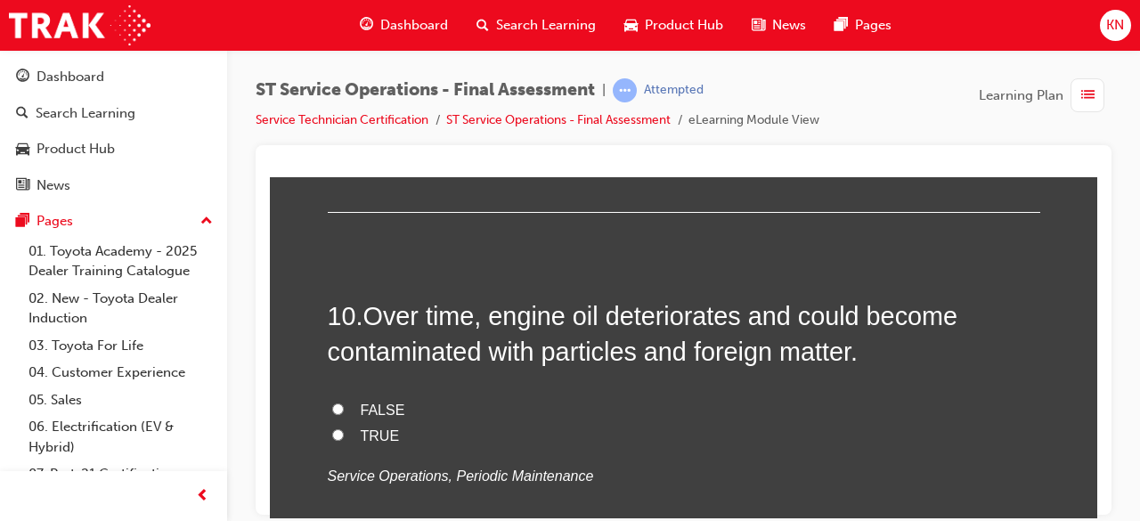
scroll to position [3825, 0]
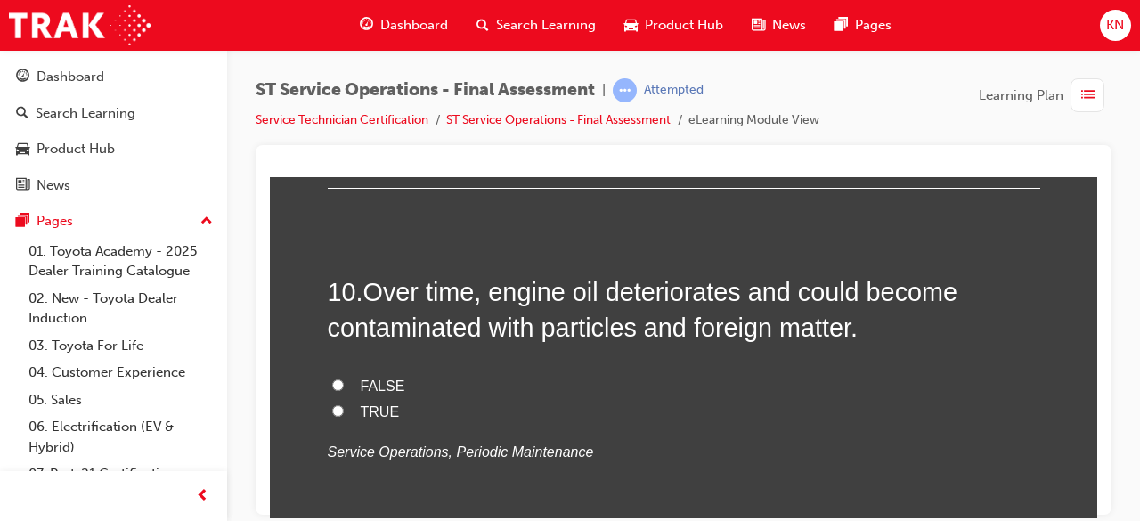
click at [331, 399] on label "TRUE" at bounding box center [684, 412] width 713 height 26
click at [332, 404] on input "TRUE" at bounding box center [338, 410] width 12 height 12
radio input "true"
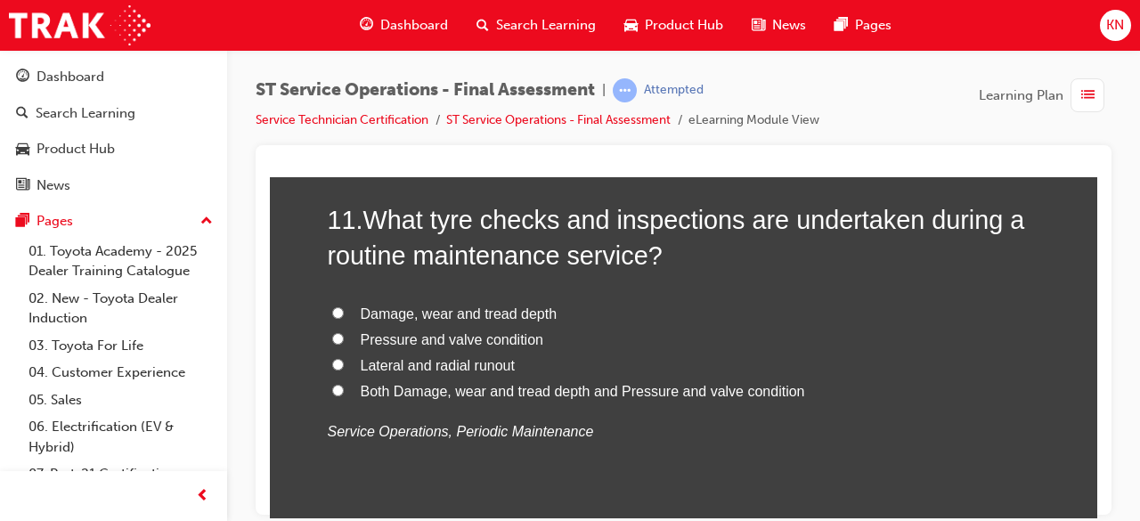
scroll to position [4276, 0]
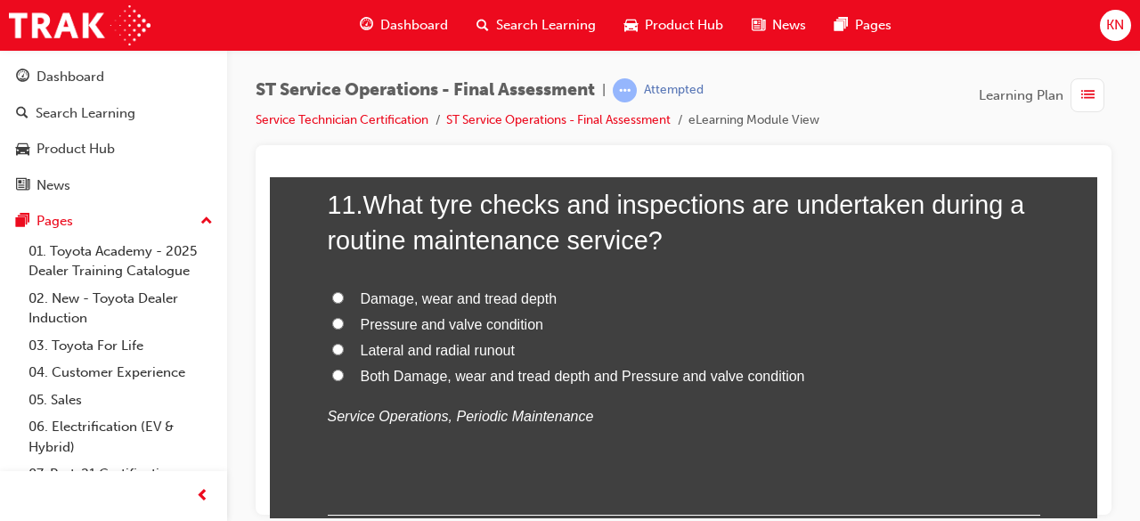
click at [335, 363] on label "Both Damage, wear and tread depth and Pressure and valve condition" at bounding box center [684, 376] width 713 height 26
click at [335, 369] on input "Both Damage, wear and tread depth and Pressure and valve condition" at bounding box center [338, 375] width 12 height 12
radio input "true"
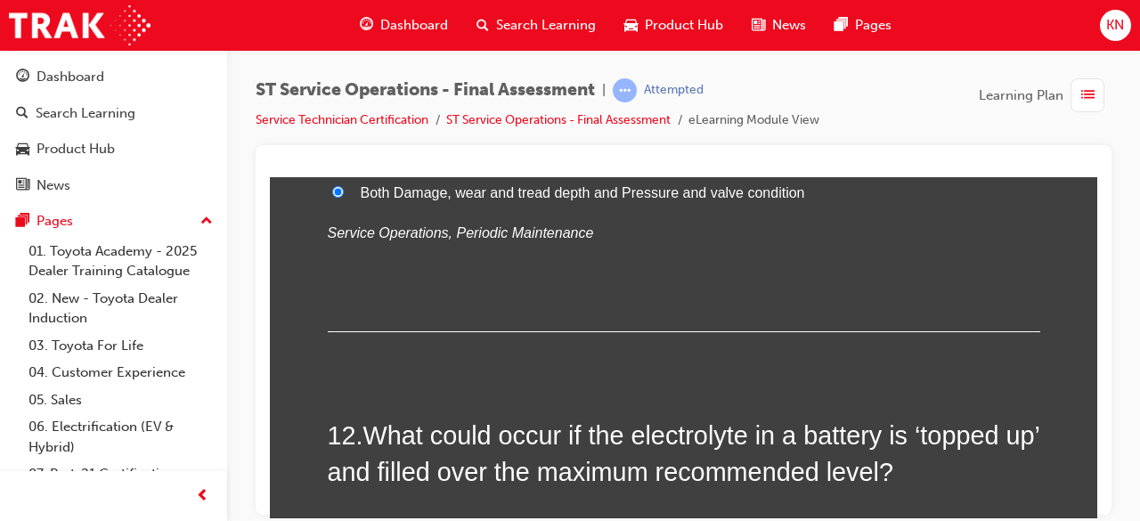
scroll to position [4425, 0]
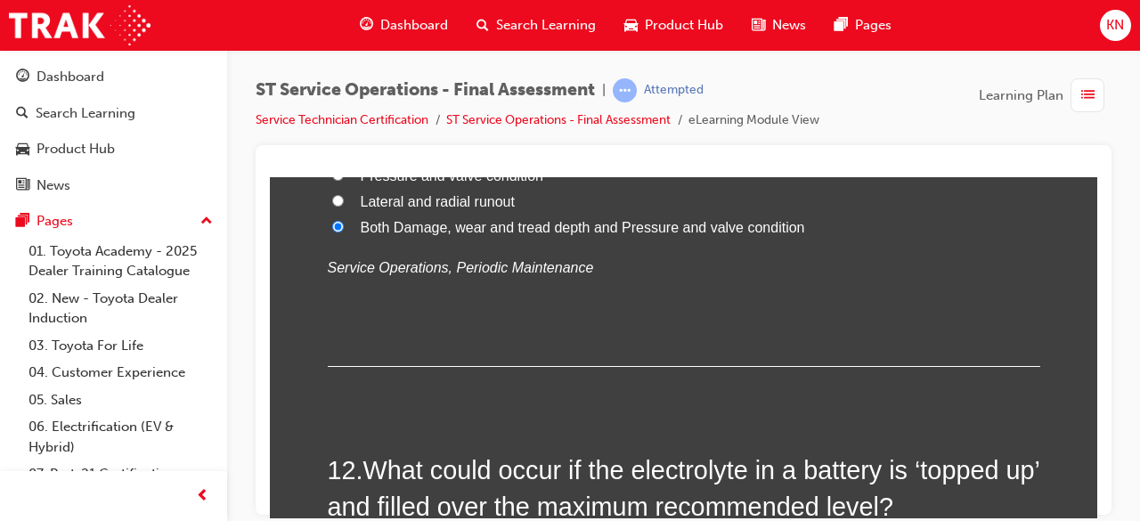
drag, startPoint x: 1084, startPoint y: 190, endPoint x: 1393, endPoint y: 521, distance: 453.2
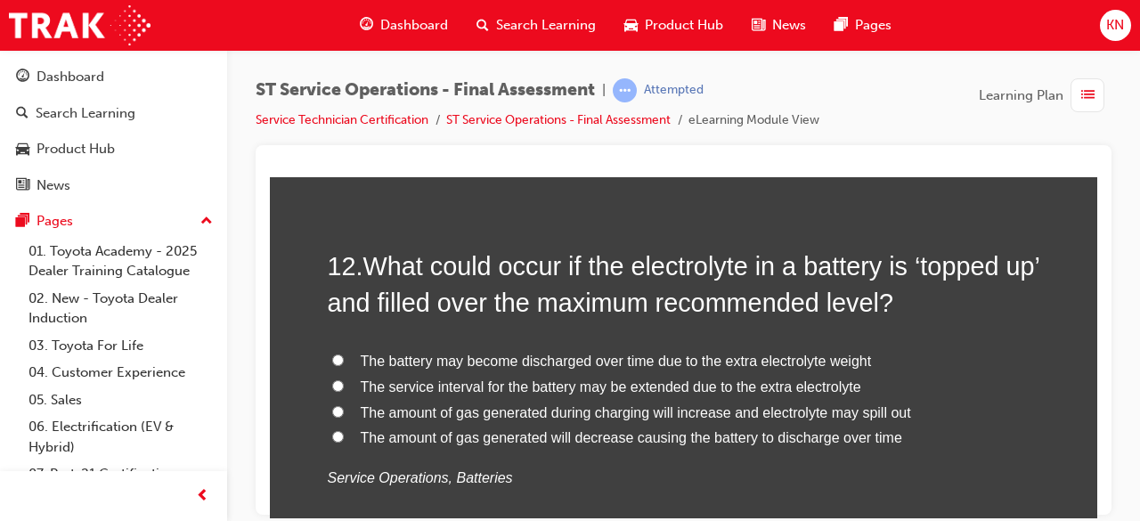
scroll to position [4639, 0]
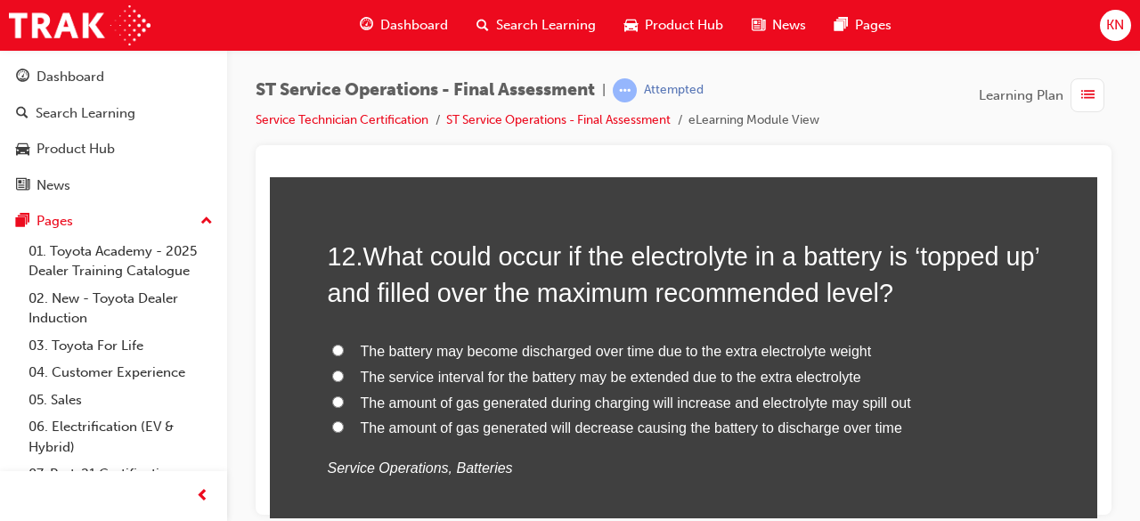
click at [332, 396] on input "The amount of gas generated during charging will increase and electrolyte may s…" at bounding box center [338, 402] width 12 height 12
radio input "true"
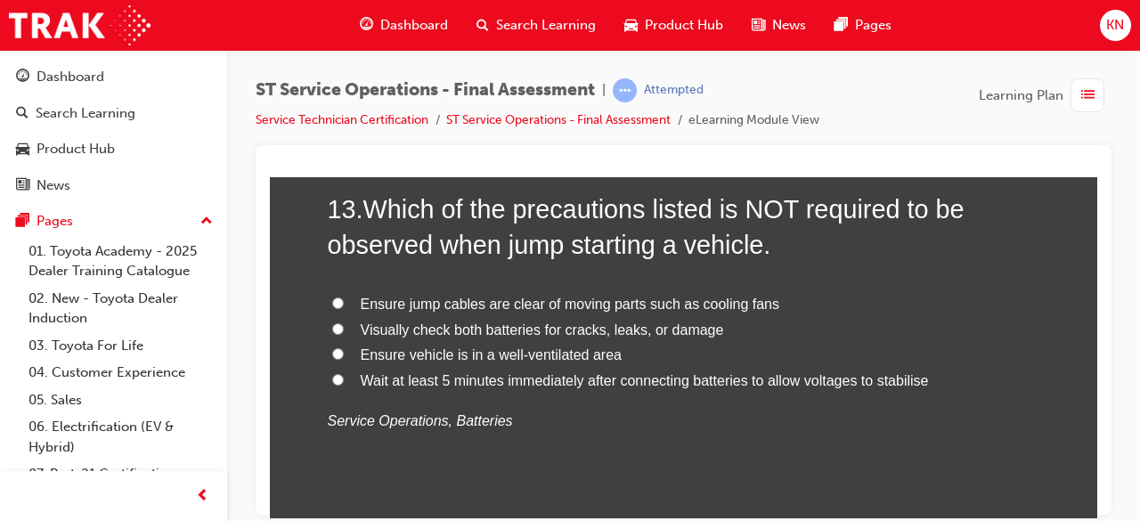
scroll to position [5102, 0]
click at [333, 347] on input "Ensure vehicle is in a well-ventilated area" at bounding box center [338, 353] width 12 height 12
radio input "true"
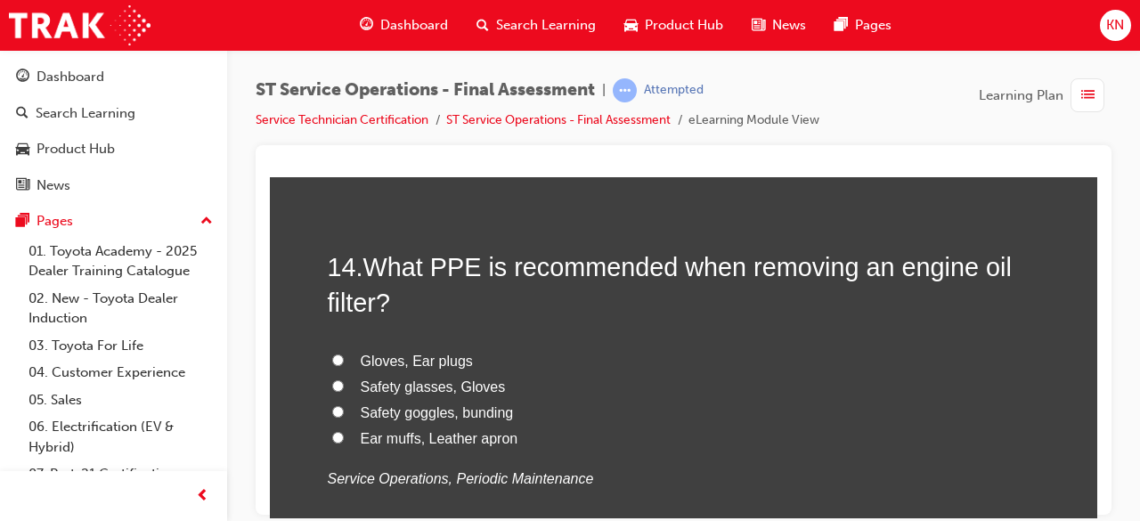
scroll to position [5494, 0]
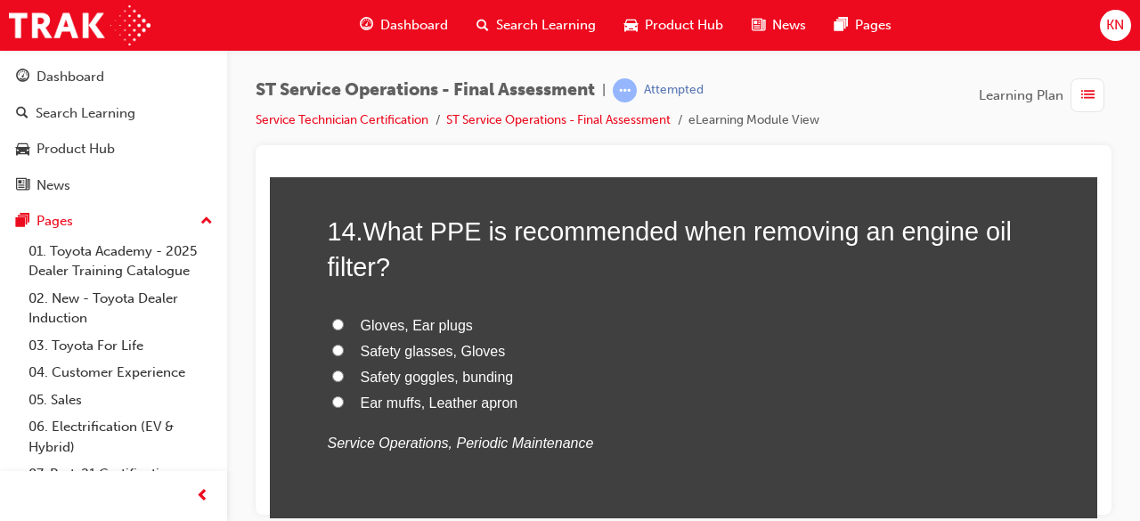
click at [340, 373] on label "Safety goggles, bunding" at bounding box center [684, 377] width 713 height 26
click at [340, 373] on input "Safety goggles, bunding" at bounding box center [338, 376] width 12 height 12
radio input "true"
click at [334, 344] on input "Safety glasses, Gloves" at bounding box center [338, 350] width 12 height 12
radio input "true"
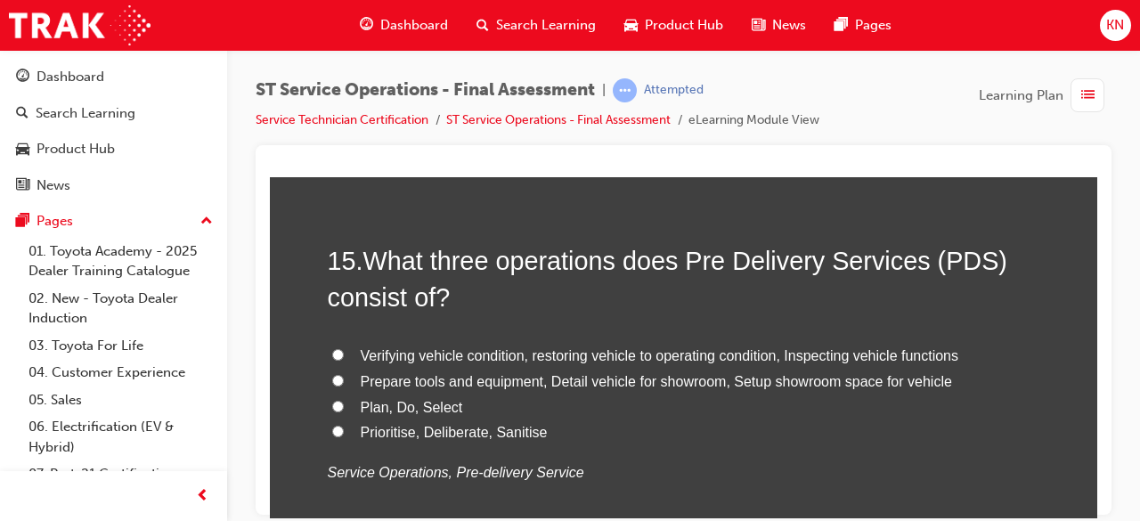
scroll to position [5886, 0]
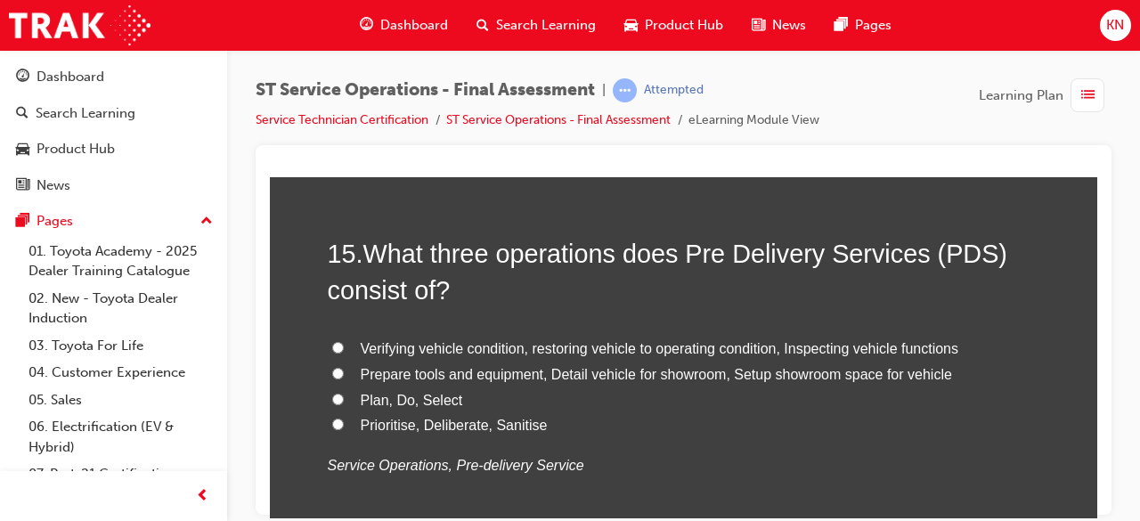
click at [328, 339] on label "Verifying vehicle condition, restoring vehicle to operating condition, Inspecti…" at bounding box center [684, 349] width 713 height 26
click at [332, 341] on input "Verifying vehicle condition, restoring vehicle to operating condition, Inspecti…" at bounding box center [338, 347] width 12 height 12
radio input "true"
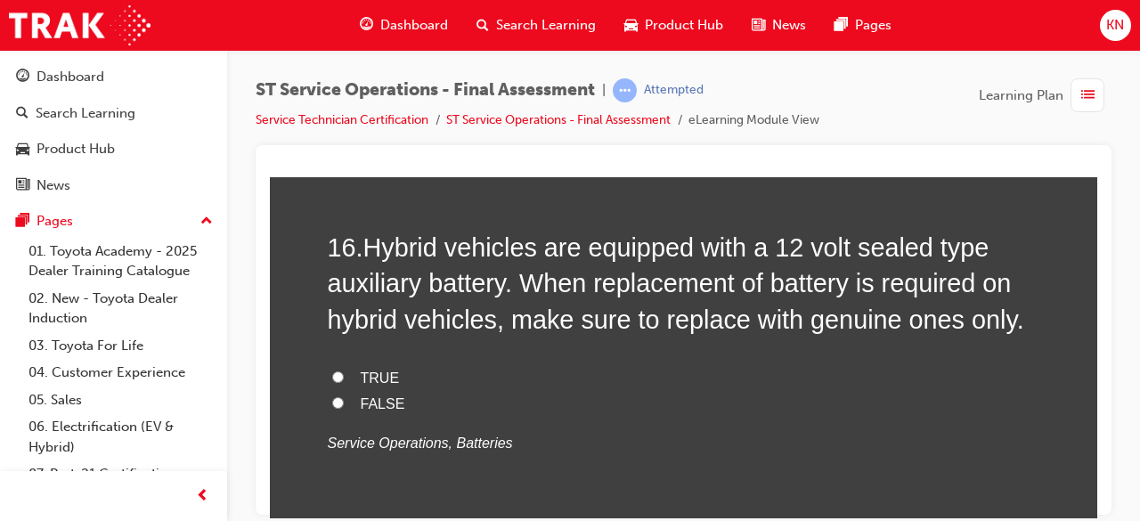
scroll to position [6313, 0]
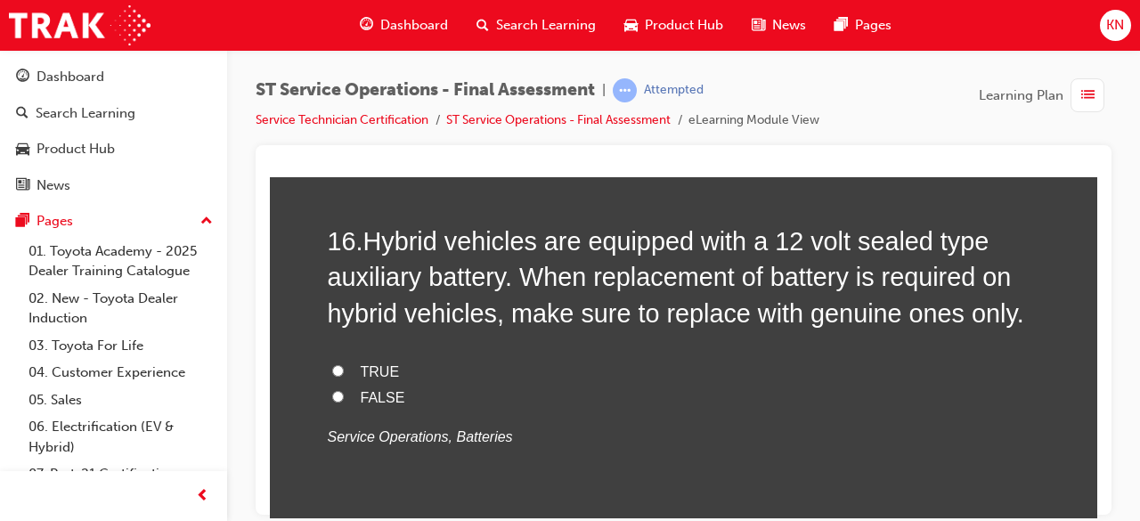
click at [332, 366] on input "TRUE" at bounding box center [338, 370] width 12 height 12
radio input "true"
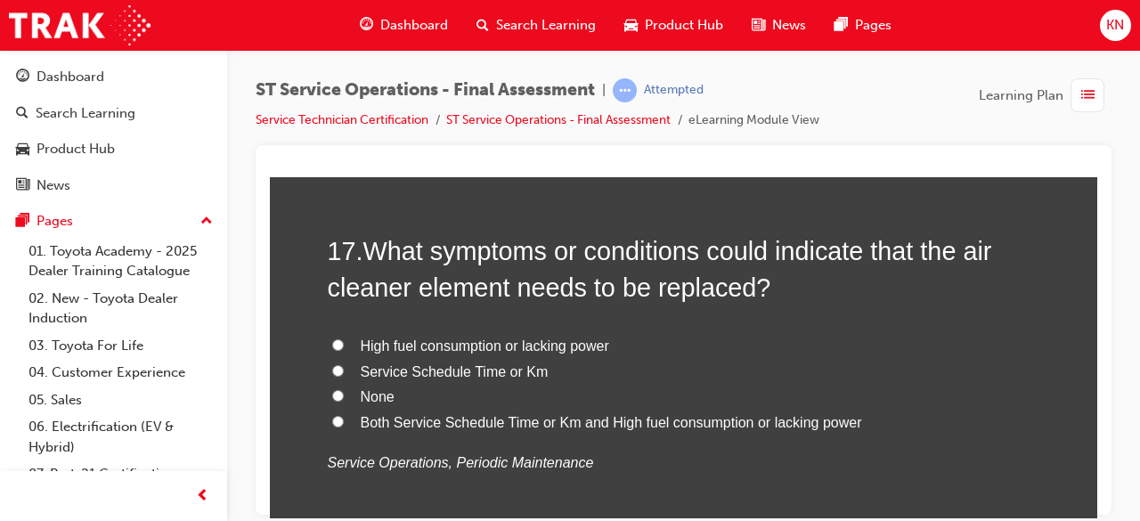
scroll to position [6705, 0]
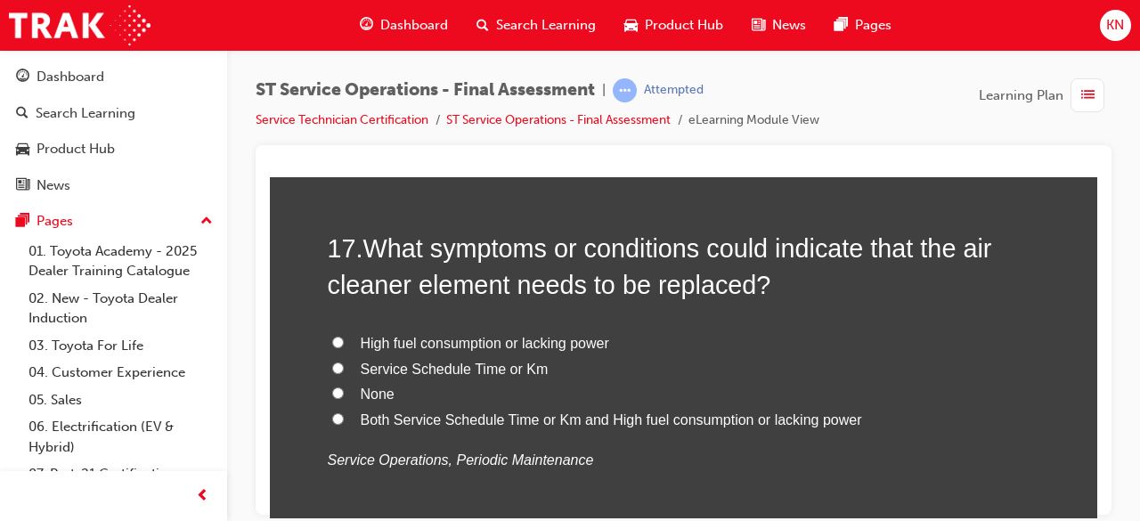
click at [334, 415] on input "Both Service Schedule Time or Km and High fuel consumption or lacking power" at bounding box center [338, 418] width 12 height 12
radio input "true"
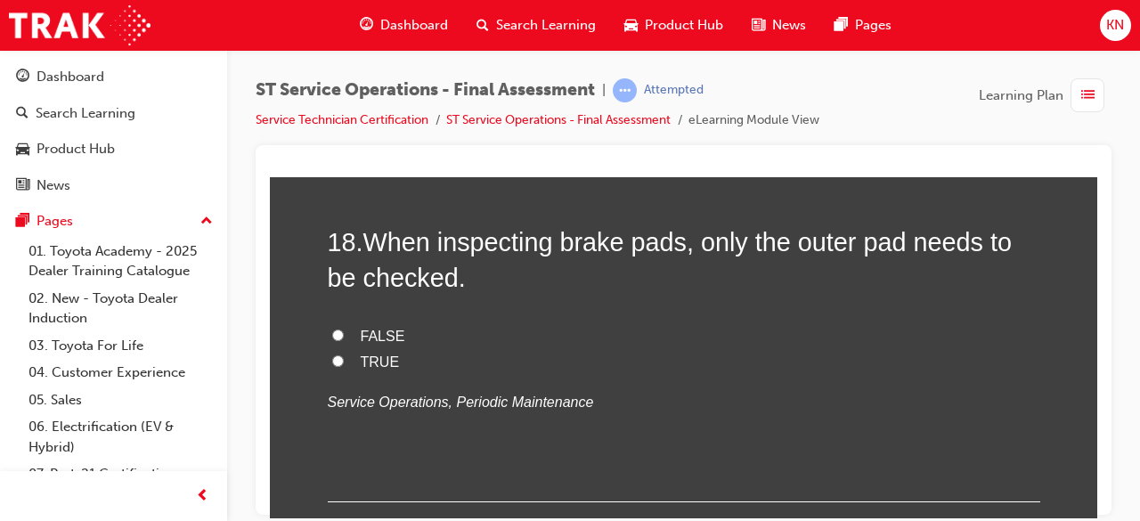
scroll to position [7133, 0]
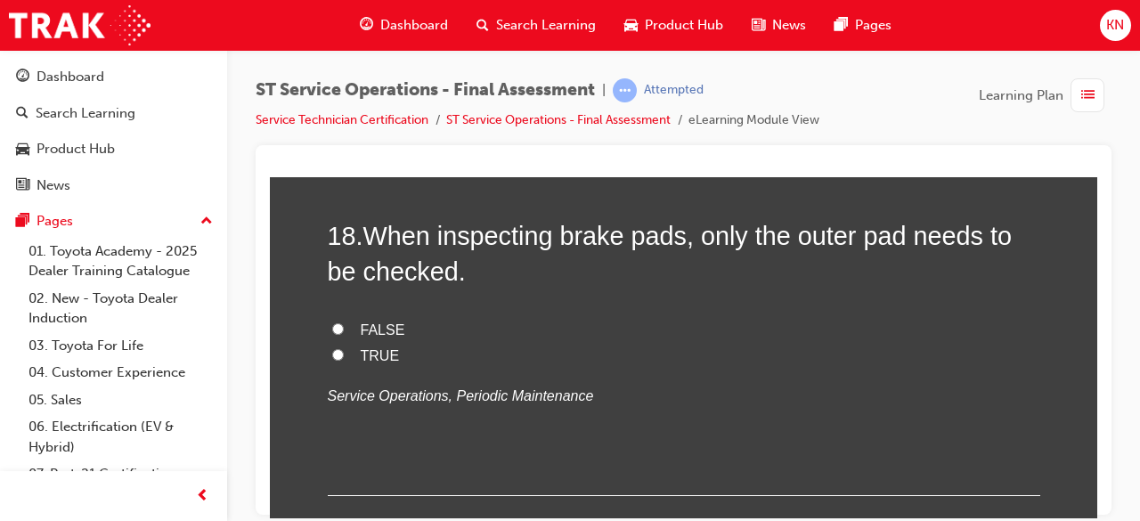
click at [328, 322] on label "FALSE" at bounding box center [684, 330] width 713 height 26
click at [332, 322] on input "FALSE" at bounding box center [338, 328] width 12 height 12
radio input "true"
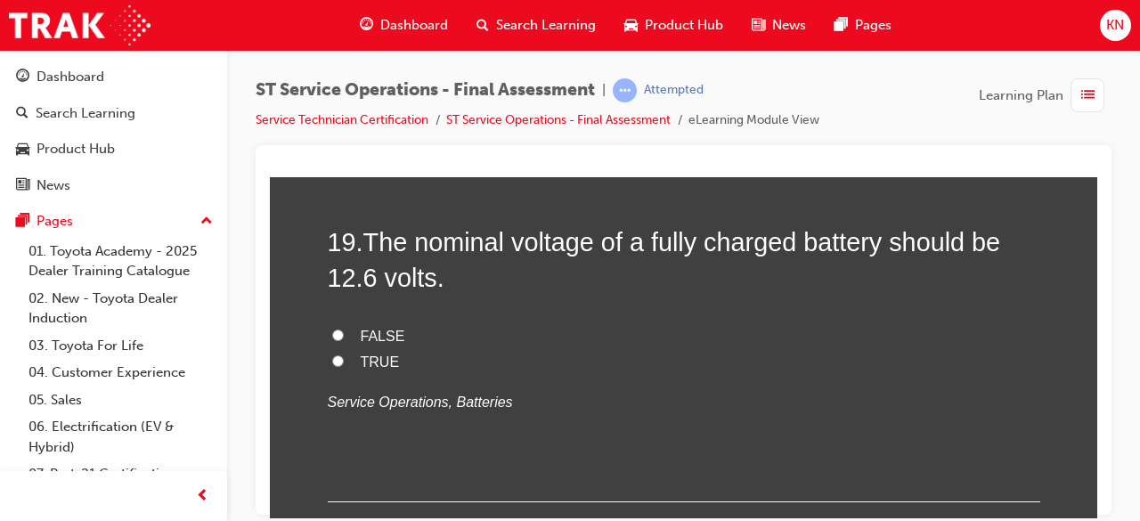
scroll to position [7501, 0]
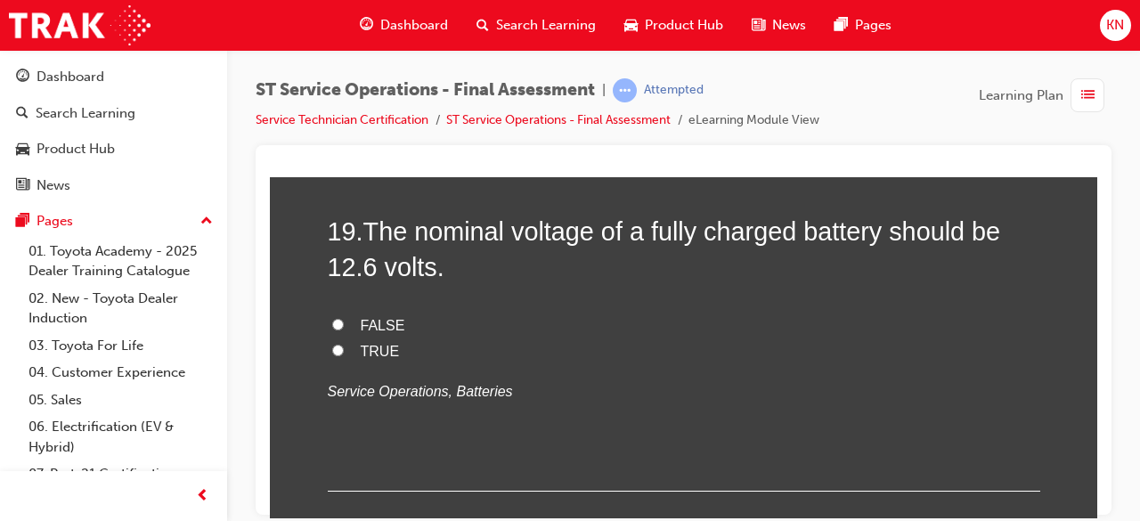
click at [332, 344] on input "TRUE" at bounding box center [338, 350] width 12 height 12
radio input "true"
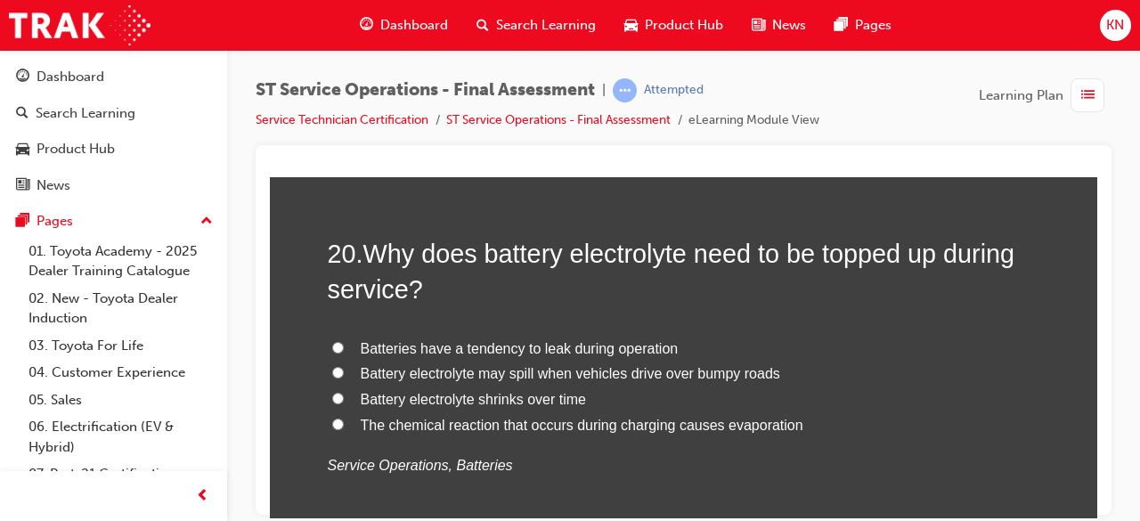
scroll to position [7857, 0]
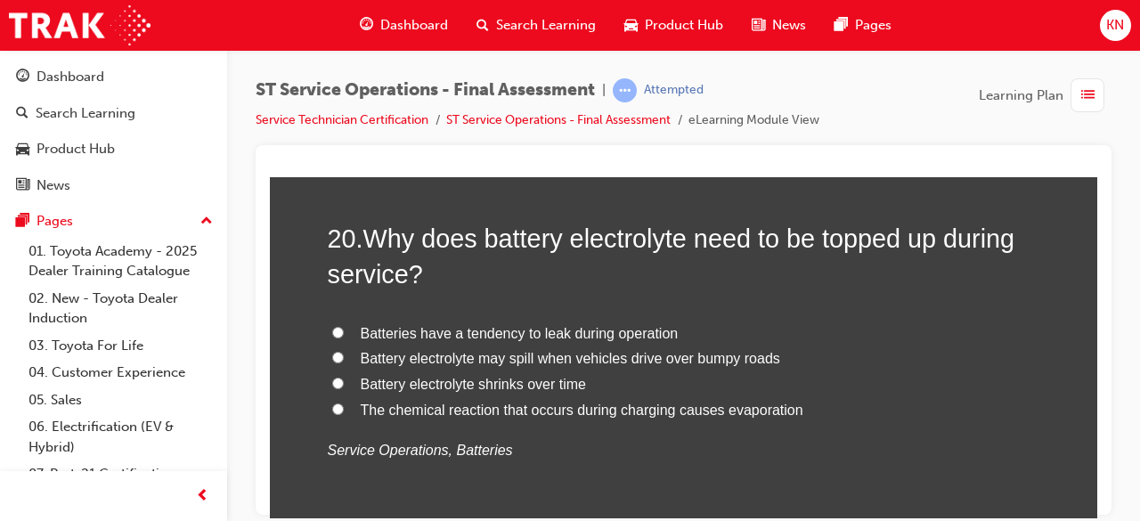
click at [333, 326] on input "Batteries have a tendency to leak during operation" at bounding box center [338, 332] width 12 height 12
radio input "true"
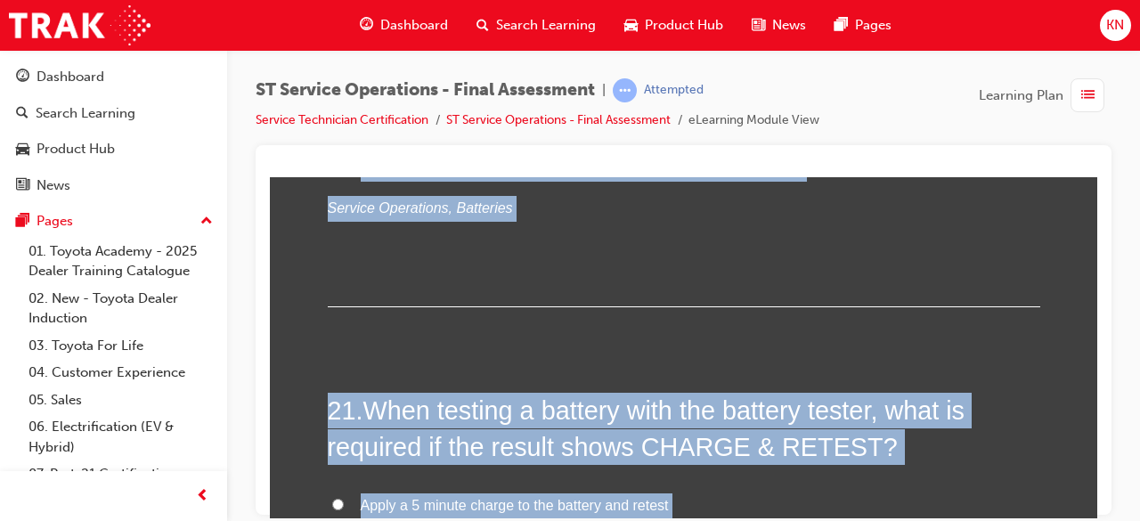
drag, startPoint x: 1082, startPoint y: 505, endPoint x: 1091, endPoint y: 510, distance: 10.4
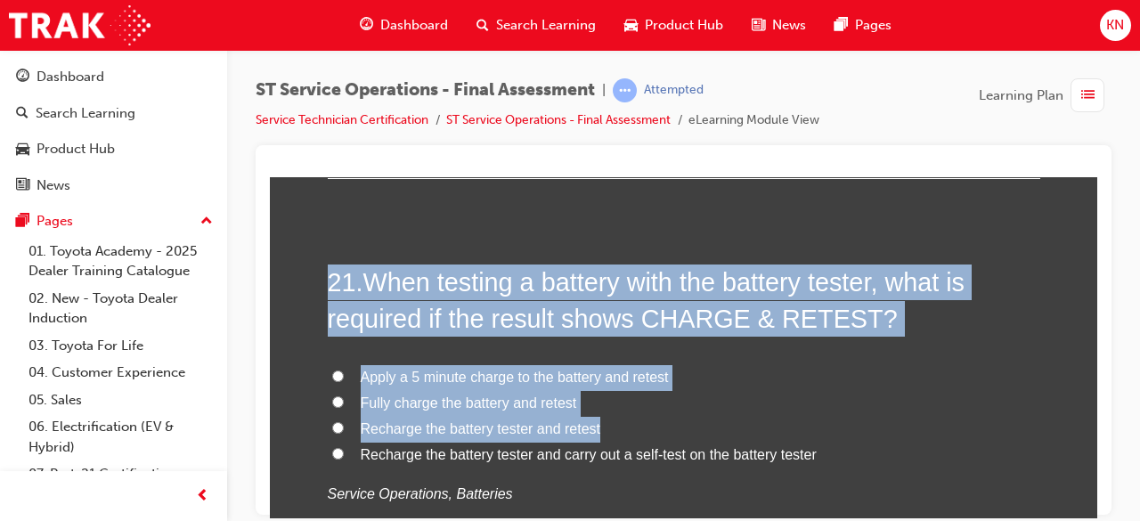
scroll to position [8245, 0]
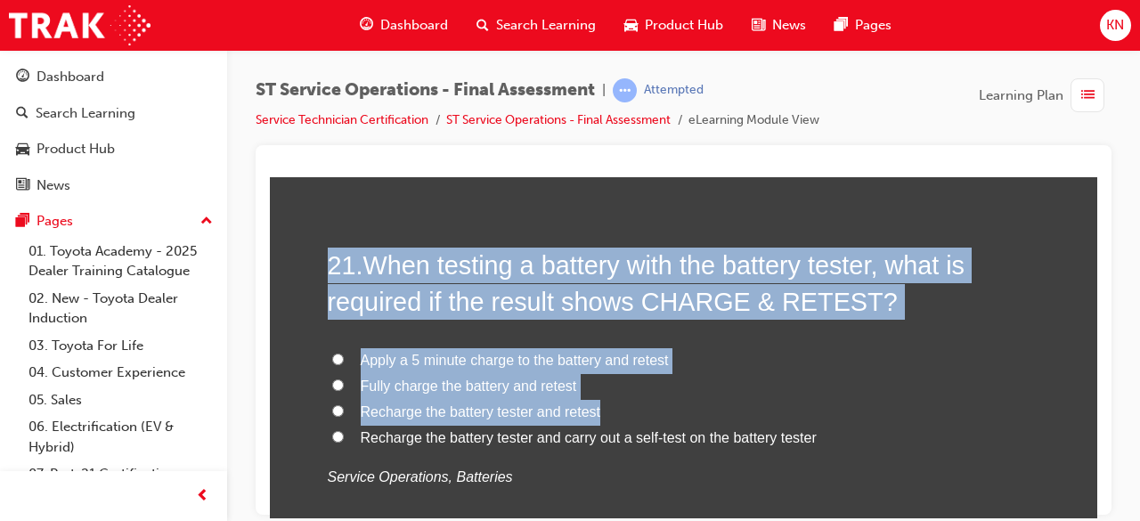
click at [956, 387] on label "Fully charge the battery and retest" at bounding box center [684, 386] width 713 height 26
click at [344, 387] on input "Fully charge the battery and retest" at bounding box center [338, 385] width 12 height 12
radio input "true"
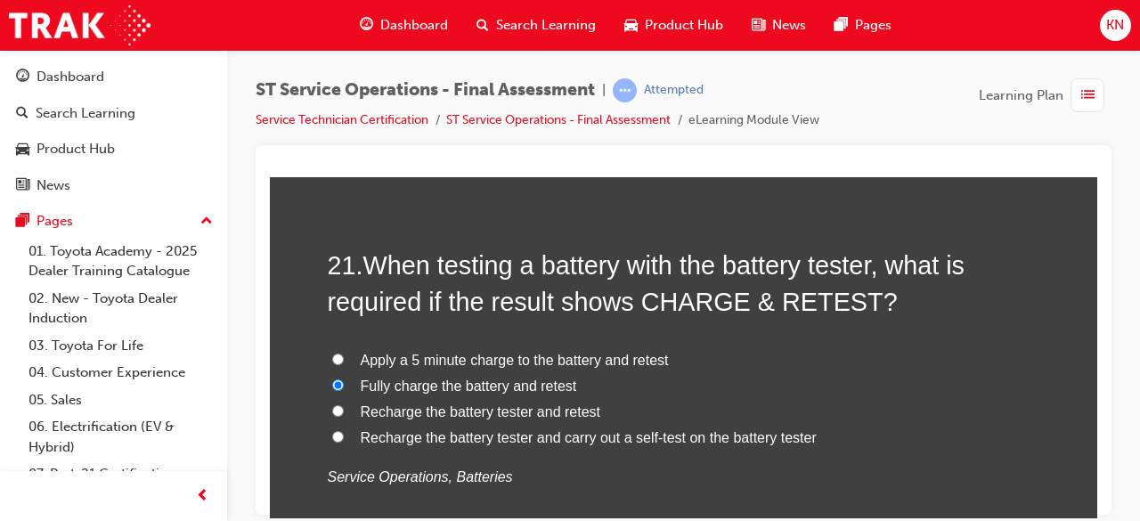
click at [335, 353] on input "Apply a 5 minute charge to the battery and retest" at bounding box center [338, 359] width 12 height 12
radio input "true"
click at [333, 379] on input "Fully charge the battery and retest" at bounding box center [338, 385] width 12 height 12
radio input "true"
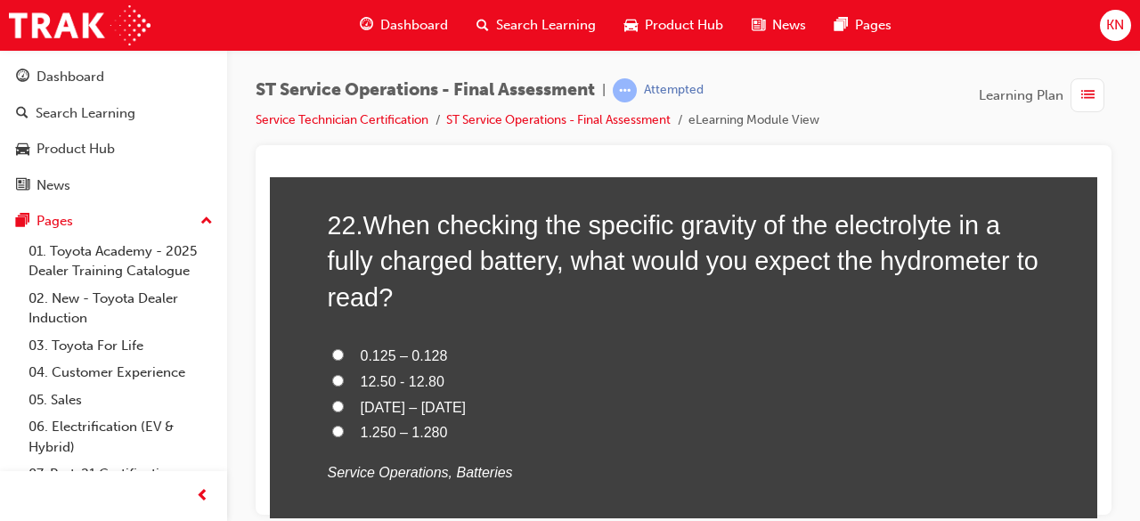
scroll to position [8708, 0]
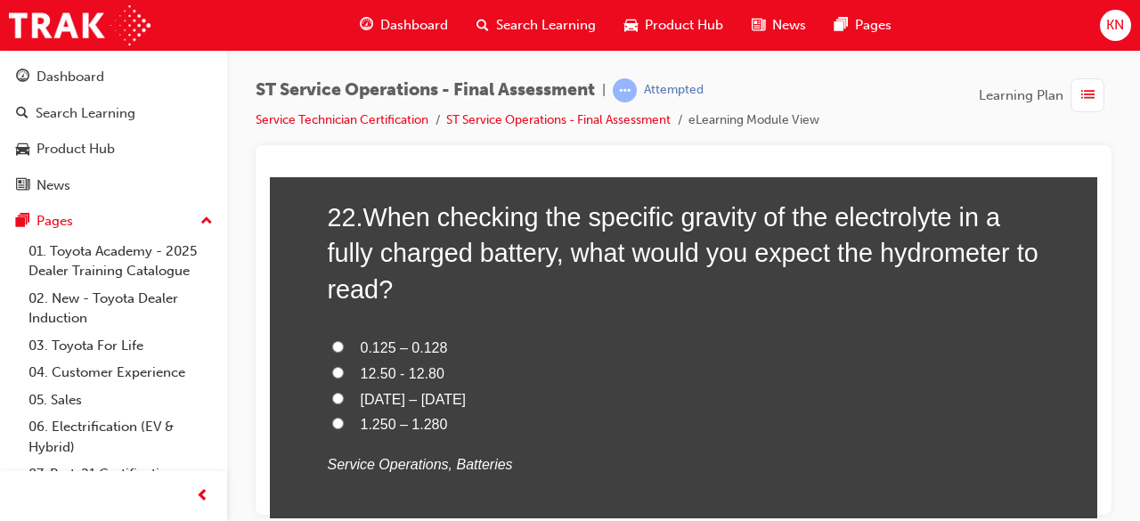
click at [332, 368] on input "12.50 - 12.80" at bounding box center [338, 372] width 12 height 12
radio input "true"
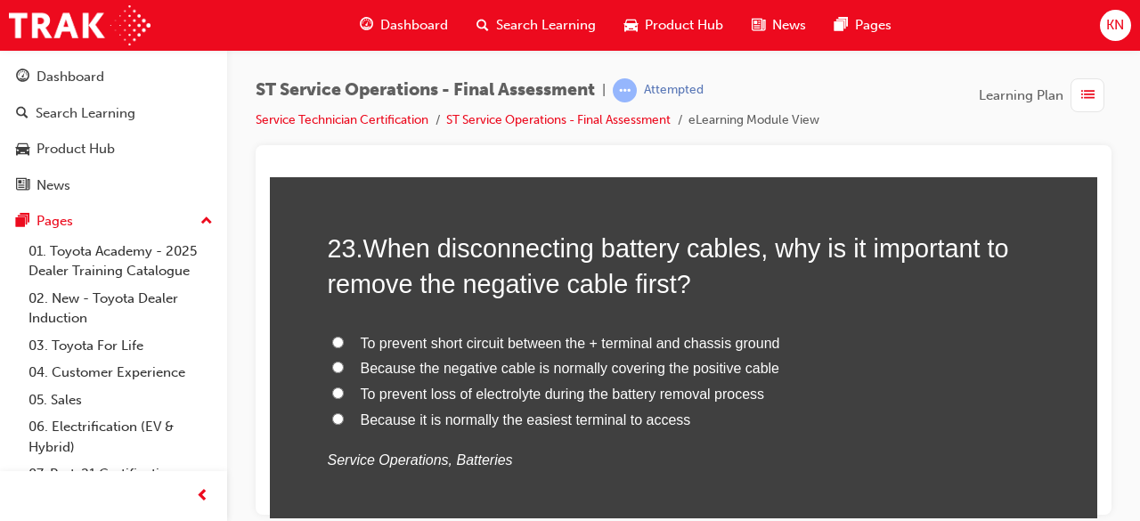
scroll to position [9135, 0]
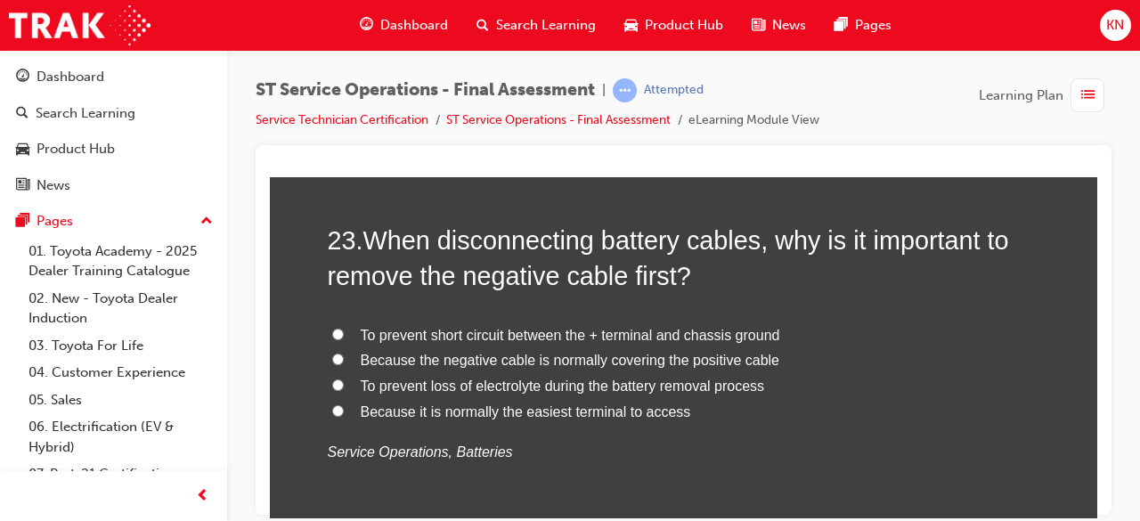
click at [328, 322] on label "To prevent short circuit between the + terminal and chassis ground" at bounding box center [684, 335] width 713 height 26
click at [332, 328] on input "To prevent short circuit between the + terminal and chassis ground" at bounding box center [338, 334] width 12 height 12
radio input "true"
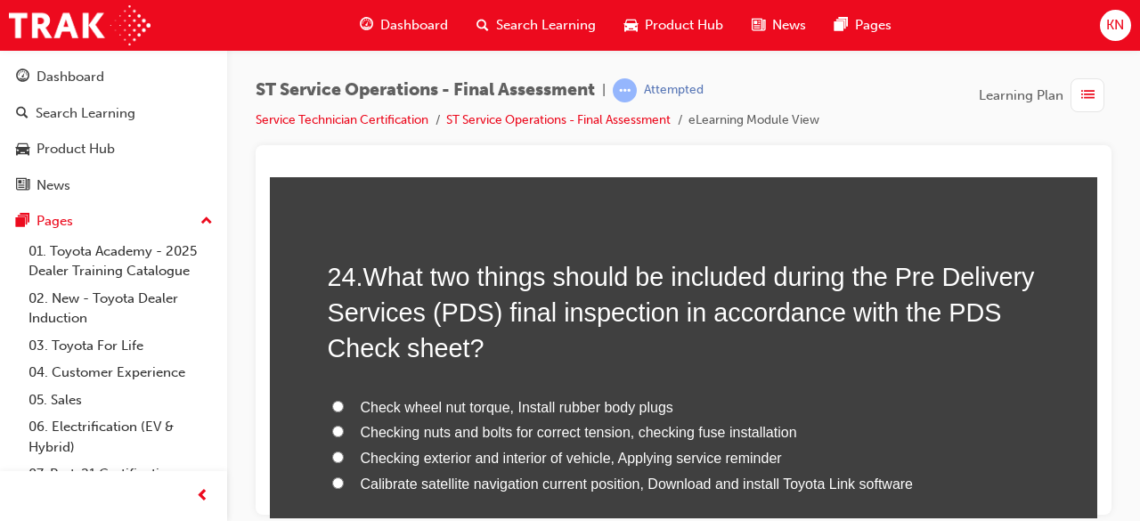
scroll to position [9498, 0]
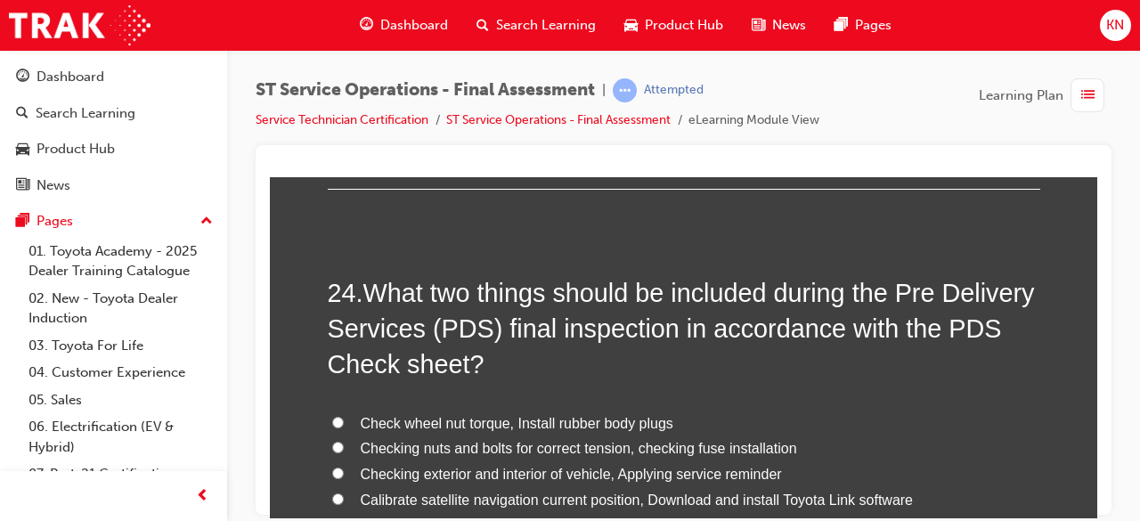
click at [332, 444] on input "Checking nuts and bolts for correct tension, checking fuse installation" at bounding box center [338, 447] width 12 height 12
radio input "true"
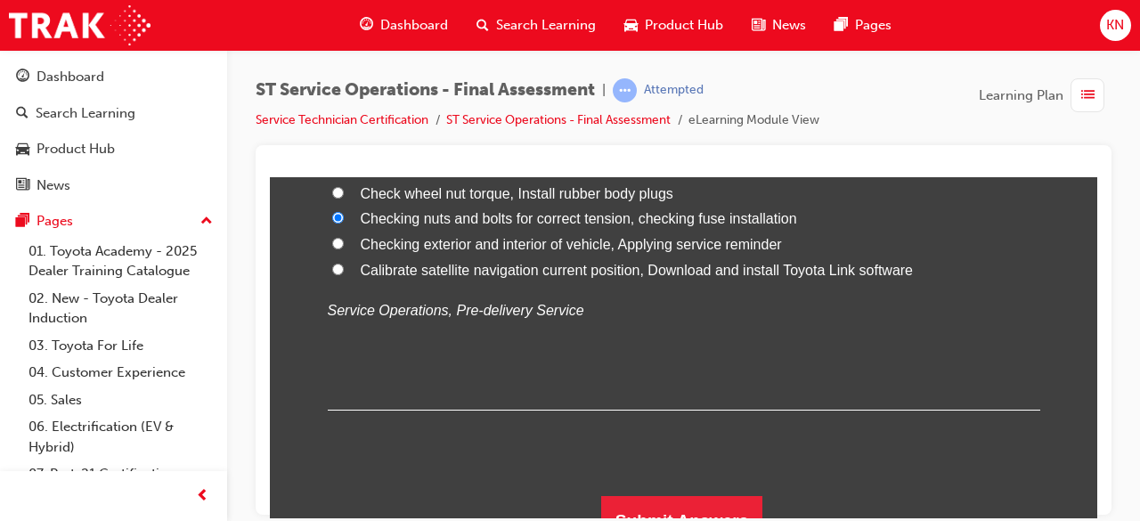
scroll to position [9747, 0]
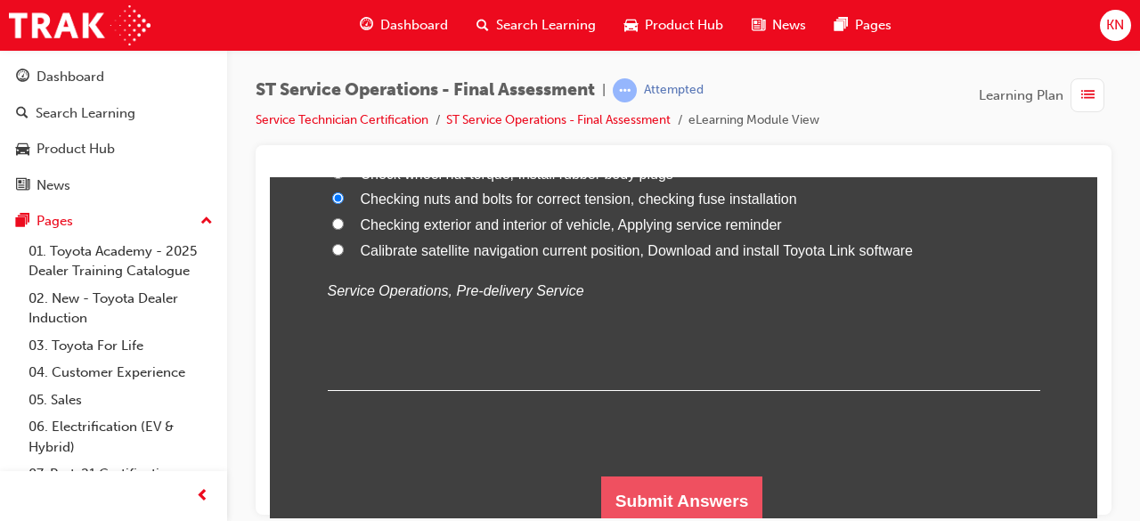
click at [734, 492] on button "Submit Answers" at bounding box center [682, 501] width 162 height 50
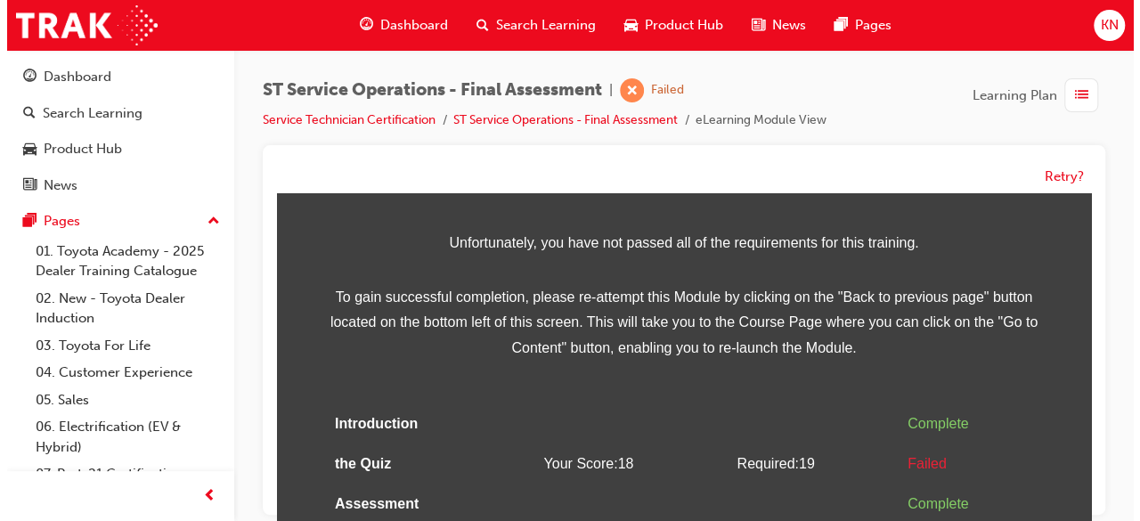
scroll to position [146, 0]
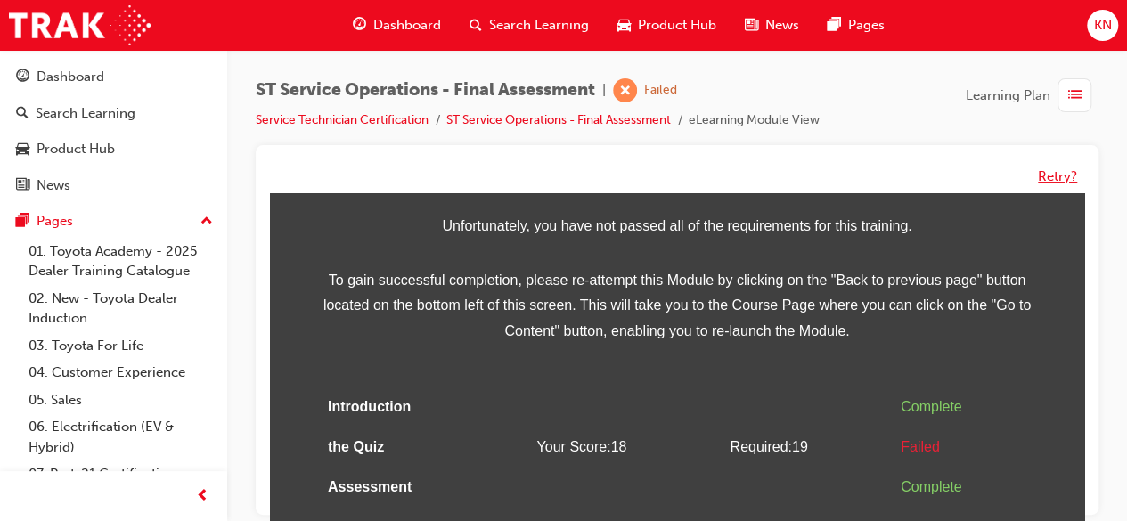
click at [1067, 170] on button "Retry?" at bounding box center [1057, 177] width 39 height 20
